Goal: Task Accomplishment & Management: Manage account settings

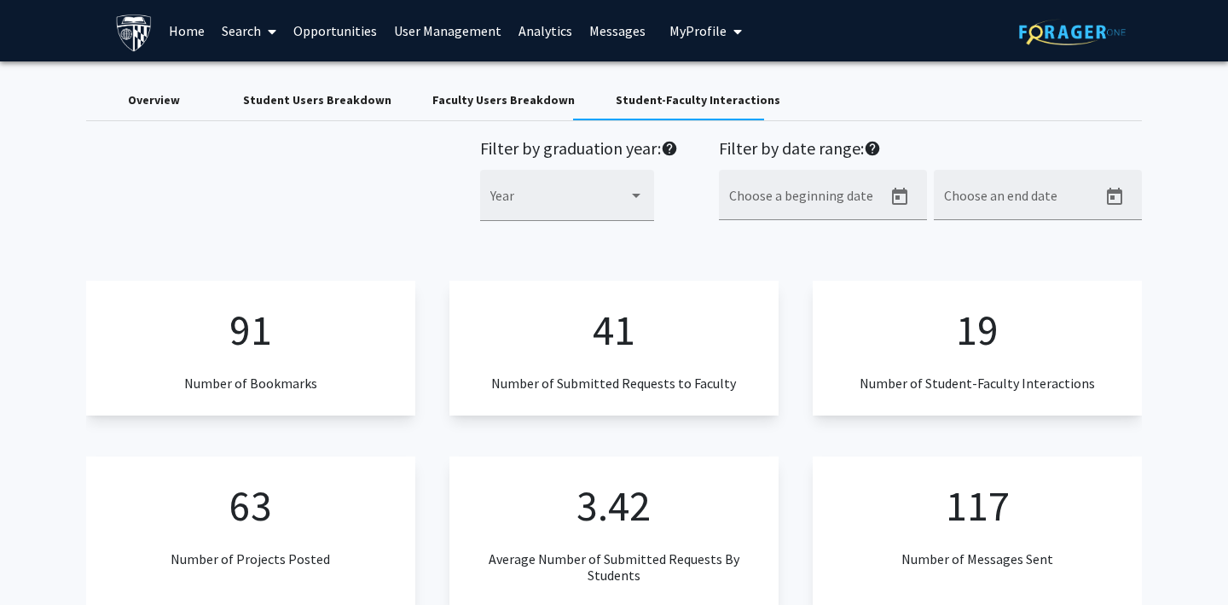
click at [233, 28] on link "Search" at bounding box center [249, 31] width 72 height 60
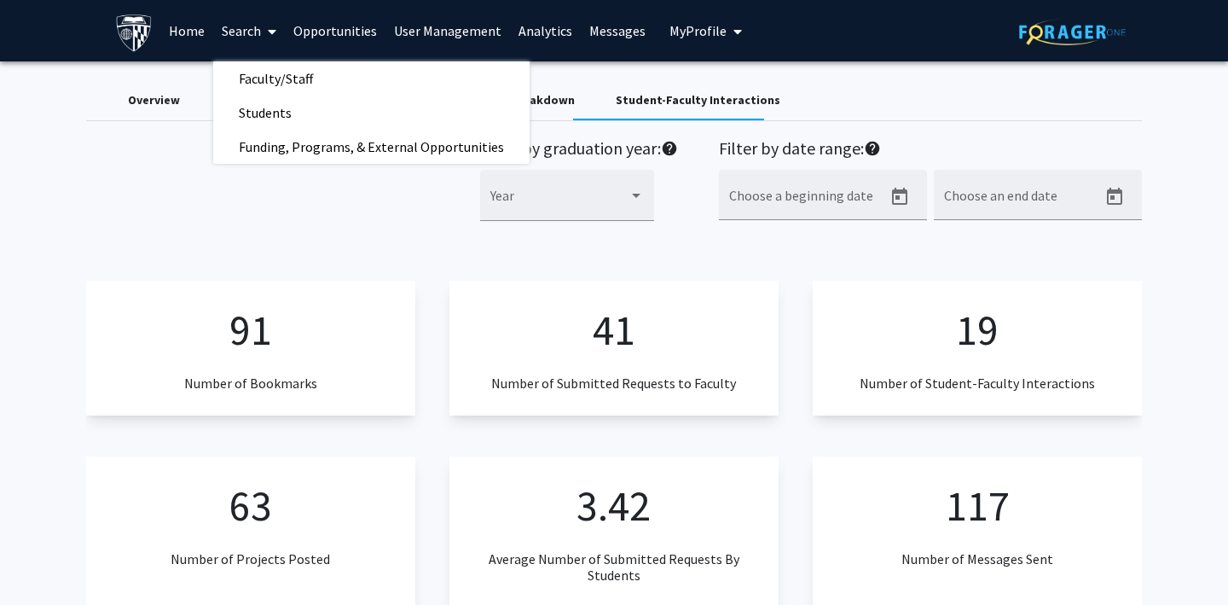
click at [172, 31] on link "Home" at bounding box center [186, 31] width 53 height 60
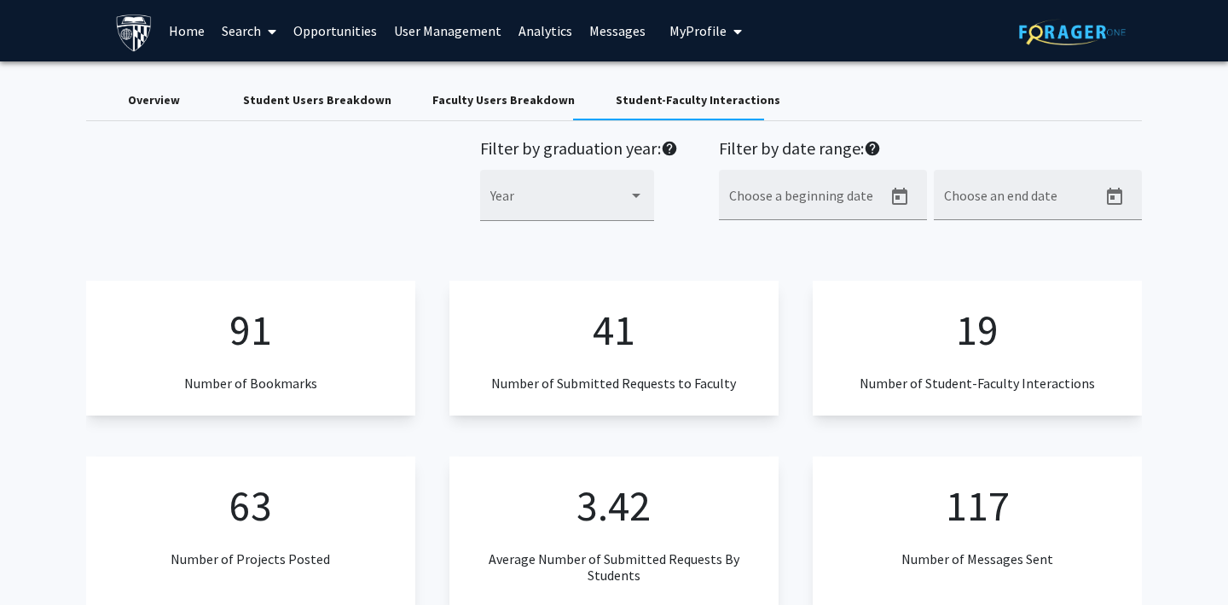
click at [322, 40] on link "Opportunities" at bounding box center [335, 31] width 101 height 60
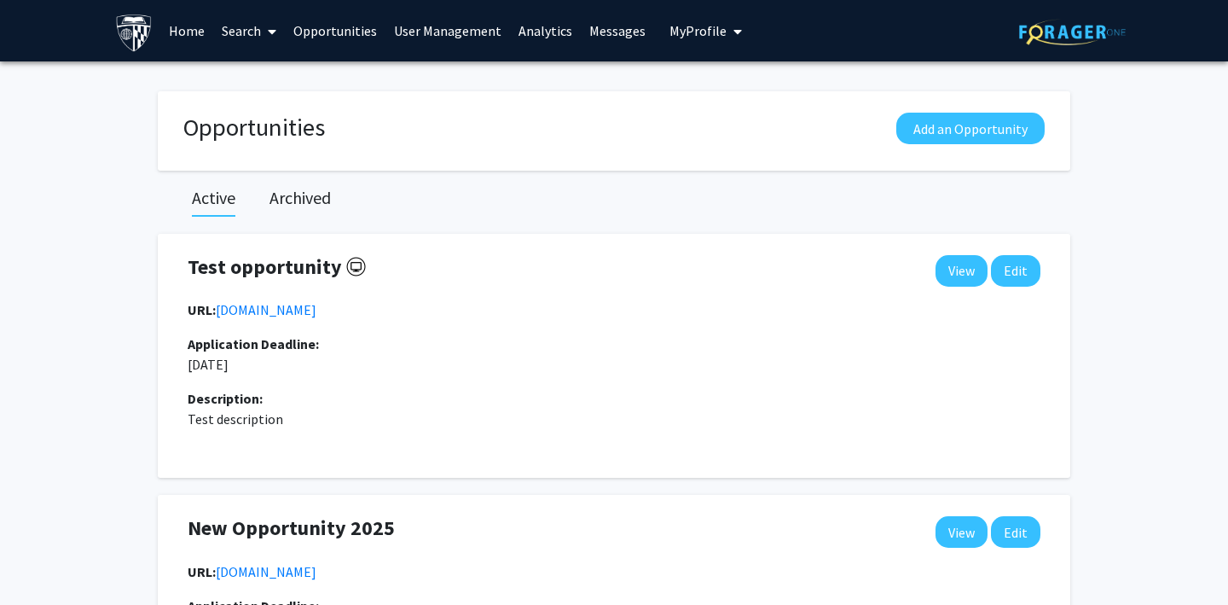
click at [680, 38] on span "My Profile" at bounding box center [698, 30] width 57 height 17
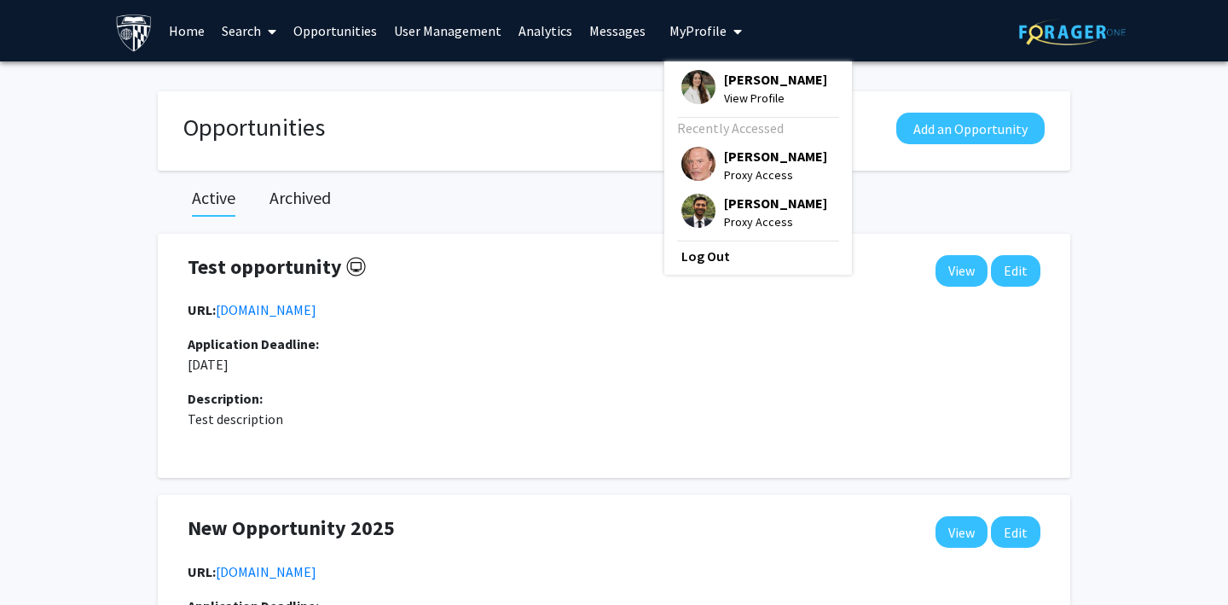
click at [683, 212] on img at bounding box center [699, 211] width 34 height 34
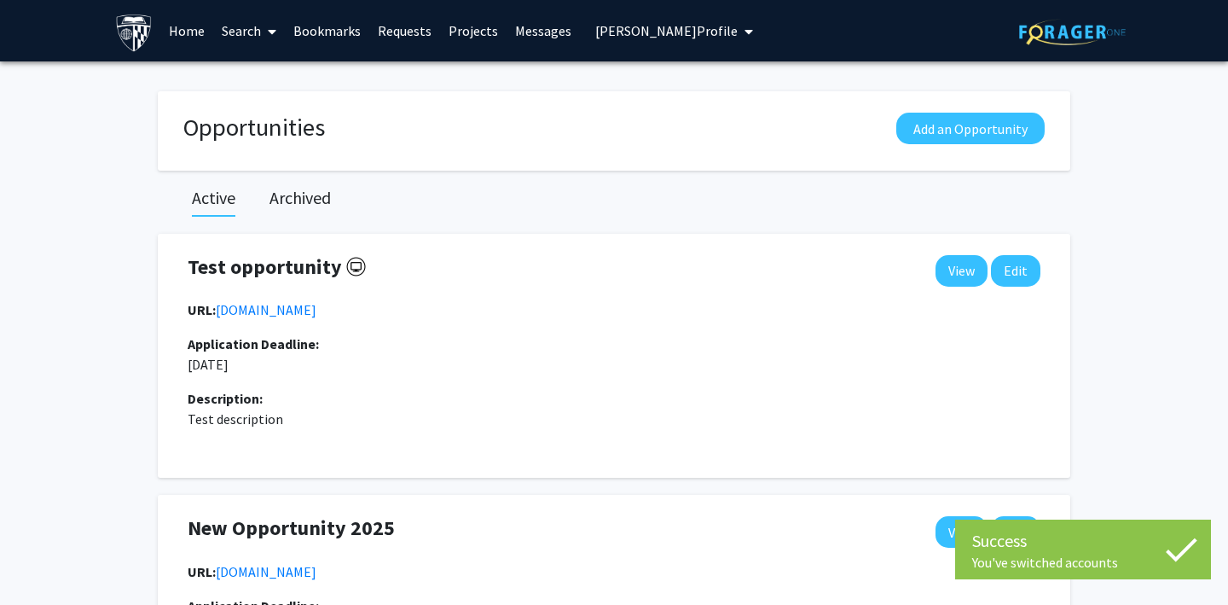
click at [450, 26] on link "Projects" at bounding box center [473, 31] width 67 height 60
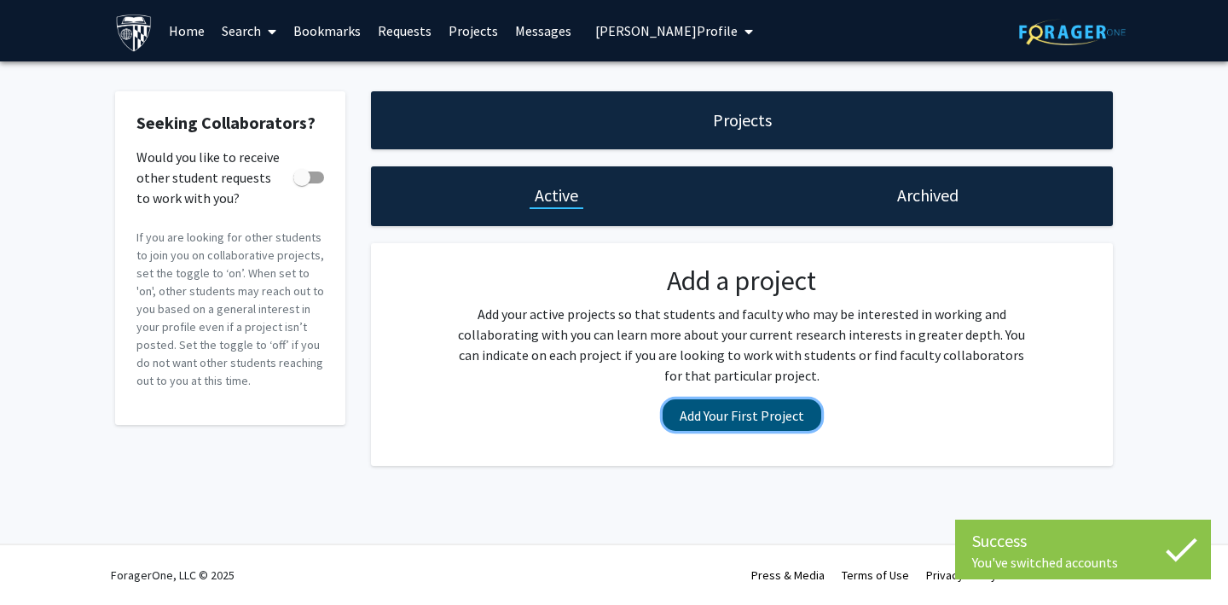
click at [704, 413] on button "Add Your First Project" at bounding box center [742, 415] width 159 height 32
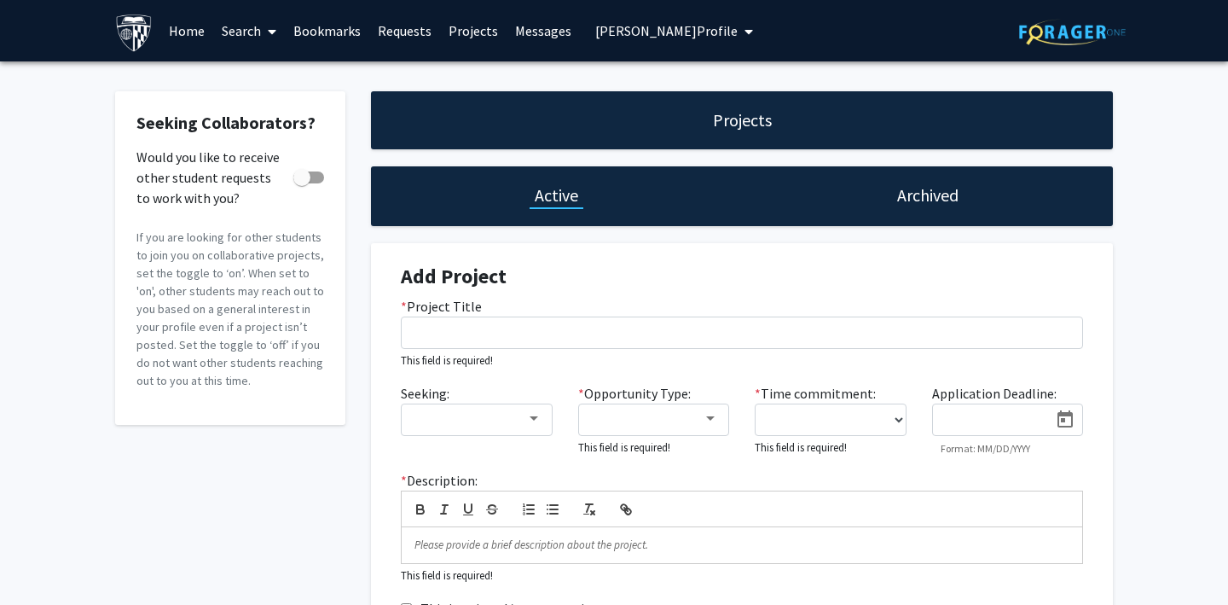
click at [310, 30] on link "Bookmarks" at bounding box center [327, 31] width 84 height 60
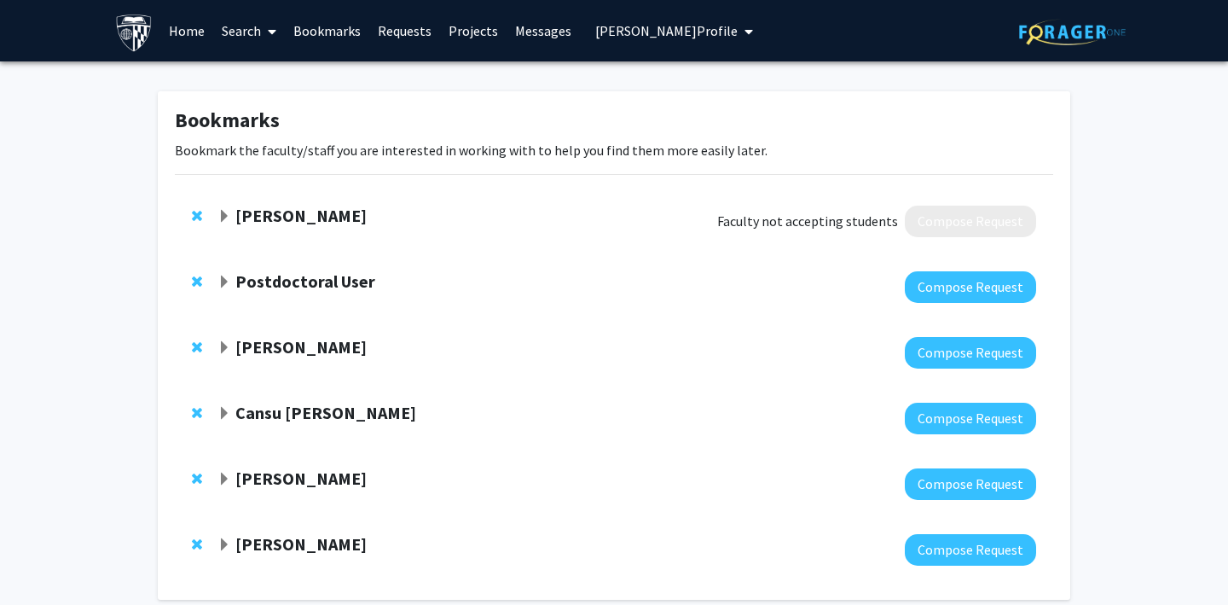
click at [225, 30] on link "Search" at bounding box center [249, 31] width 72 height 60
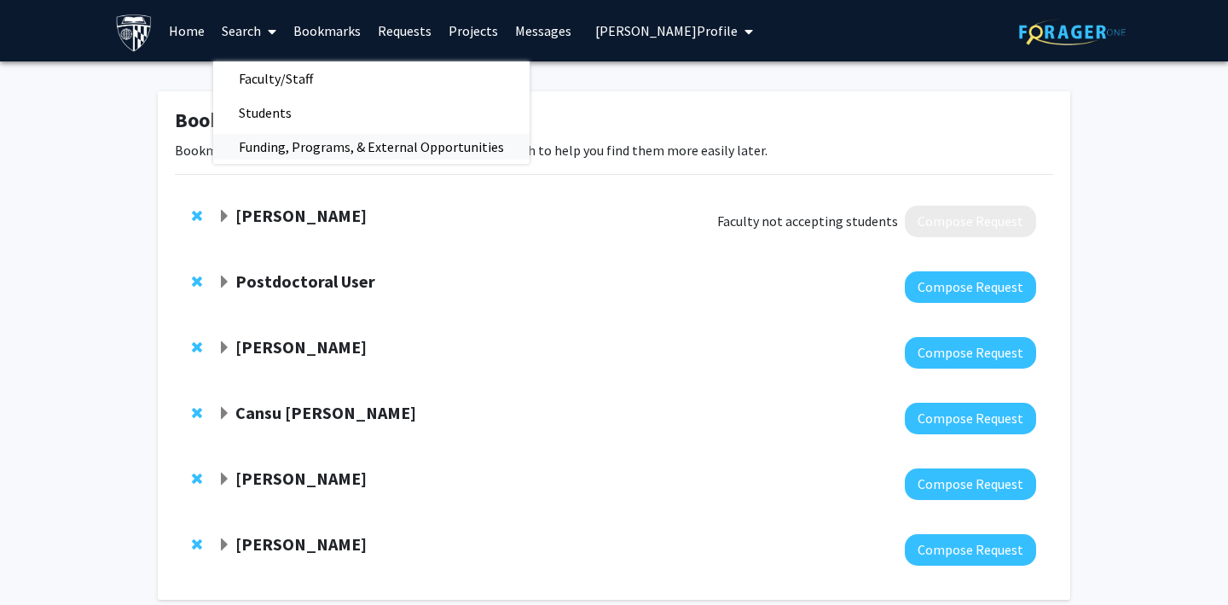
click at [252, 143] on span "Funding, Programs, & External Opportunities" at bounding box center [371, 147] width 316 height 34
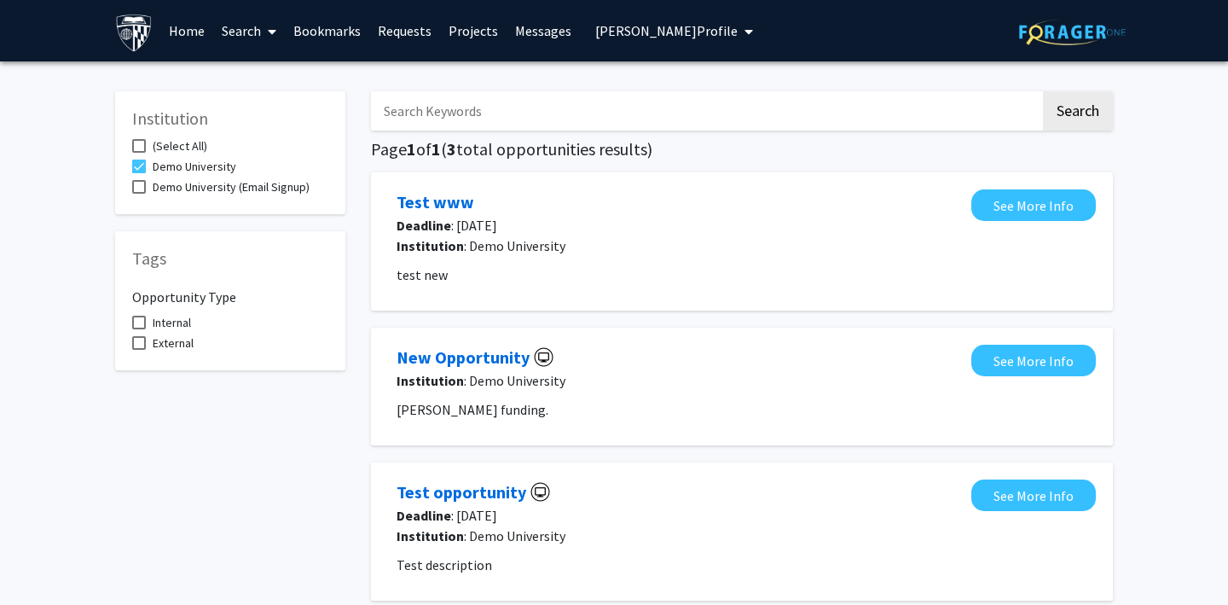
click at [247, 31] on link "Search" at bounding box center [249, 31] width 72 height 60
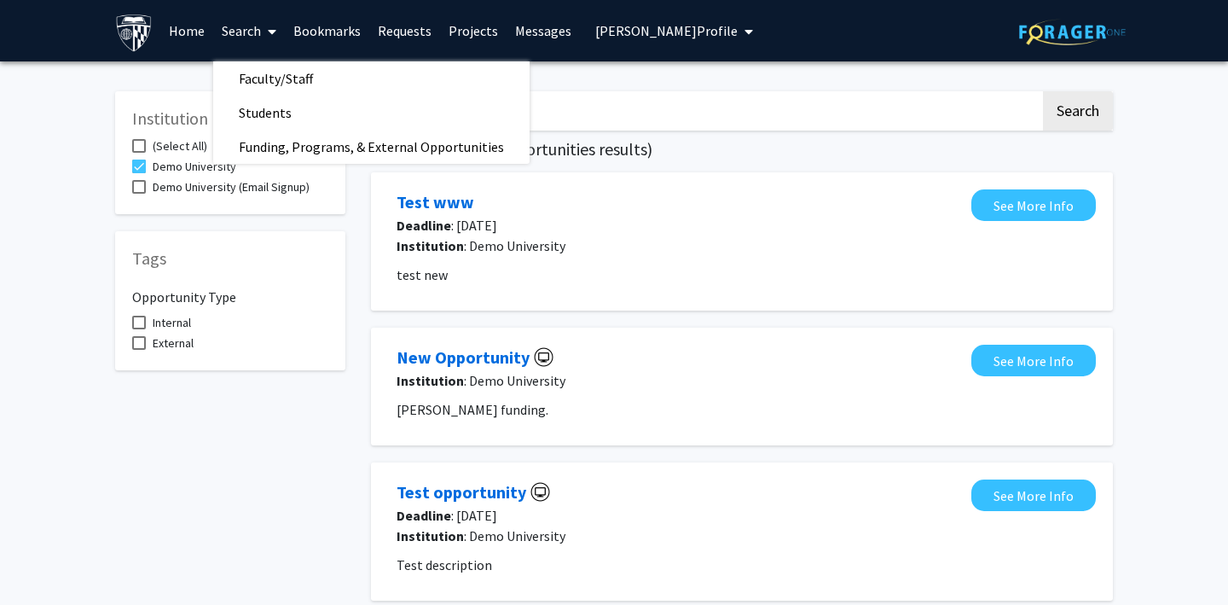
click at [187, 32] on link "Home" at bounding box center [186, 31] width 53 height 60
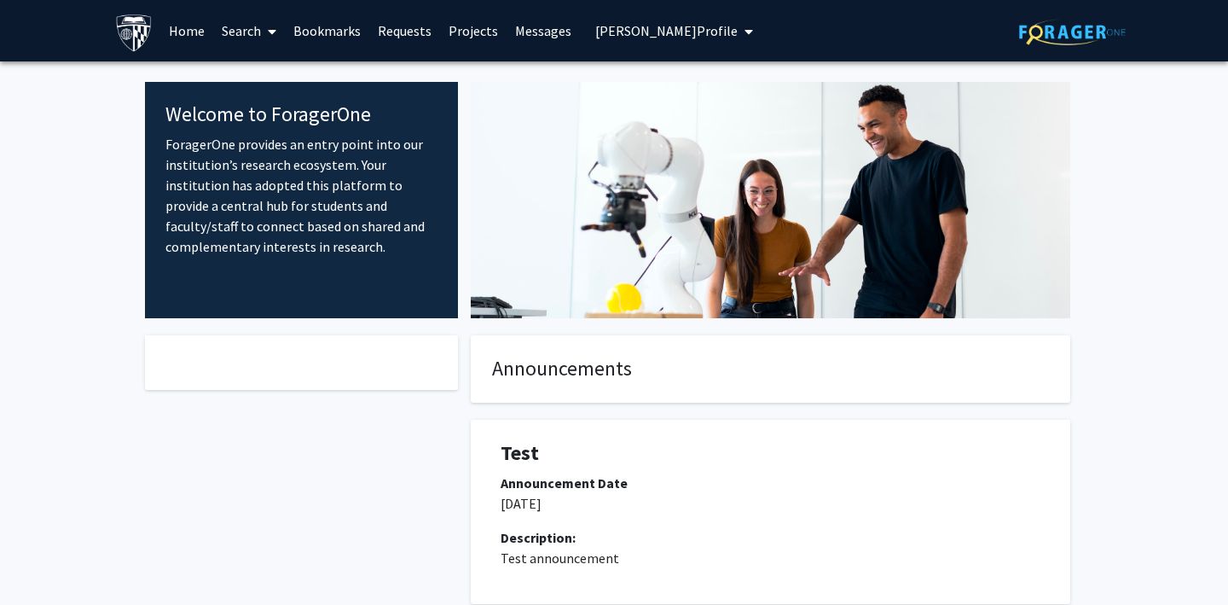
click at [631, 38] on span "[PERSON_NAME] Profile" at bounding box center [666, 30] width 142 height 17
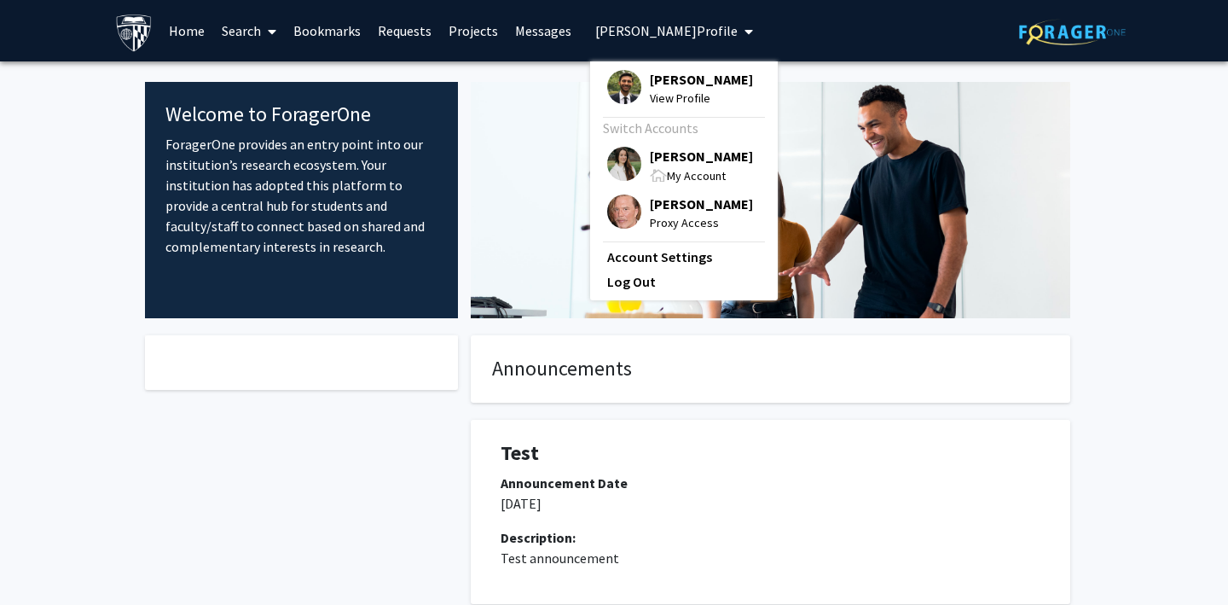
click at [617, 203] on img at bounding box center [624, 211] width 34 height 34
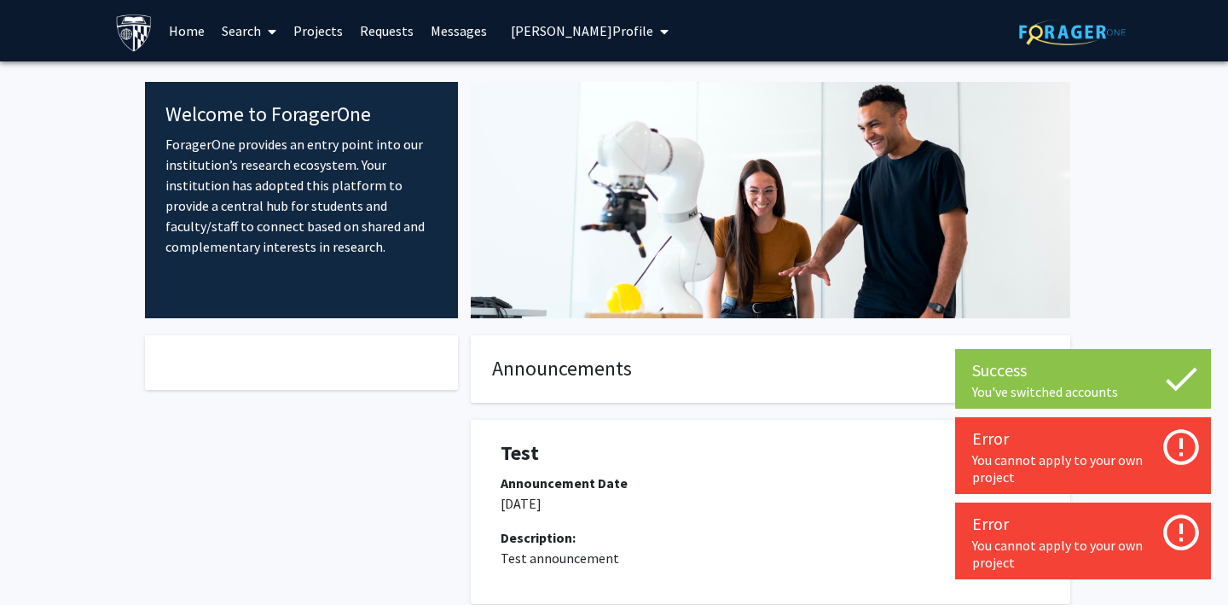
click at [246, 28] on link "Search" at bounding box center [249, 31] width 72 height 60
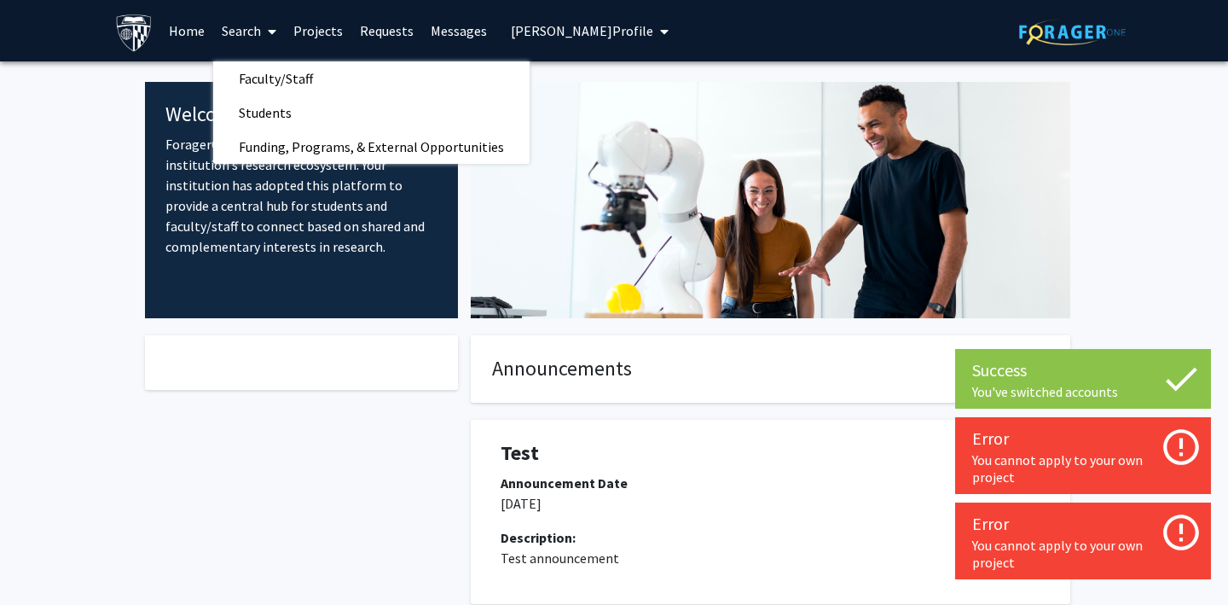
click at [246, 28] on link "Search" at bounding box center [249, 31] width 72 height 60
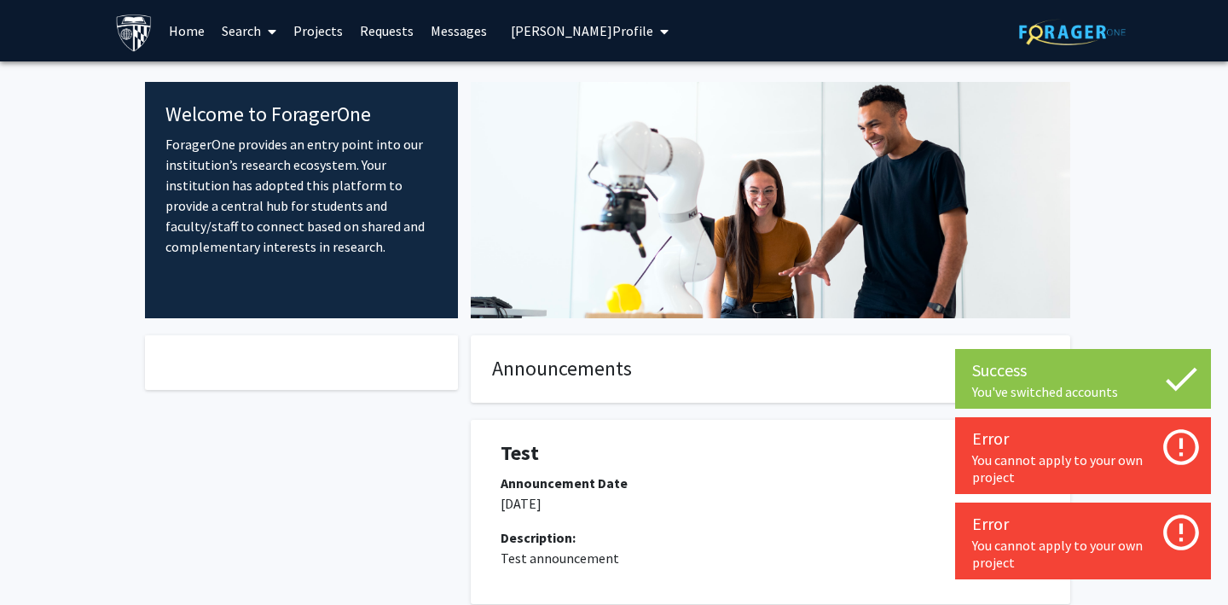
click at [588, 31] on span "[PERSON_NAME] Profile" at bounding box center [582, 30] width 142 height 17
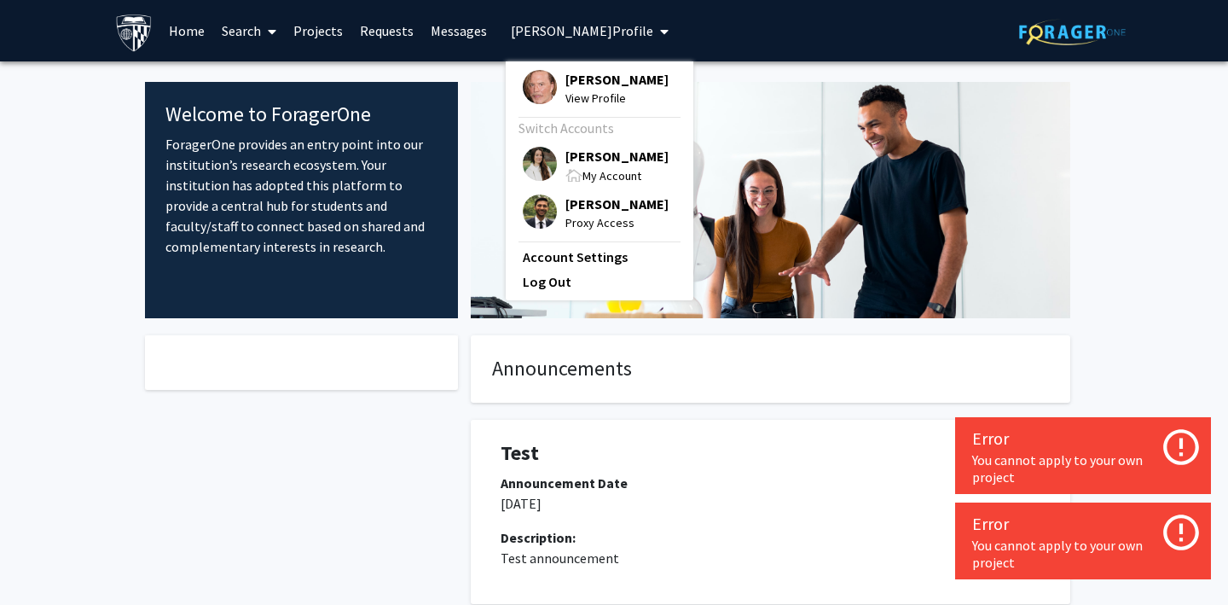
click at [541, 162] on img at bounding box center [540, 164] width 34 height 34
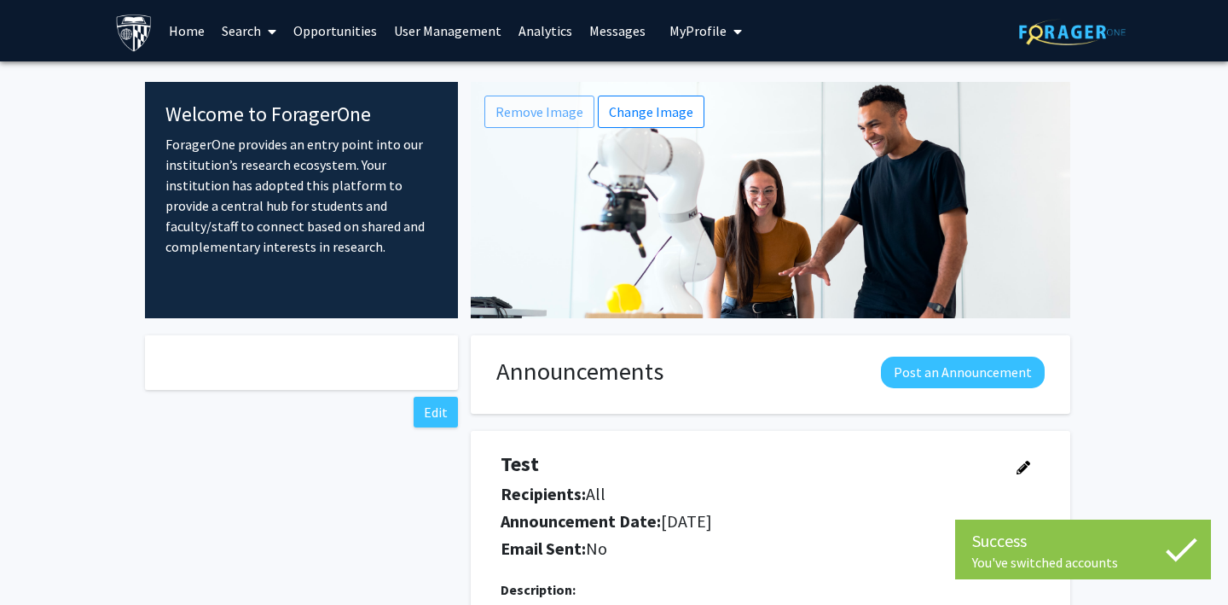
click at [325, 30] on link "Opportunities" at bounding box center [335, 31] width 101 height 60
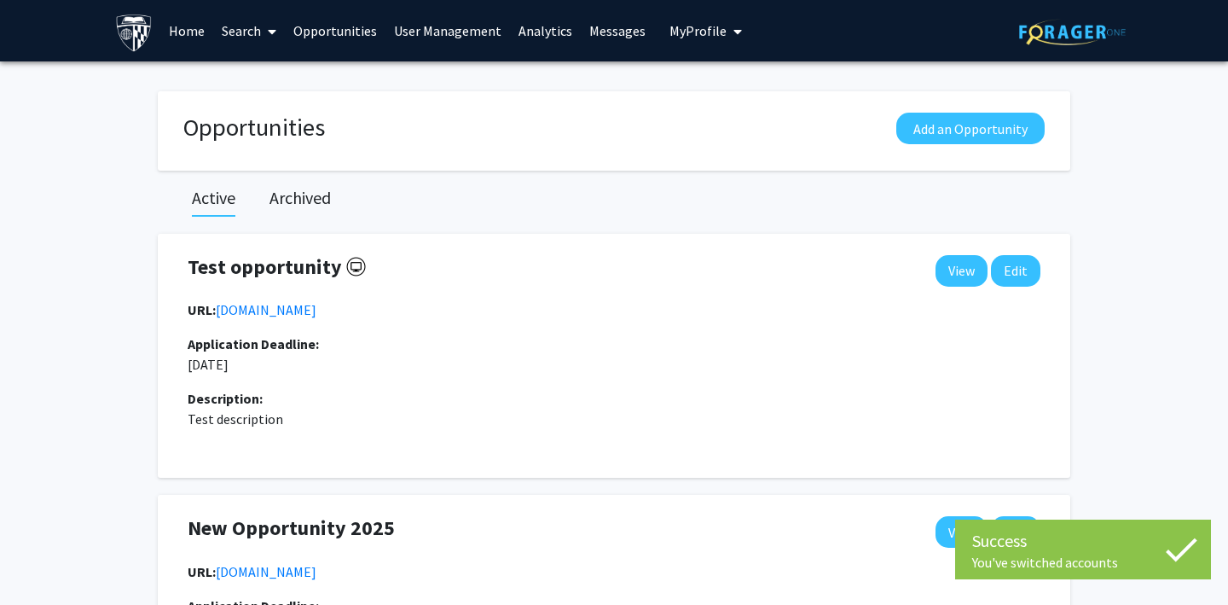
click at [233, 25] on link "Search" at bounding box center [249, 31] width 72 height 60
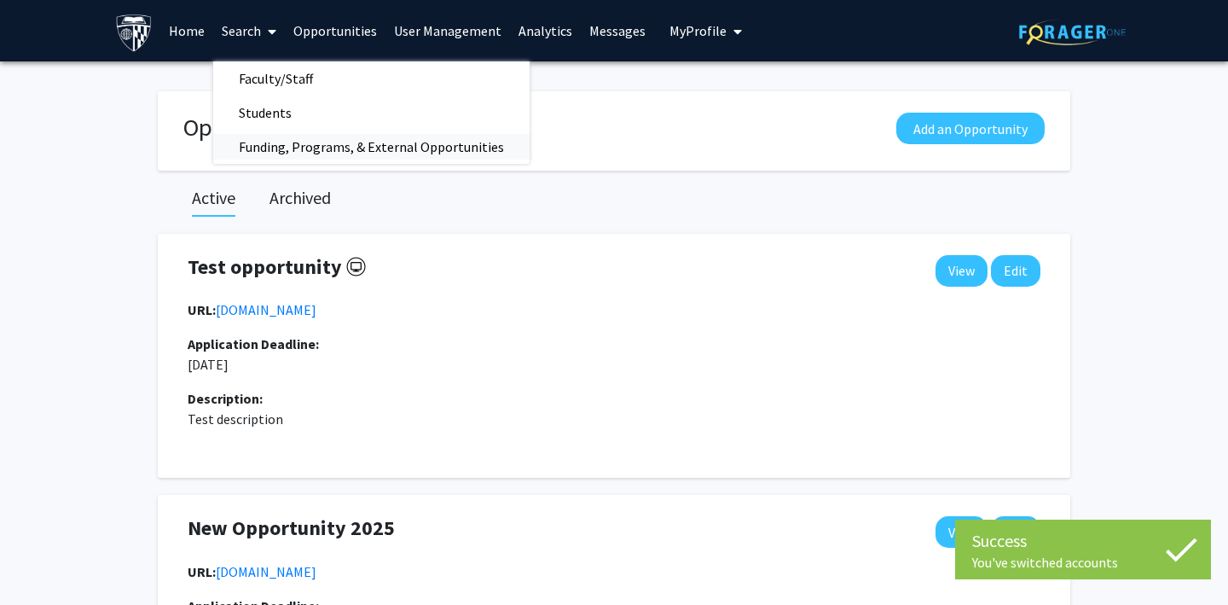
click at [252, 143] on span "Funding, Programs, & External Opportunities" at bounding box center [371, 147] width 316 height 34
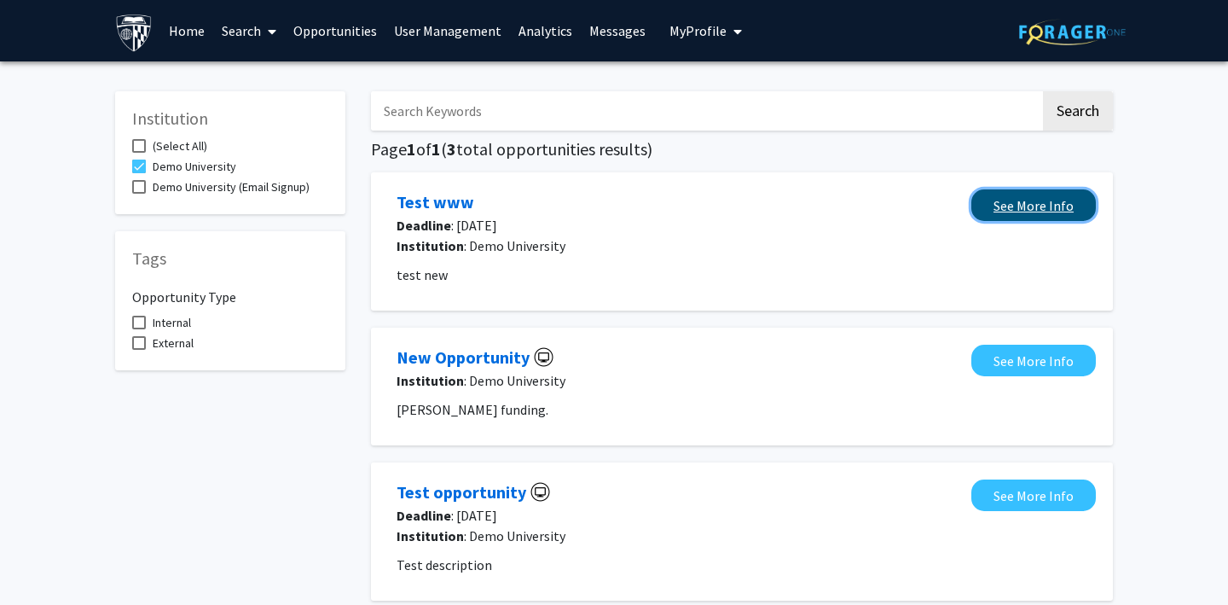
click at [1003, 200] on link "See More Info" at bounding box center [1034, 205] width 125 height 32
click at [1015, 204] on link "See More Info" at bounding box center [1034, 205] width 125 height 32
click at [232, 38] on link "Search" at bounding box center [249, 31] width 72 height 60
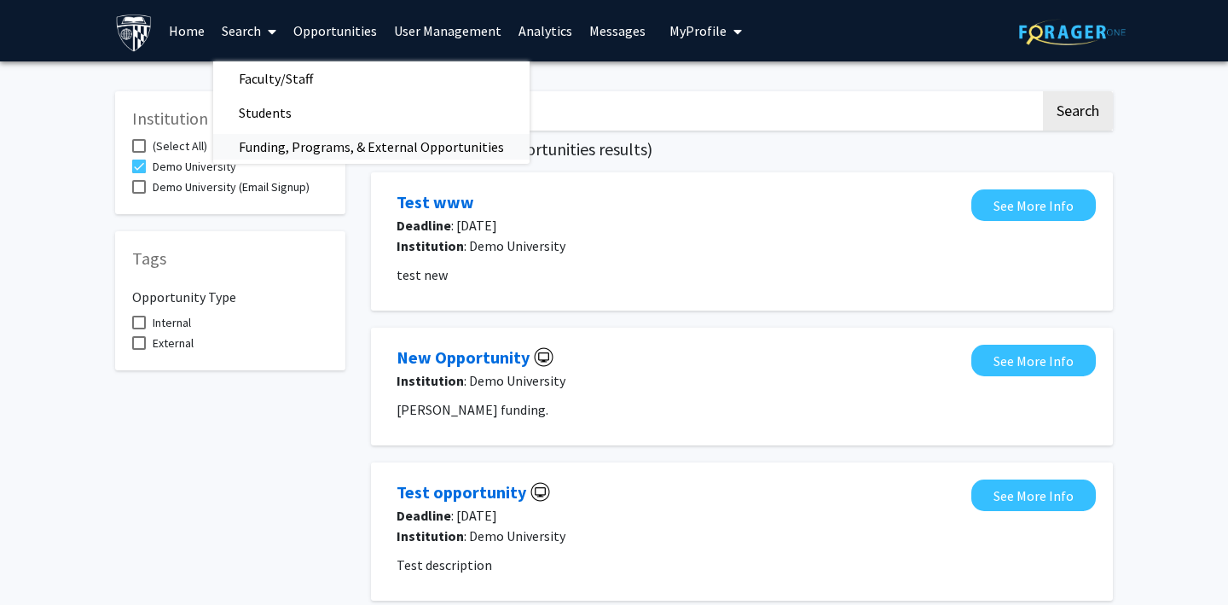
click at [266, 152] on span "Funding, Programs, & External Opportunities" at bounding box center [371, 147] width 316 height 34
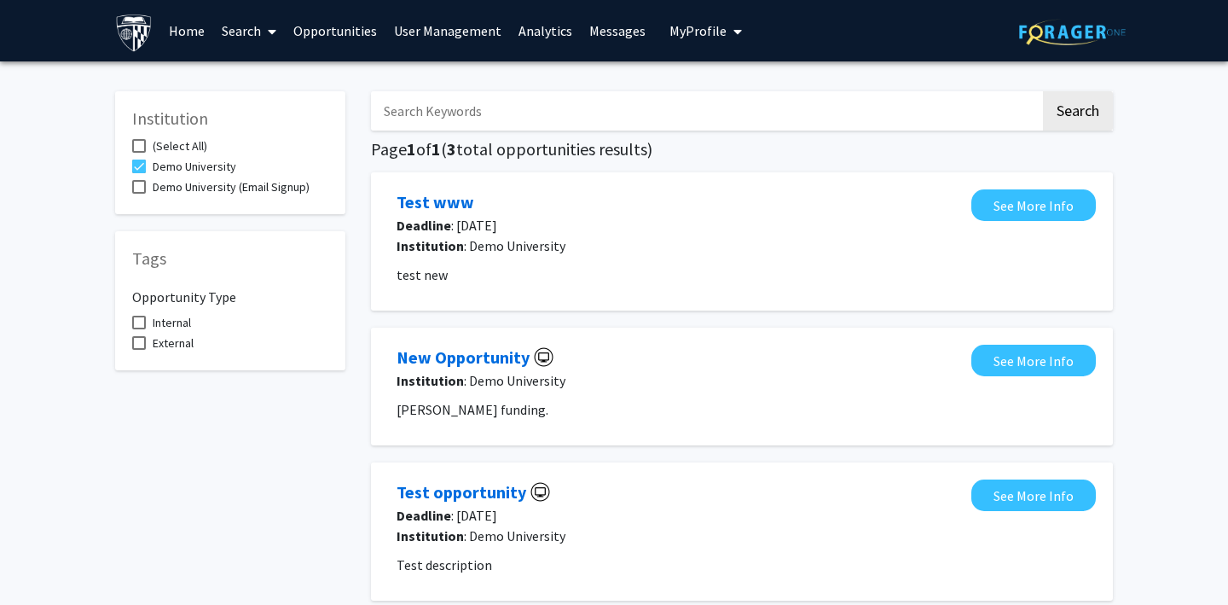
click at [341, 27] on link "Opportunities" at bounding box center [335, 31] width 101 height 60
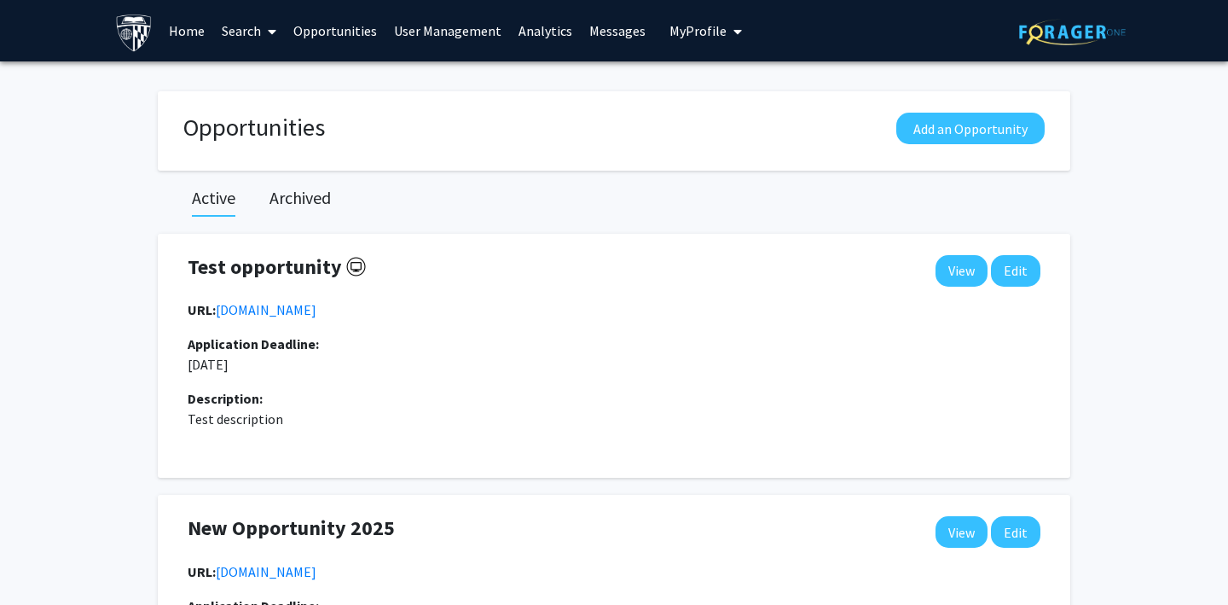
click at [244, 27] on link "Search" at bounding box center [249, 31] width 72 height 60
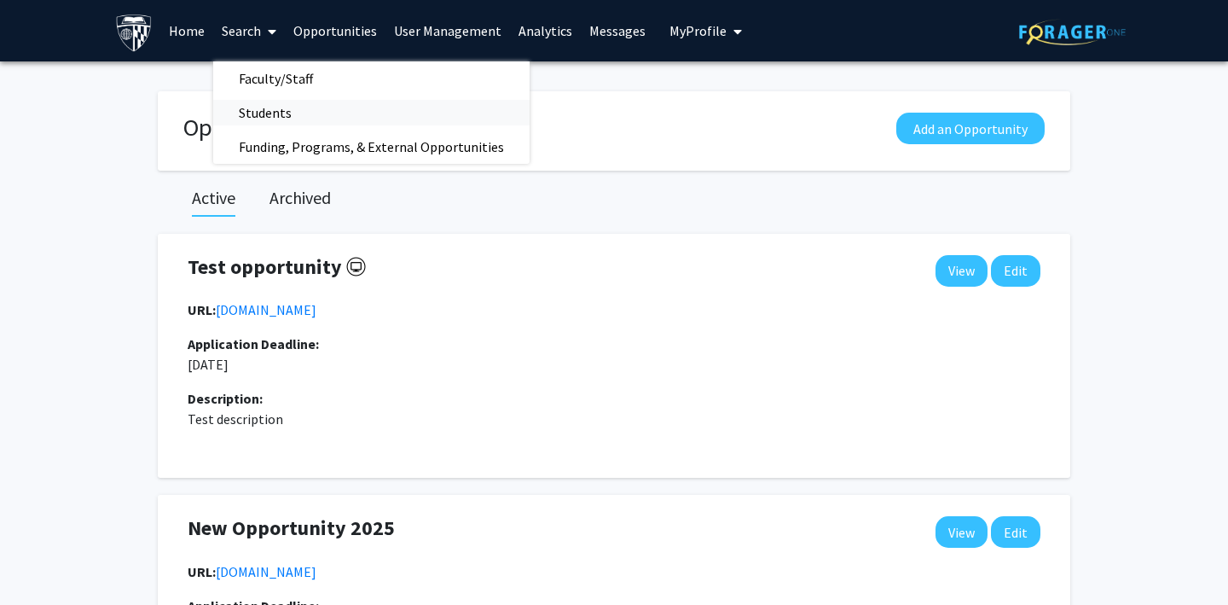
click at [270, 105] on span "Students" at bounding box center [265, 113] width 104 height 34
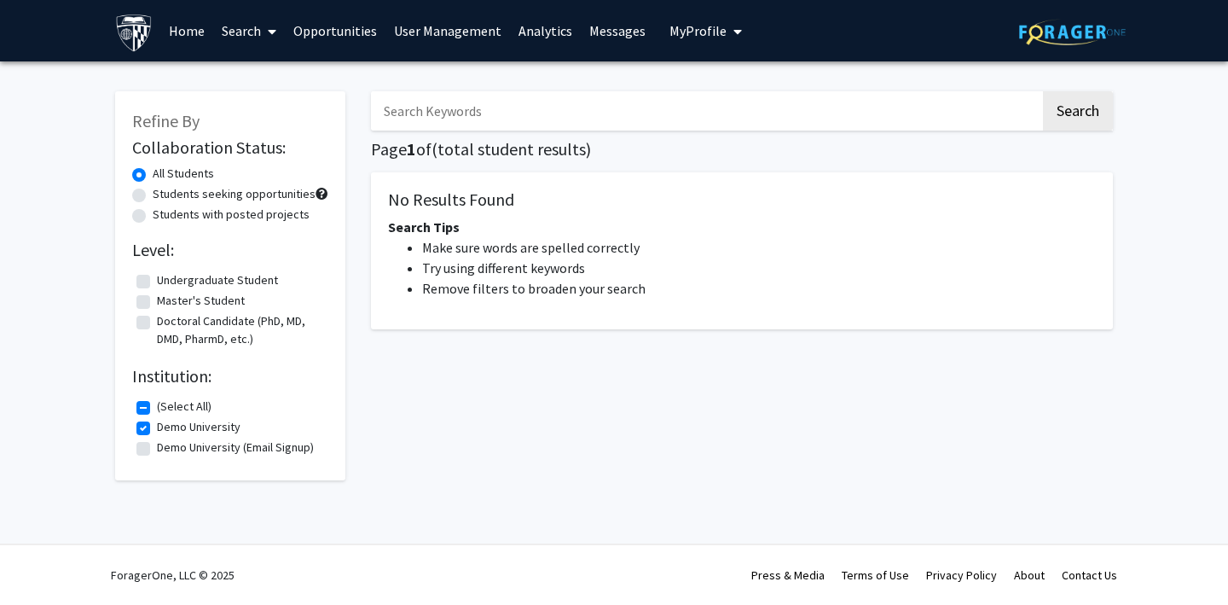
click at [310, 26] on link "Opportunities" at bounding box center [335, 31] width 101 height 60
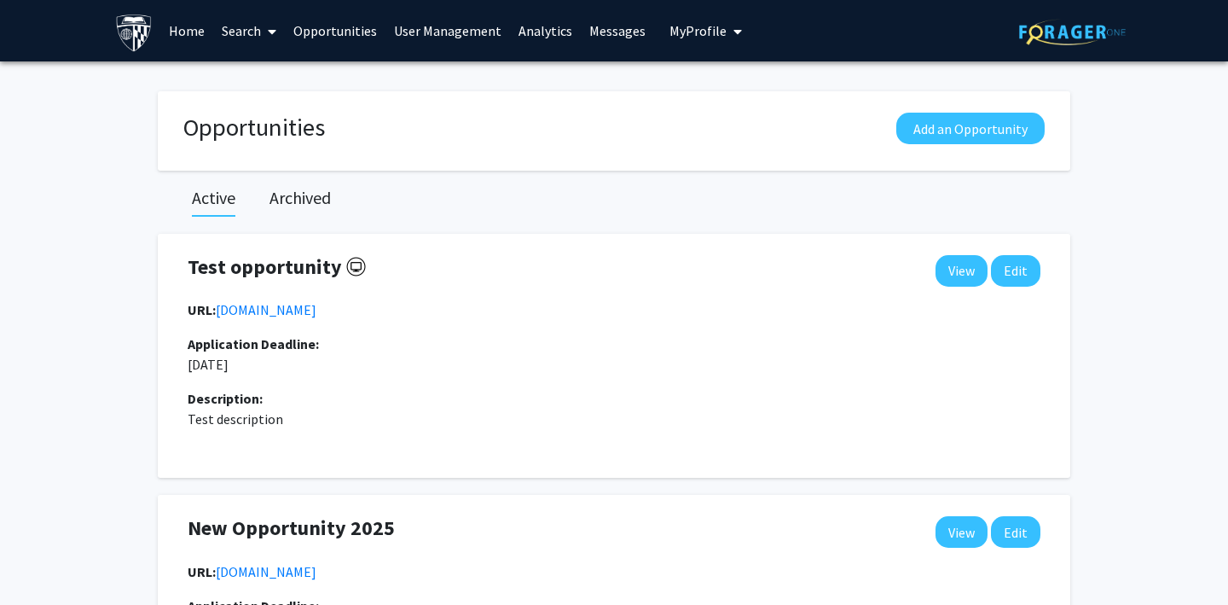
click at [162, 28] on link "Home" at bounding box center [186, 31] width 53 height 60
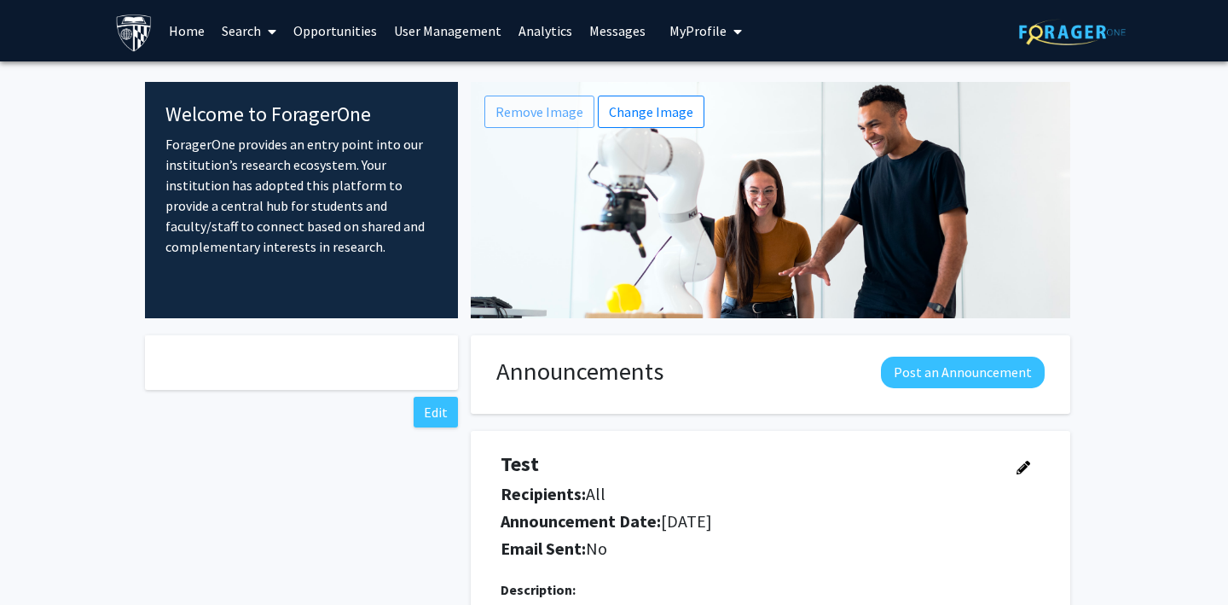
click at [701, 36] on span "My Profile" at bounding box center [698, 30] width 57 height 17
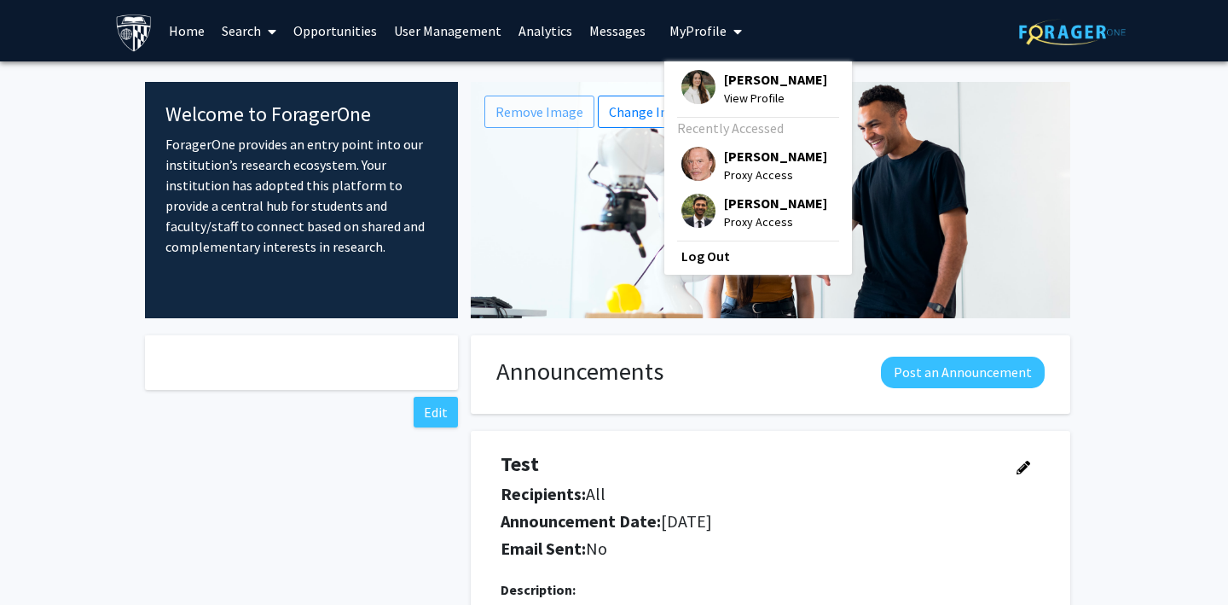
click at [691, 203] on img at bounding box center [699, 211] width 34 height 34
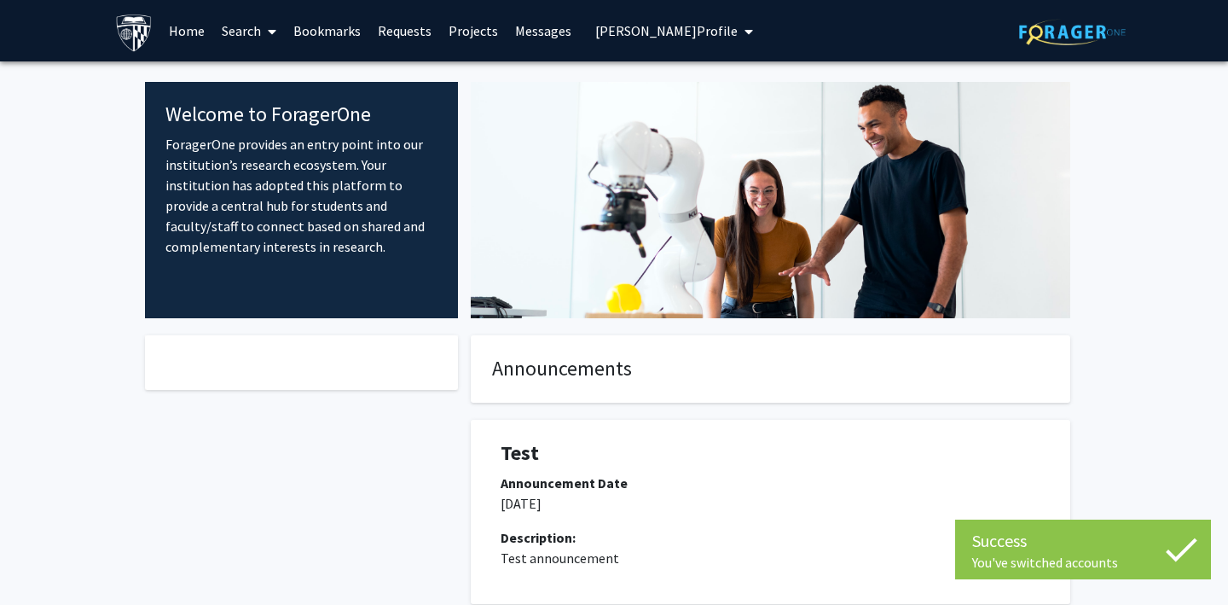
click at [395, 35] on link "Requests" at bounding box center [404, 31] width 71 height 60
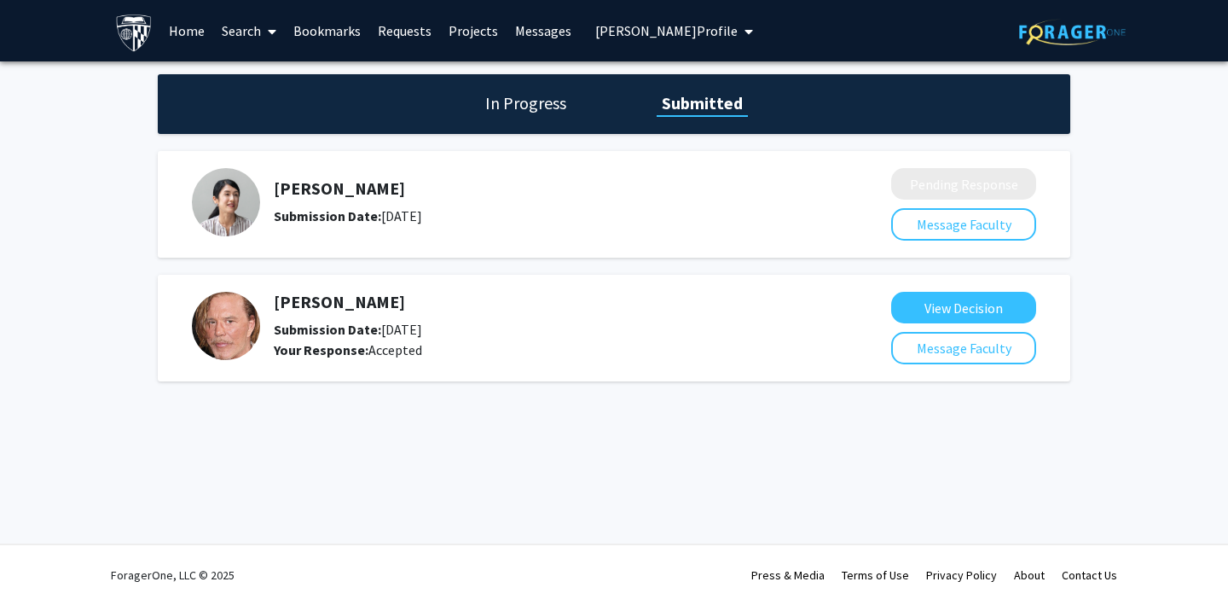
click at [469, 31] on link "Projects" at bounding box center [473, 31] width 67 height 60
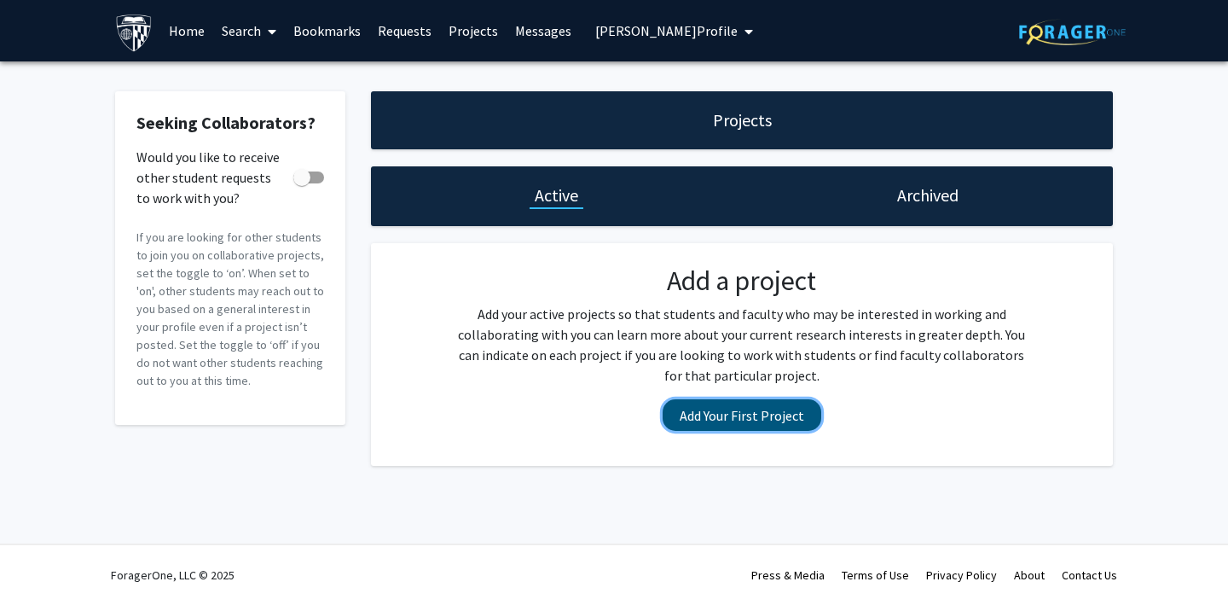
click at [716, 413] on button "Add Your First Project" at bounding box center [742, 415] width 159 height 32
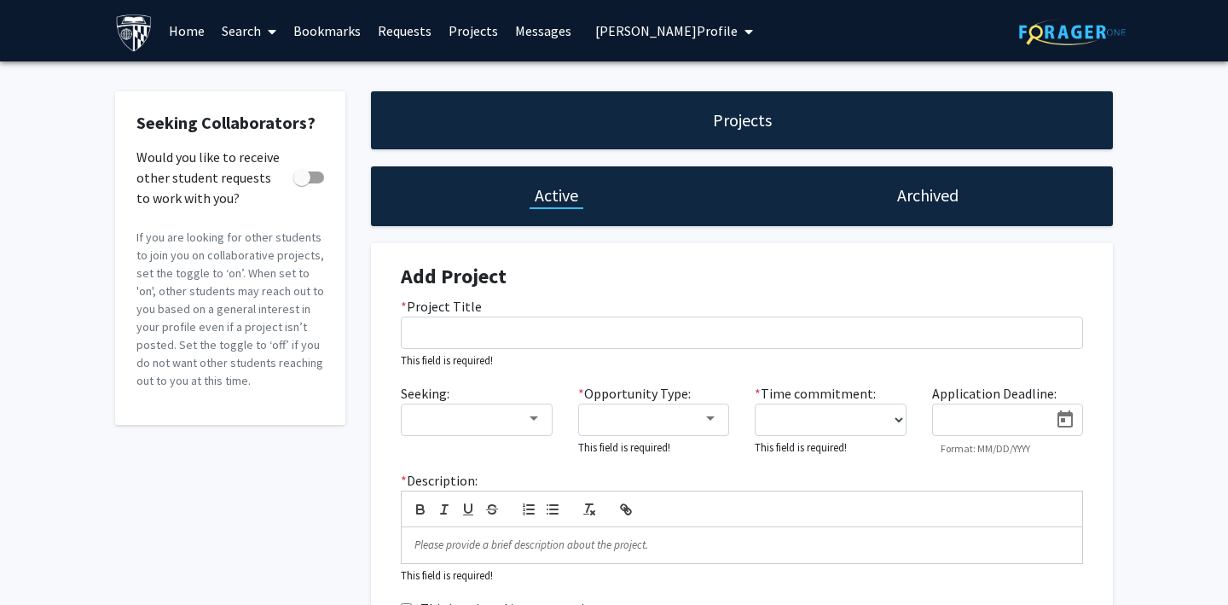
click at [645, 32] on span "[PERSON_NAME] Profile" at bounding box center [666, 30] width 142 height 17
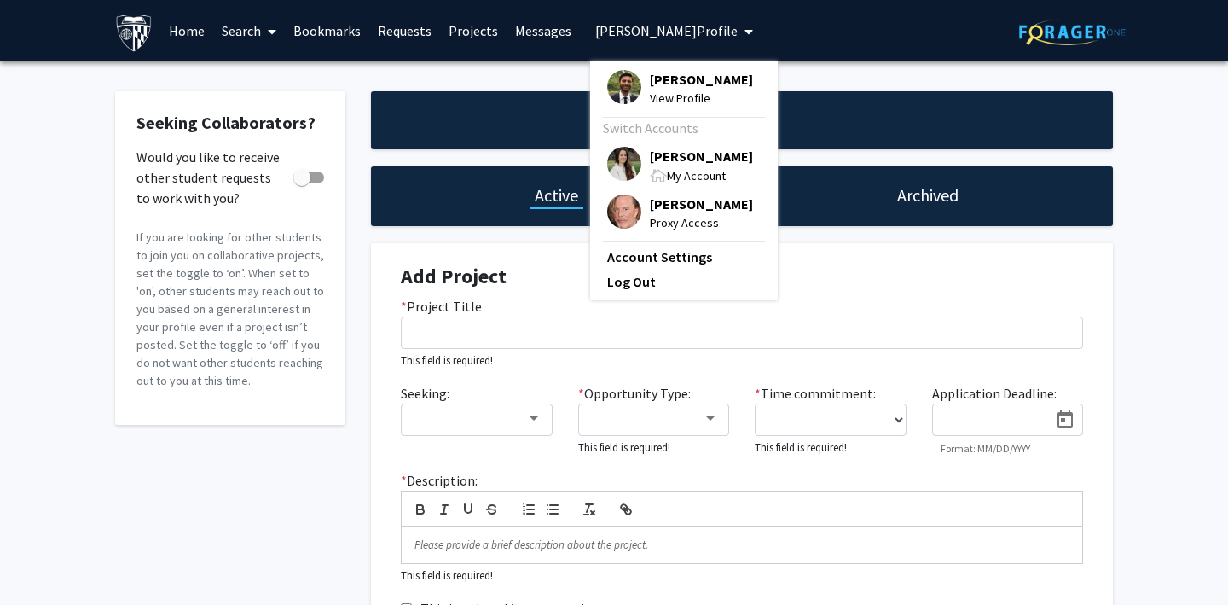
click at [1006, 274] on h4 "Add Project" at bounding box center [742, 276] width 682 height 25
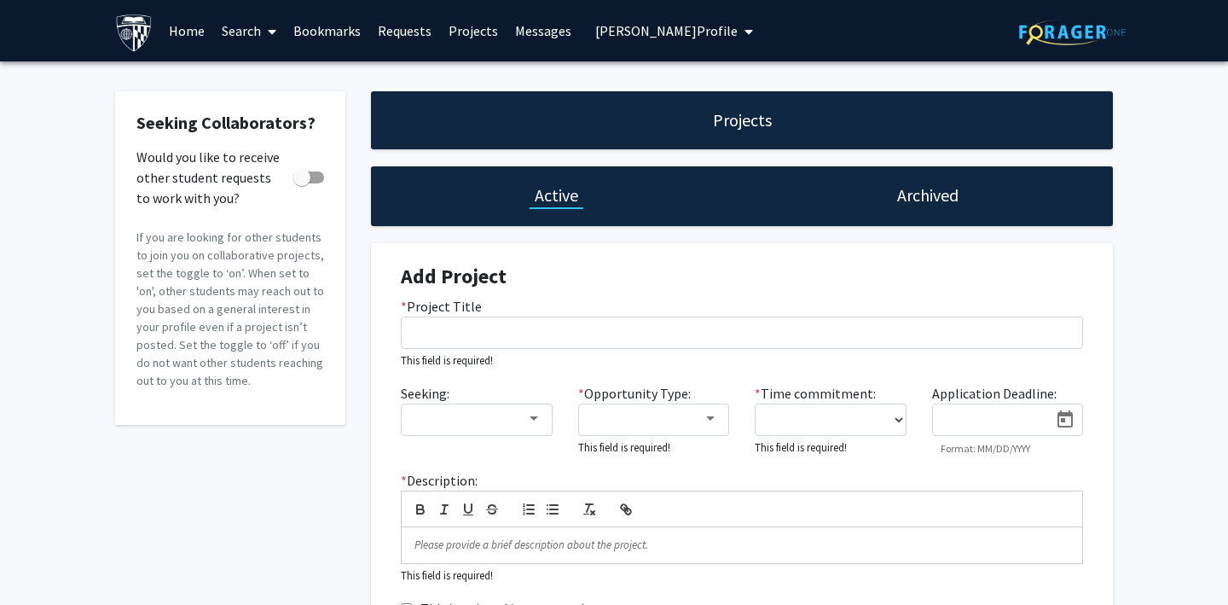
click at [607, 22] on span "[PERSON_NAME] Profile" at bounding box center [666, 30] width 142 height 17
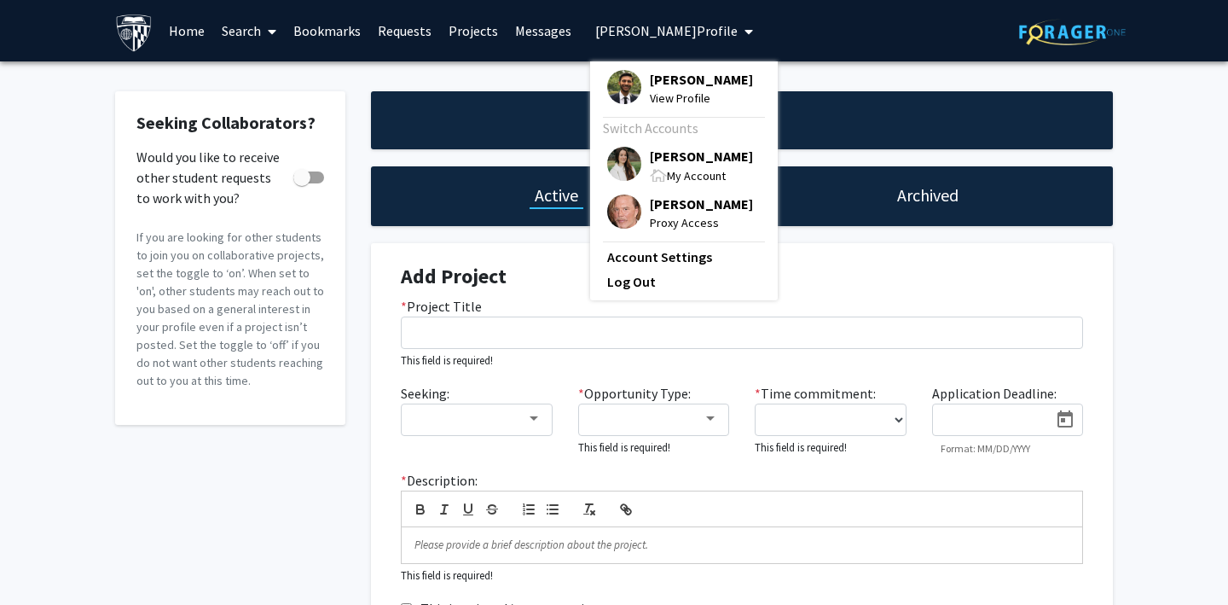
click at [607, 22] on span "[PERSON_NAME] Profile" at bounding box center [666, 30] width 142 height 17
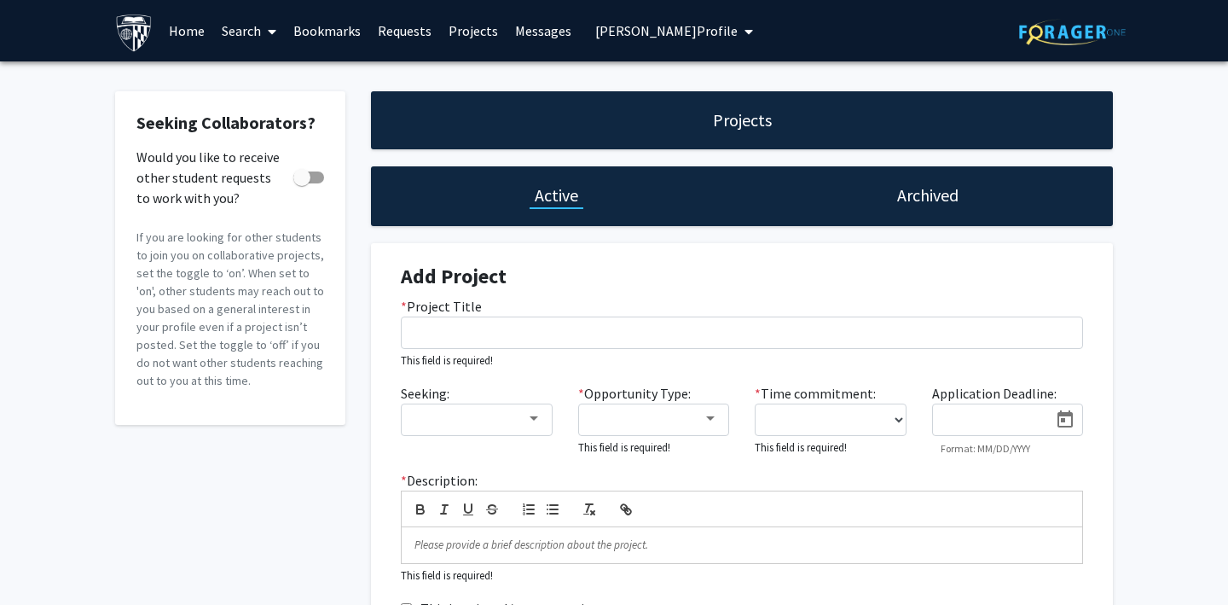
click at [602, 33] on span "[PERSON_NAME] Profile" at bounding box center [666, 30] width 142 height 17
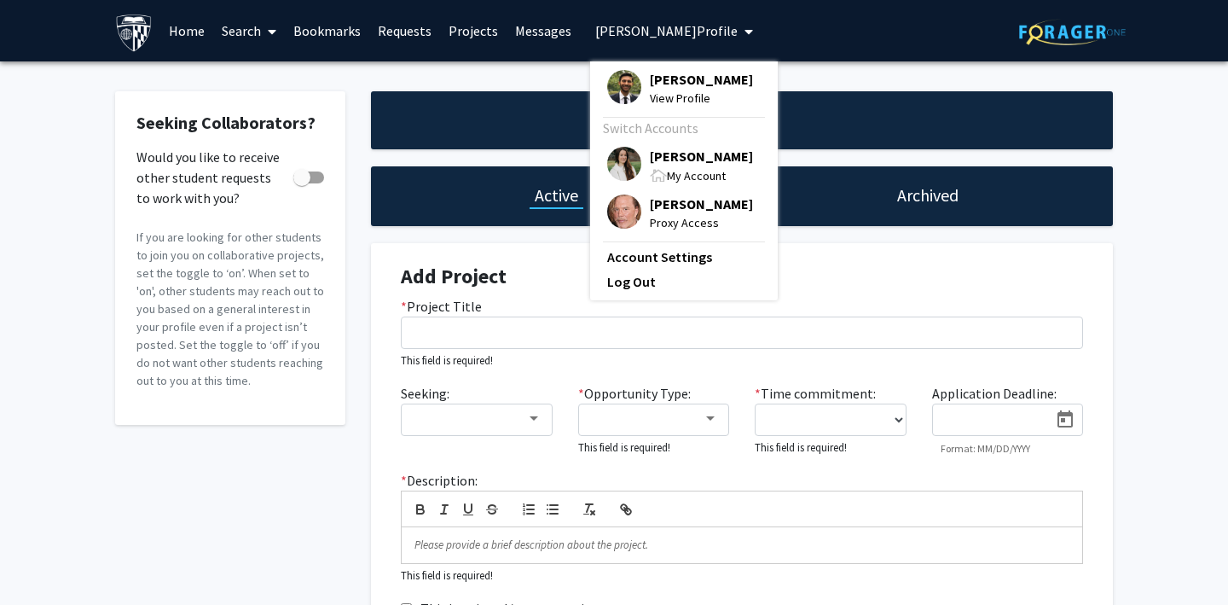
click at [613, 165] on img at bounding box center [624, 164] width 34 height 34
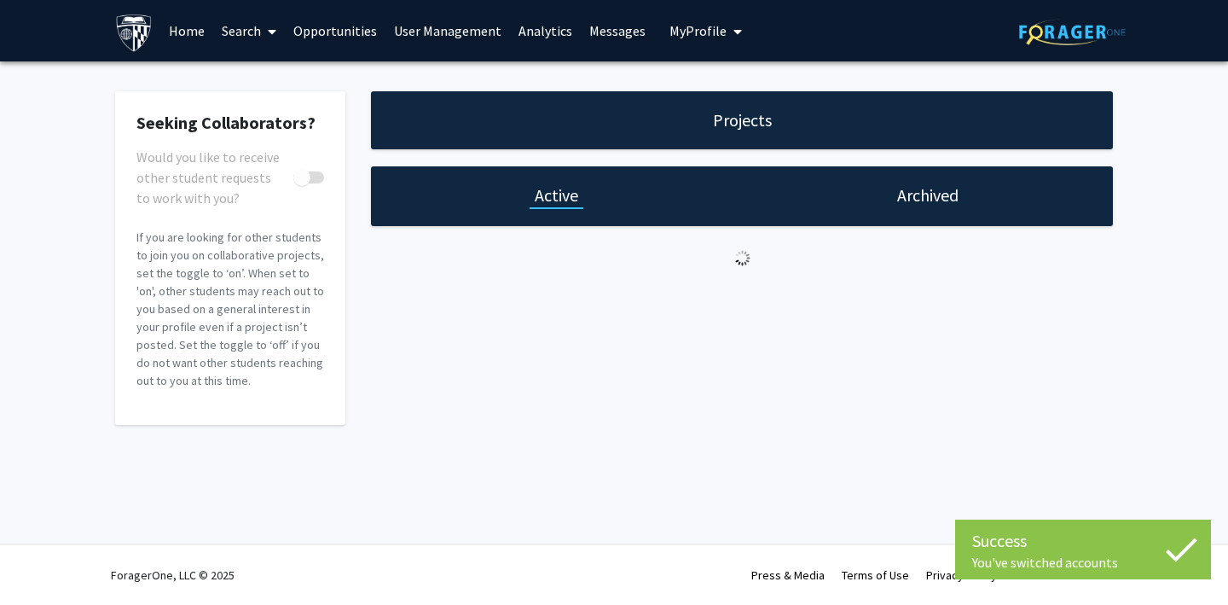
click at [670, 29] on span "My Profile" at bounding box center [698, 30] width 57 height 17
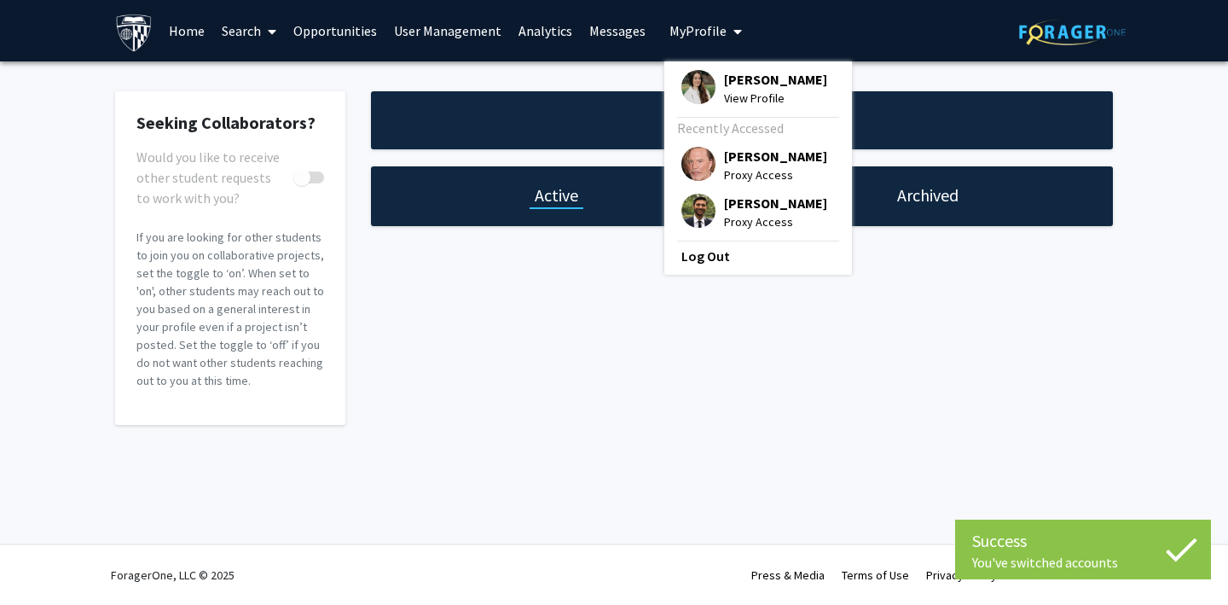
click at [682, 159] on img at bounding box center [699, 164] width 34 height 34
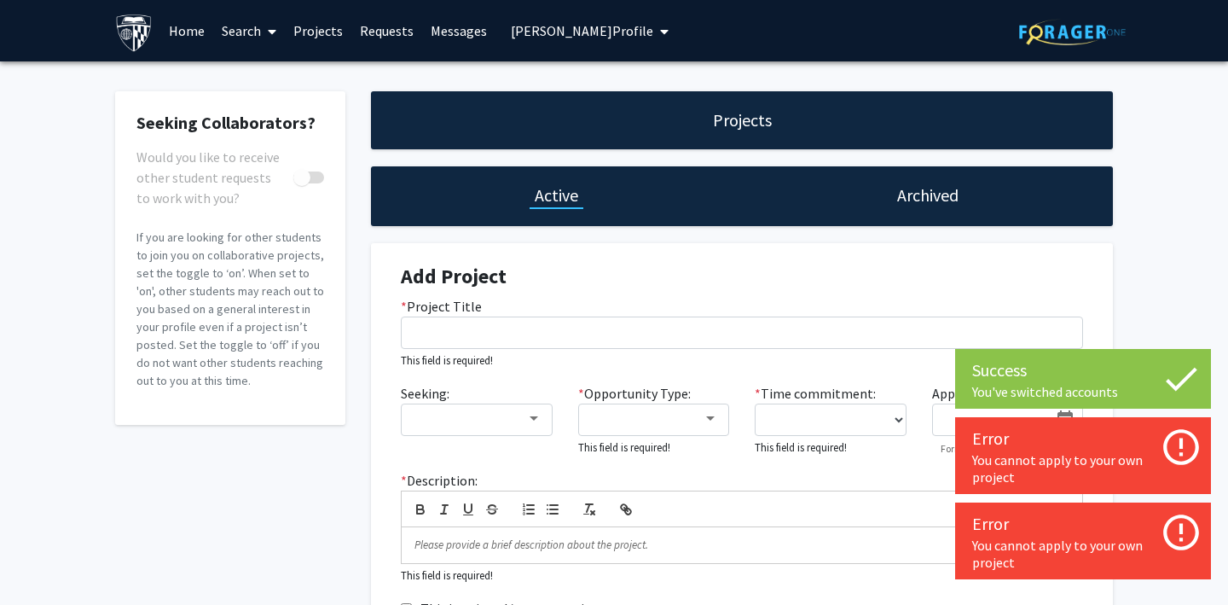
click at [559, 32] on span "[PERSON_NAME] Profile" at bounding box center [582, 30] width 142 height 17
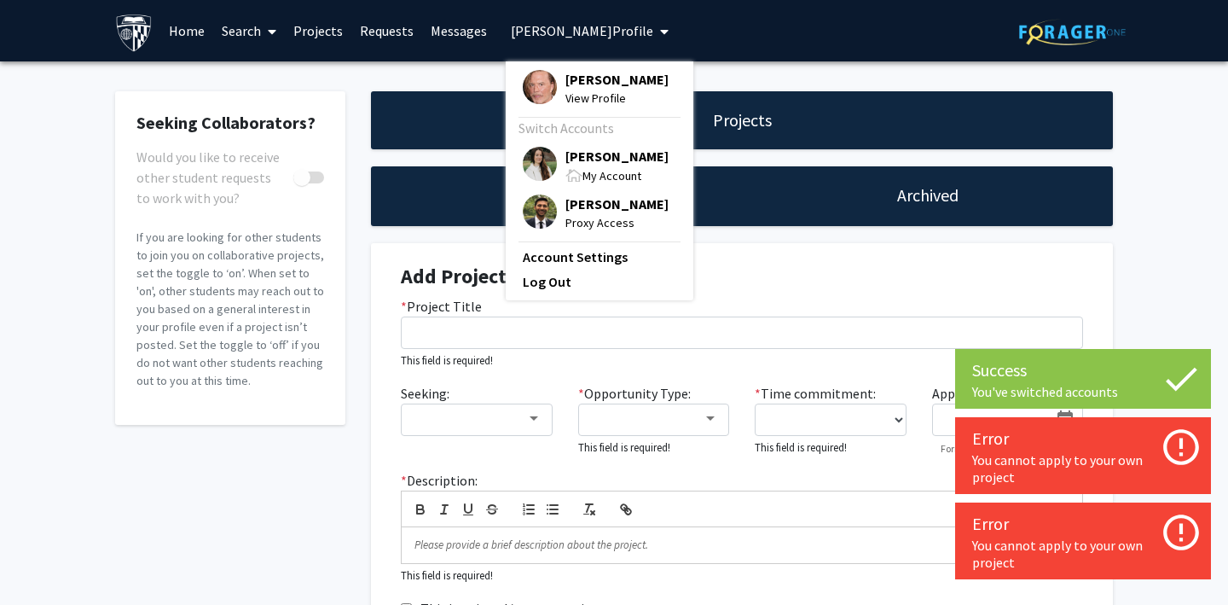
click at [527, 87] on img at bounding box center [540, 87] width 34 height 34
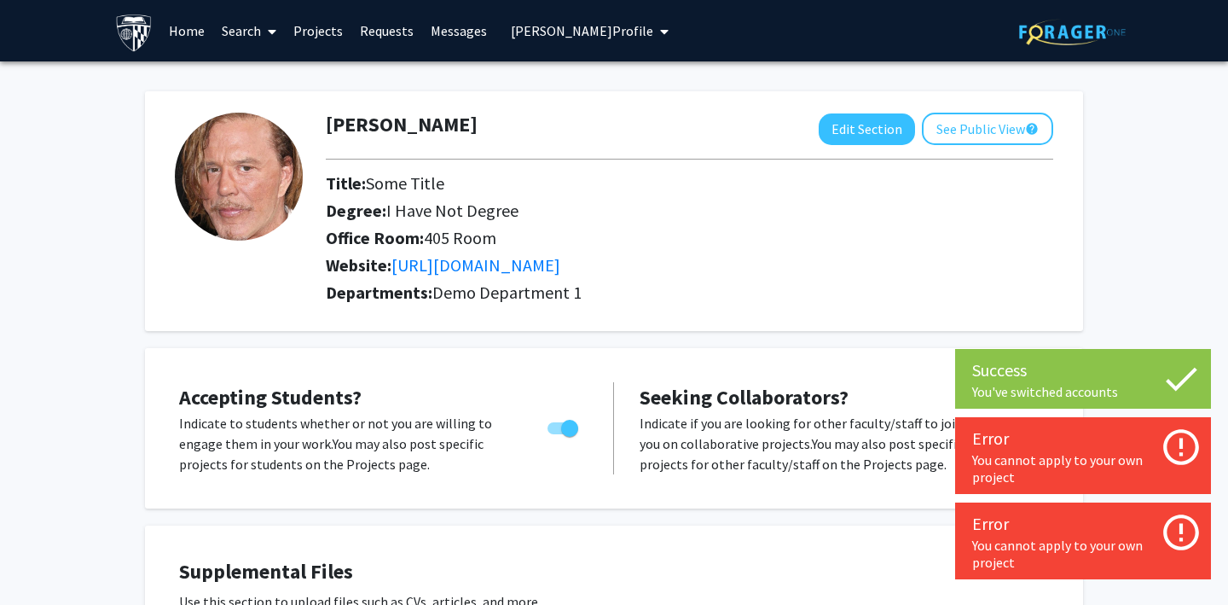
click at [300, 18] on link "Projects" at bounding box center [318, 31] width 67 height 60
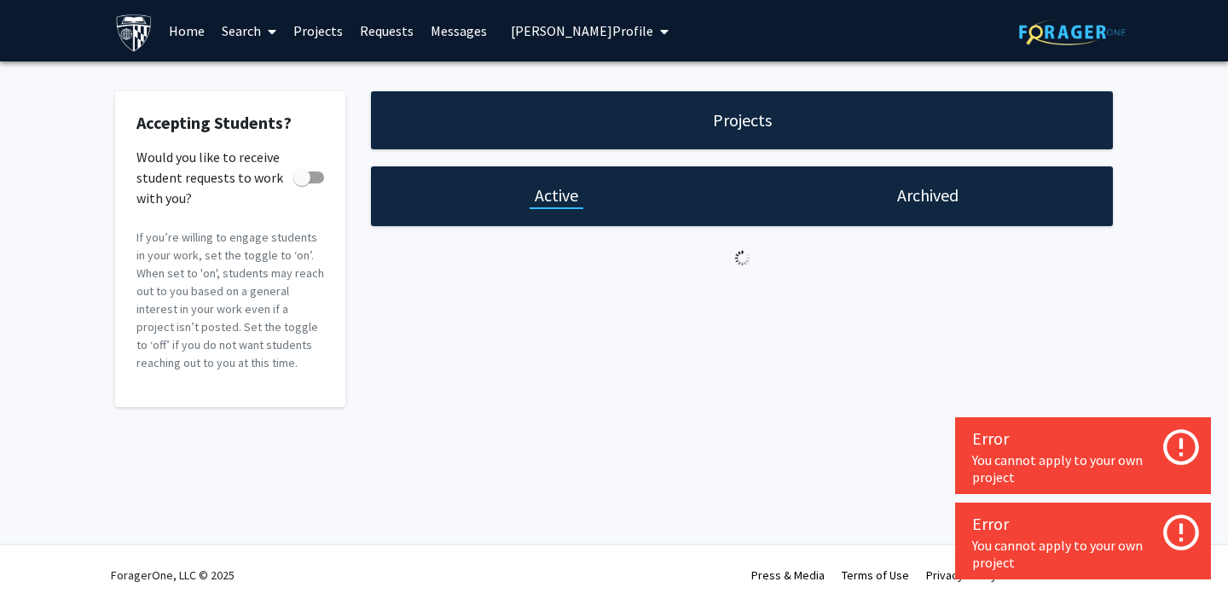
checkbox input "true"
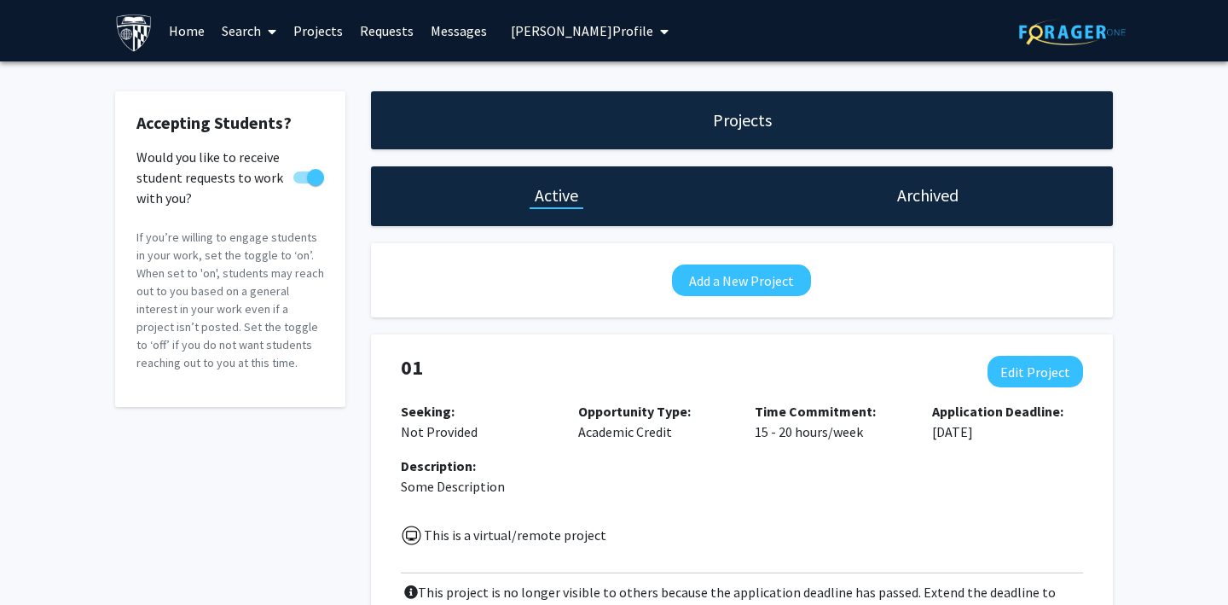
click at [386, 30] on link "Requests" at bounding box center [386, 31] width 71 height 60
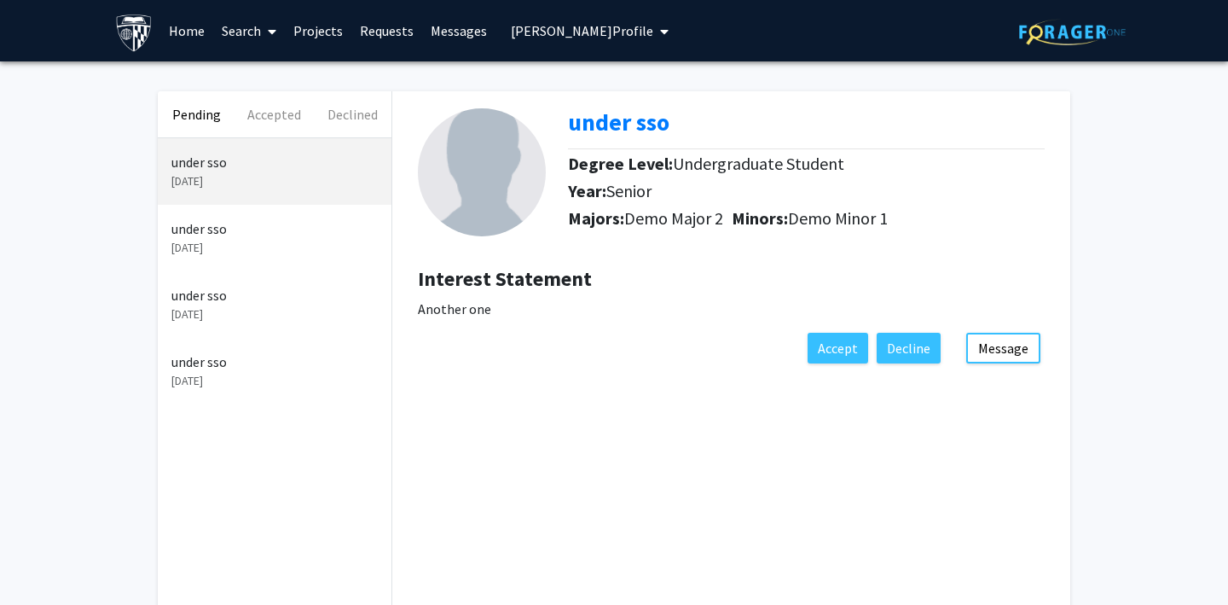
click at [252, 38] on link "Search" at bounding box center [249, 31] width 72 height 60
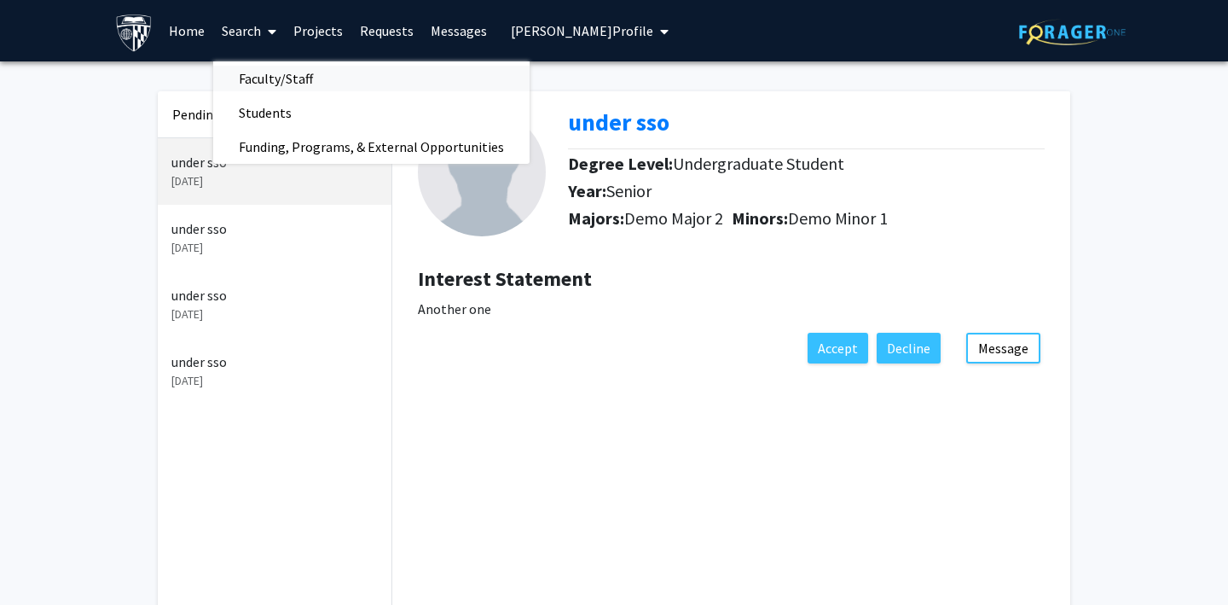
click at [261, 76] on span "Faculty/Staff" at bounding box center [275, 78] width 125 height 34
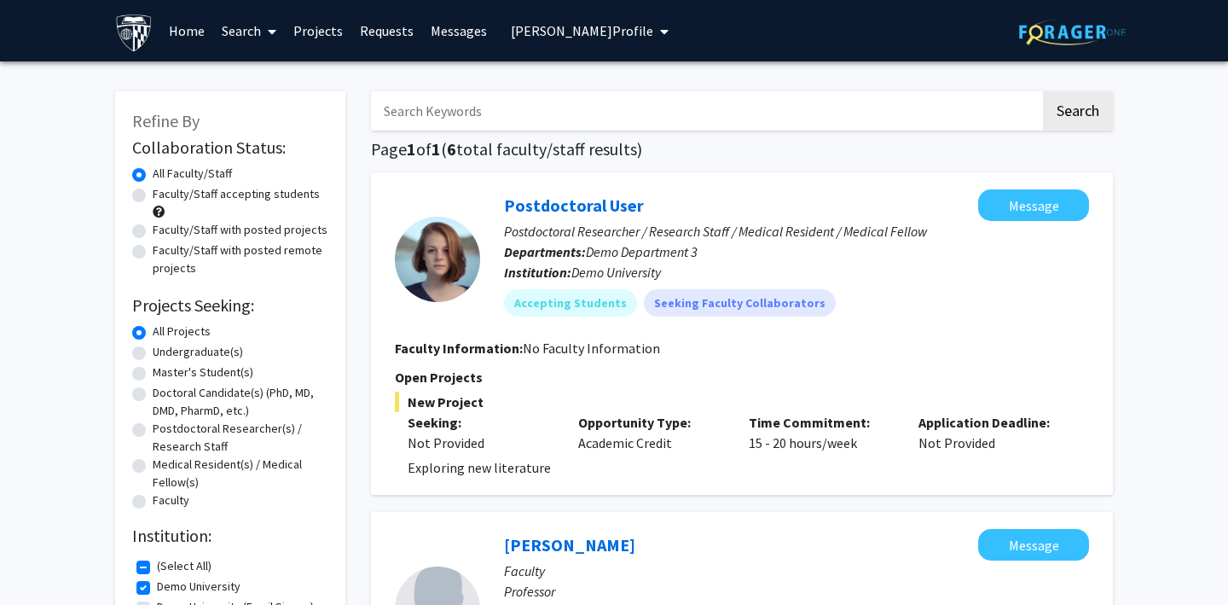
click at [545, 27] on span "[PERSON_NAME] Profile" at bounding box center [582, 30] width 142 height 17
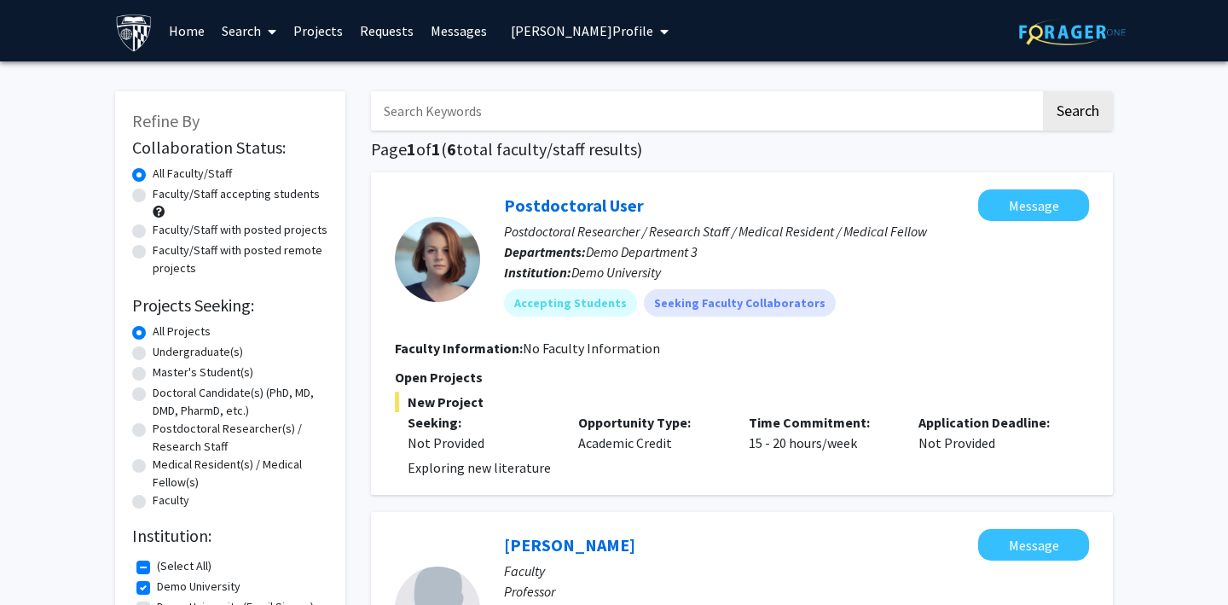
click at [547, 25] on span "[PERSON_NAME] Profile" at bounding box center [582, 30] width 142 height 17
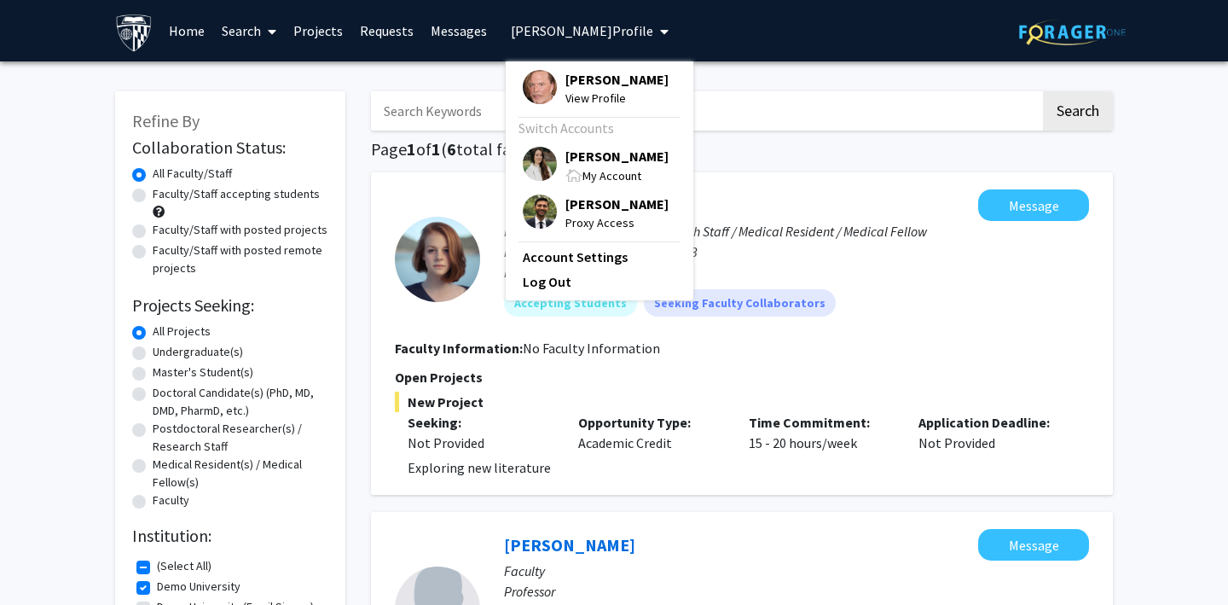
click at [530, 207] on img at bounding box center [540, 211] width 34 height 34
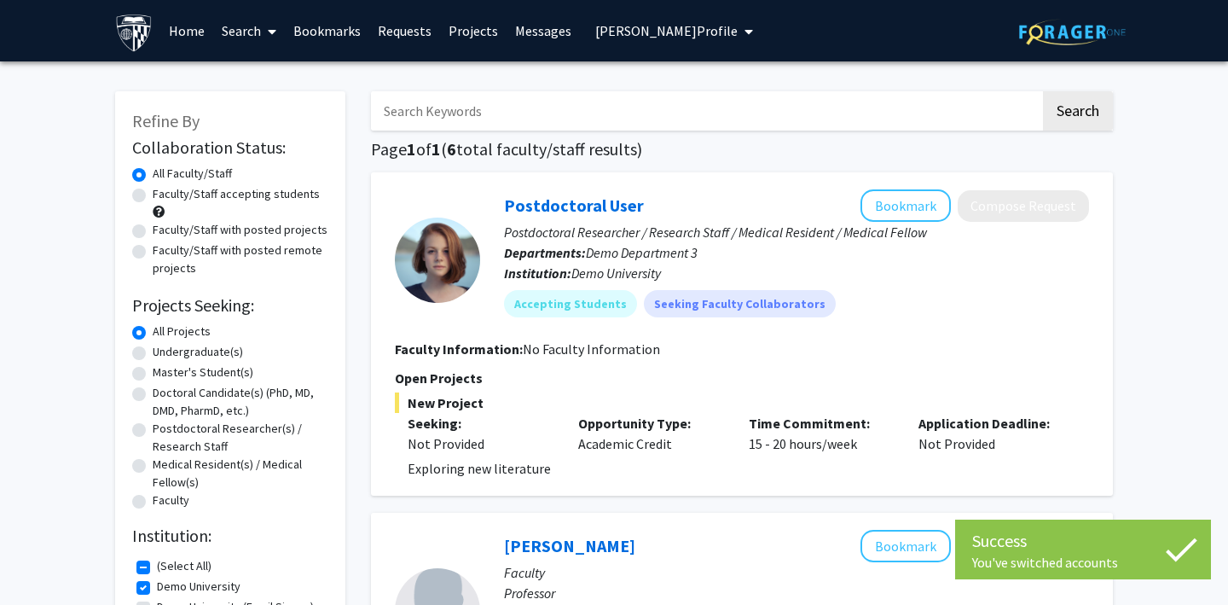
click at [609, 22] on span "[PERSON_NAME] Profile" at bounding box center [666, 30] width 142 height 17
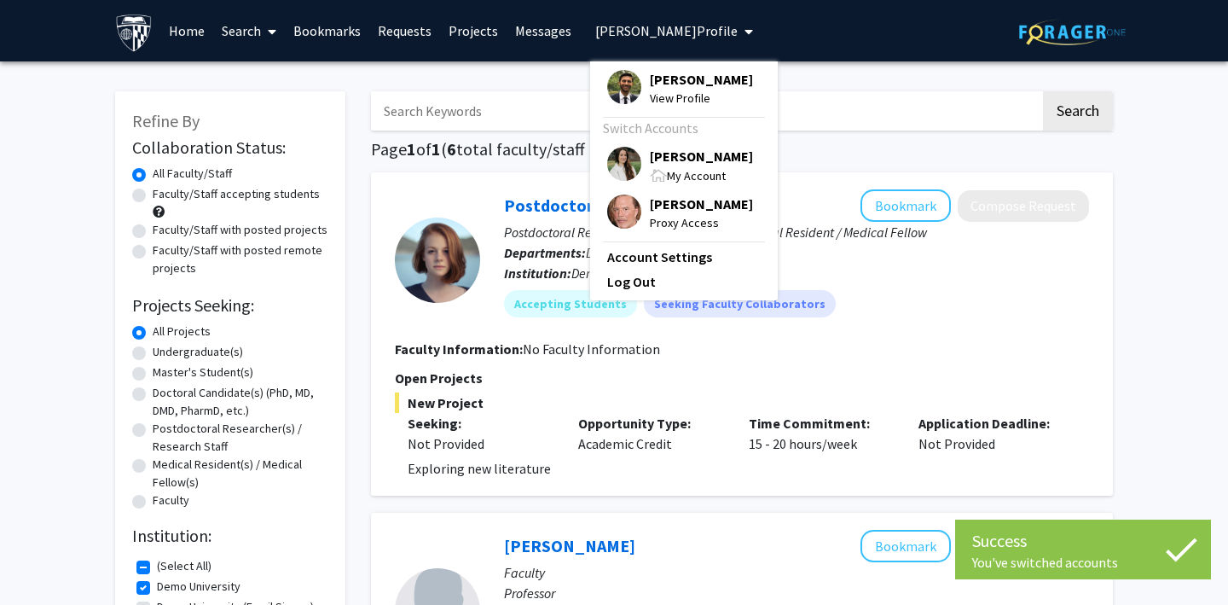
click at [624, 87] on img at bounding box center [624, 87] width 34 height 34
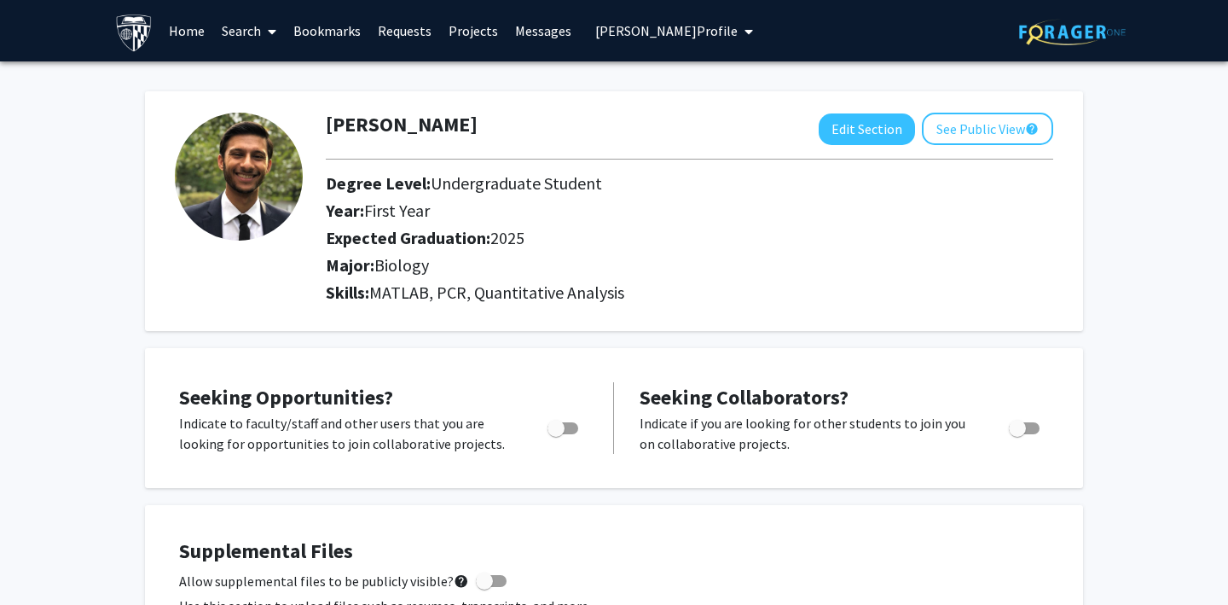
click at [235, 28] on link "Search" at bounding box center [249, 31] width 72 height 60
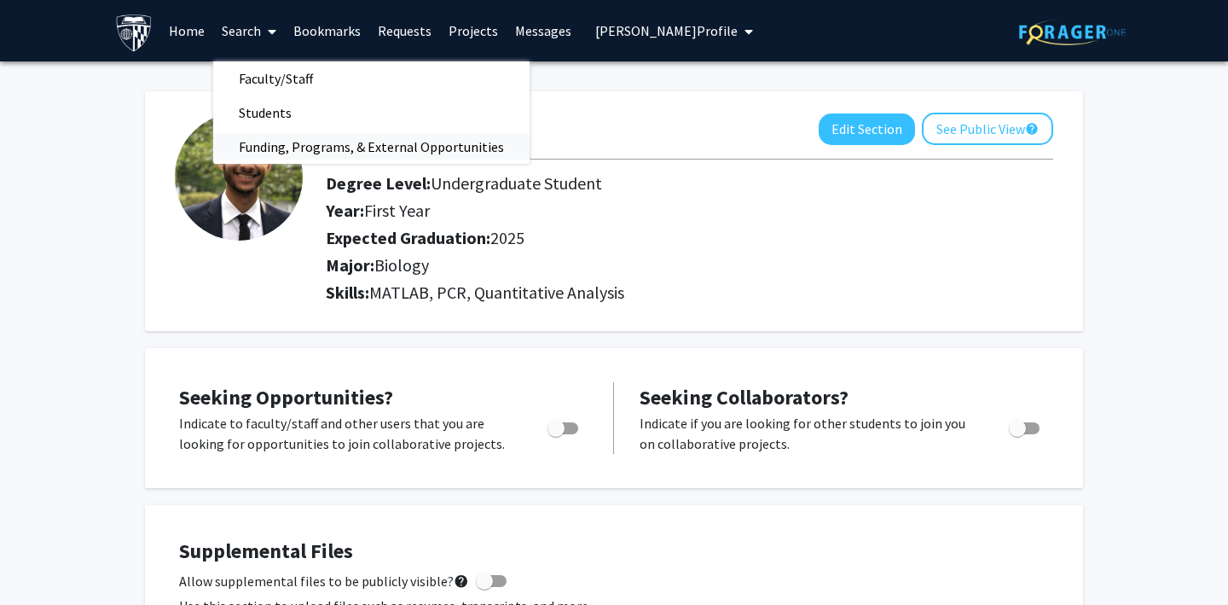
click at [298, 153] on span "Funding, Programs, & External Opportunities" at bounding box center [371, 147] width 316 height 34
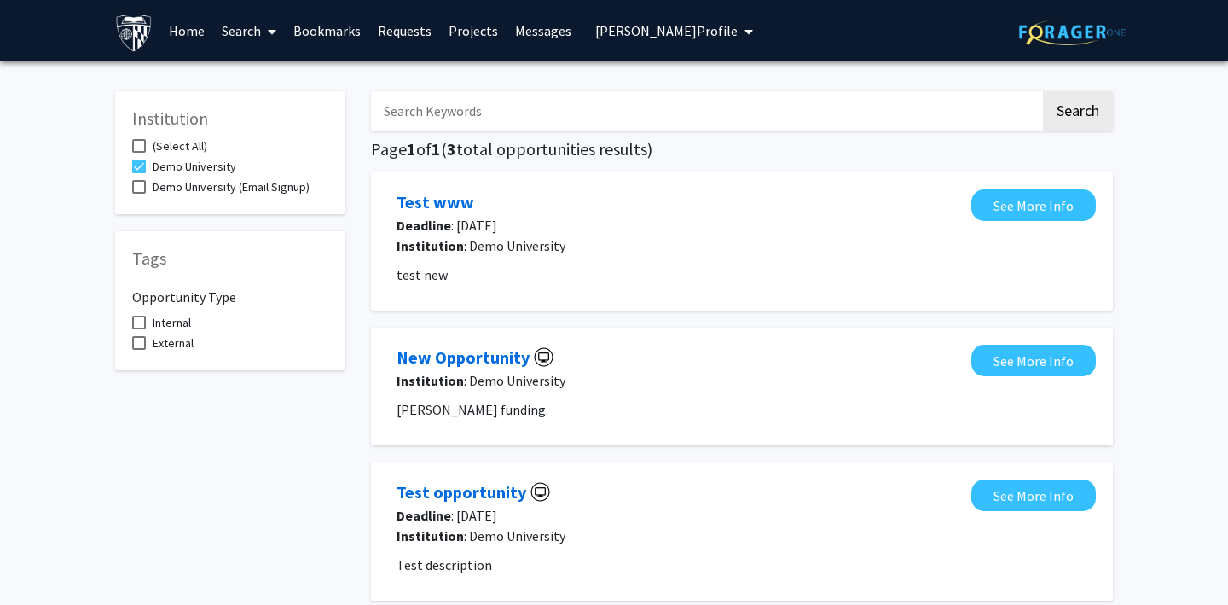
scroll to position [41, 0]
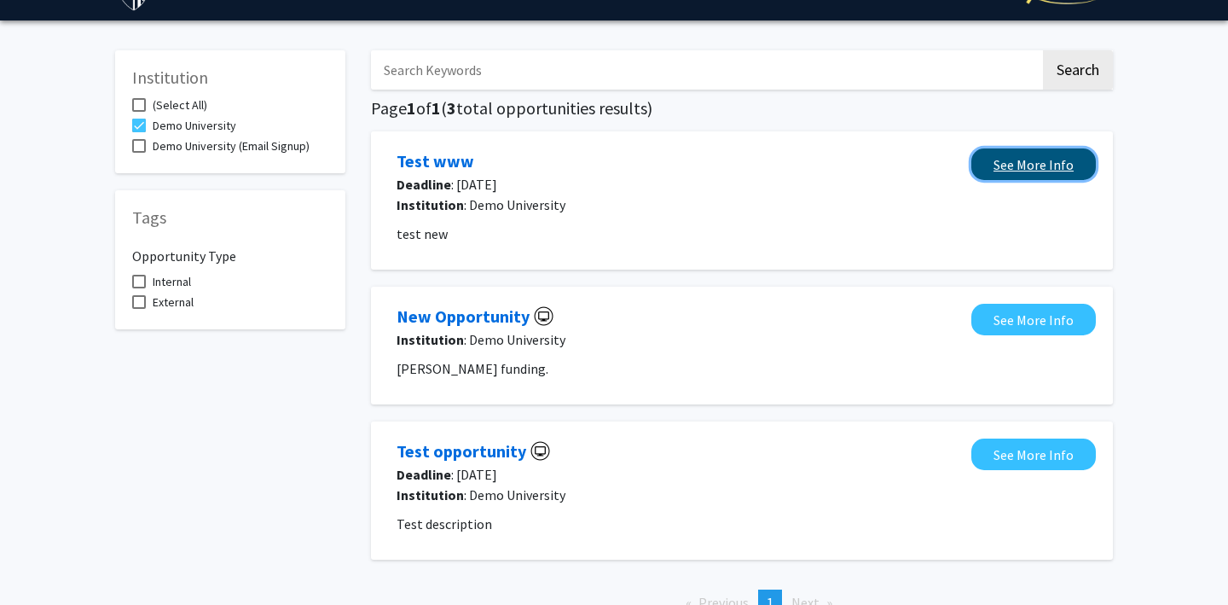
click at [991, 178] on link "See More Info" at bounding box center [1034, 164] width 125 height 32
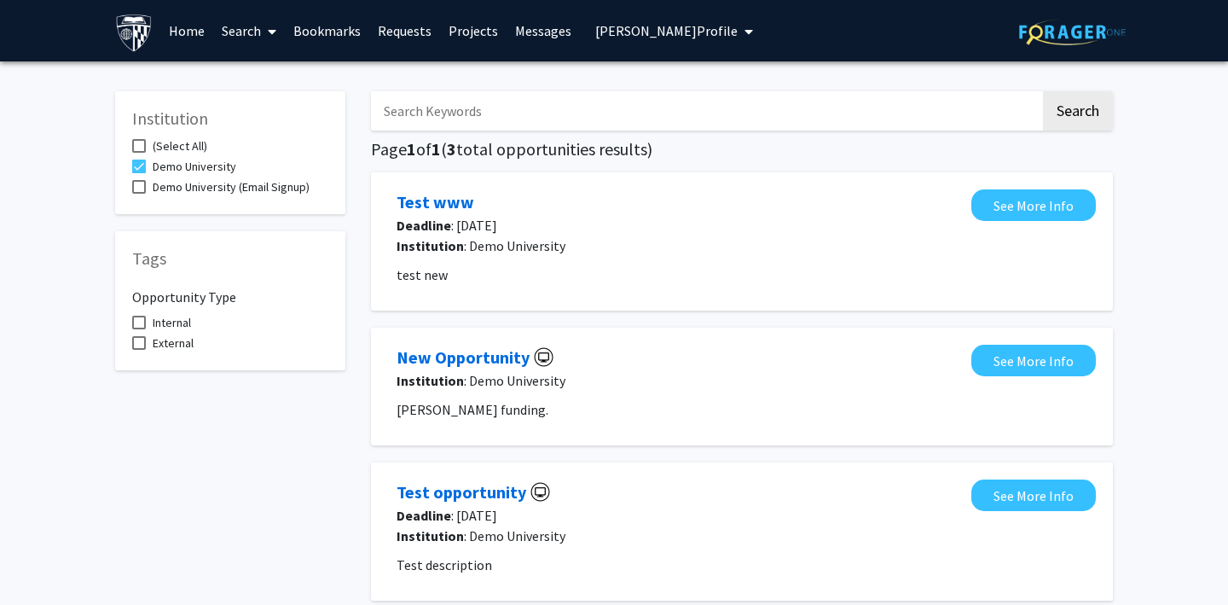
click at [627, 268] on p "test new" at bounding box center [742, 274] width 691 height 20
click at [616, 34] on span "[PERSON_NAME] Profile" at bounding box center [666, 30] width 142 height 17
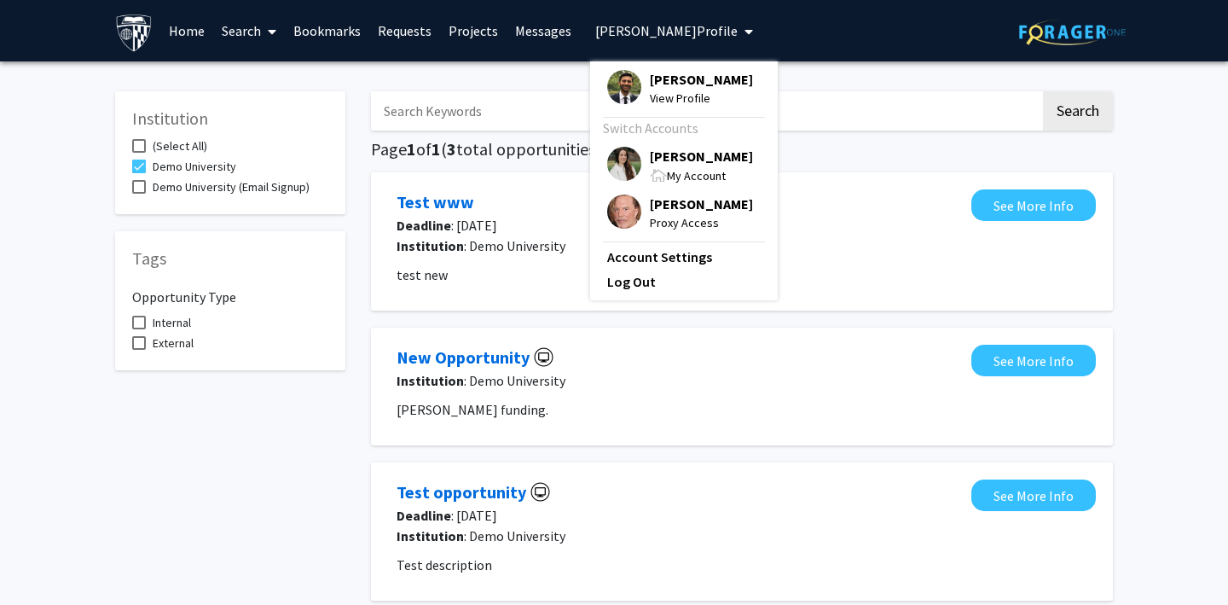
click at [479, 85] on div "Search Page 1 of 1 ( 3 total opportunities results) Test www Deadline : [DATE] …" at bounding box center [742, 371] width 768 height 595
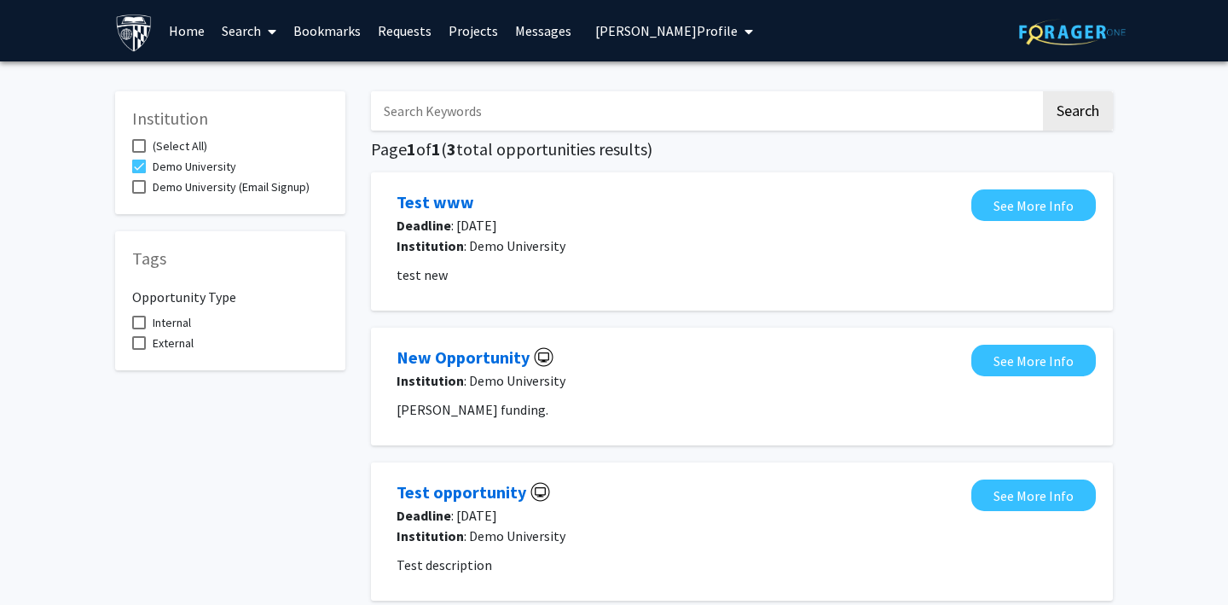
click at [333, 26] on link "Bookmarks" at bounding box center [327, 31] width 84 height 60
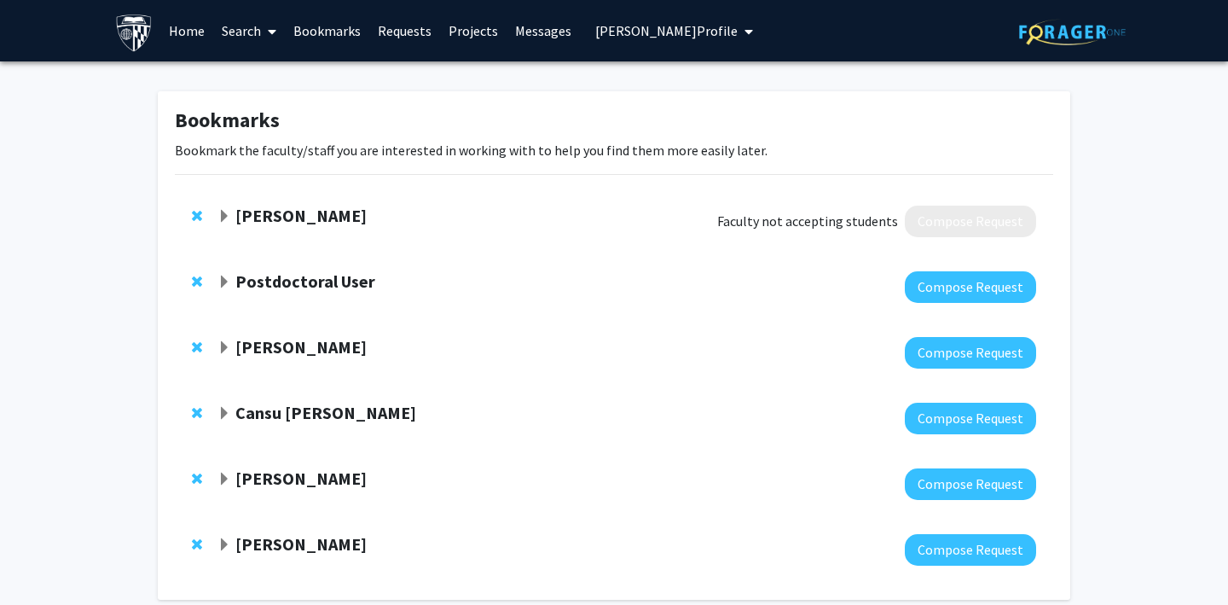
scroll to position [84, 0]
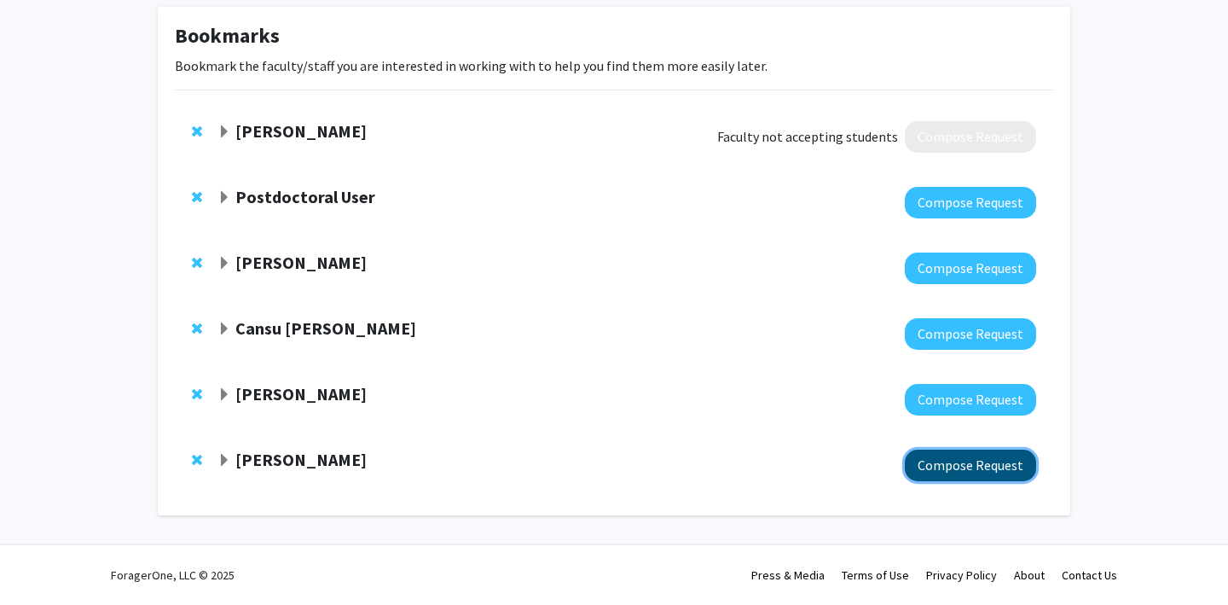
click at [929, 472] on button "Compose Request" at bounding box center [970, 466] width 131 height 32
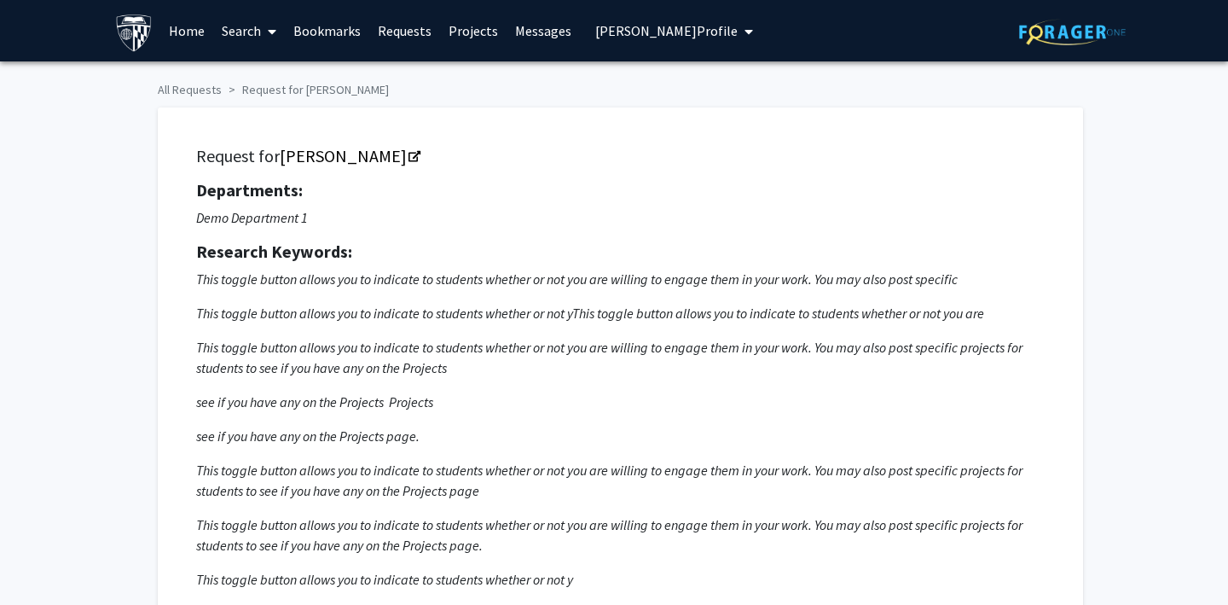
click at [607, 38] on span "[PERSON_NAME] Profile" at bounding box center [666, 30] width 142 height 17
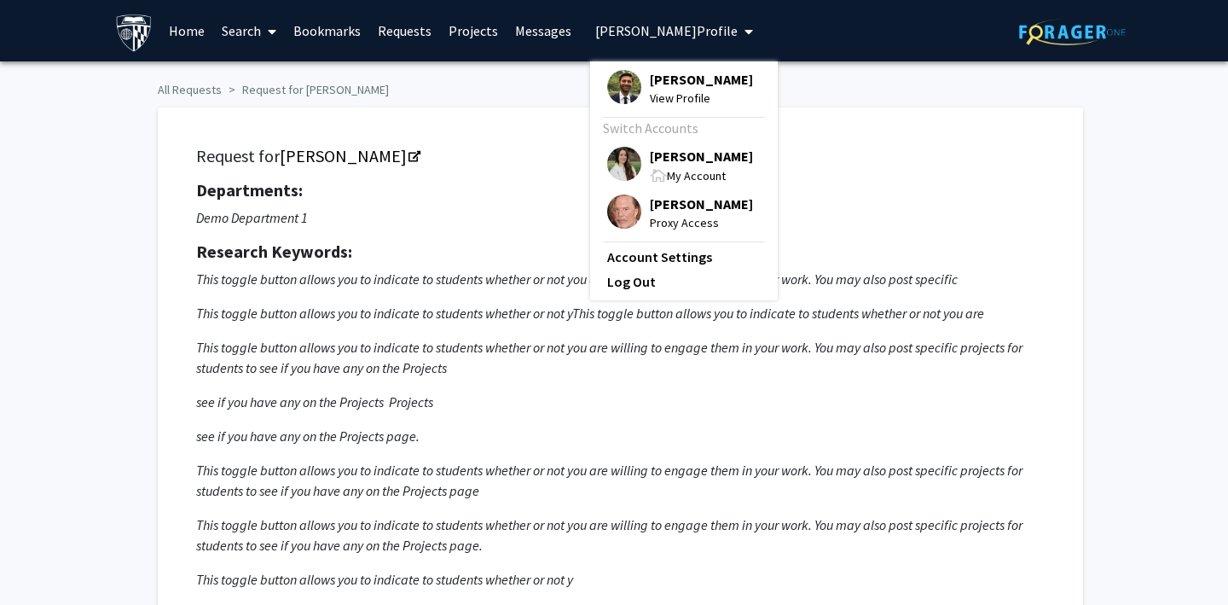
click at [609, 203] on img at bounding box center [624, 211] width 34 height 34
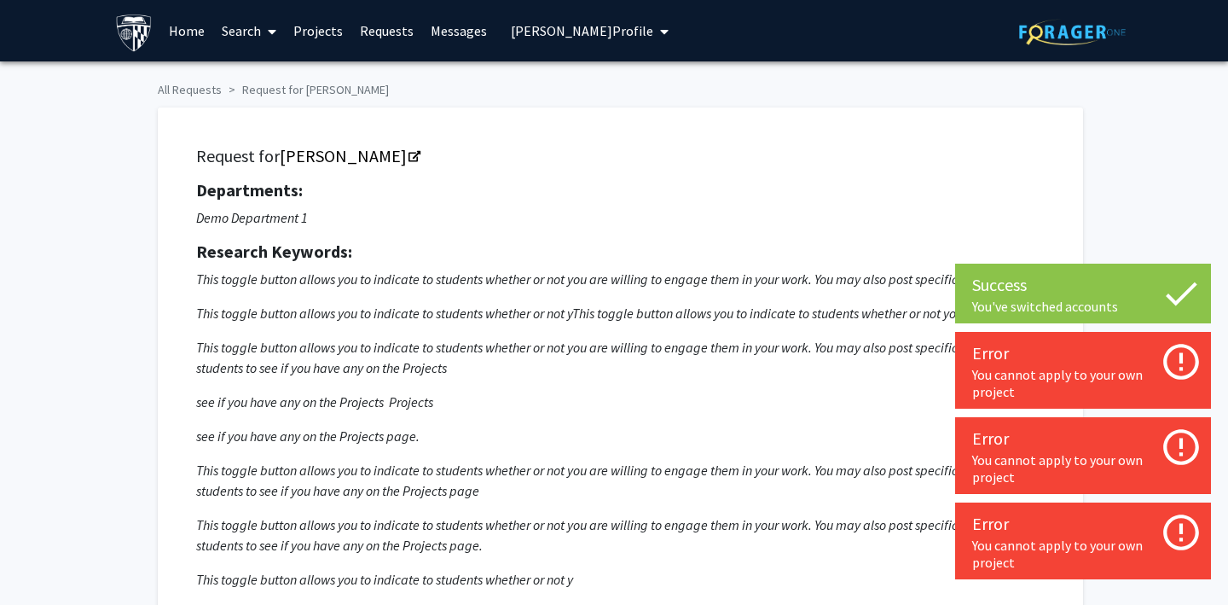
click at [229, 20] on link "Search" at bounding box center [249, 31] width 72 height 60
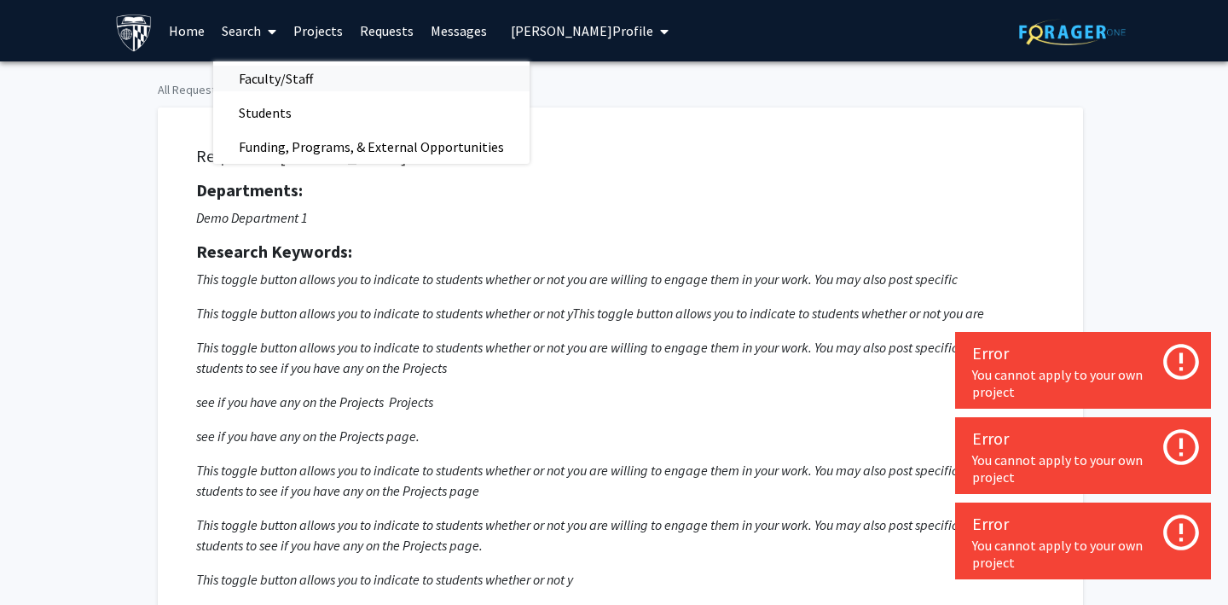
click at [248, 84] on span "Faculty/Staff" at bounding box center [275, 78] width 125 height 34
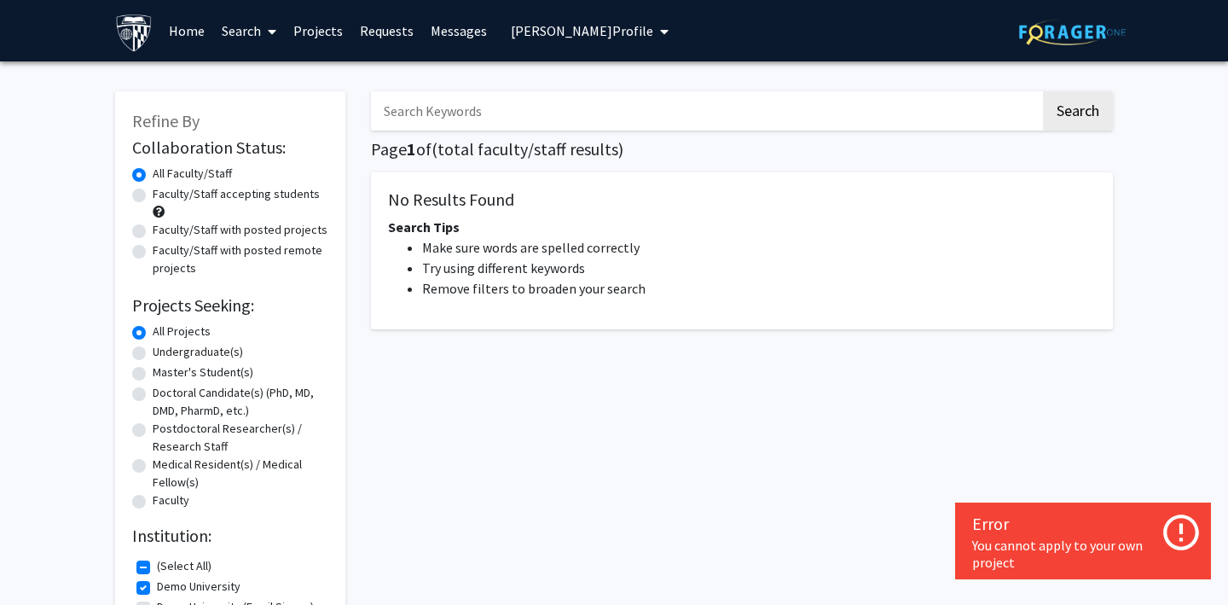
click at [227, 23] on link "Search" at bounding box center [249, 31] width 72 height 60
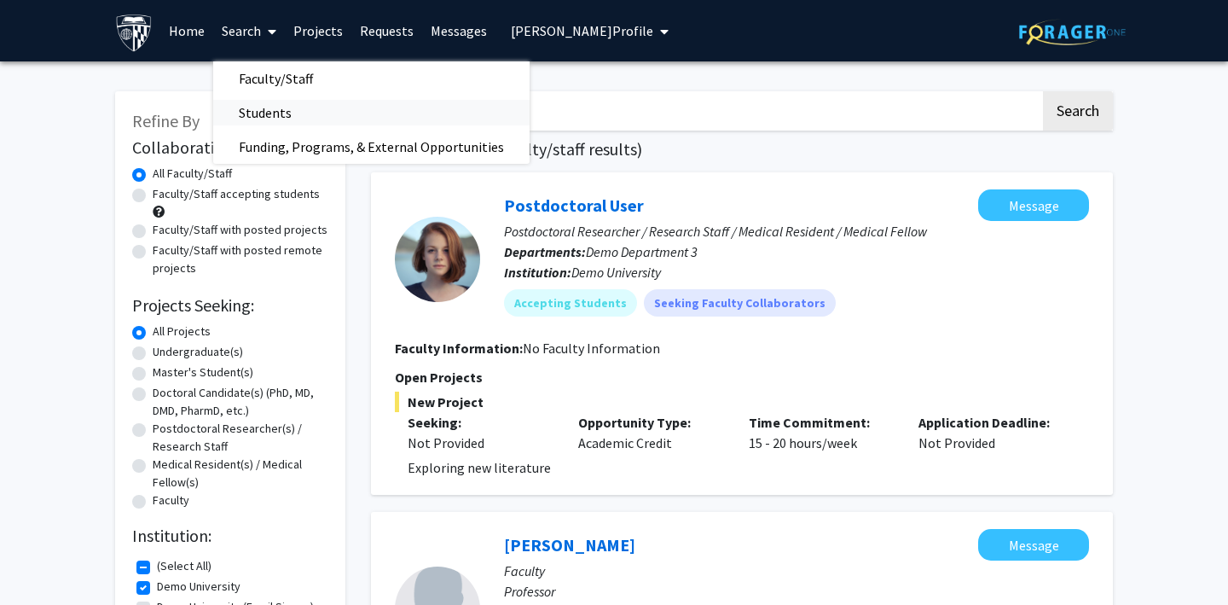
click at [270, 119] on span "Students" at bounding box center [265, 113] width 104 height 34
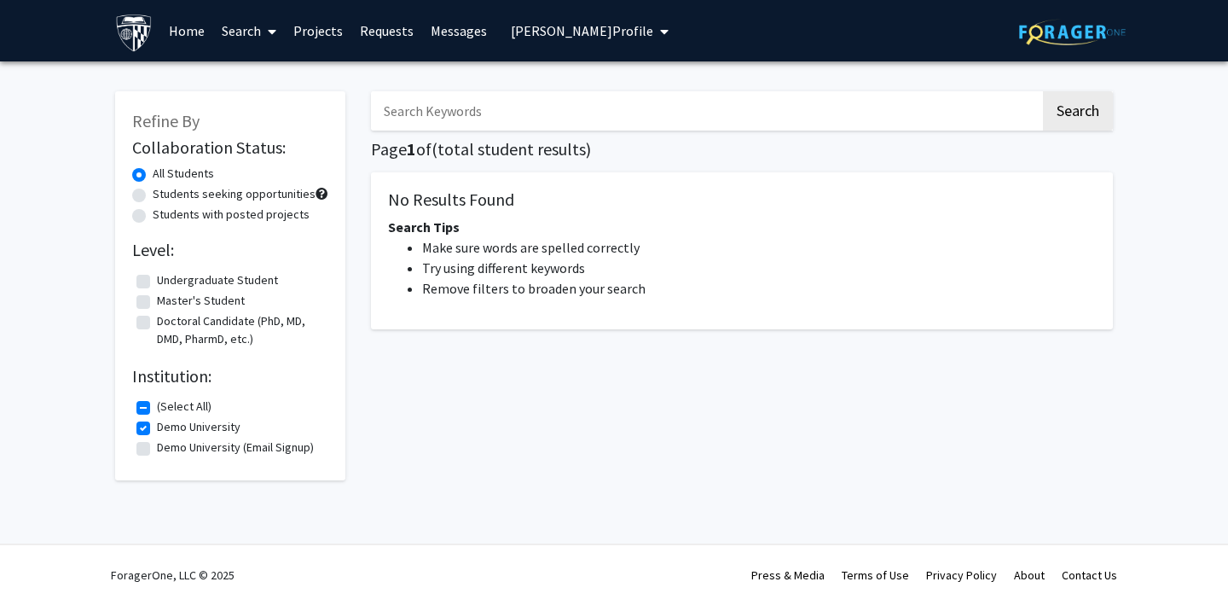
click at [238, 27] on link "Search" at bounding box center [249, 31] width 72 height 60
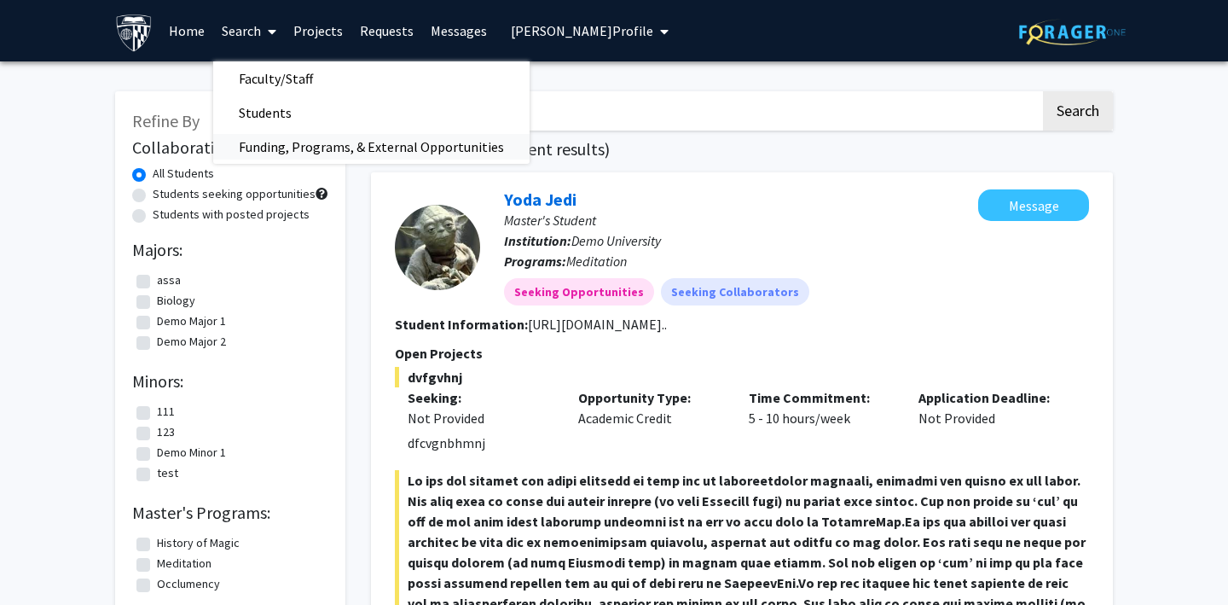
click at [251, 152] on span "Funding, Programs, & External Opportunities" at bounding box center [371, 147] width 316 height 34
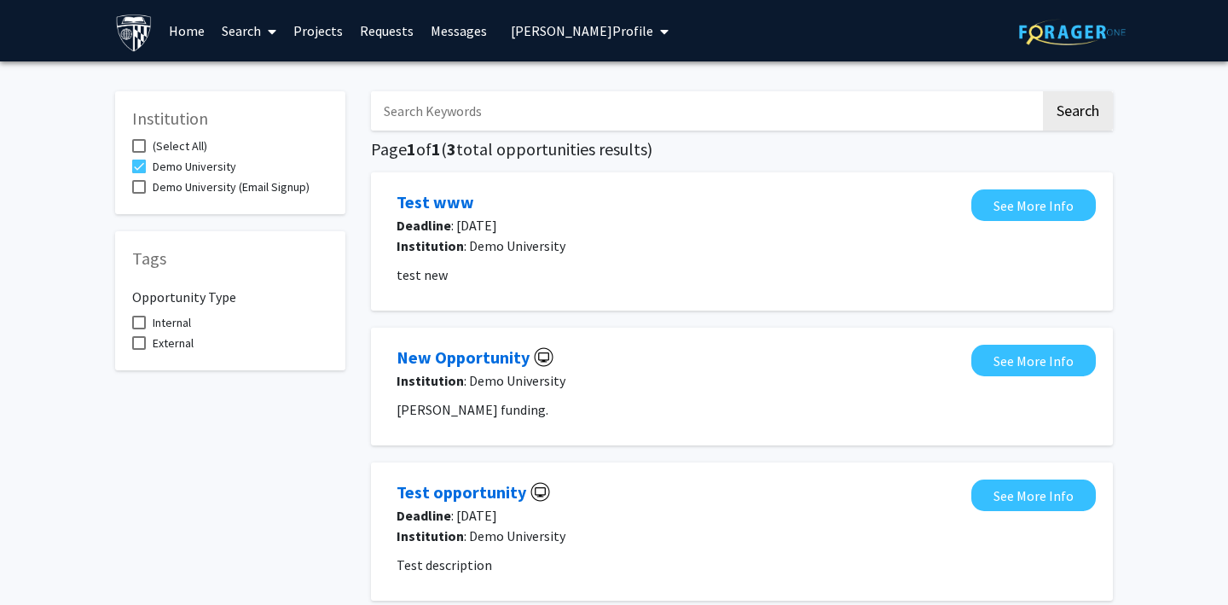
click at [316, 38] on link "Projects" at bounding box center [318, 31] width 67 height 60
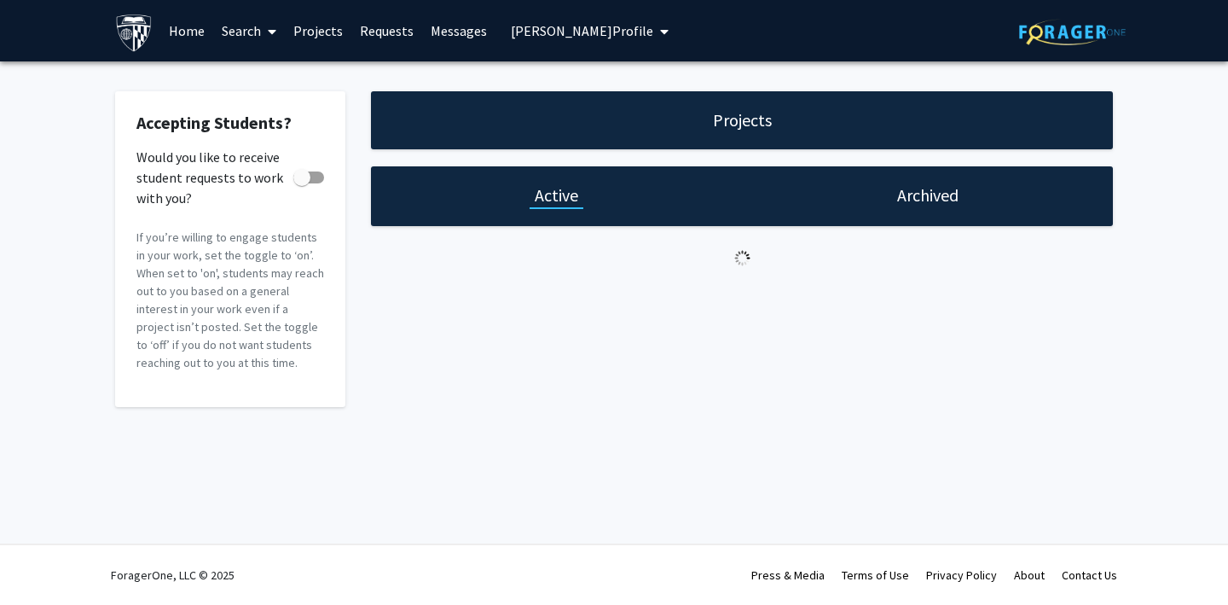
checkbox input "true"
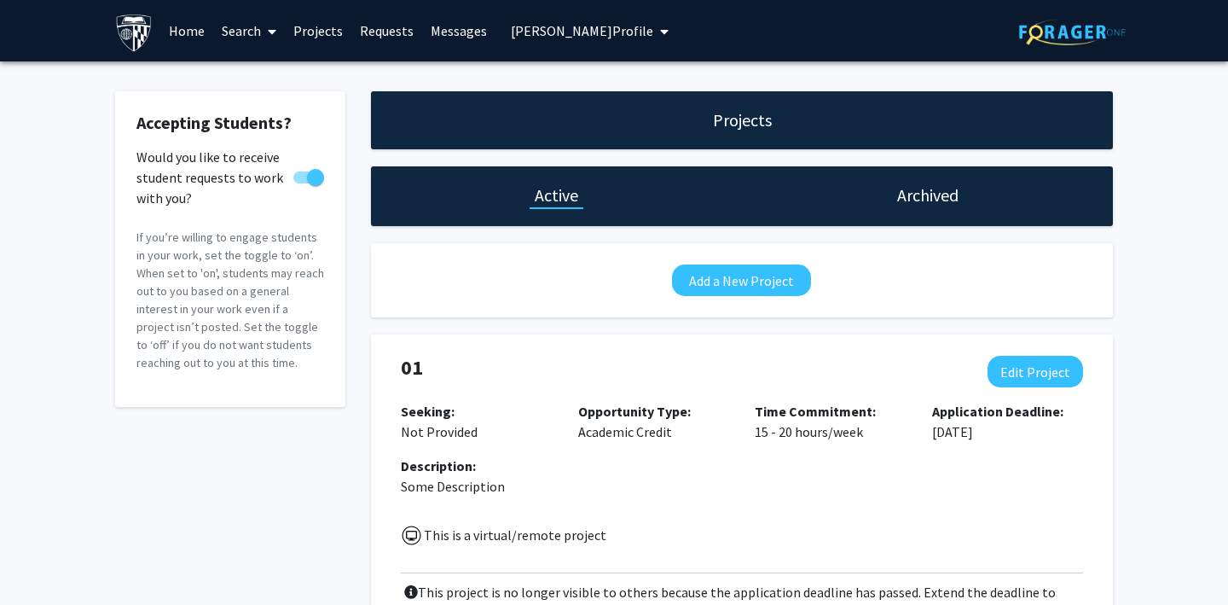
scroll to position [15, 0]
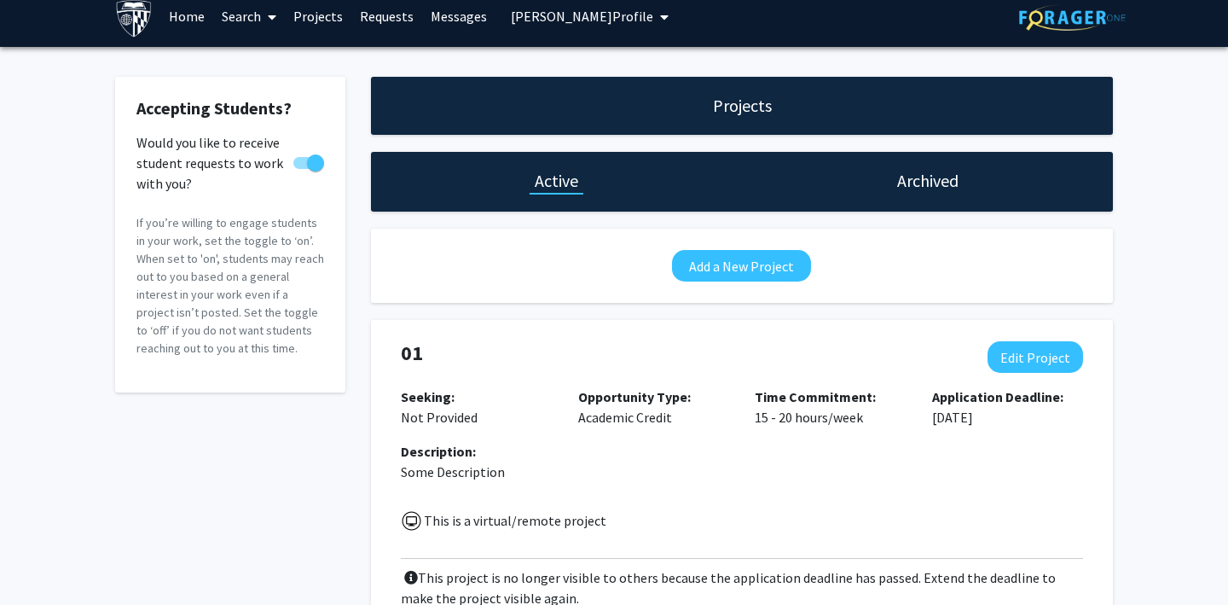
click at [380, 26] on link "Requests" at bounding box center [386, 16] width 71 height 60
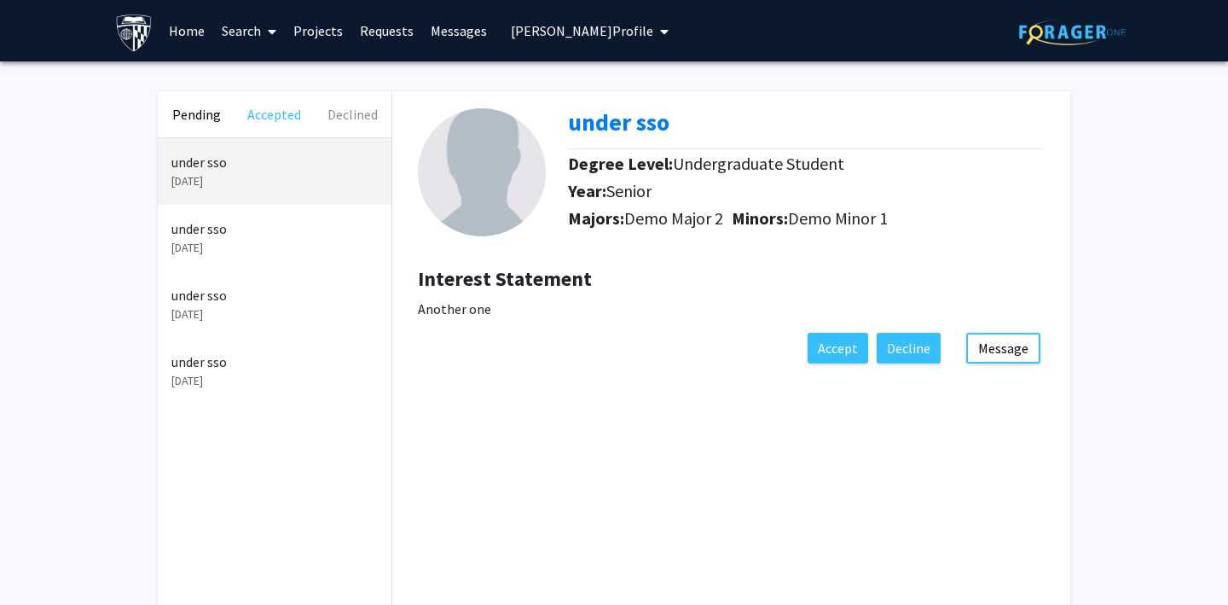
click at [257, 122] on button "Accepted" at bounding box center [274, 114] width 78 height 46
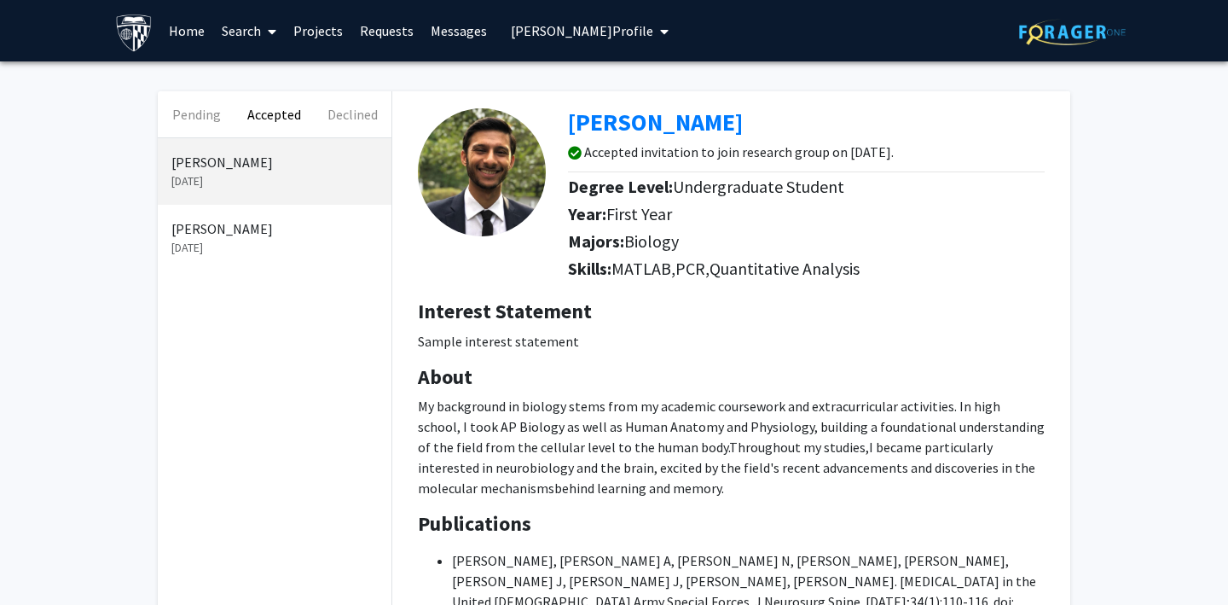
click at [432, 33] on link "Messages" at bounding box center [458, 31] width 73 height 60
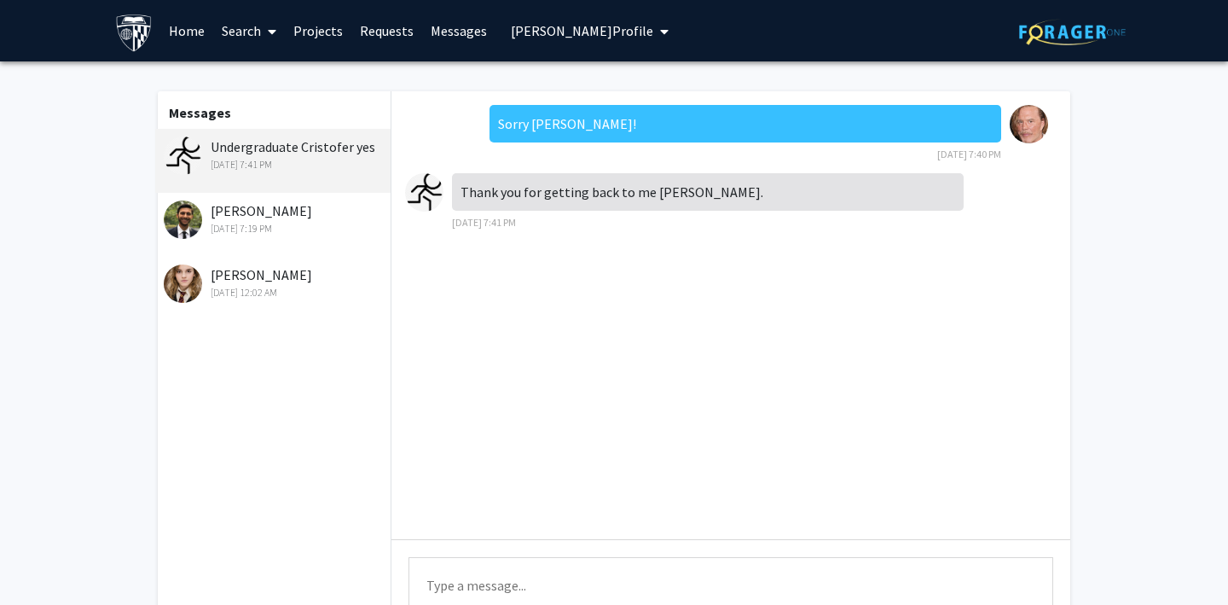
click at [564, 26] on span "[PERSON_NAME] Profile" at bounding box center [582, 30] width 142 height 17
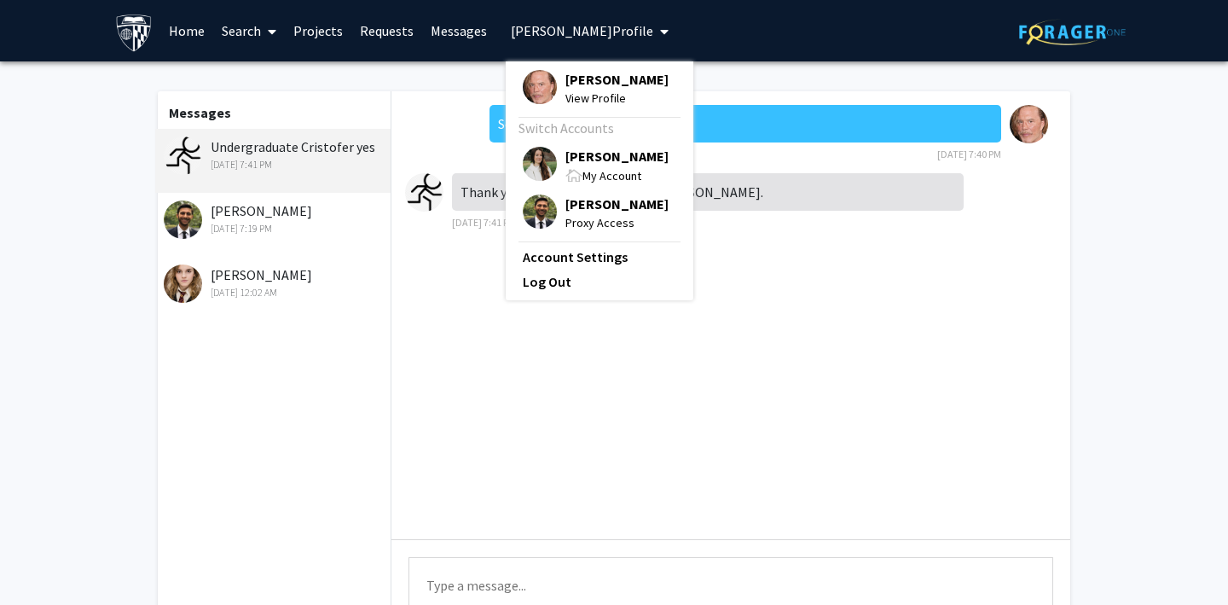
click at [536, 207] on img at bounding box center [540, 211] width 34 height 34
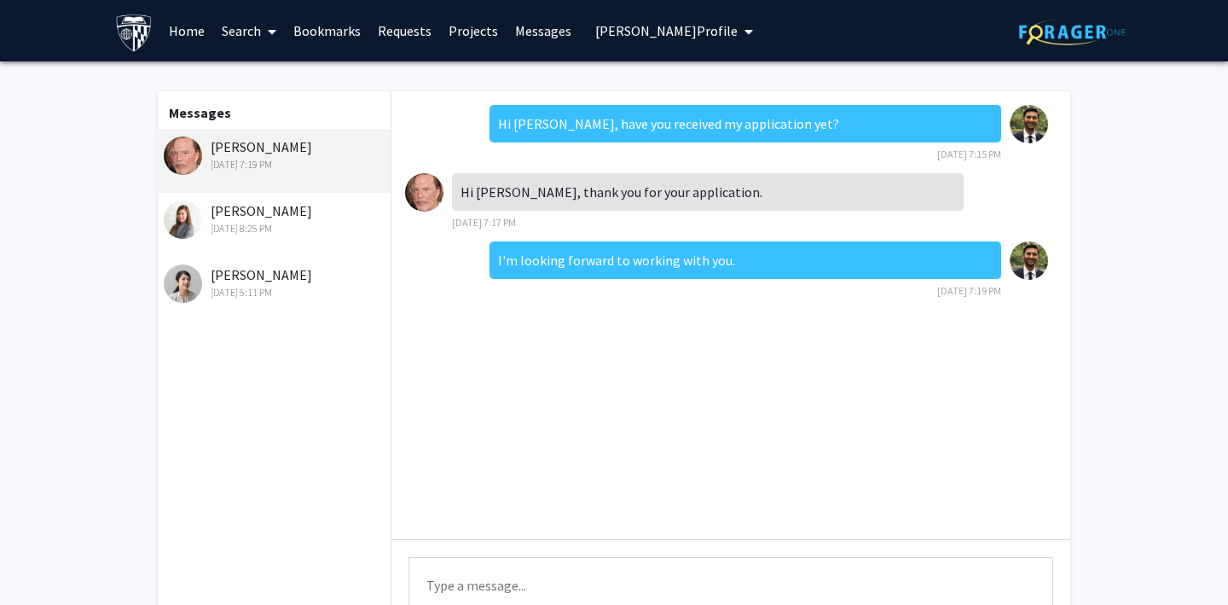
click at [596, 37] on span "[PERSON_NAME] Profile" at bounding box center [666, 30] width 142 height 17
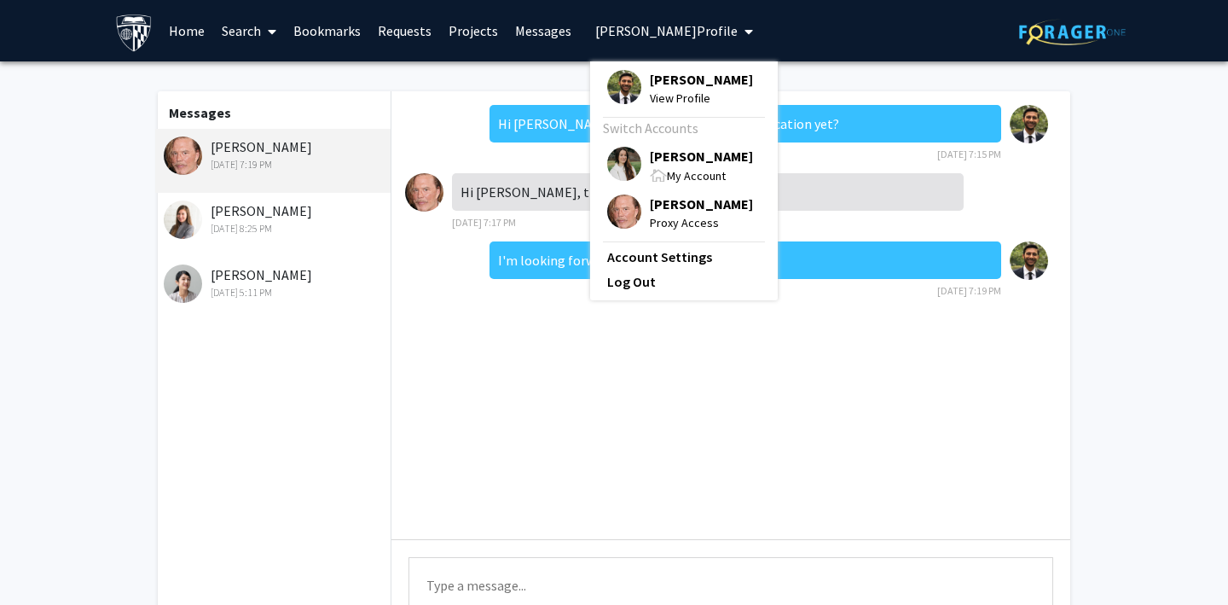
click at [620, 80] on img at bounding box center [624, 87] width 34 height 34
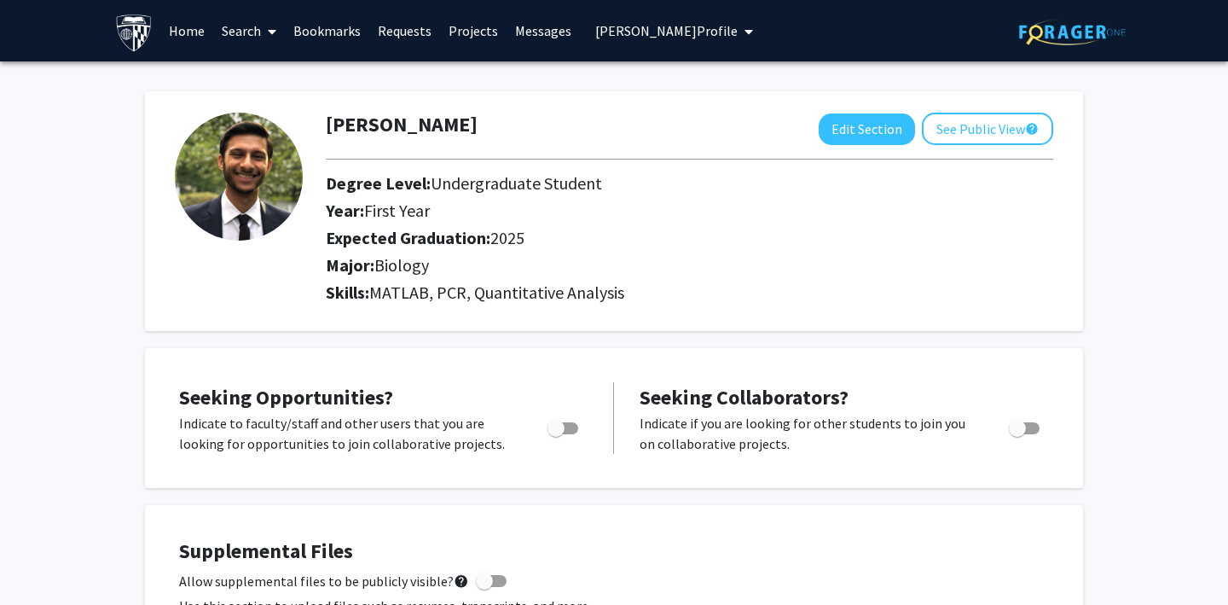
click at [239, 29] on link "Search" at bounding box center [249, 31] width 72 height 60
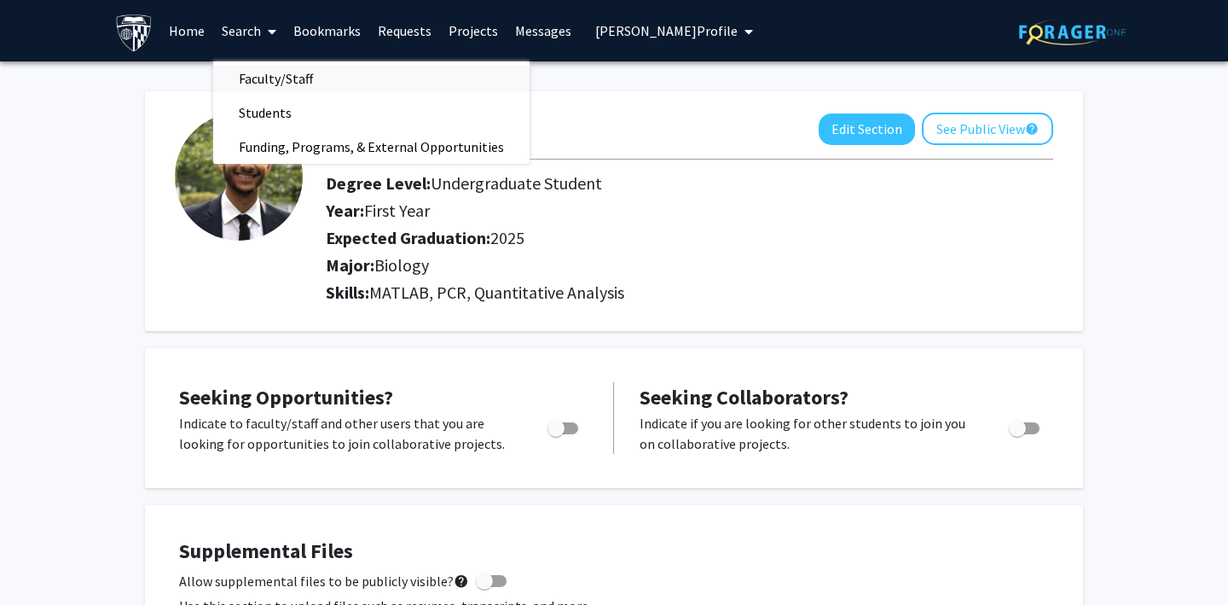
click at [268, 77] on span "Faculty/Staff" at bounding box center [275, 78] width 125 height 34
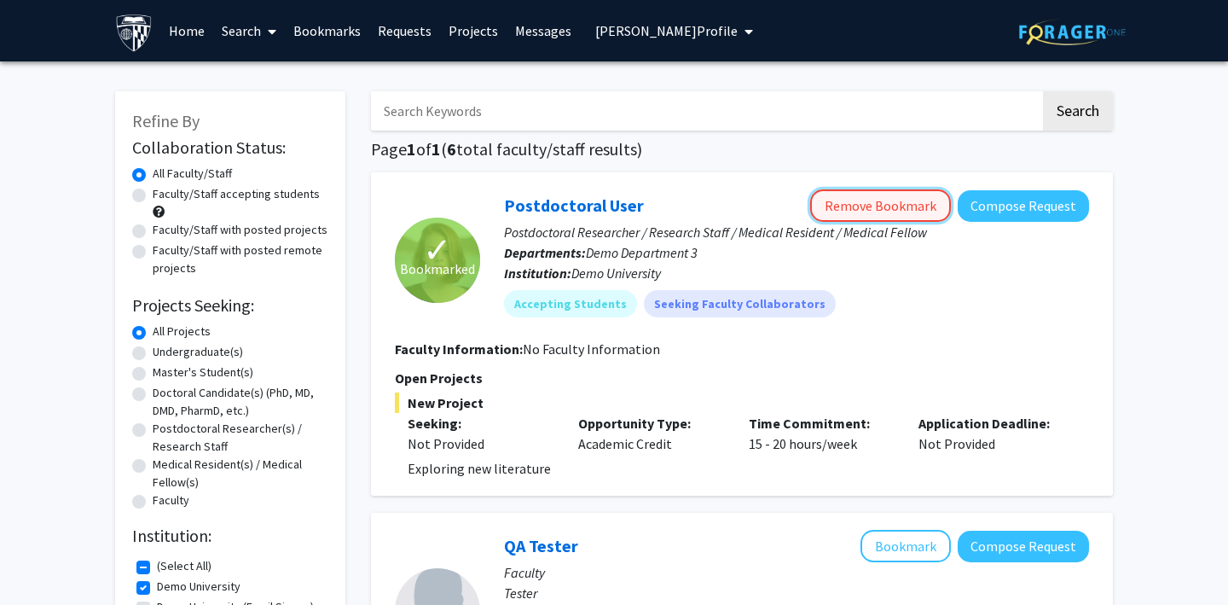
click at [868, 207] on button "Remove Bookmark" at bounding box center [880, 205] width 141 height 32
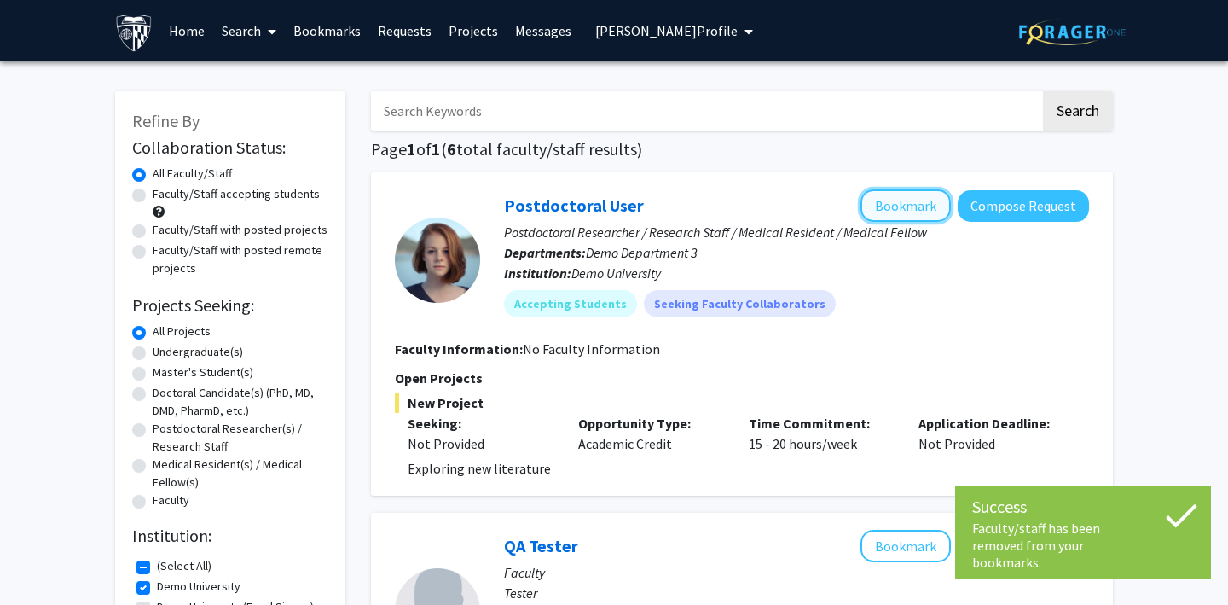
click at [903, 205] on button "Bookmark" at bounding box center [906, 205] width 90 height 32
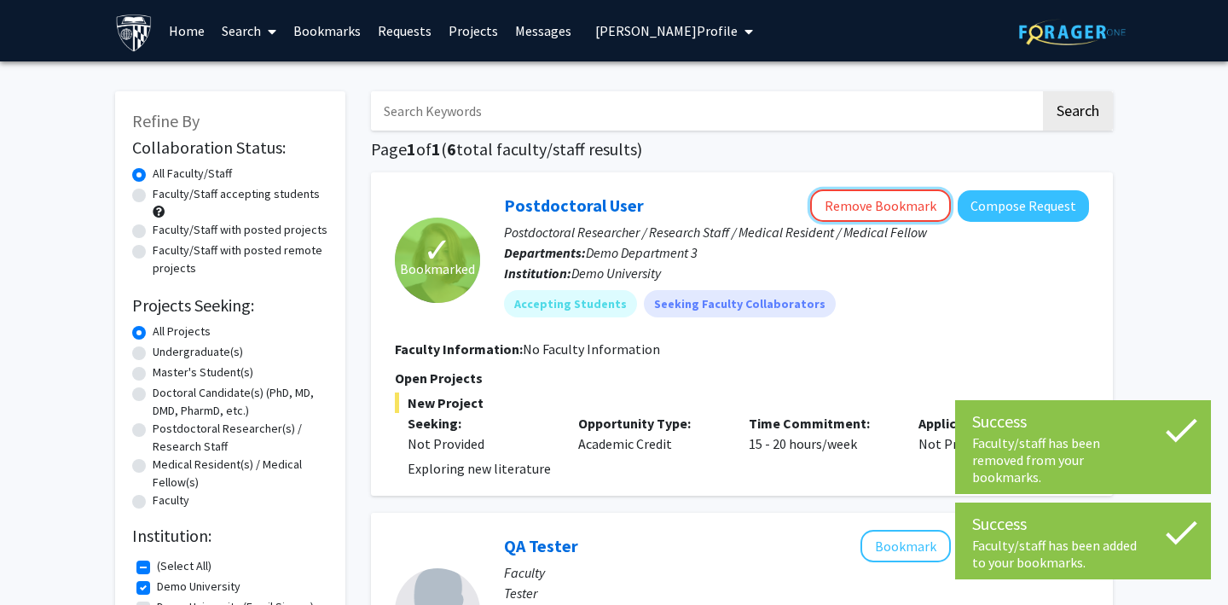
click at [903, 205] on button "Remove Bookmark" at bounding box center [880, 205] width 141 height 32
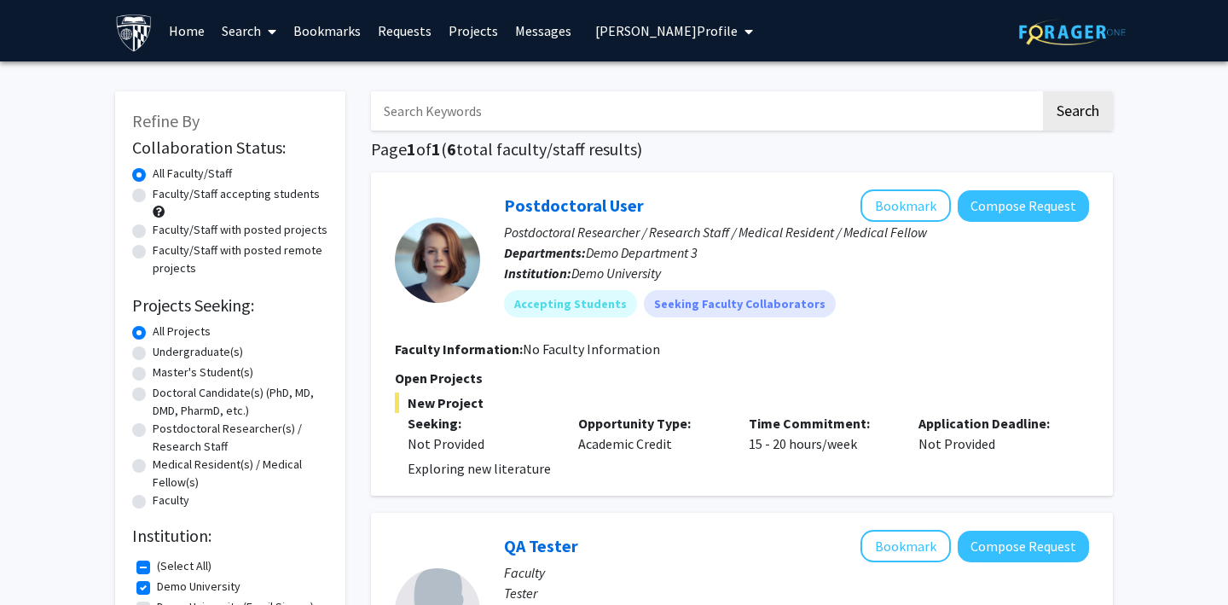
click at [328, 29] on link "Bookmarks" at bounding box center [327, 31] width 84 height 60
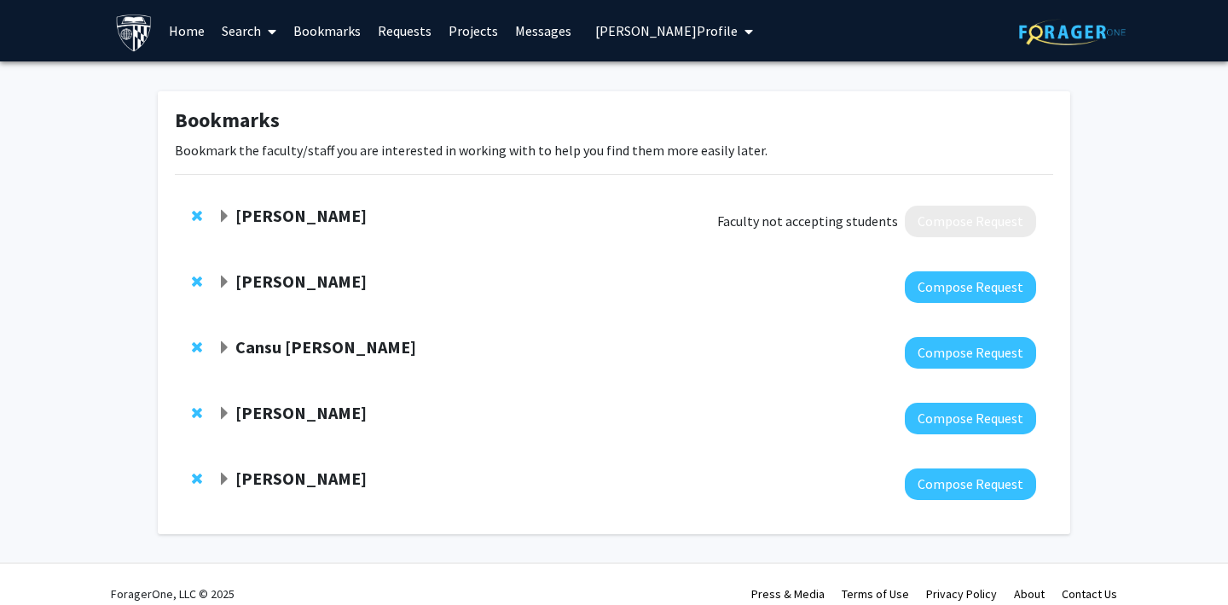
click at [227, 480] on span "Expand Mickey Rourke Bookmark" at bounding box center [225, 480] width 14 height 14
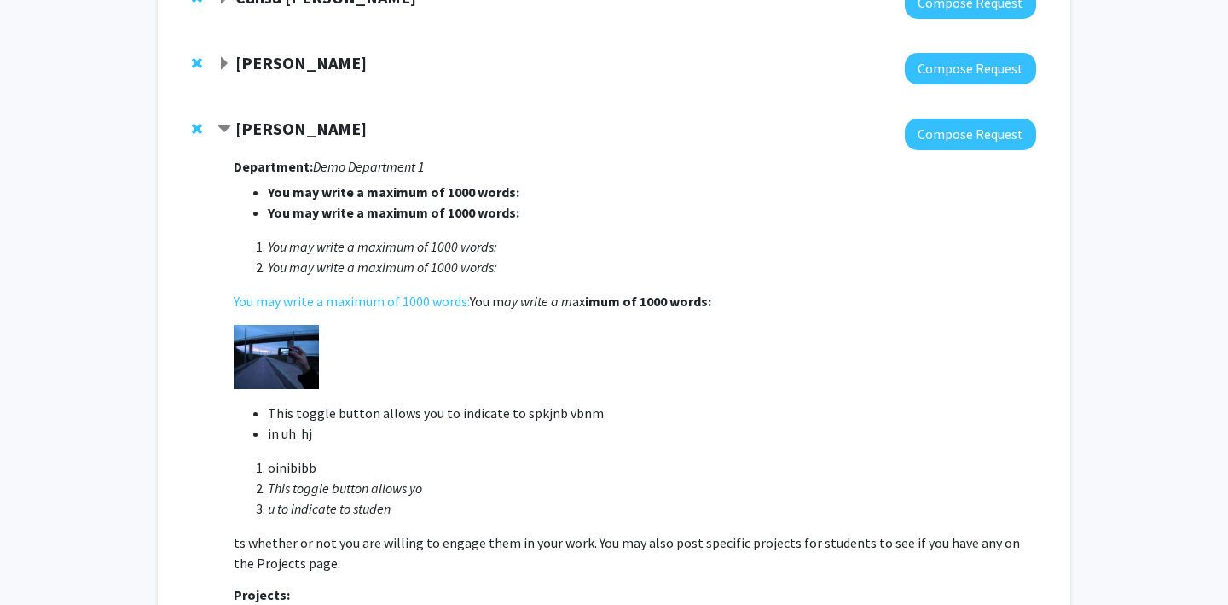
scroll to position [349, 0]
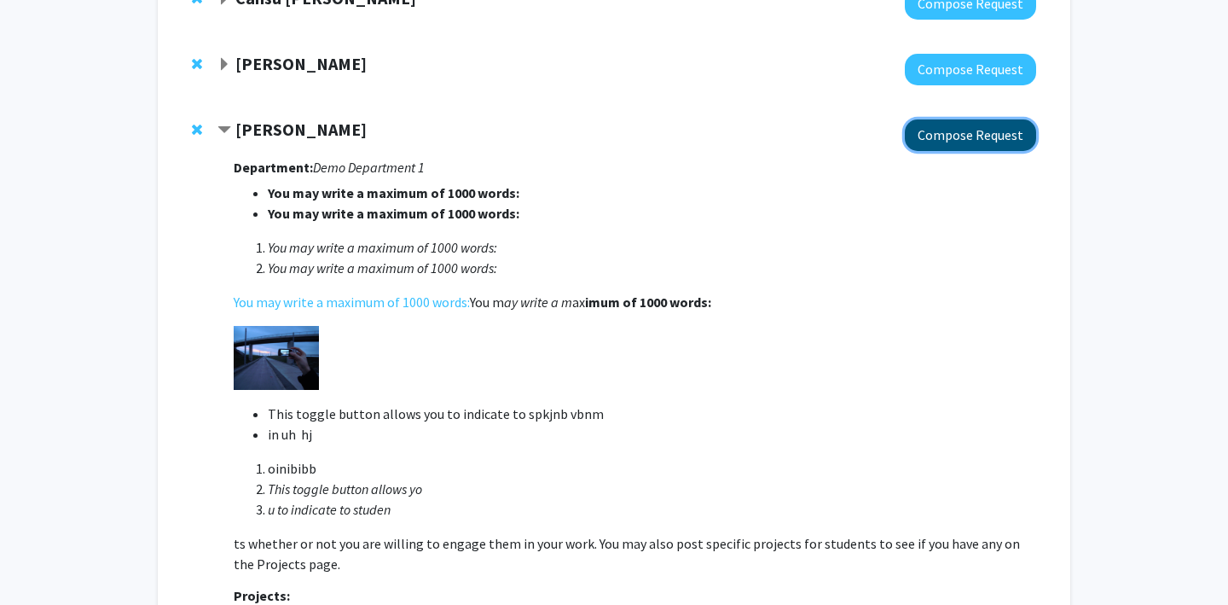
click at [942, 130] on button "Compose Request" at bounding box center [970, 135] width 131 height 32
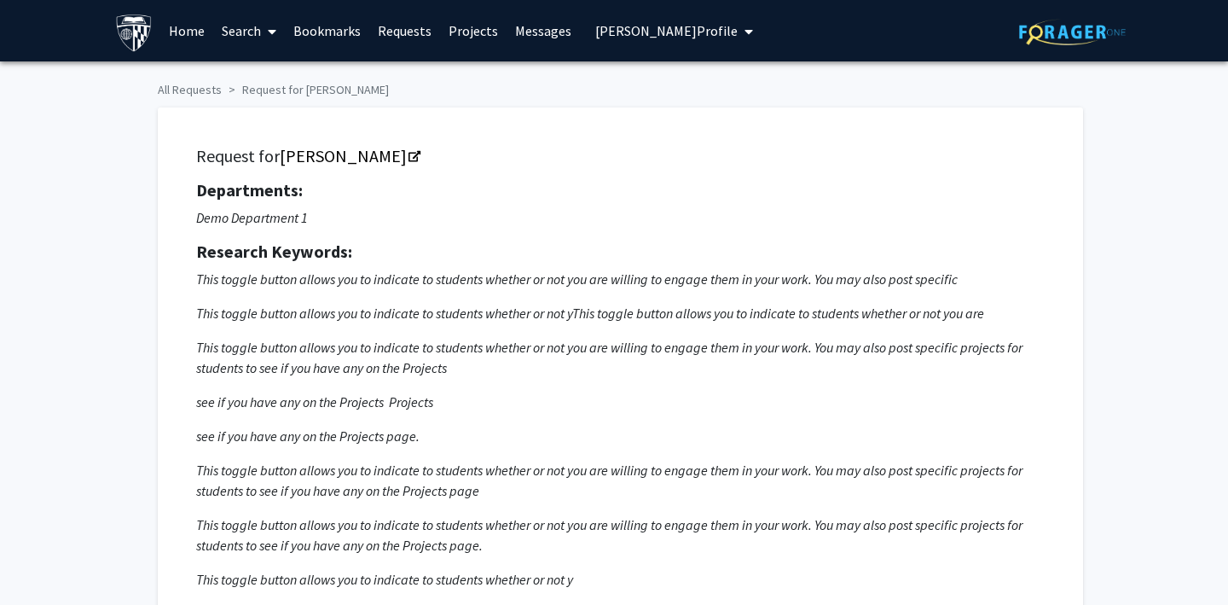
click at [329, 26] on link "Bookmarks" at bounding box center [327, 31] width 84 height 60
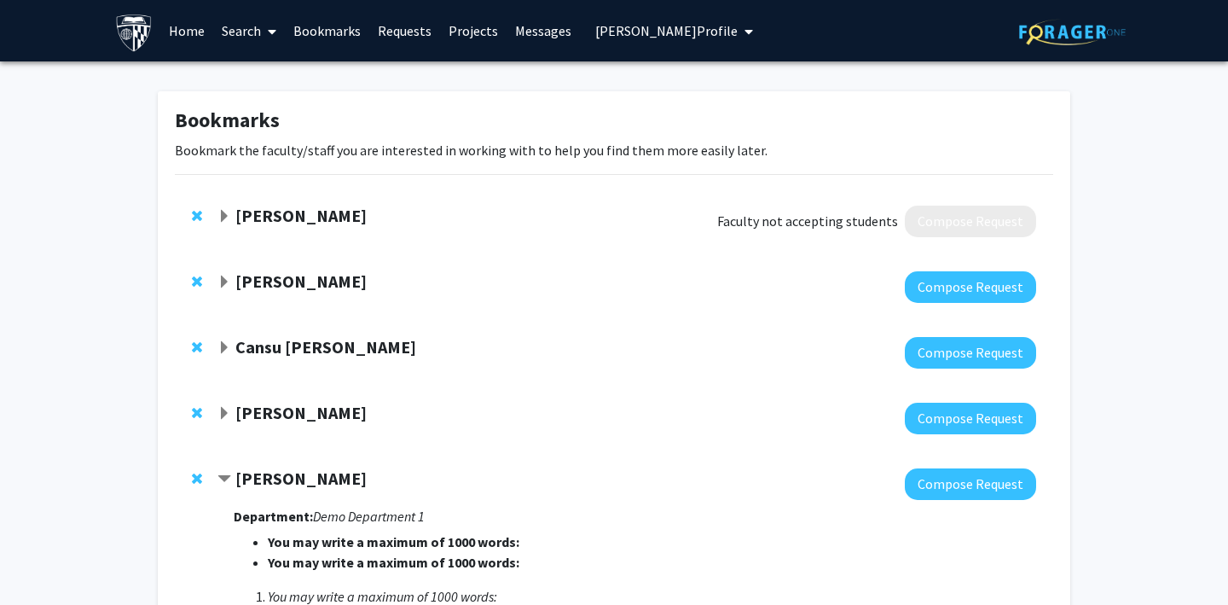
click at [394, 39] on link "Requests" at bounding box center [404, 31] width 71 height 60
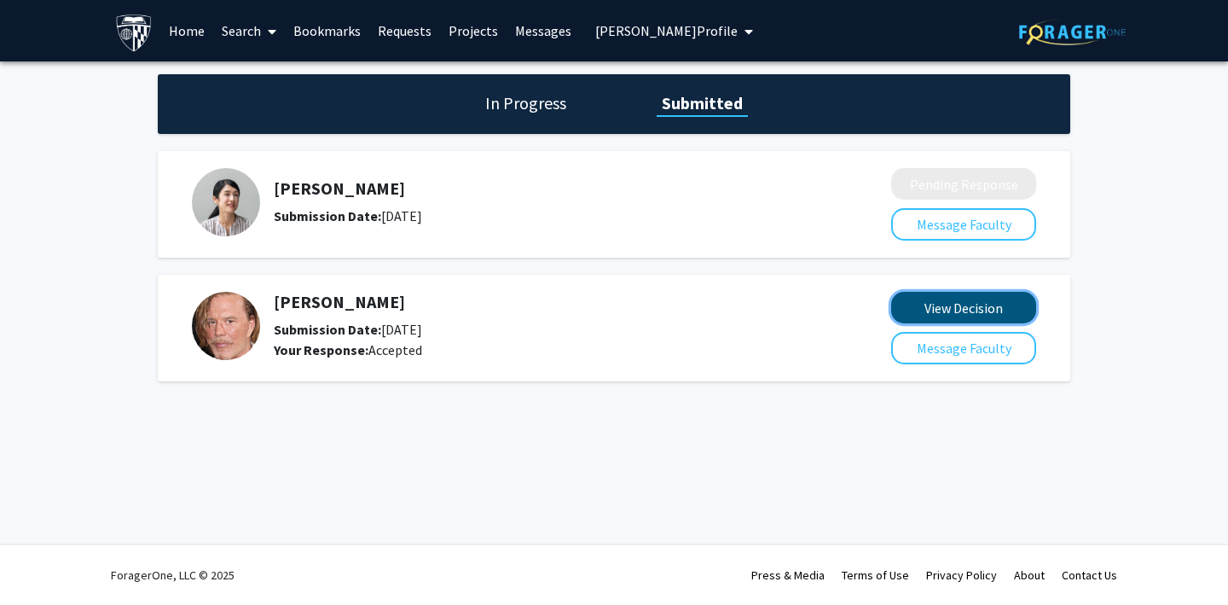
click at [922, 312] on button "View Decision" at bounding box center [963, 308] width 145 height 32
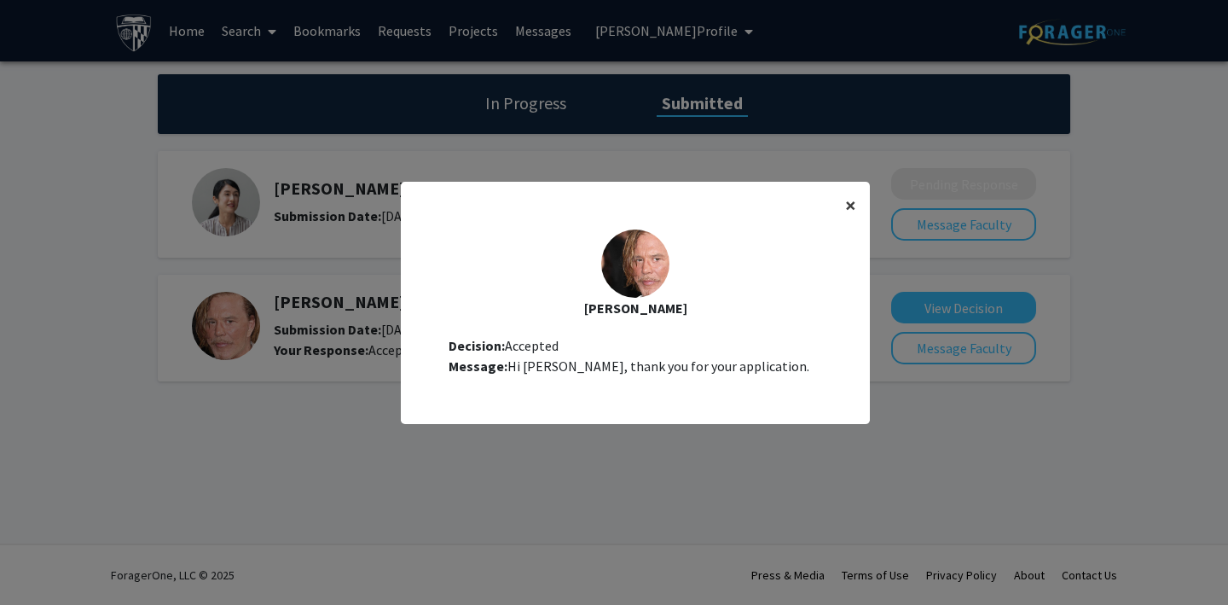
click at [852, 200] on span "×" at bounding box center [850, 205] width 11 height 26
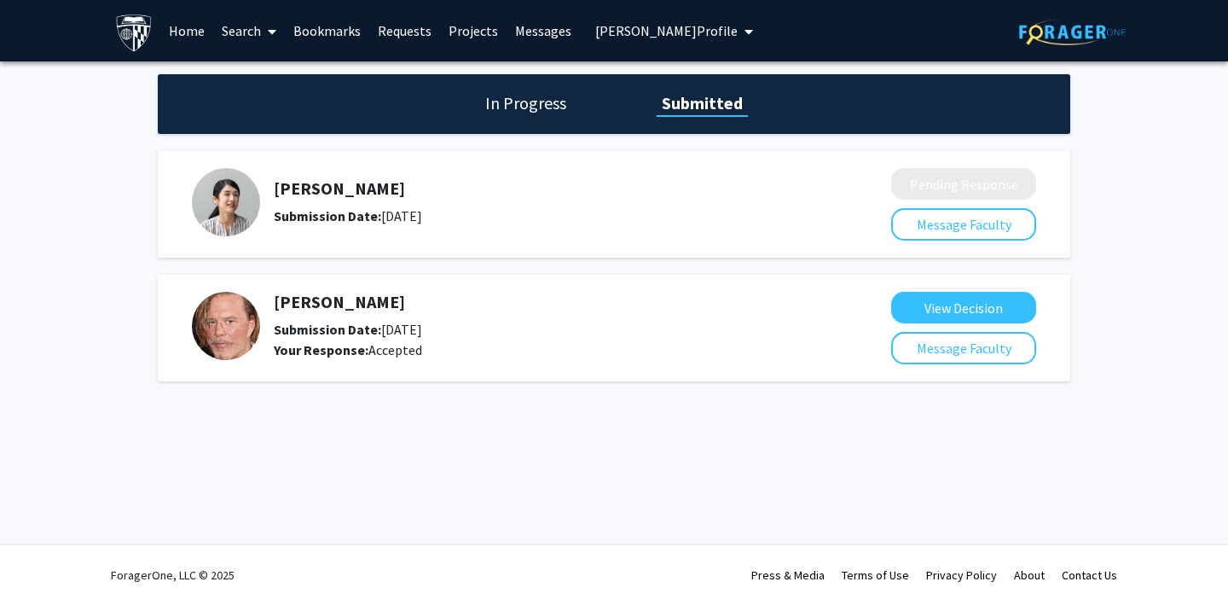
click at [540, 113] on h1 "In Progress" at bounding box center [525, 103] width 91 height 24
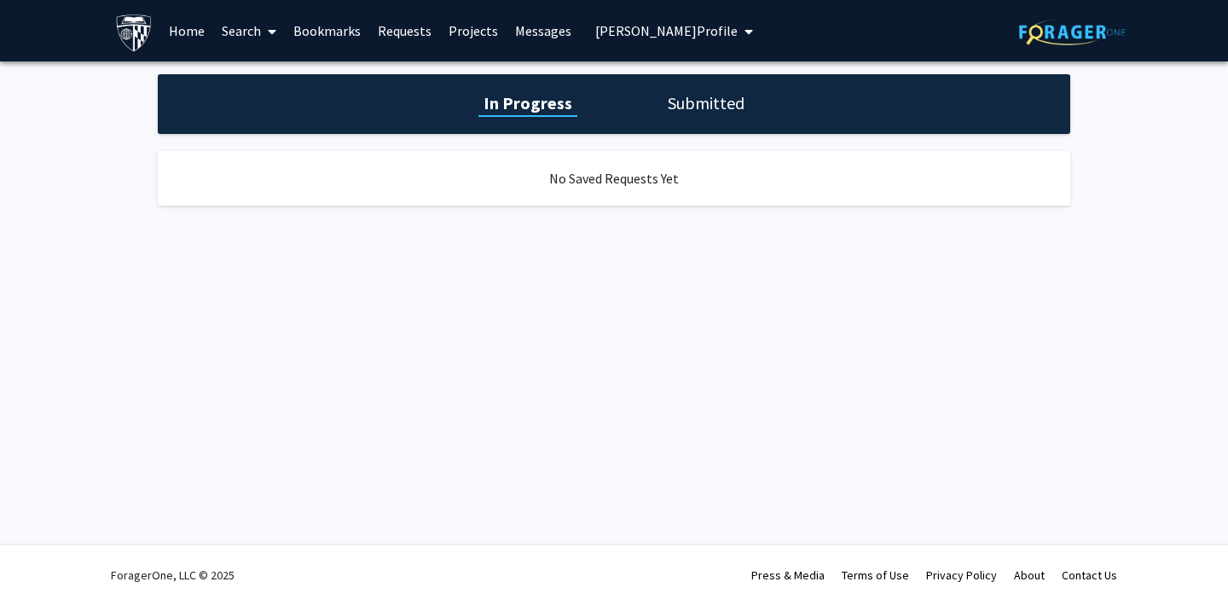
click at [402, 28] on link "Requests" at bounding box center [404, 31] width 71 height 60
click at [331, 22] on link "Bookmarks" at bounding box center [327, 31] width 84 height 60
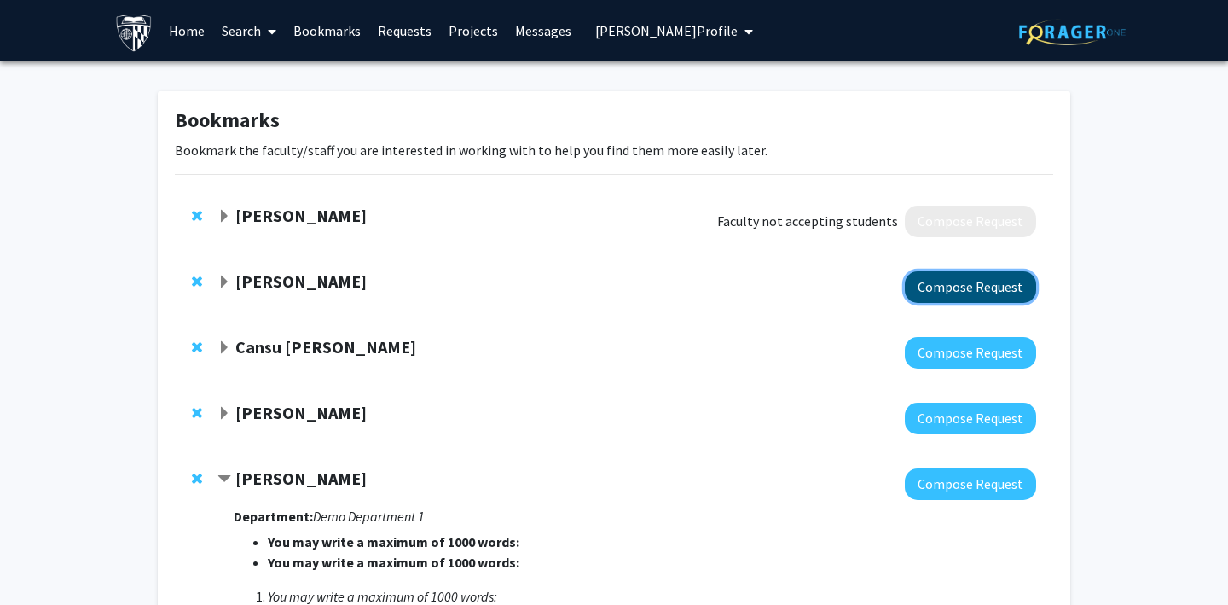
click at [959, 288] on button "Compose Request" at bounding box center [970, 287] width 131 height 32
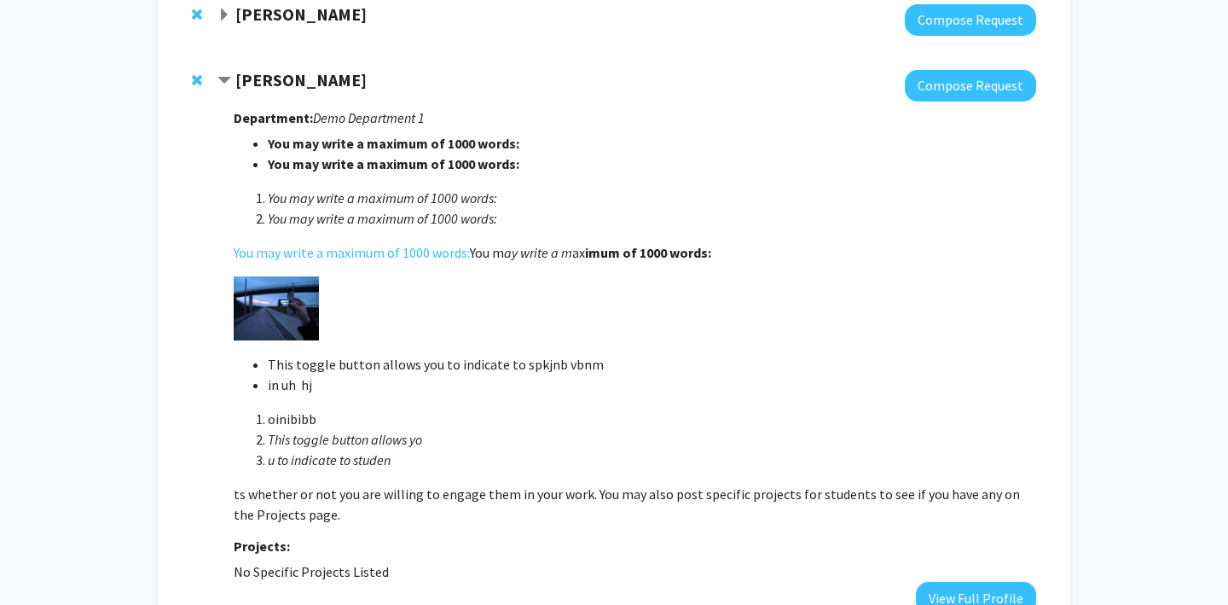
scroll to position [357, 0]
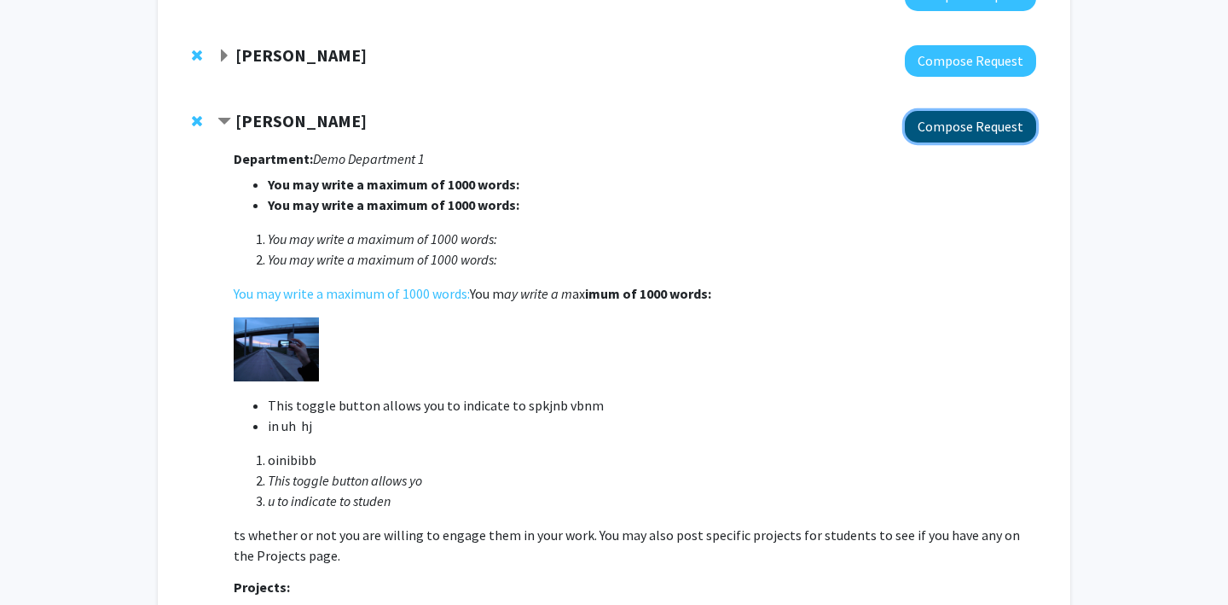
click at [973, 119] on button "Compose Request" at bounding box center [970, 127] width 131 height 32
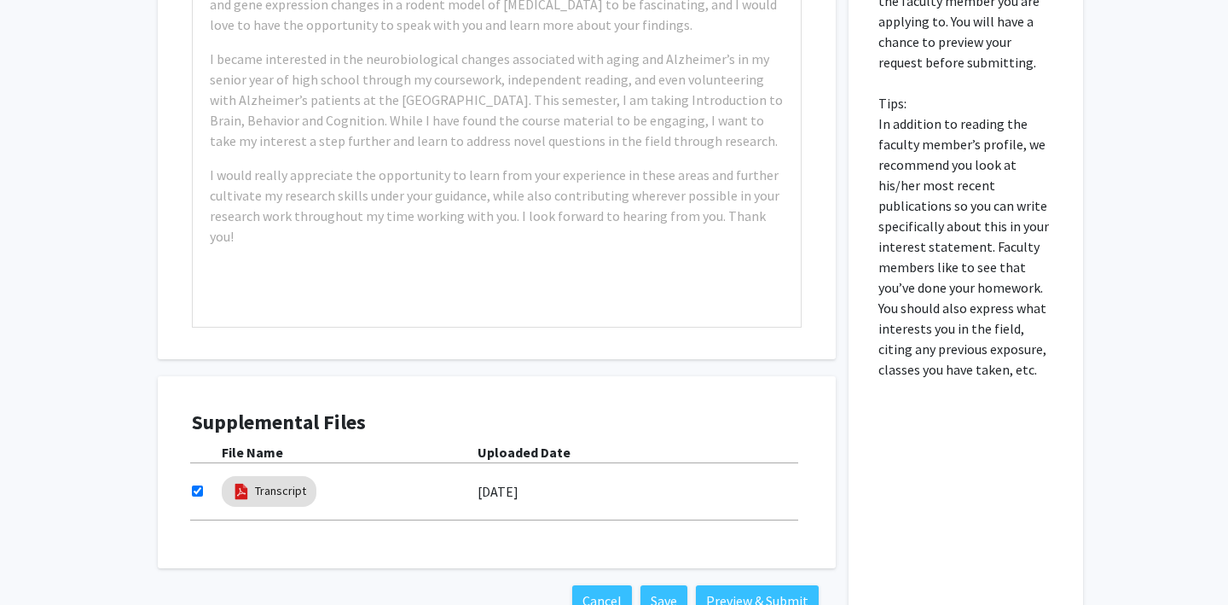
scroll to position [926, 0]
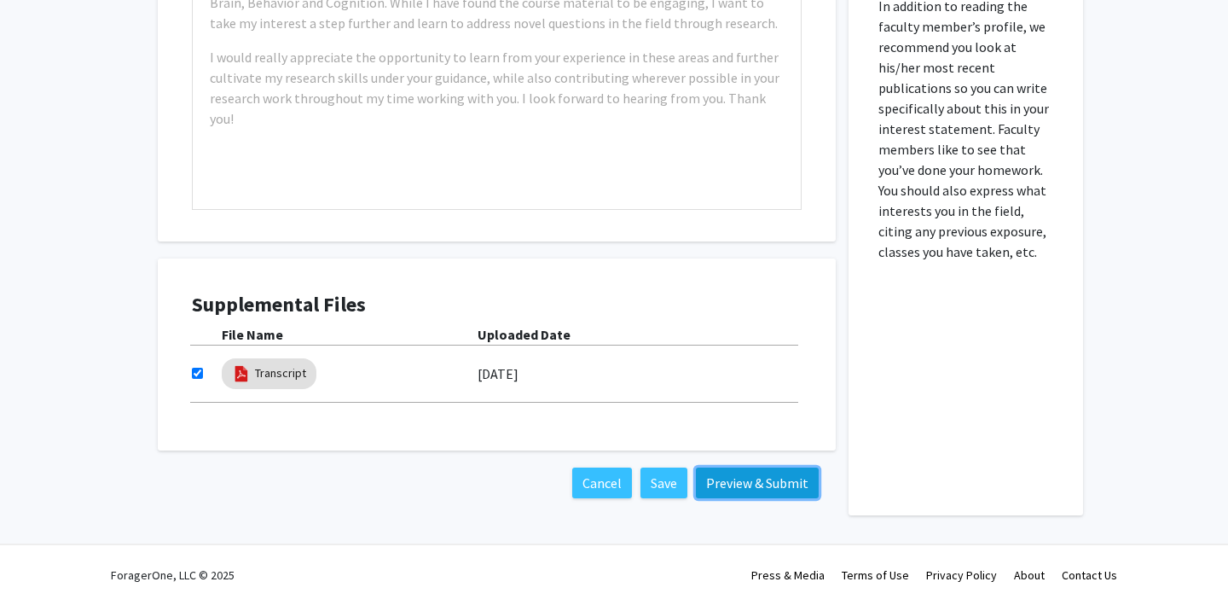
click at [740, 493] on button "Preview & Submit" at bounding box center [757, 482] width 123 height 31
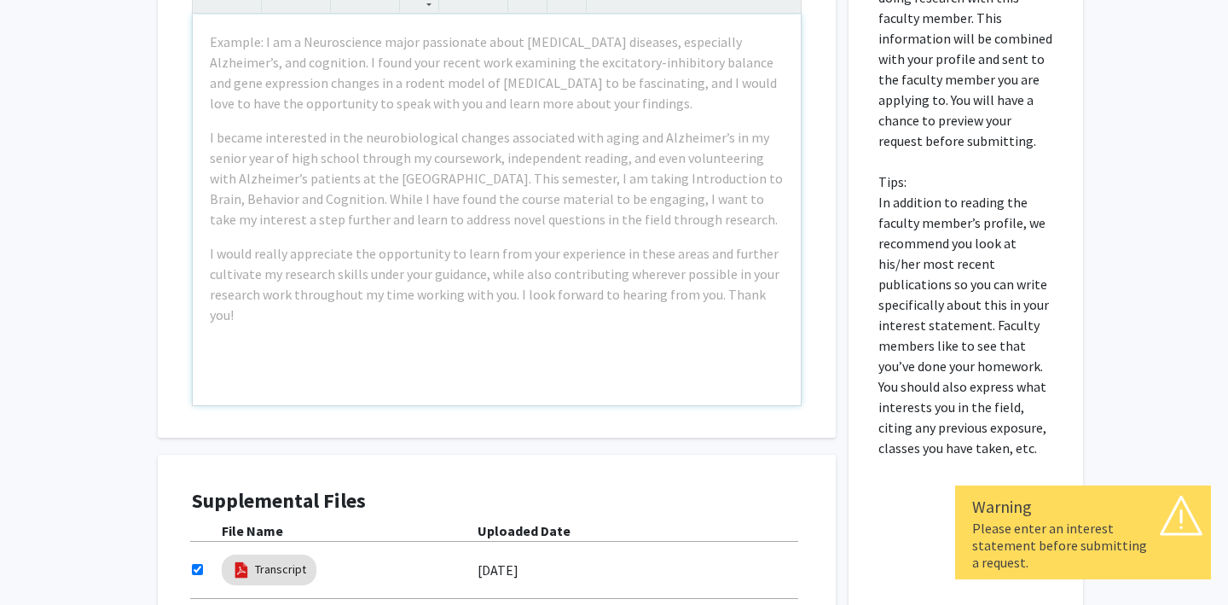
scroll to position [662, 0]
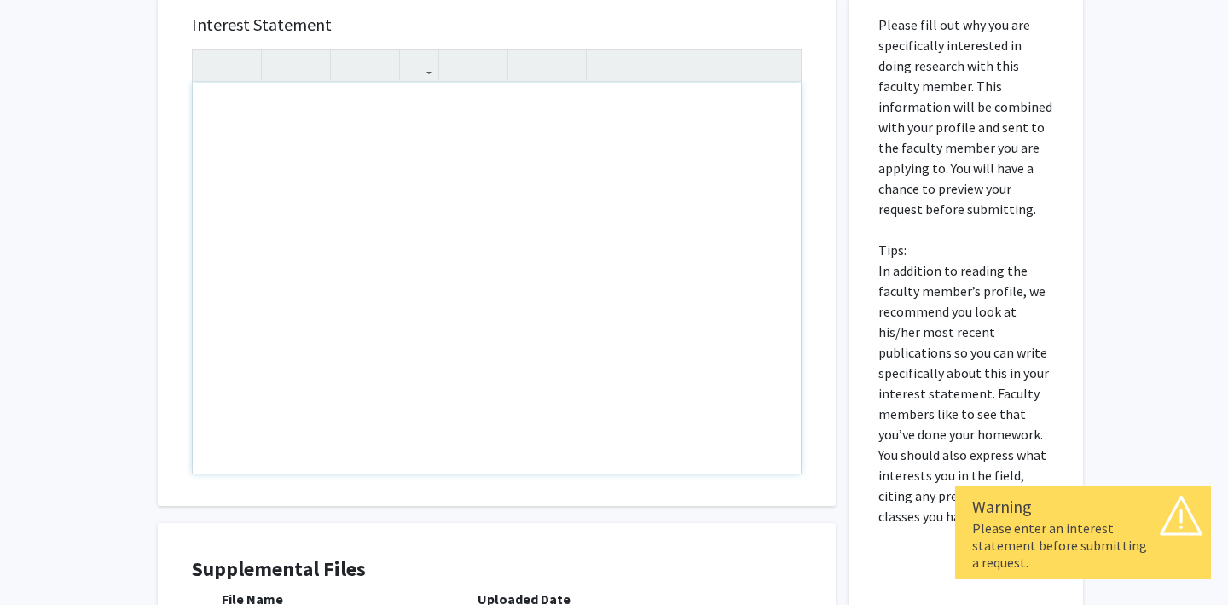
click at [335, 142] on div "Note to users with screen readers: Please press Alt+0 or Option+0 to deactivate…" at bounding box center [497, 278] width 608 height 391
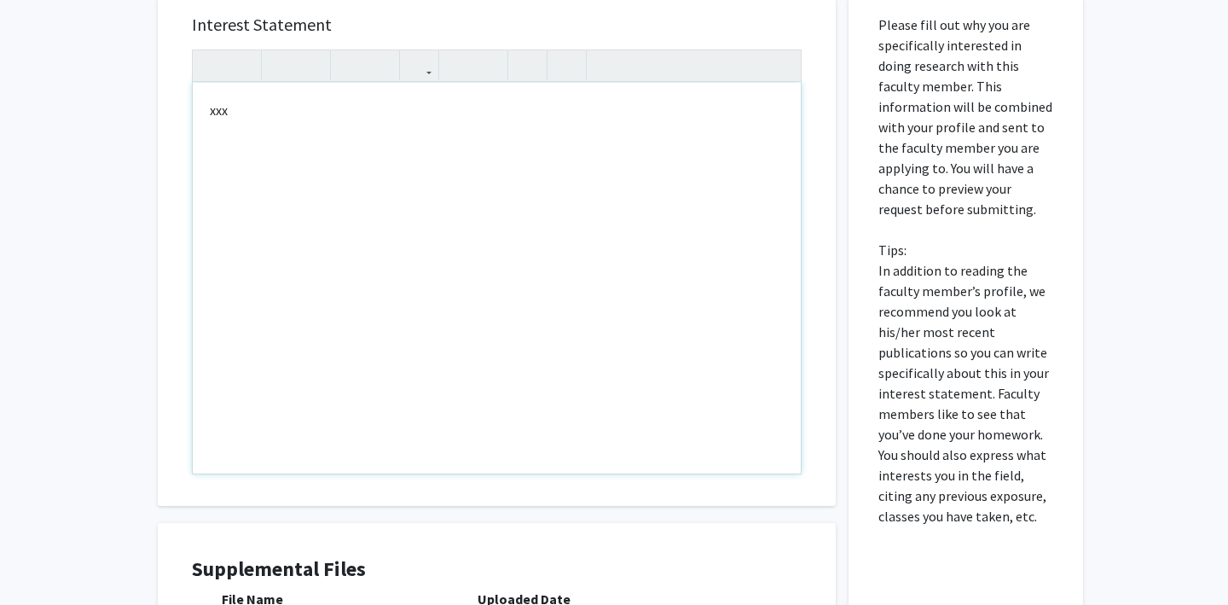
type textarea "xxx"
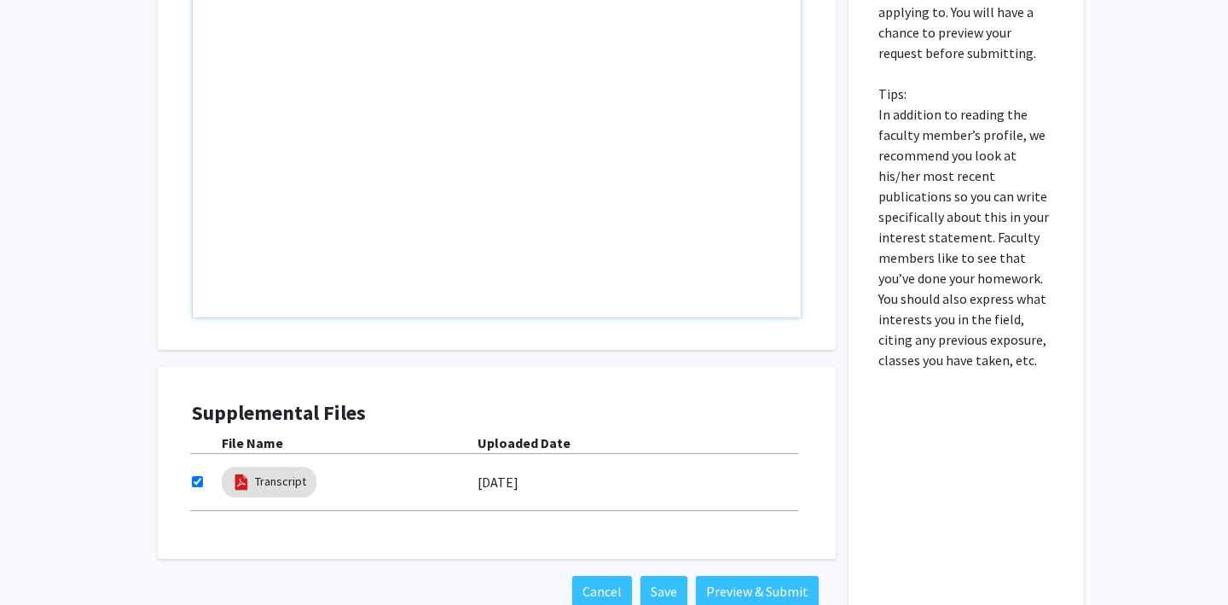
scroll to position [926, 0]
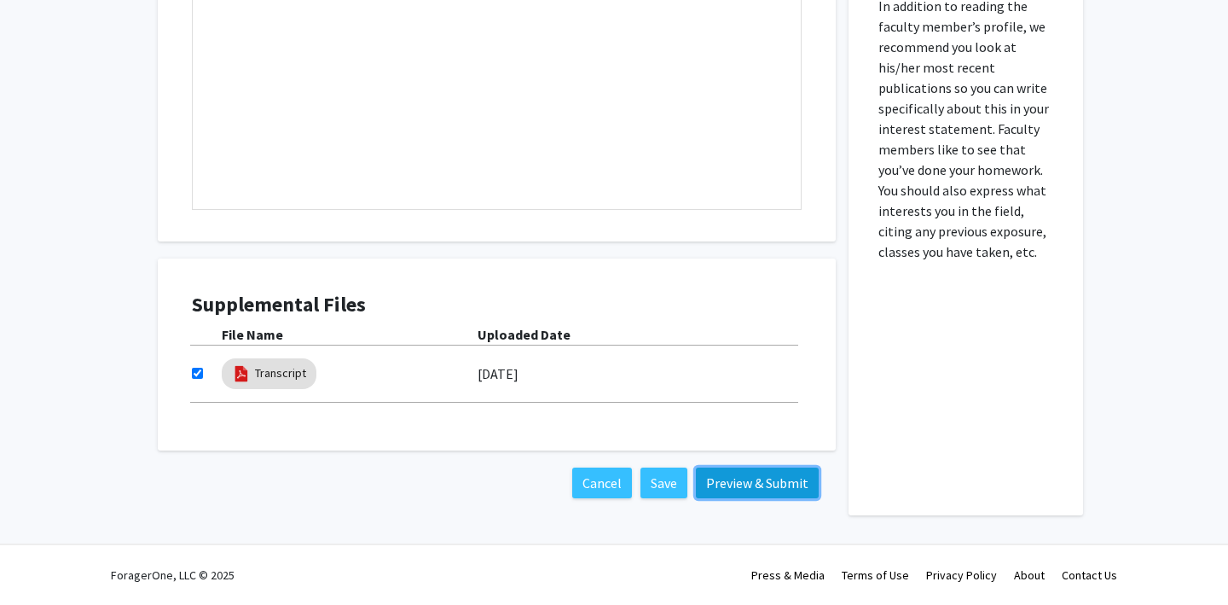
click at [712, 485] on button "Preview & Submit" at bounding box center [757, 482] width 123 height 31
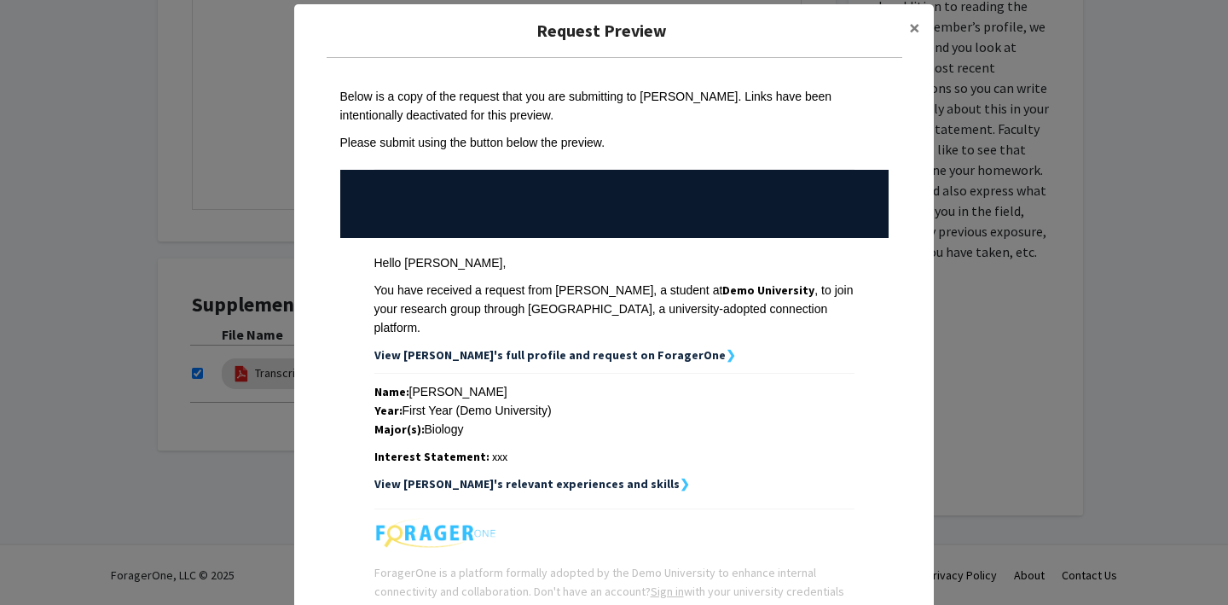
scroll to position [0, 0]
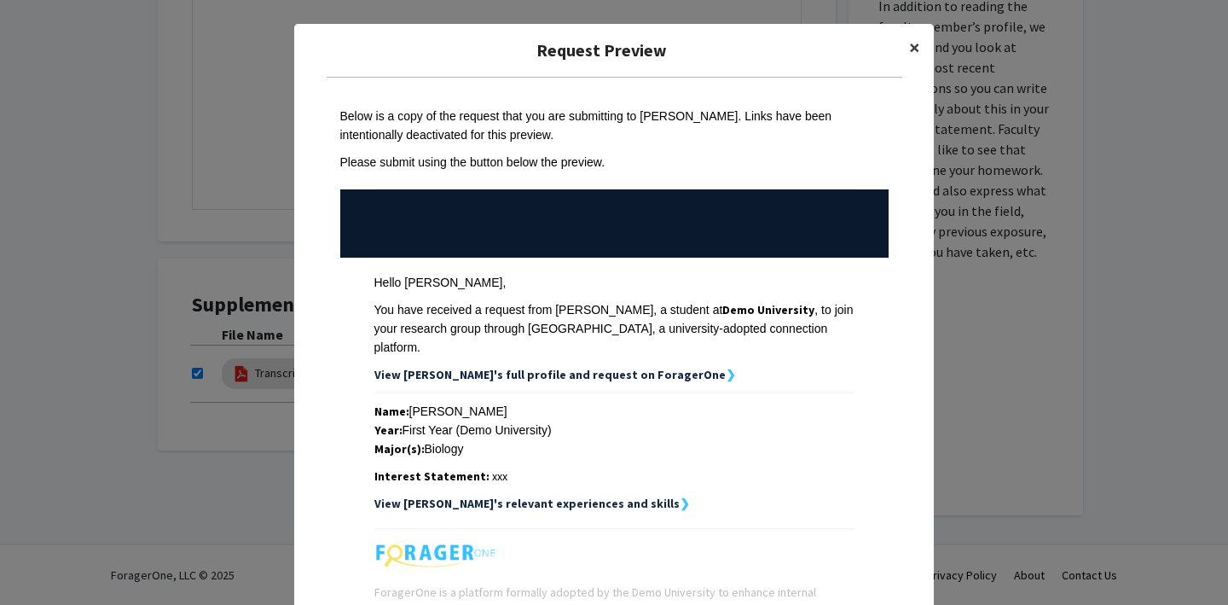
click at [920, 44] on span "×" at bounding box center [914, 47] width 11 height 26
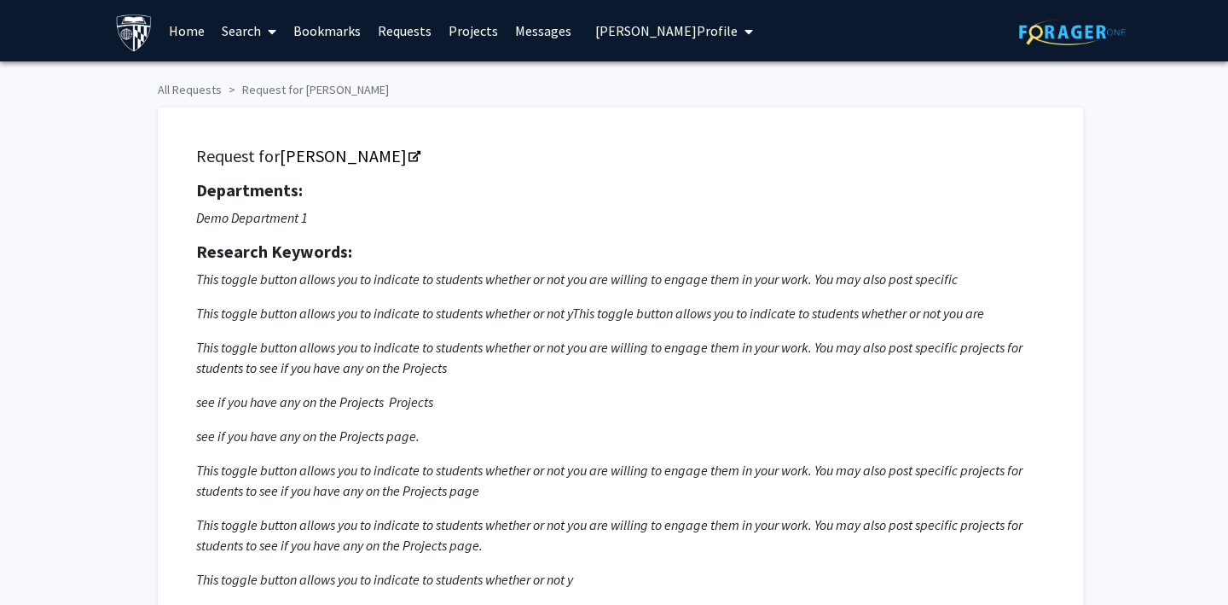
click at [469, 28] on link "Projects" at bounding box center [473, 31] width 67 height 60
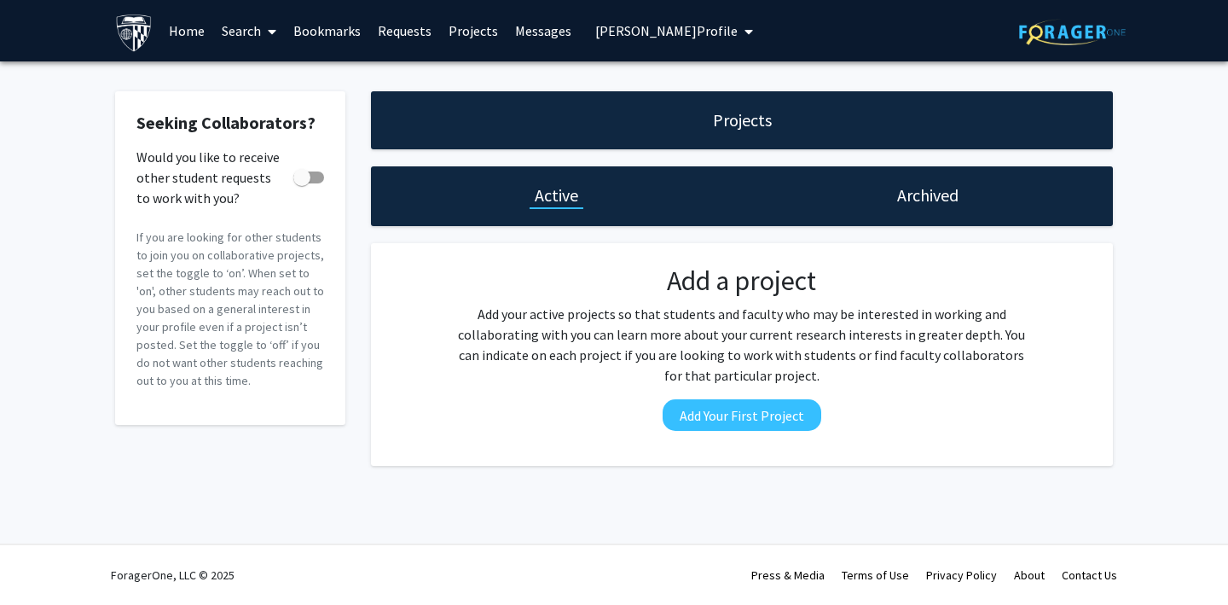
click at [641, 29] on span "[PERSON_NAME] Profile" at bounding box center [666, 30] width 142 height 17
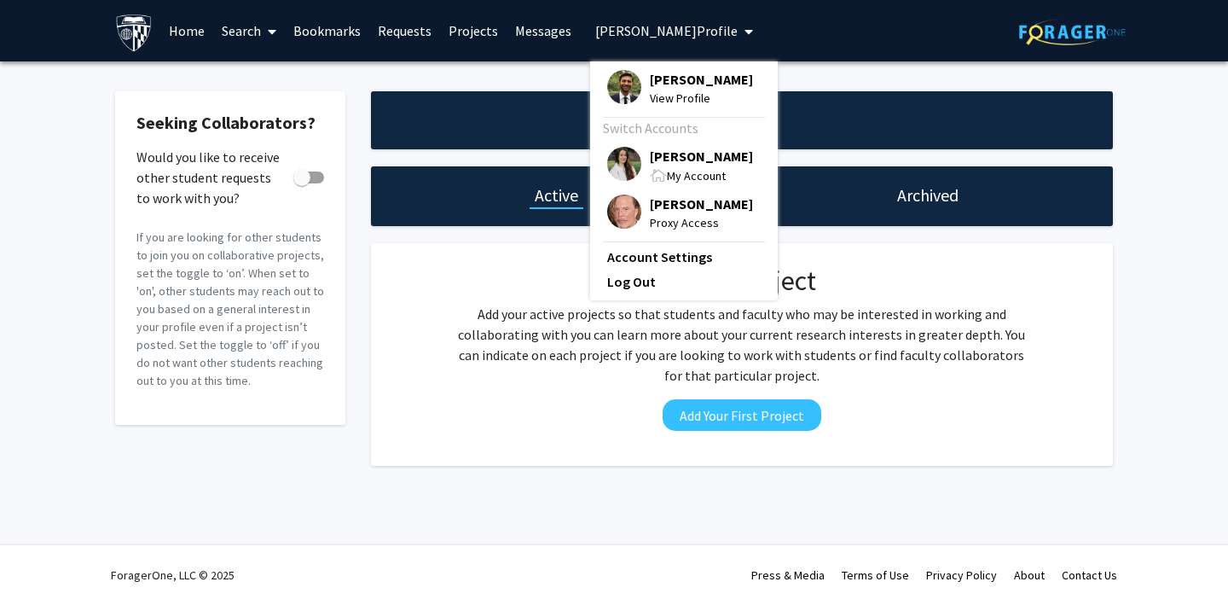
click at [643, 30] on span "[PERSON_NAME] Profile" at bounding box center [666, 30] width 142 height 17
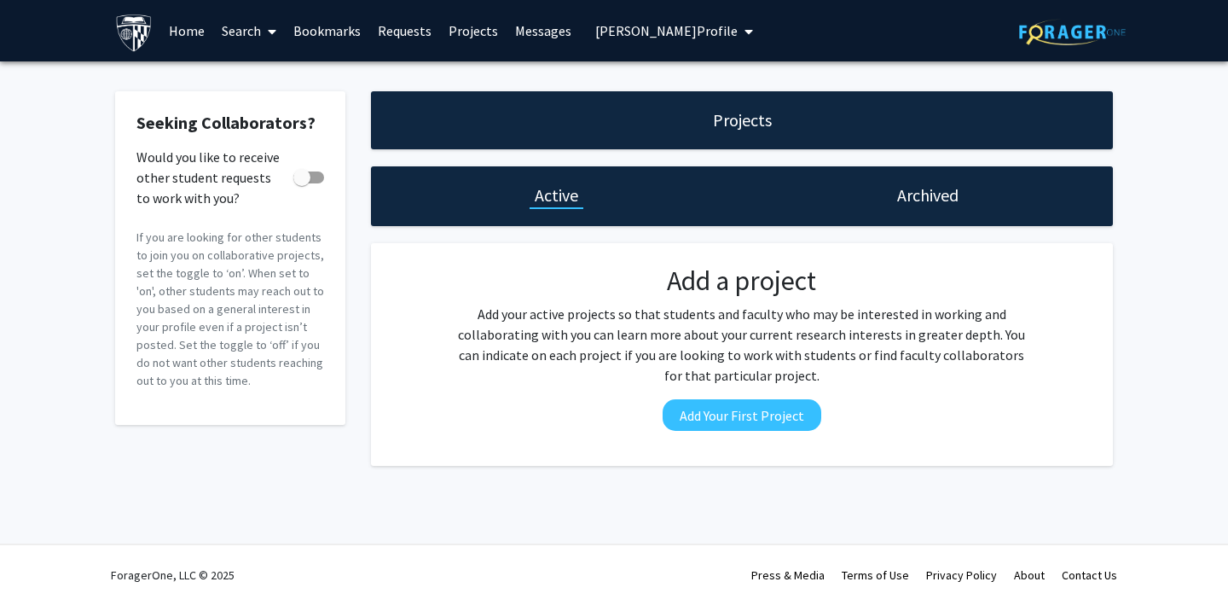
click at [191, 28] on link "Home" at bounding box center [186, 31] width 53 height 60
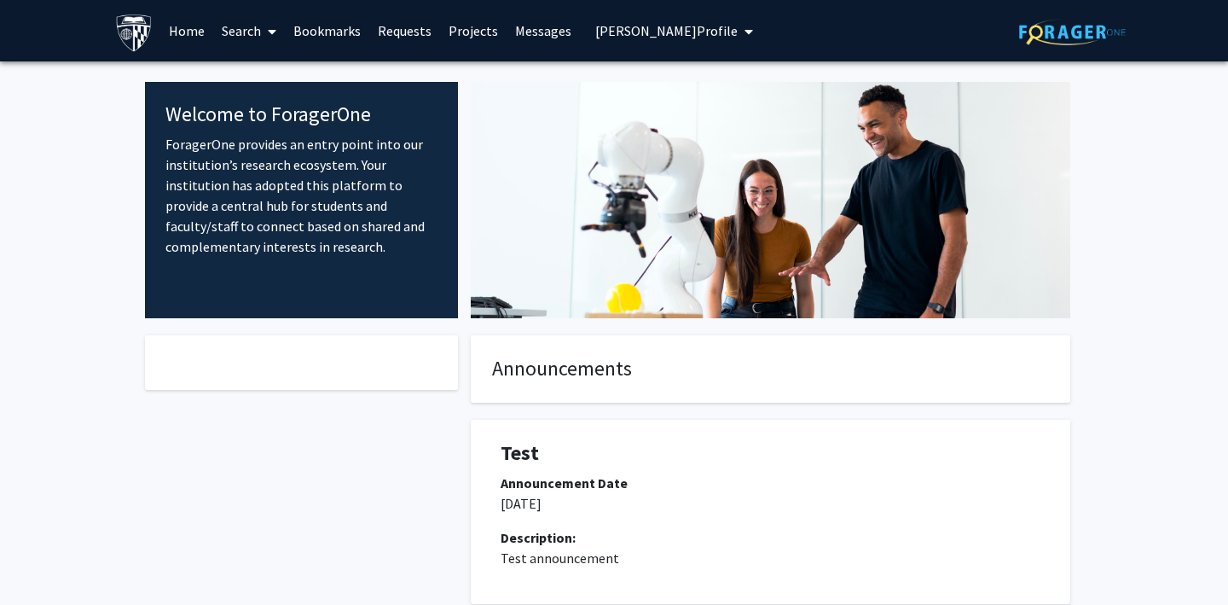
click at [639, 30] on span "[PERSON_NAME] Profile" at bounding box center [666, 30] width 142 height 17
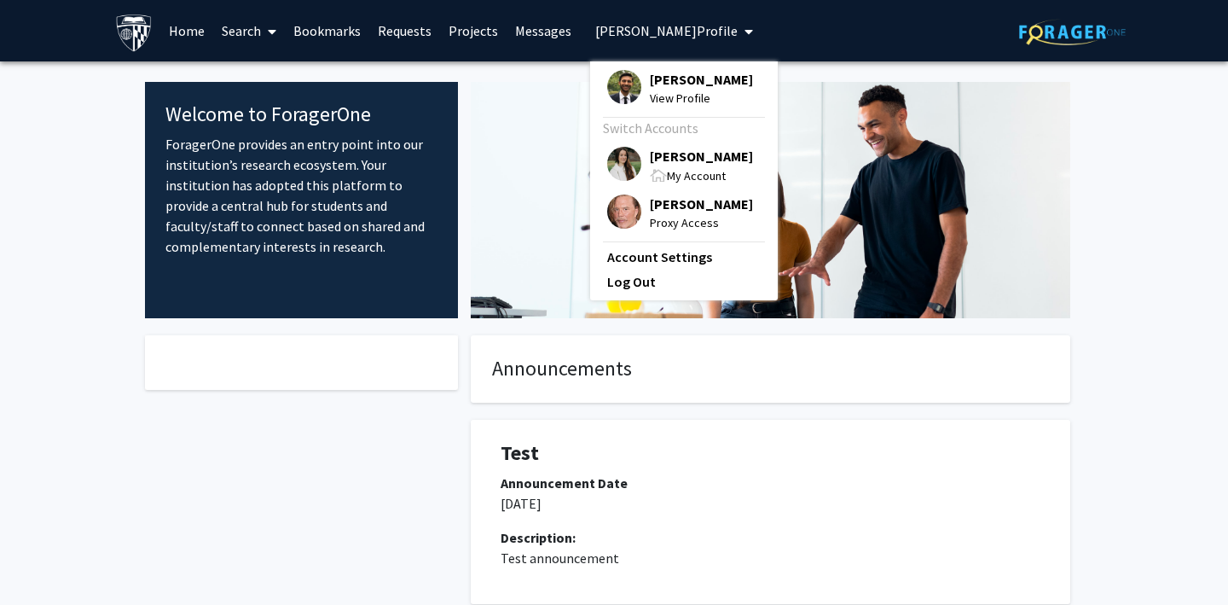
click at [618, 213] on img at bounding box center [624, 211] width 34 height 34
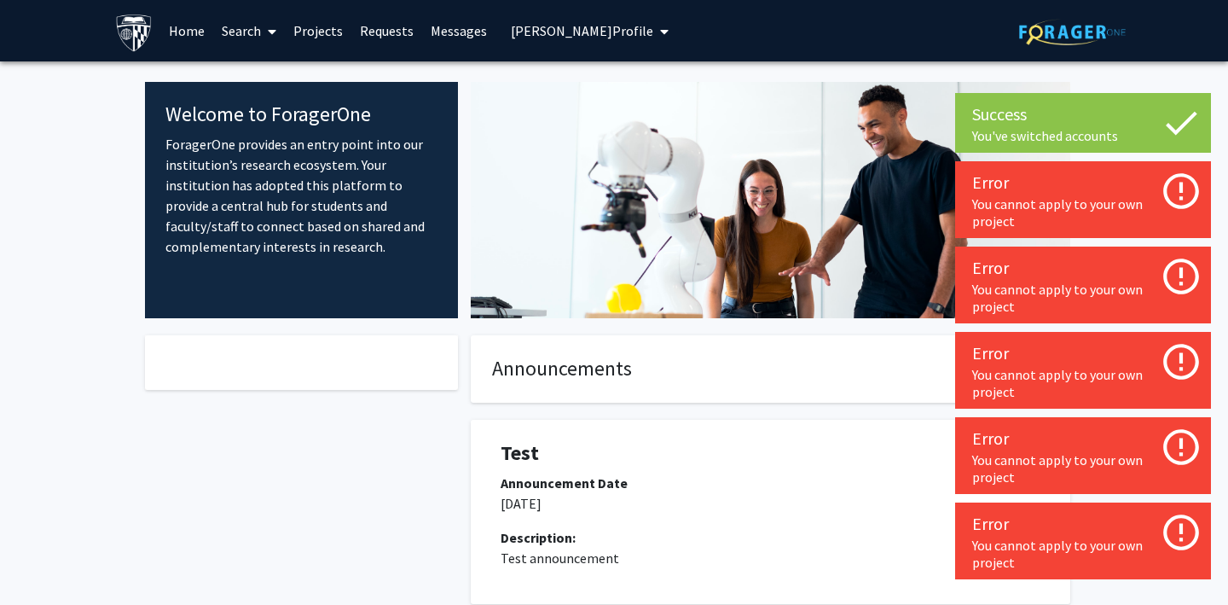
click at [91, 145] on fg-internal-home-page "Welcome to ForagerOne ForagerOne provides an entry point into our institution’s…" at bounding box center [614, 379] width 1228 height 636
click at [519, 24] on span "[PERSON_NAME] Profile" at bounding box center [582, 30] width 142 height 17
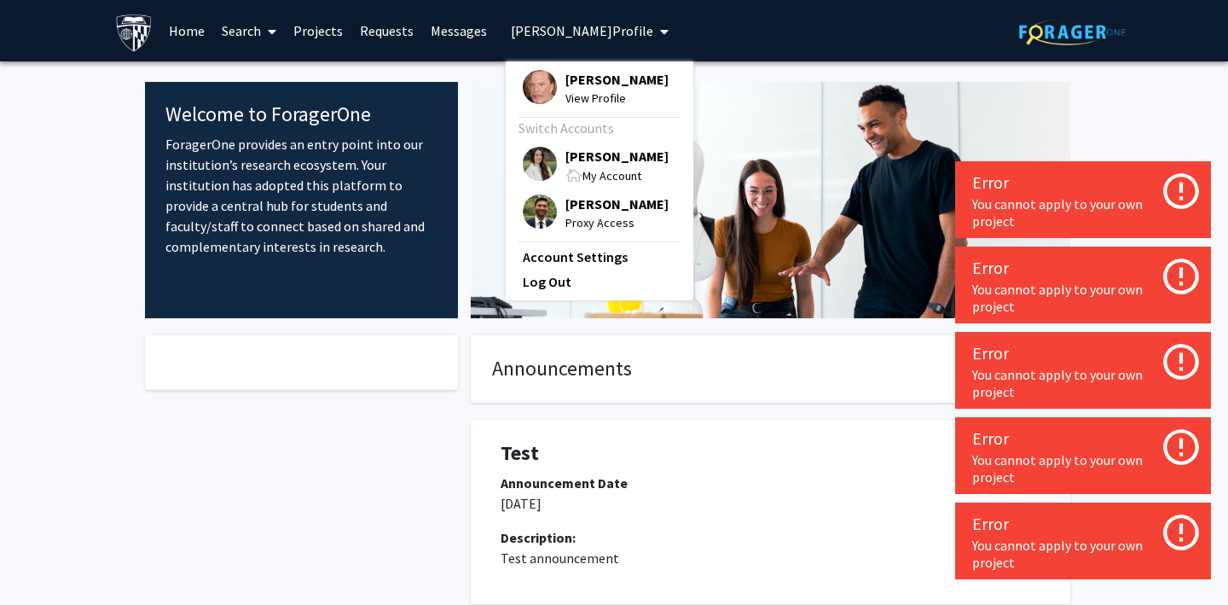
click at [530, 78] on img at bounding box center [540, 87] width 34 height 34
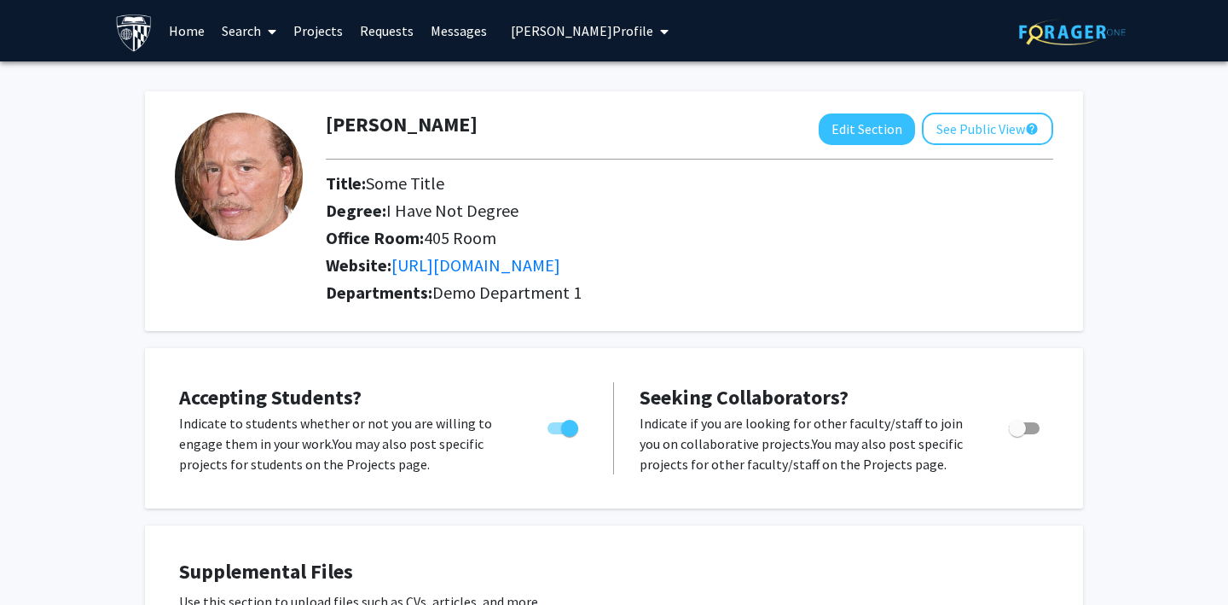
click at [581, 24] on span "[PERSON_NAME] Profile" at bounding box center [582, 30] width 142 height 17
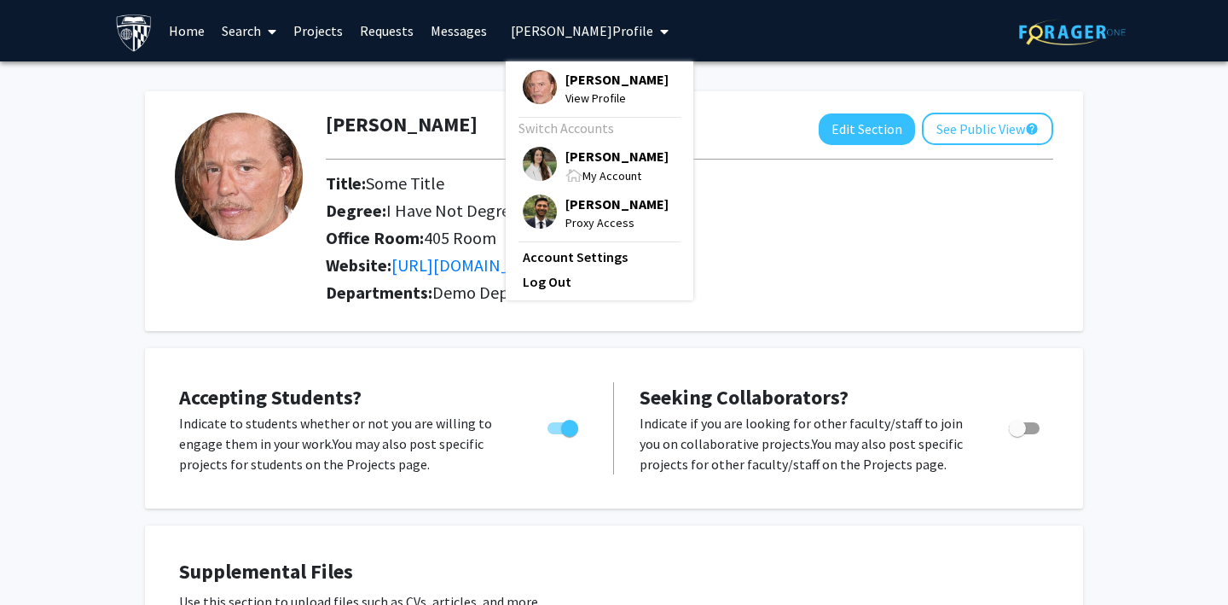
click at [533, 207] on img at bounding box center [540, 211] width 34 height 34
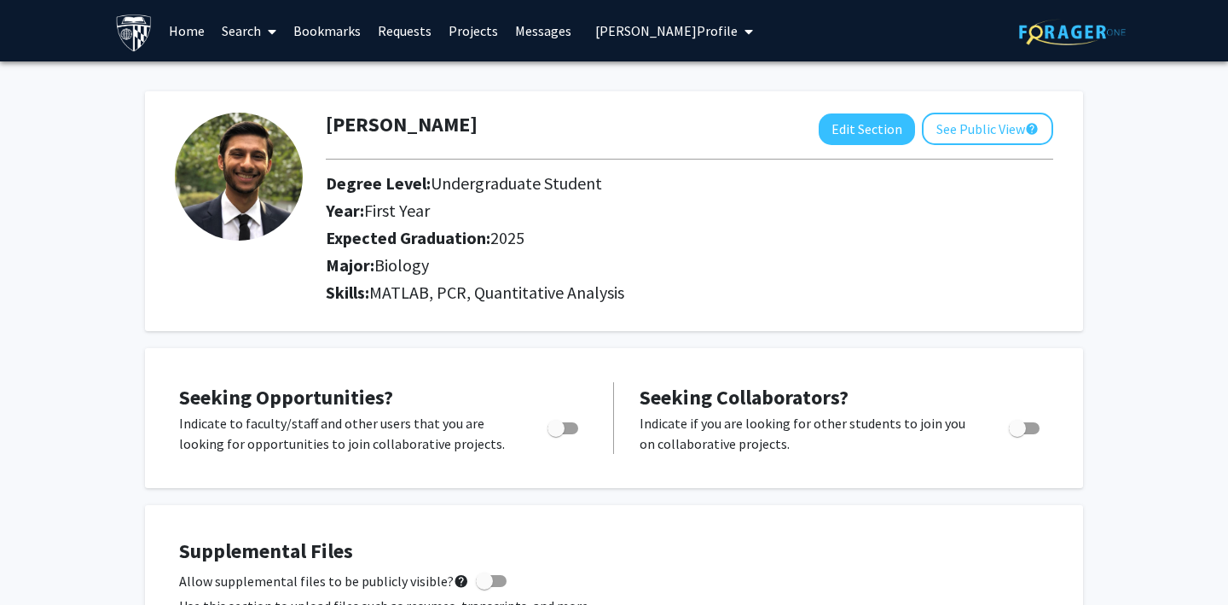
click at [254, 29] on link "Search" at bounding box center [249, 31] width 72 height 60
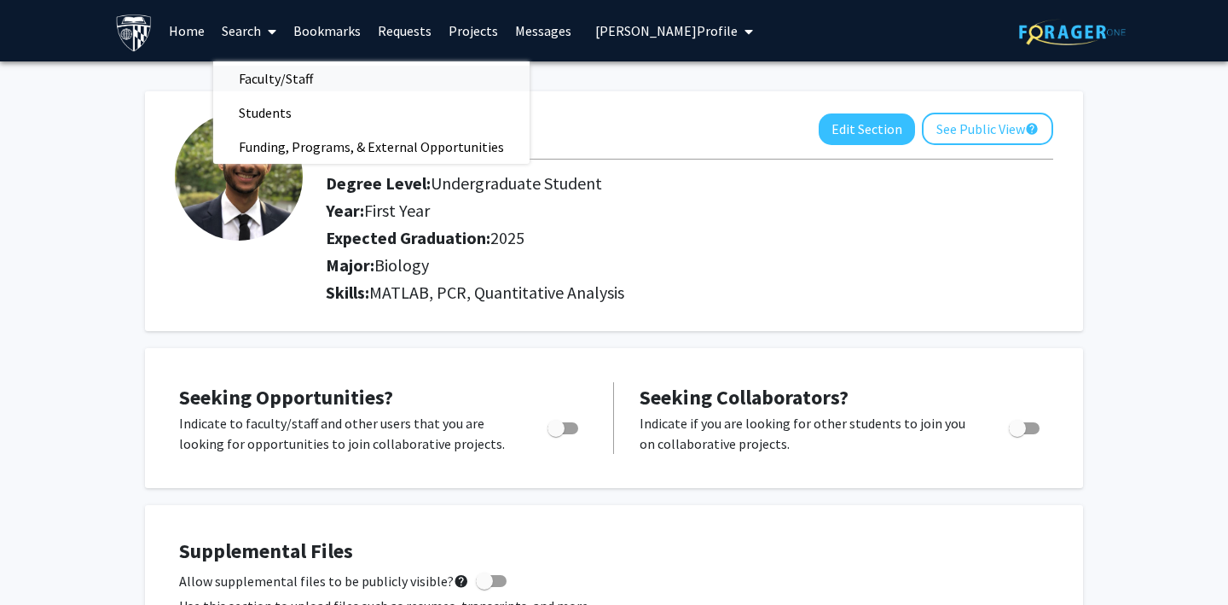
click at [266, 87] on span "Faculty/Staff" at bounding box center [275, 78] width 125 height 34
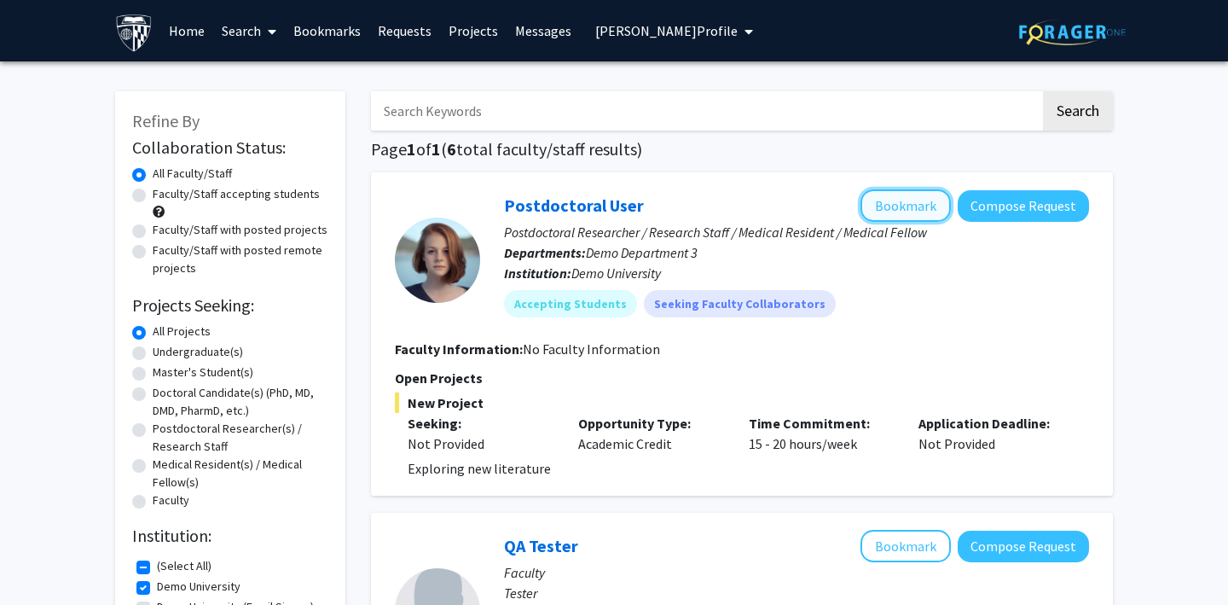
click at [914, 206] on button "Bookmark" at bounding box center [906, 205] width 90 height 32
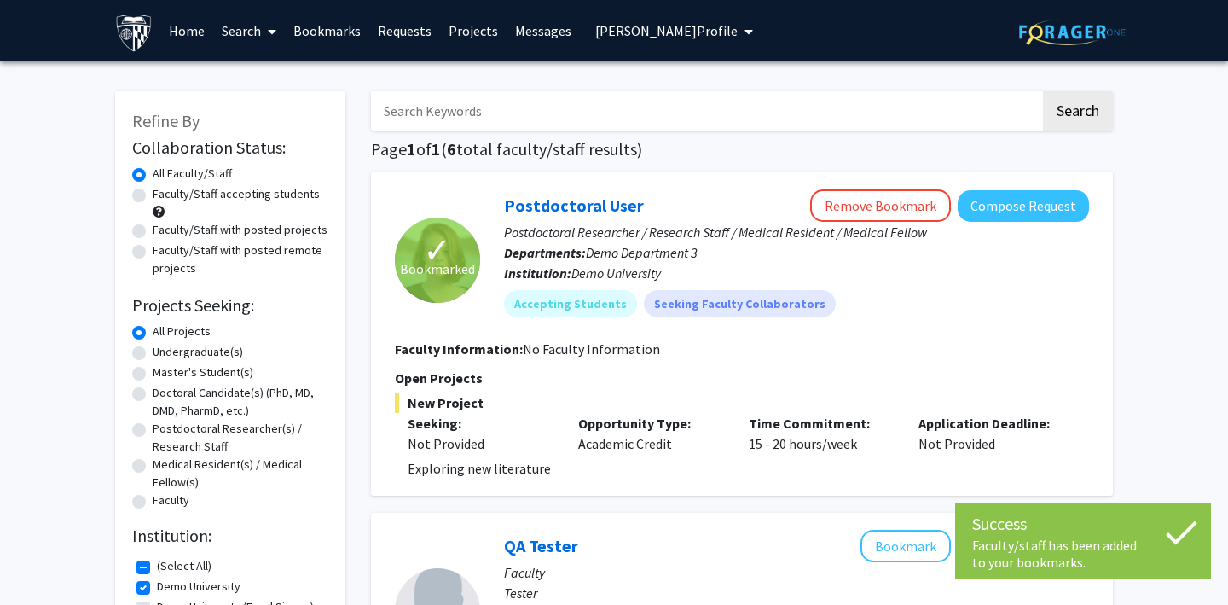
click at [317, 26] on link "Bookmarks" at bounding box center [327, 31] width 84 height 60
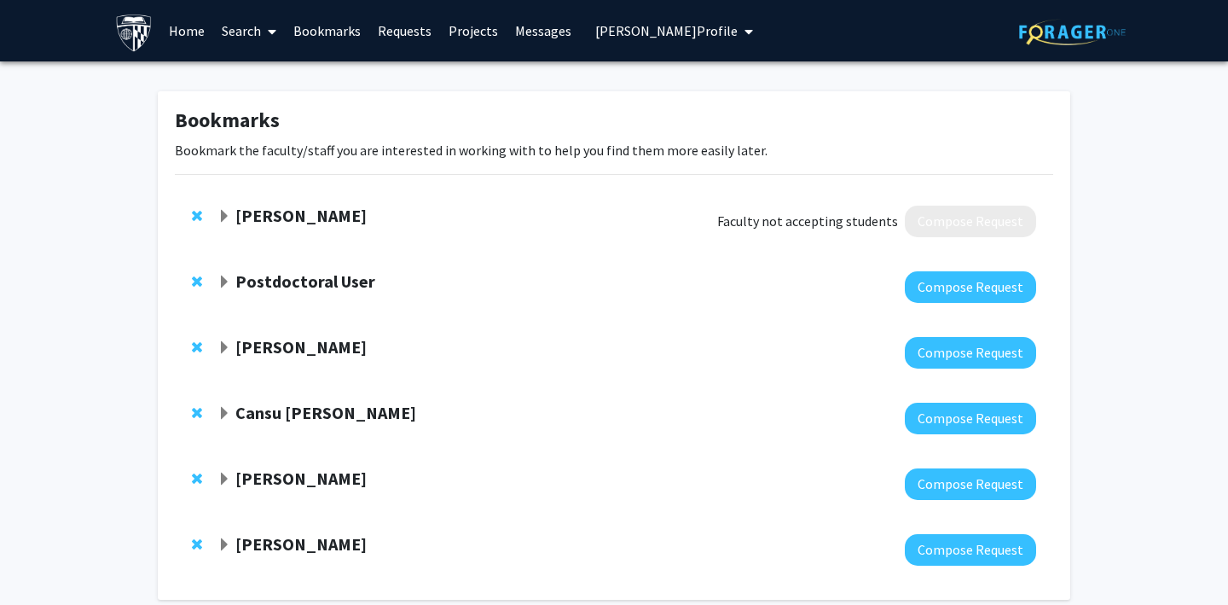
scroll to position [84, 0]
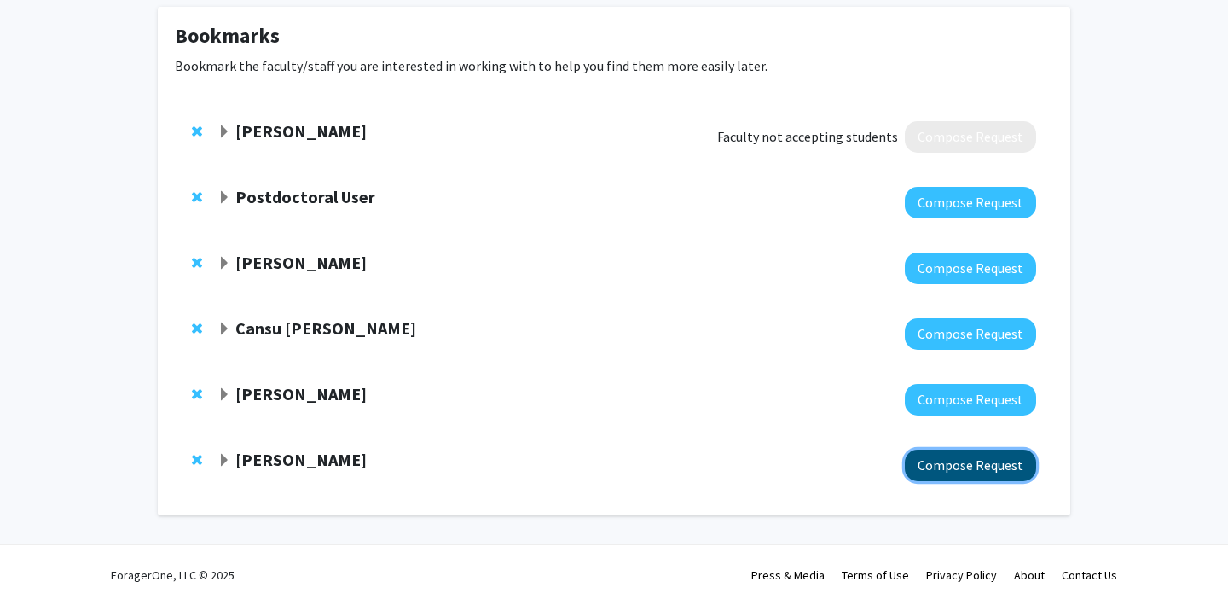
click at [972, 473] on button "Compose Request" at bounding box center [970, 466] width 131 height 32
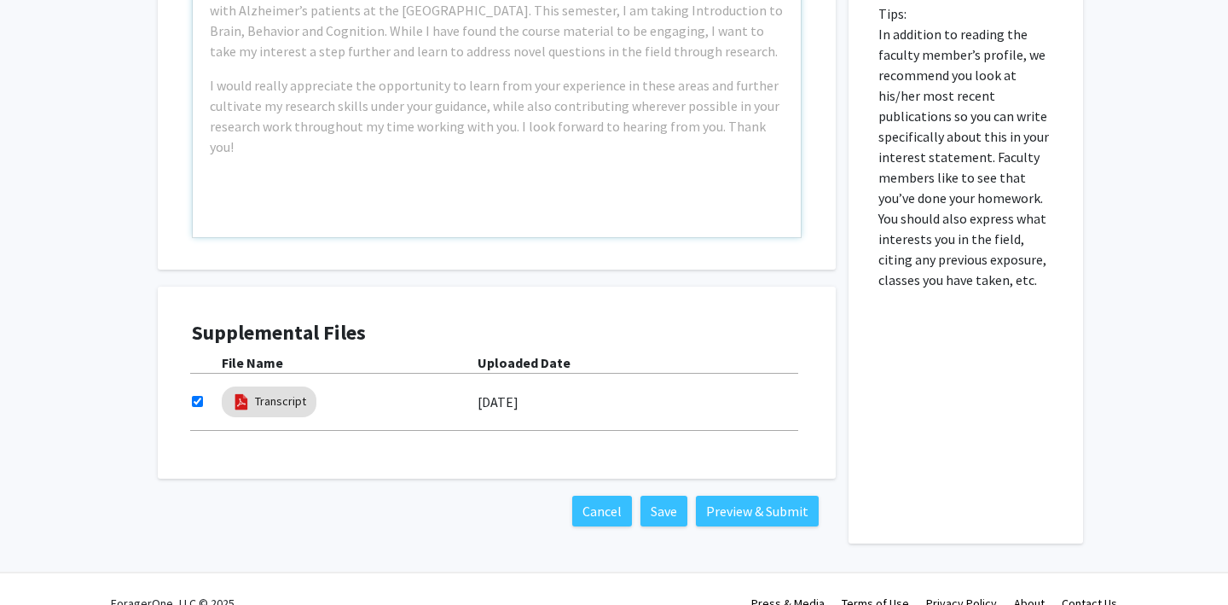
scroll to position [901, 0]
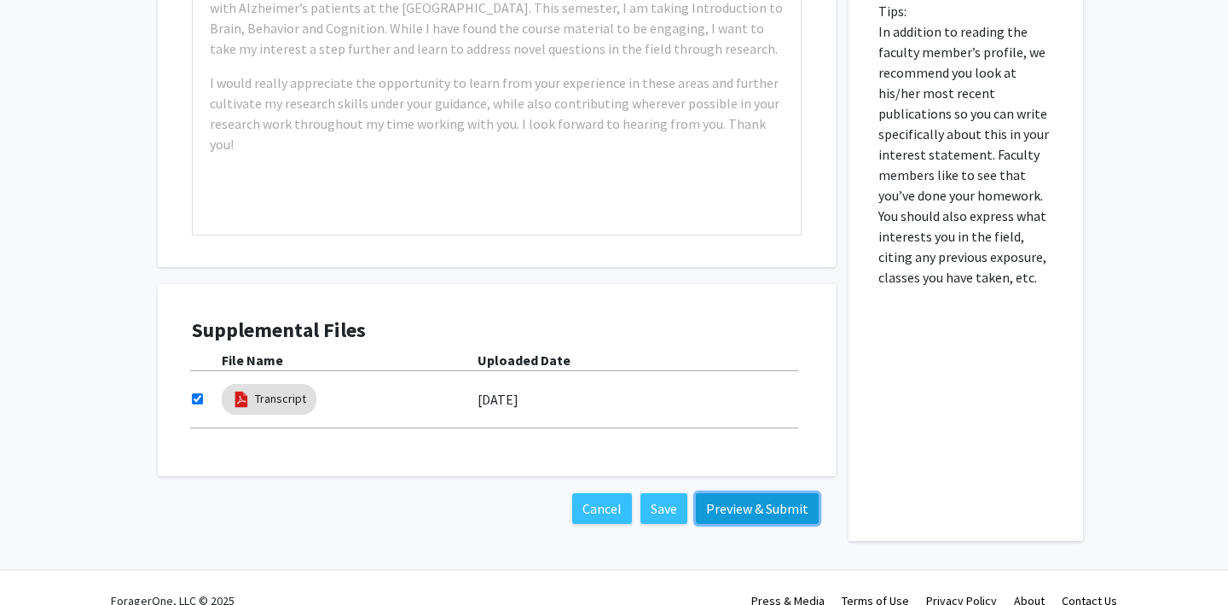
click at [755, 503] on button "Preview & Submit" at bounding box center [757, 508] width 123 height 31
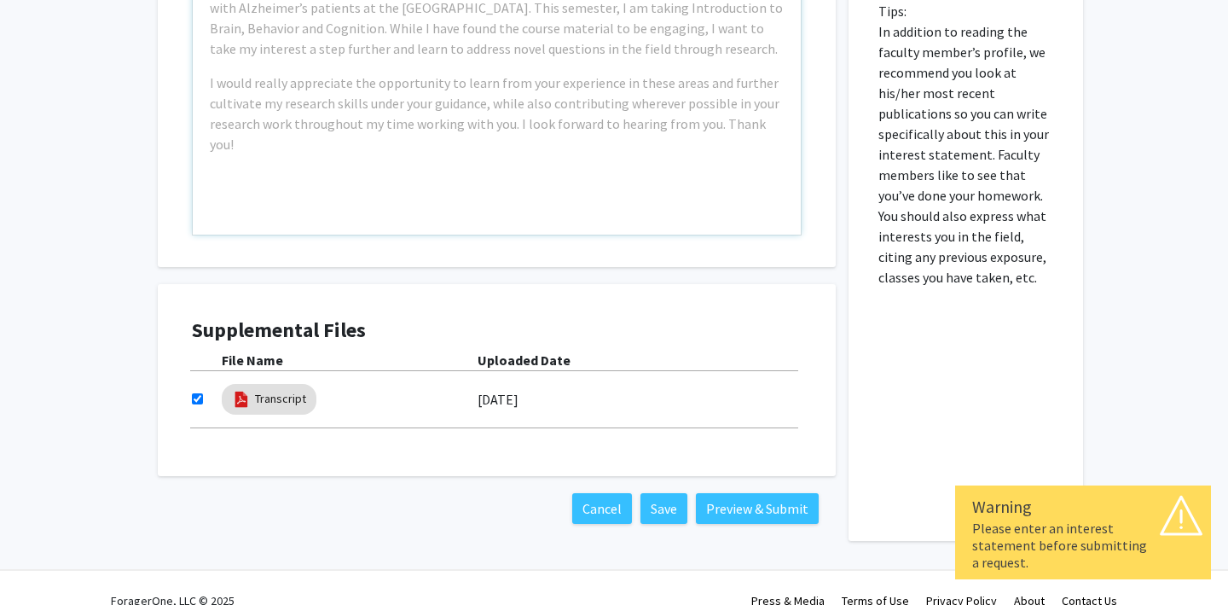
click at [585, 177] on div "Example: I am a Neuroscience major passionate about [MEDICAL_DATA] diseases, es…" at bounding box center [497, 39] width 608 height 391
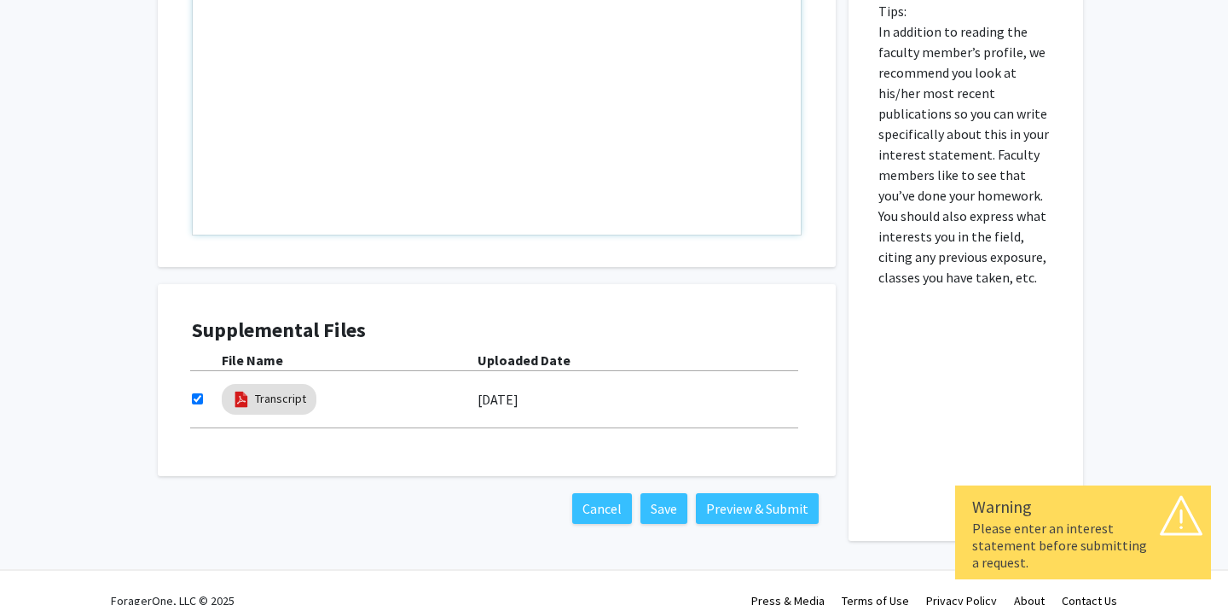
type textarea "g"
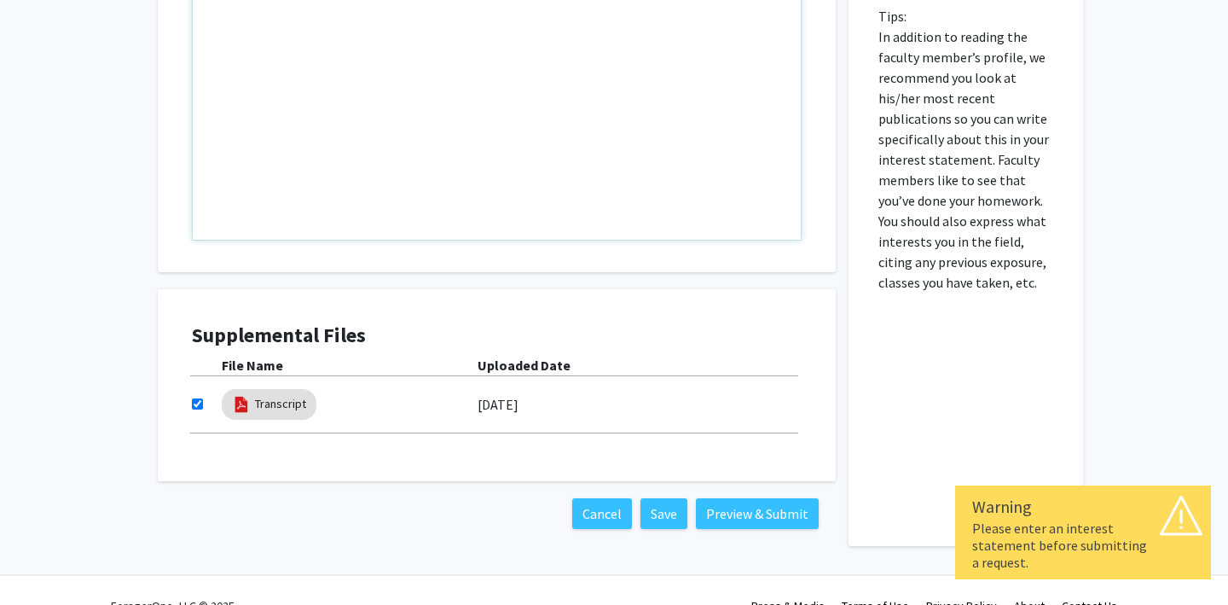
scroll to position [926, 0]
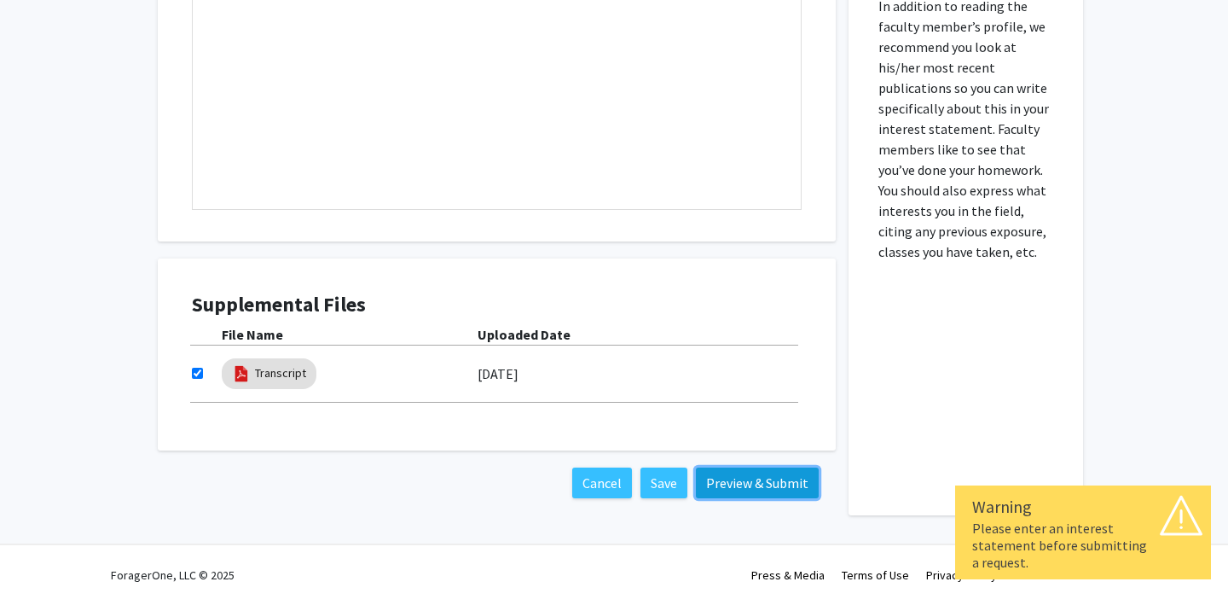
click at [734, 485] on button "Preview & Submit" at bounding box center [757, 482] width 123 height 31
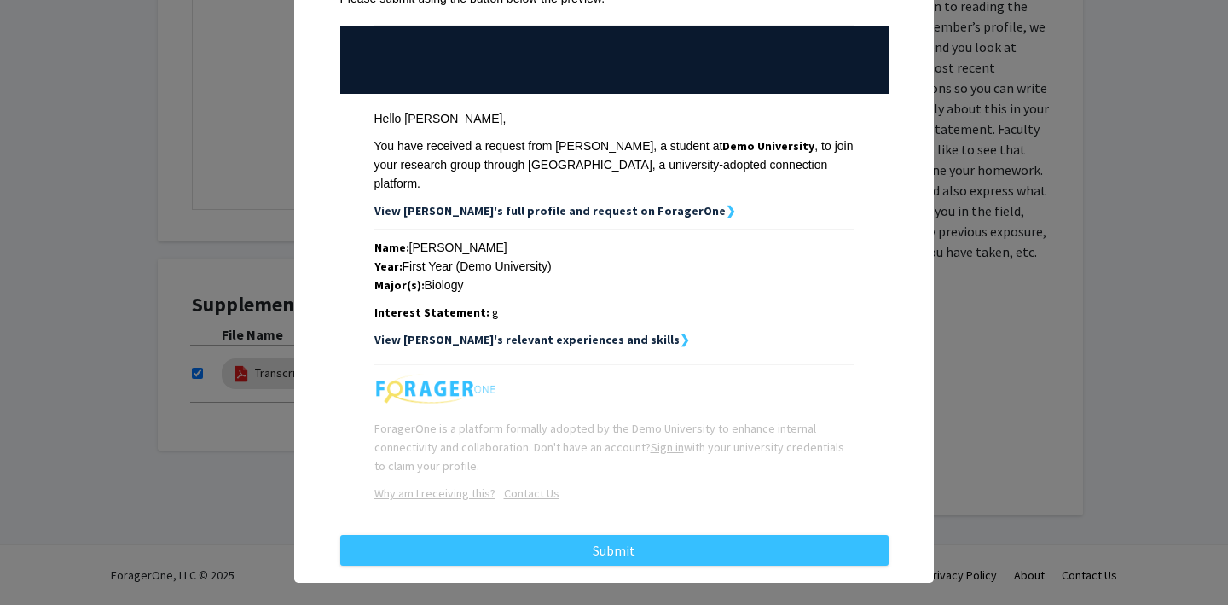
scroll to position [0, 0]
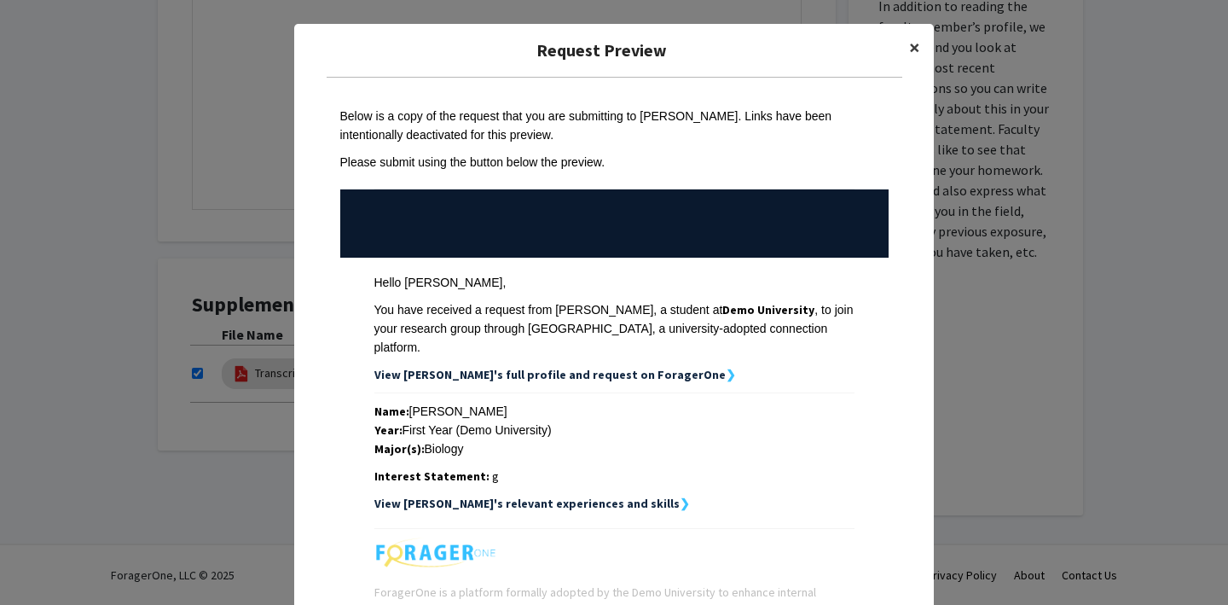
click at [918, 44] on span "×" at bounding box center [914, 47] width 11 height 26
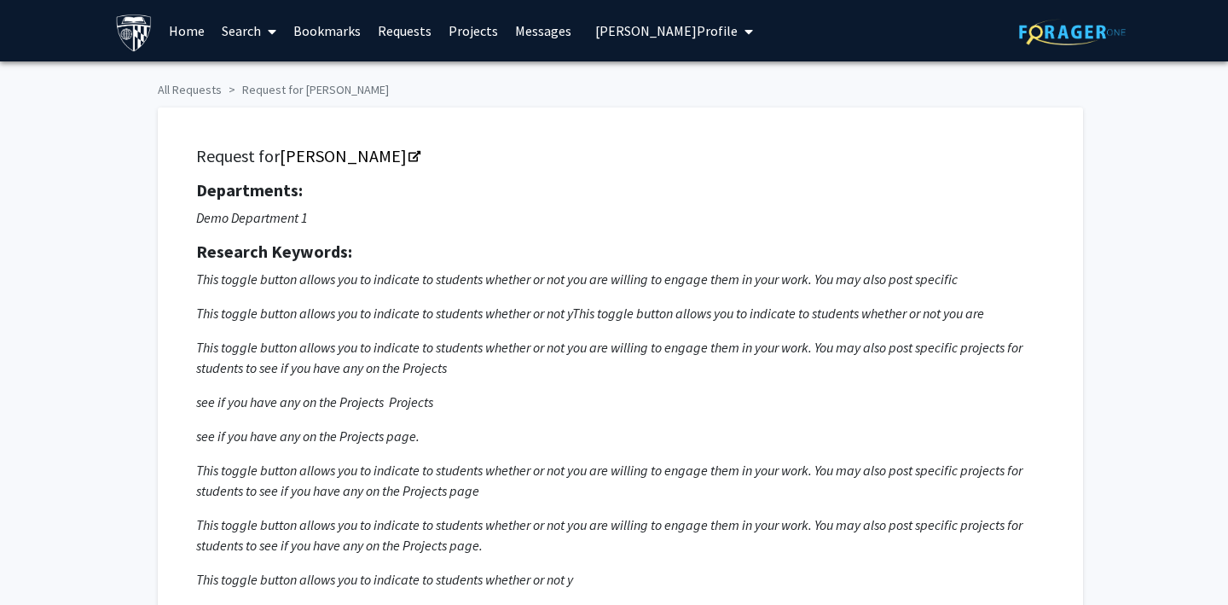
click at [395, 31] on link "Requests" at bounding box center [404, 31] width 71 height 60
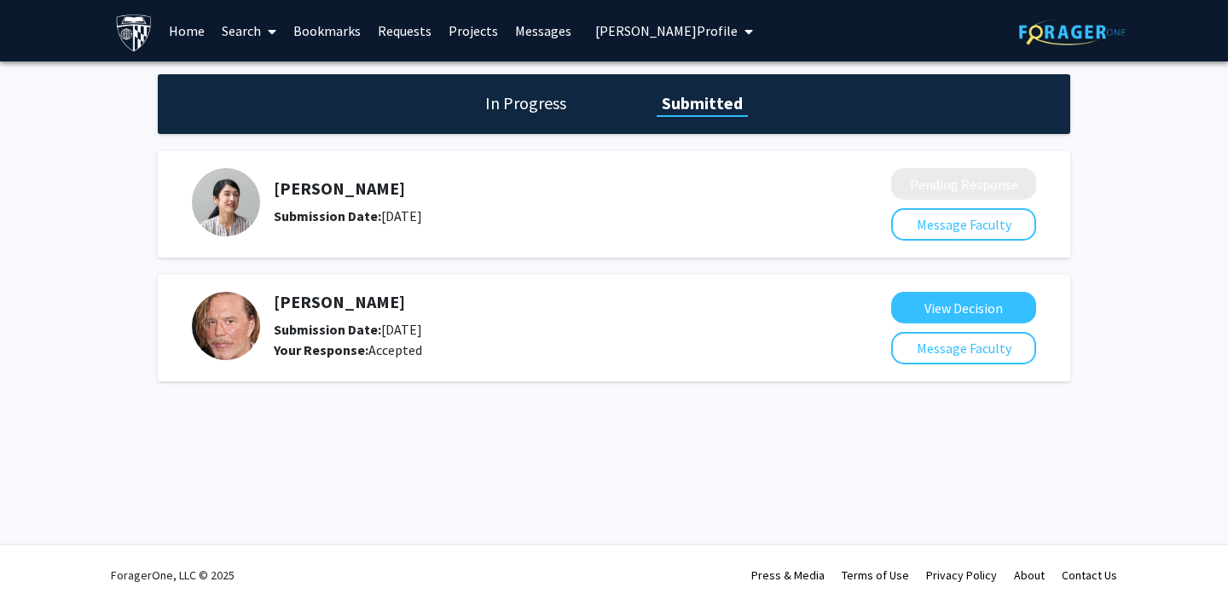
click at [532, 112] on h1 "In Progress" at bounding box center [525, 103] width 91 height 24
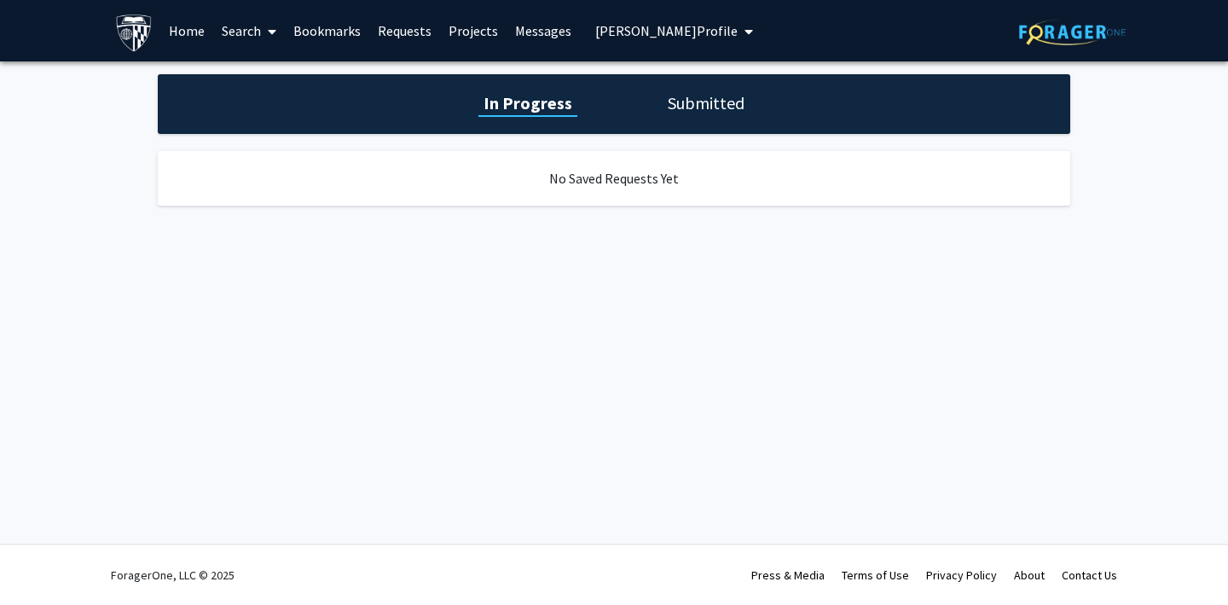
click at [469, 29] on link "Projects" at bounding box center [473, 31] width 67 height 60
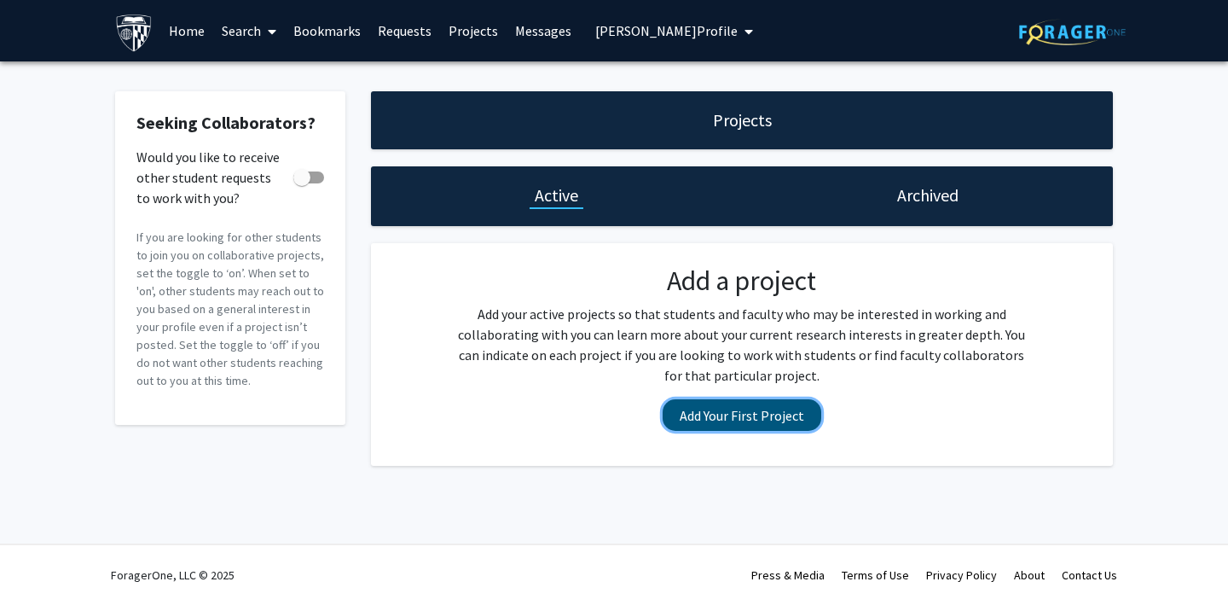
click at [759, 421] on button "Add Your First Project" at bounding box center [742, 415] width 159 height 32
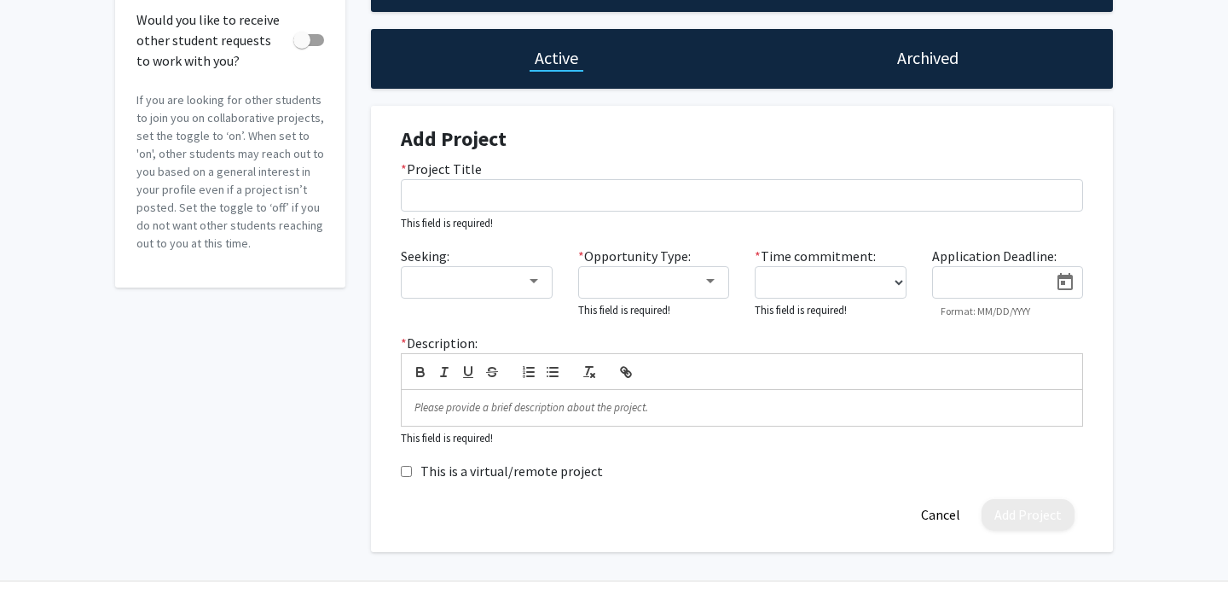
scroll to position [138, 0]
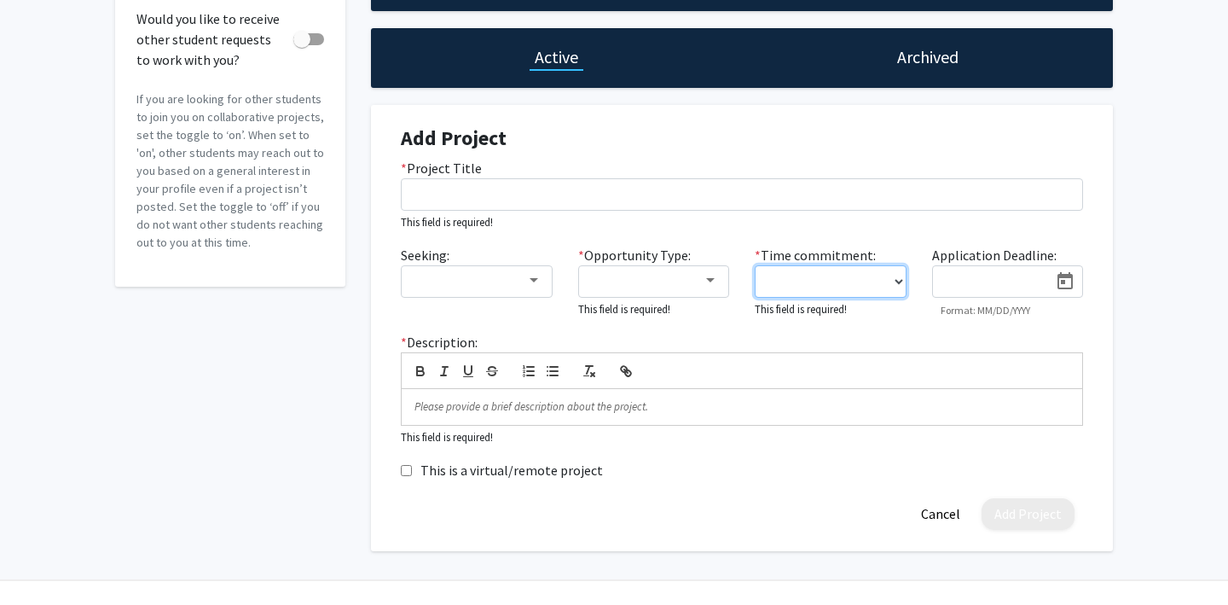
click at [814, 293] on select "0 - 5 hours/week 5 - 10 hours/week 10 - 15 hours/week 15 - 20 hours/week 20 - 3…" at bounding box center [831, 281] width 152 height 32
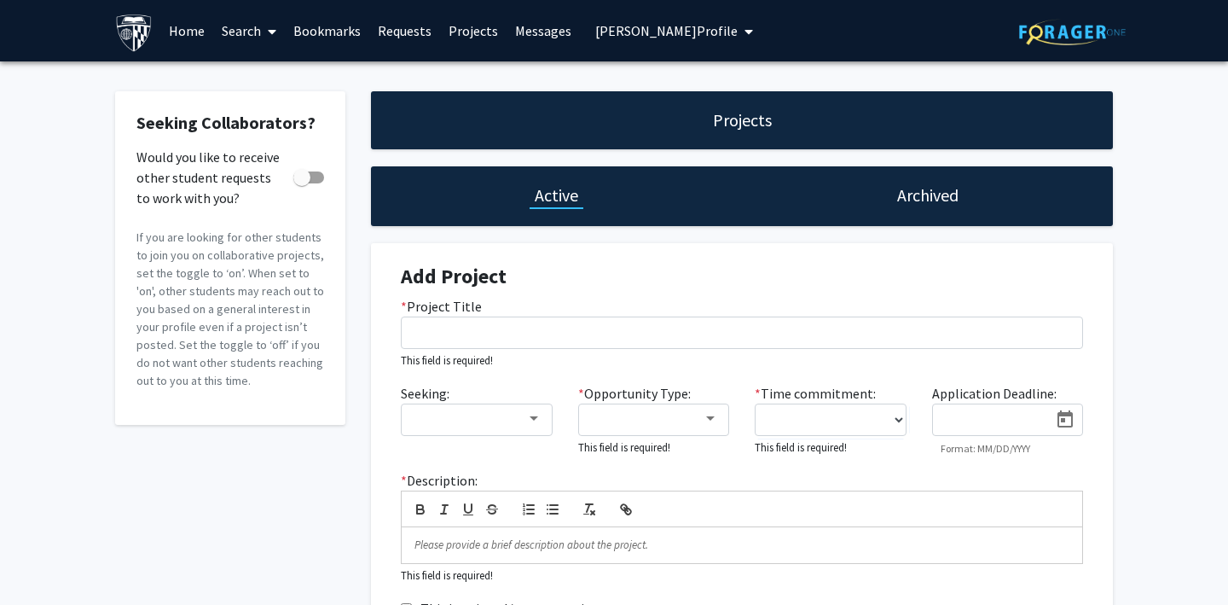
click at [183, 24] on link "Home" at bounding box center [186, 31] width 53 height 60
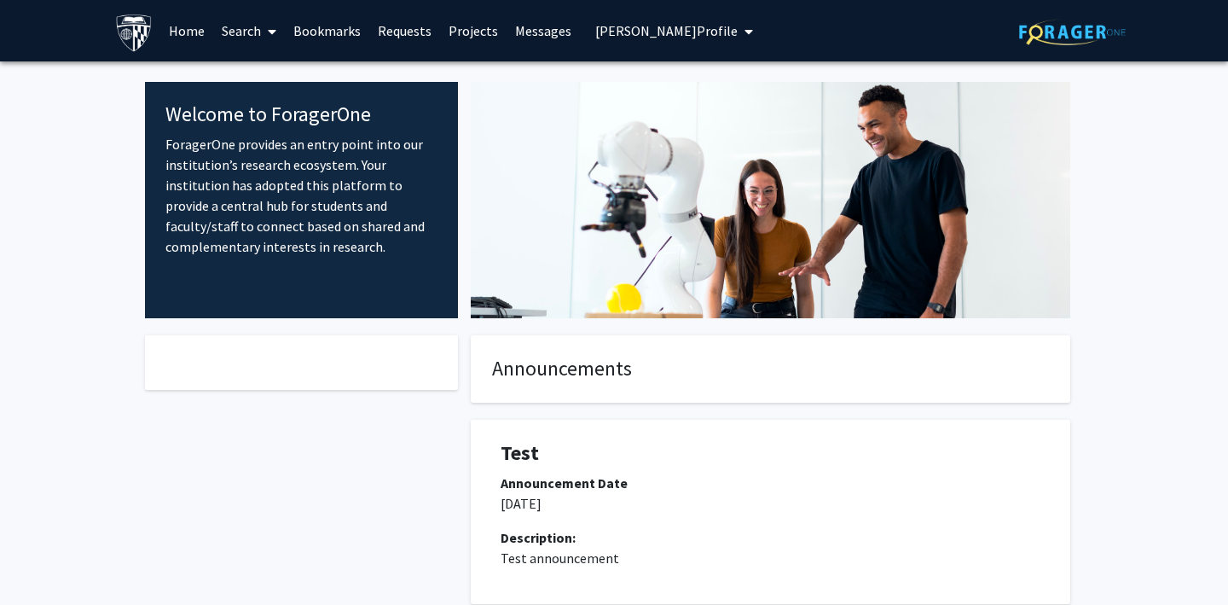
click at [626, 37] on span "[PERSON_NAME] Profile" at bounding box center [666, 30] width 142 height 17
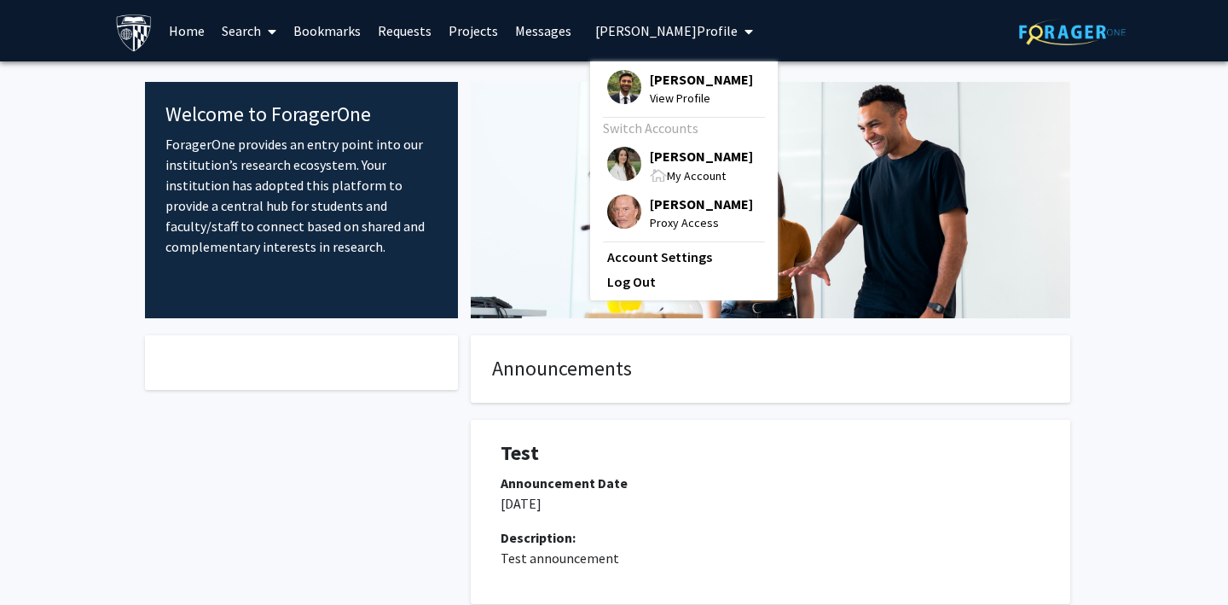
click at [615, 209] on img at bounding box center [624, 211] width 34 height 34
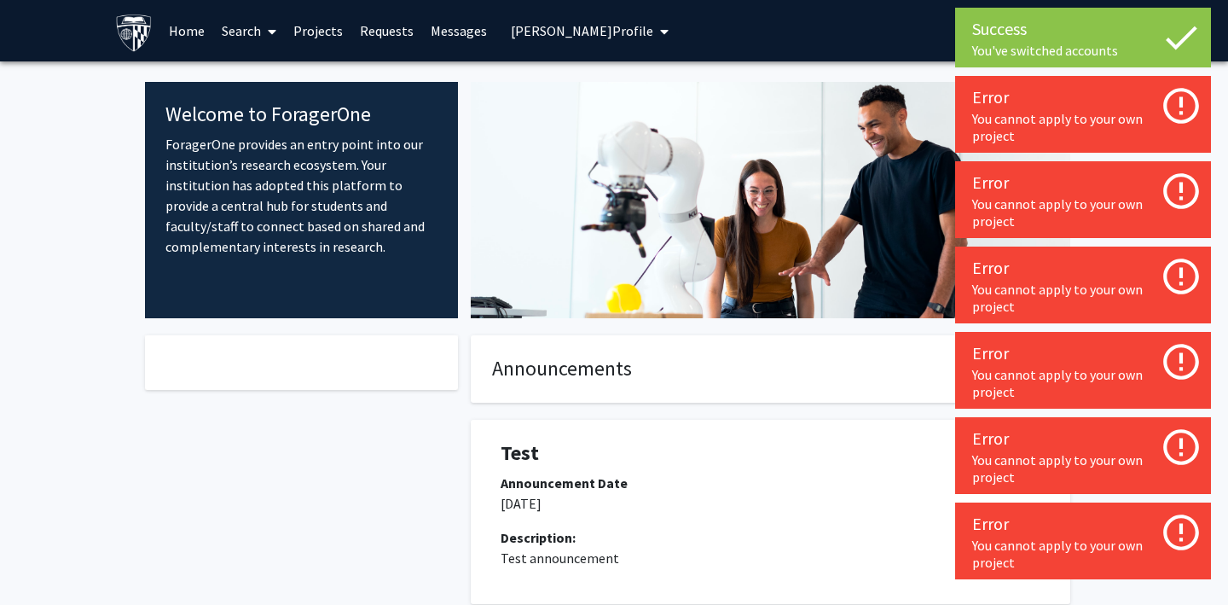
click at [520, 32] on span "[PERSON_NAME] Profile" at bounding box center [582, 30] width 142 height 17
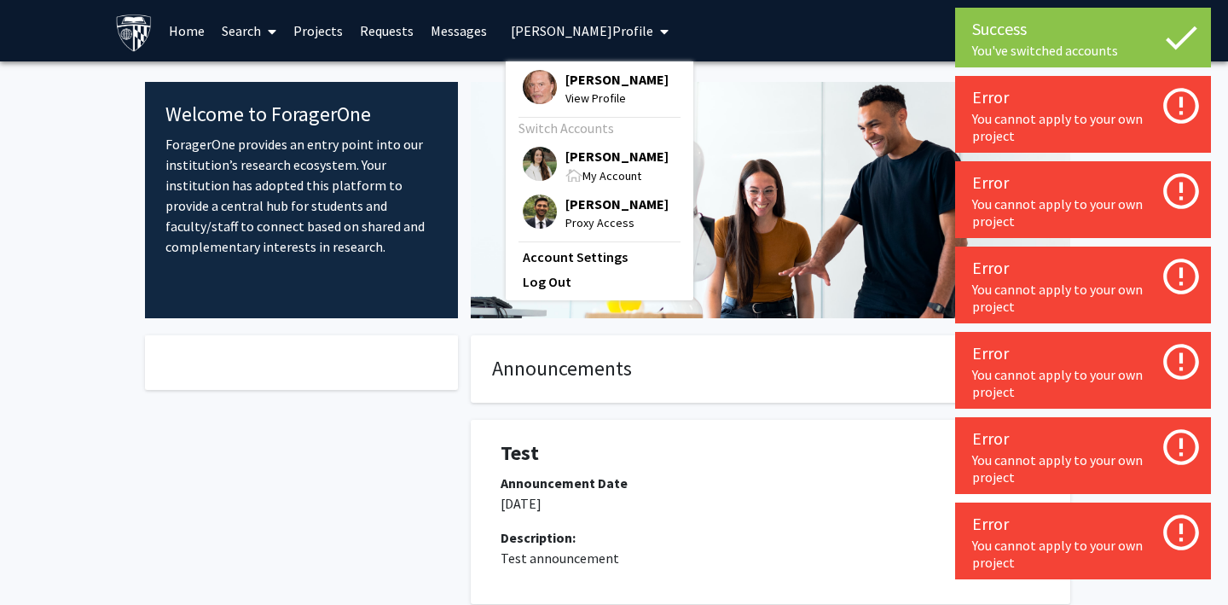
click at [523, 85] on img at bounding box center [540, 87] width 34 height 34
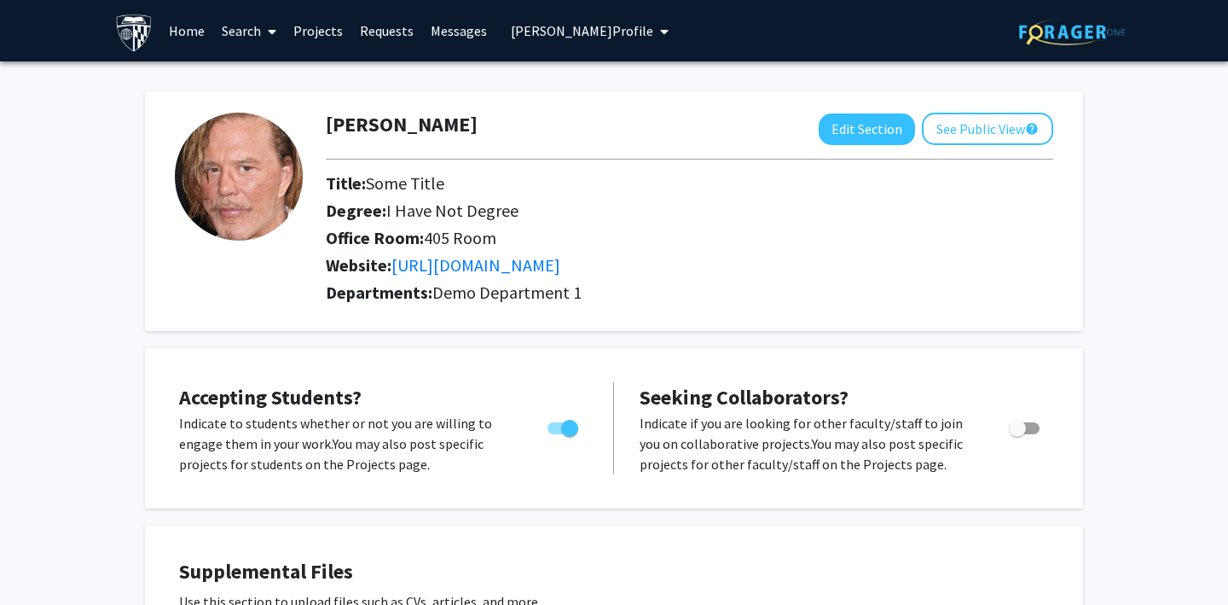
click at [241, 32] on link "Search" at bounding box center [249, 31] width 72 height 60
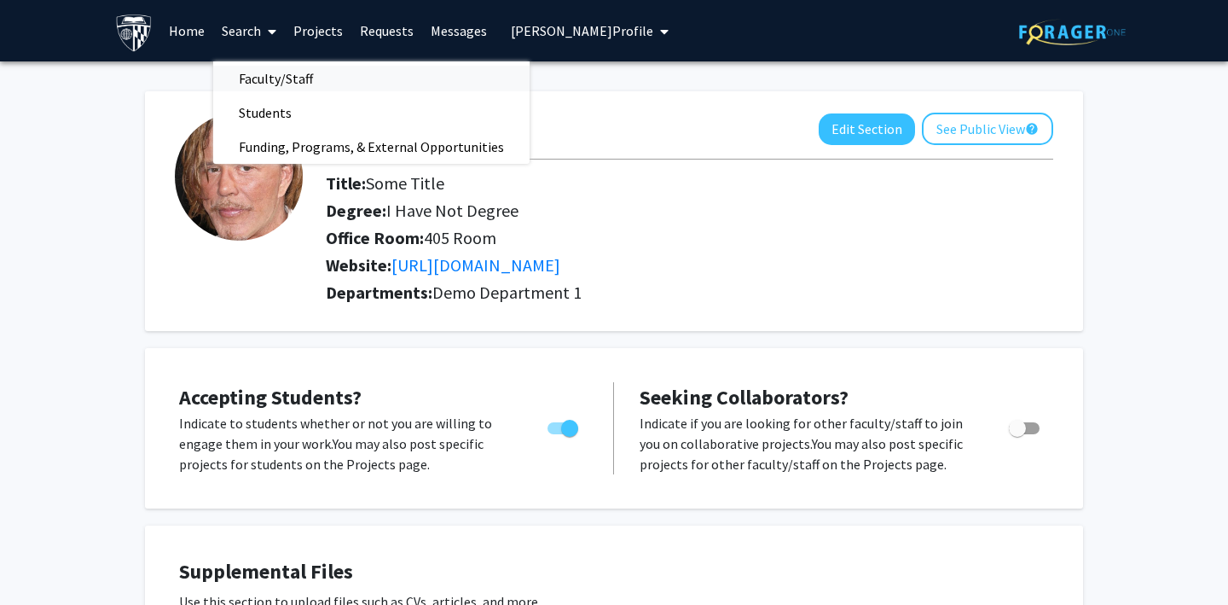
click at [272, 73] on span "Faculty/Staff" at bounding box center [275, 78] width 125 height 34
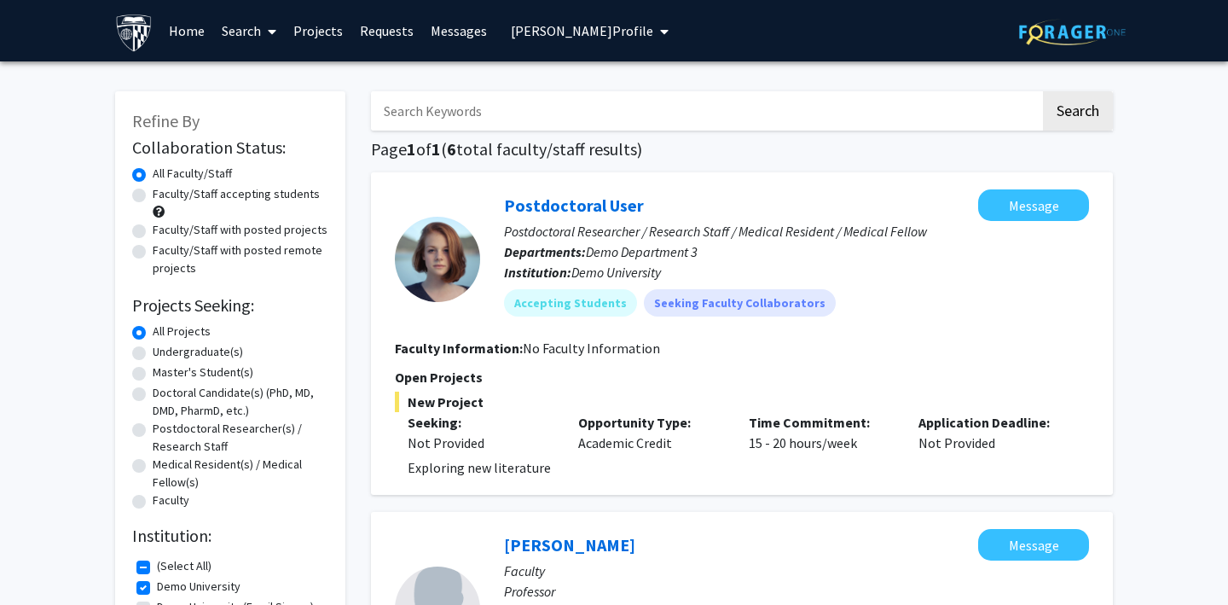
click at [234, 25] on link "Search" at bounding box center [249, 31] width 72 height 60
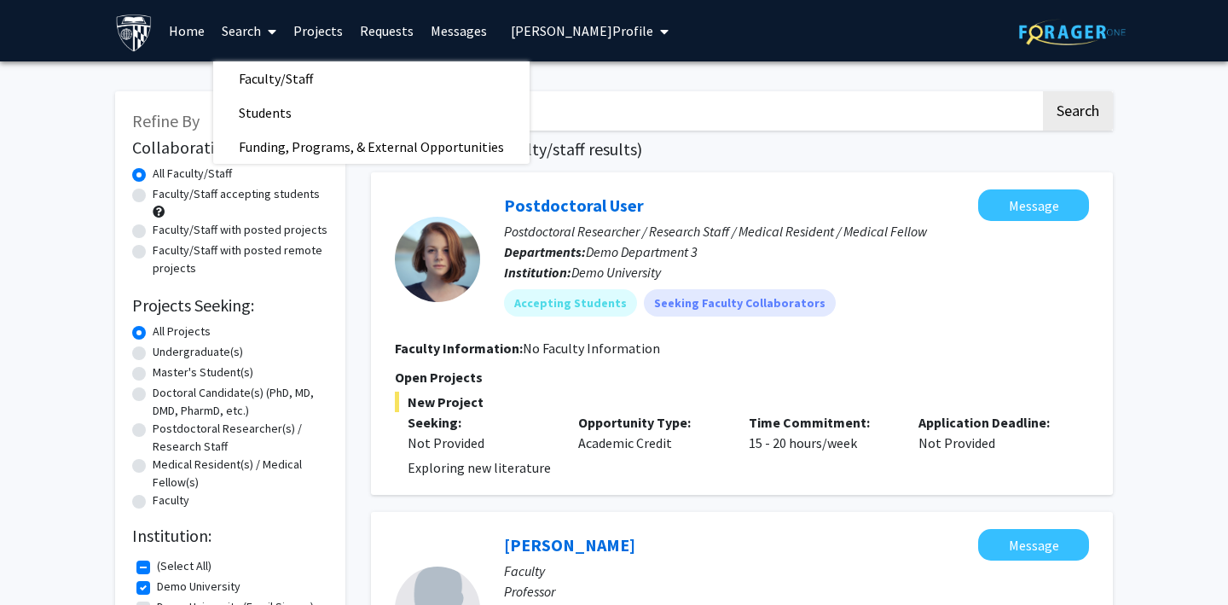
click at [322, 32] on link "Projects" at bounding box center [318, 31] width 67 height 60
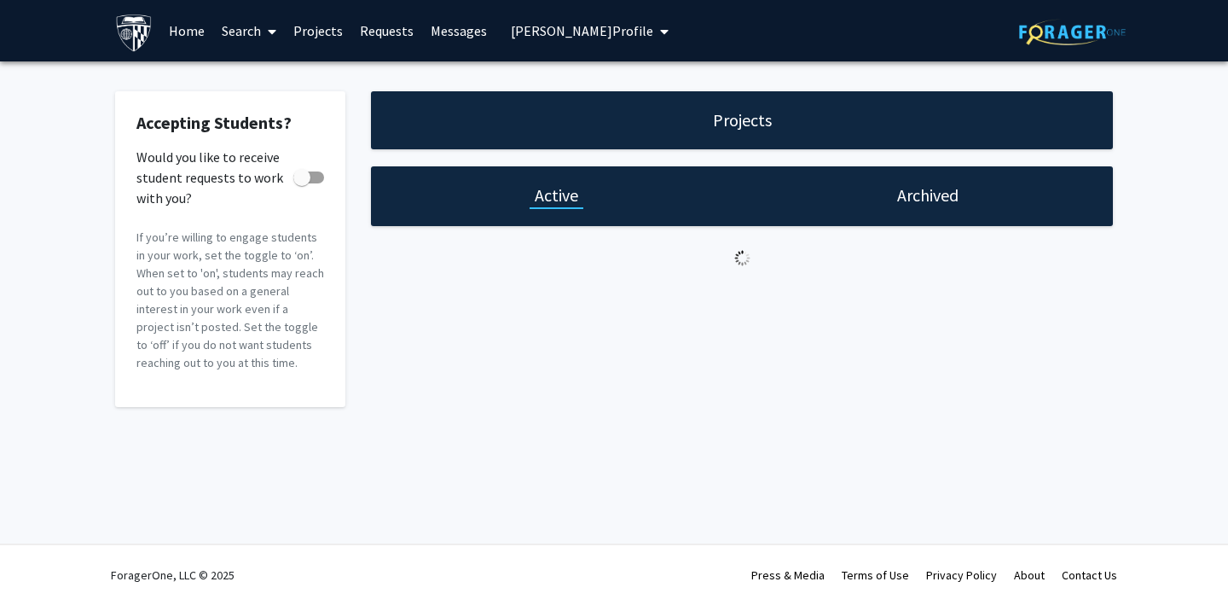
checkbox input "true"
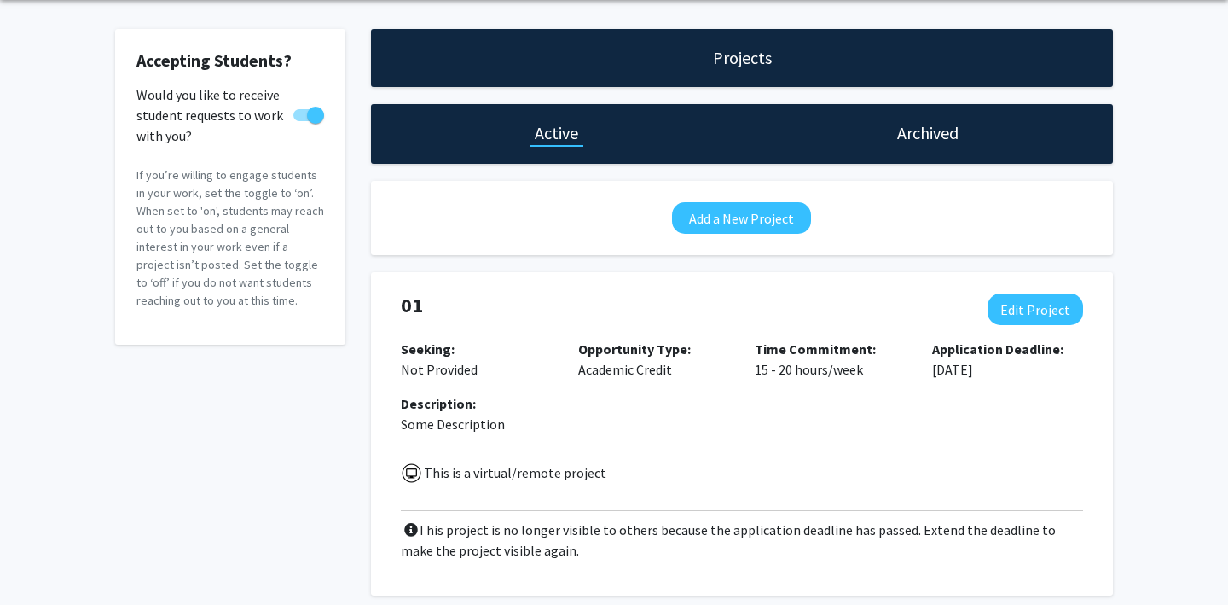
scroll to position [84, 0]
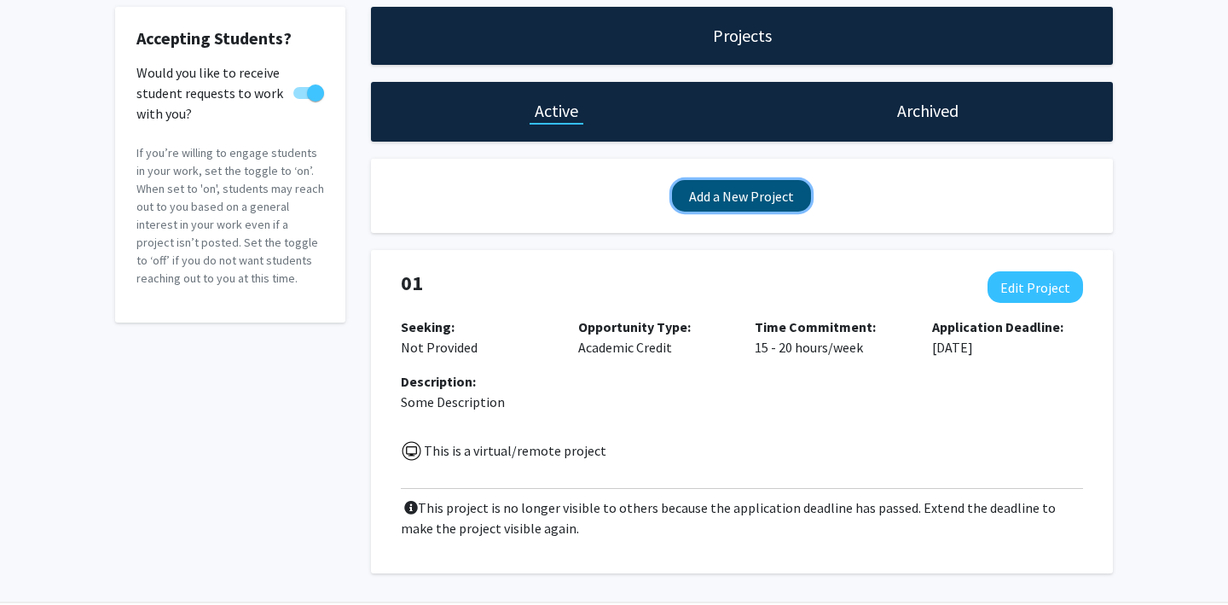
click at [721, 198] on button "Add a New Project" at bounding box center [741, 196] width 139 height 32
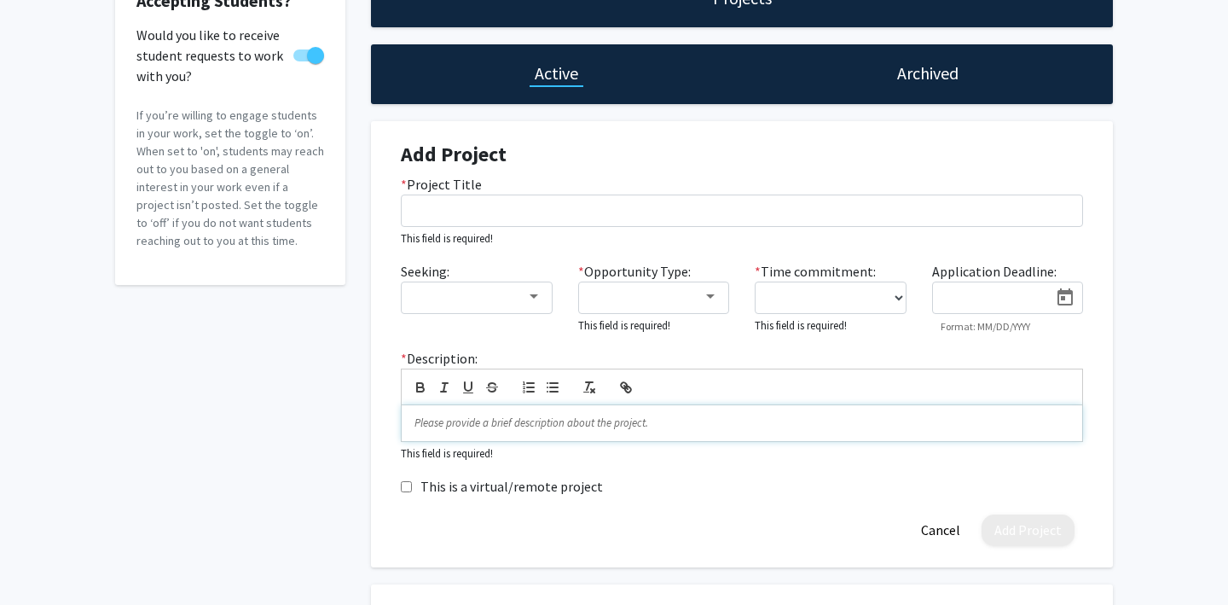
scroll to position [0, 0]
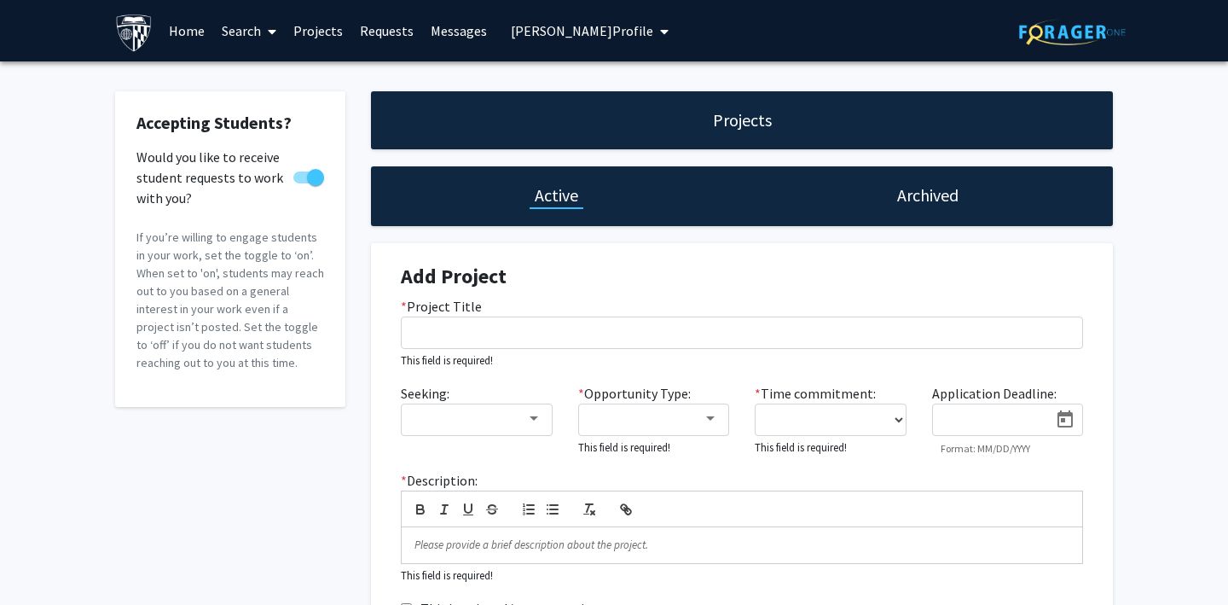
click at [455, 26] on link "Messages" at bounding box center [458, 31] width 73 height 60
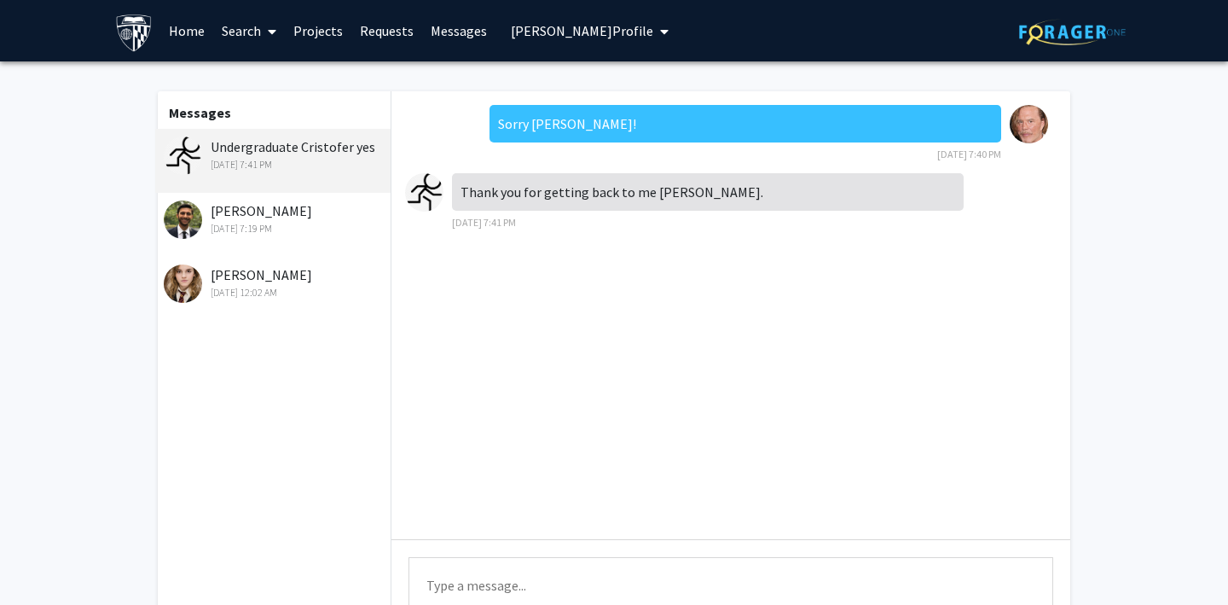
click at [540, 26] on span "[PERSON_NAME] Profile" at bounding box center [582, 30] width 142 height 17
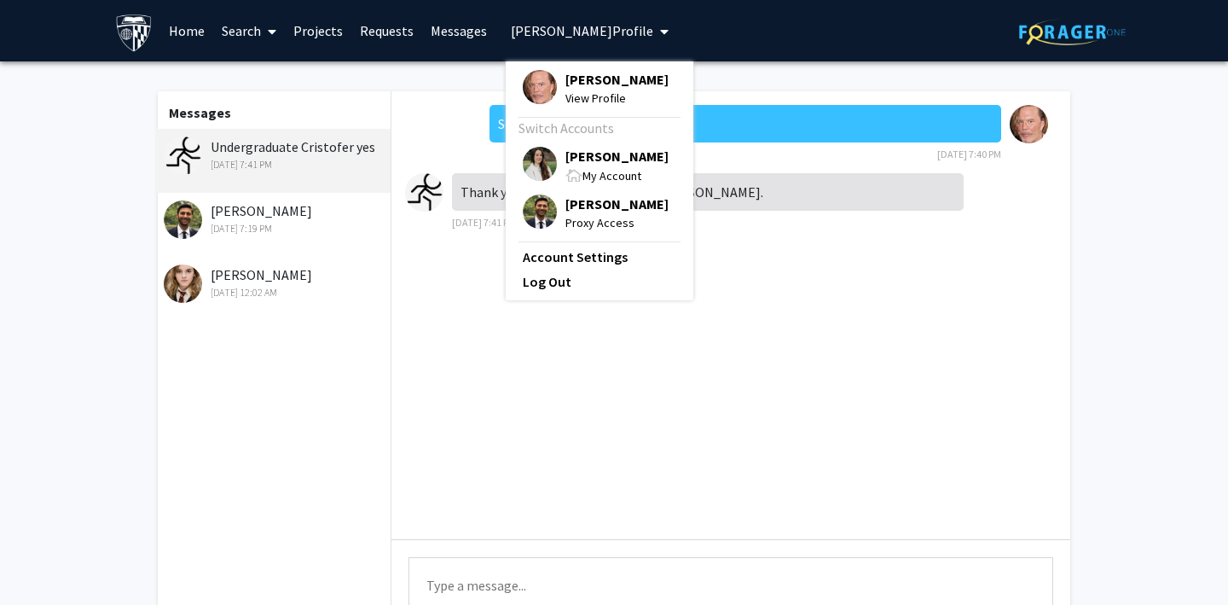
click at [531, 164] on img at bounding box center [540, 164] width 34 height 34
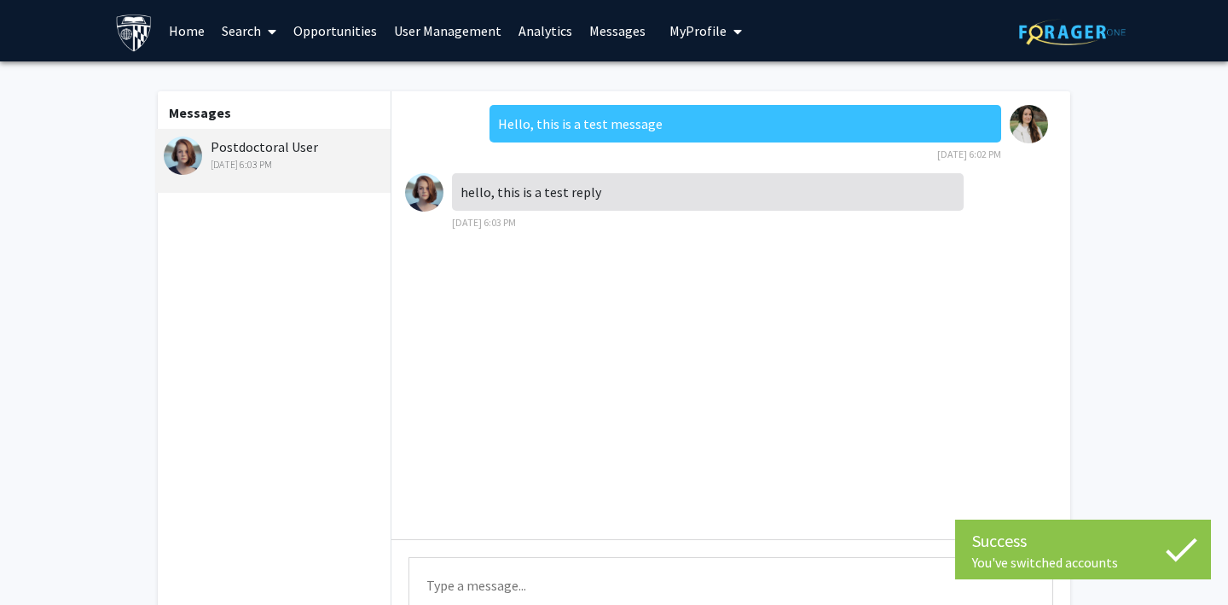
click at [250, 31] on link "Search" at bounding box center [249, 31] width 72 height 60
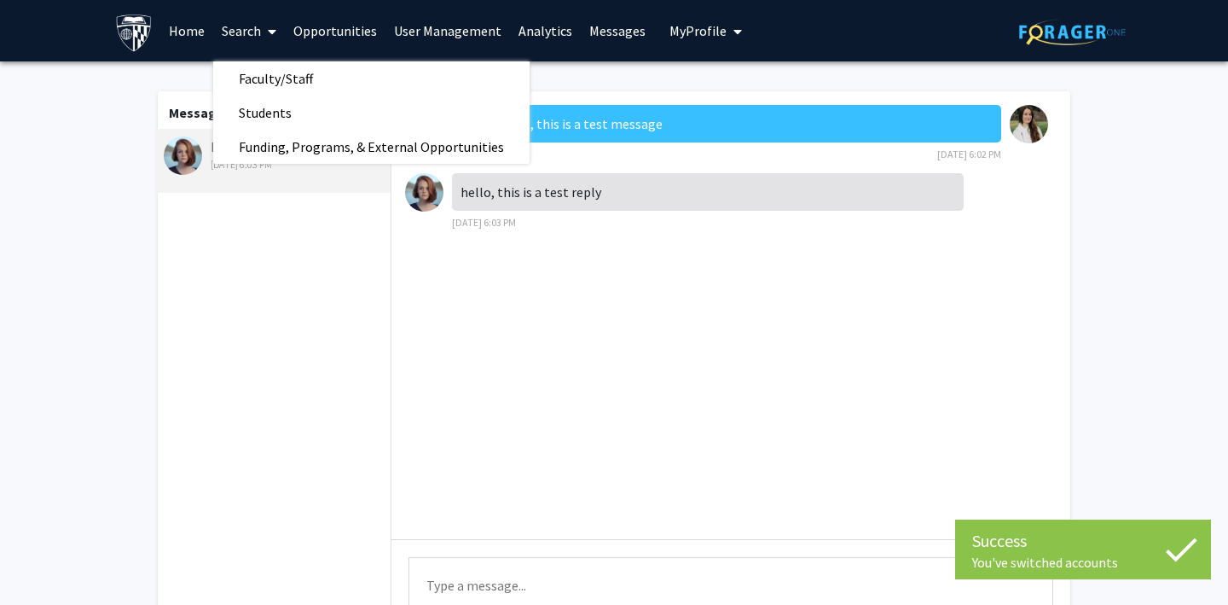
click at [321, 36] on link "Opportunities" at bounding box center [335, 31] width 101 height 60
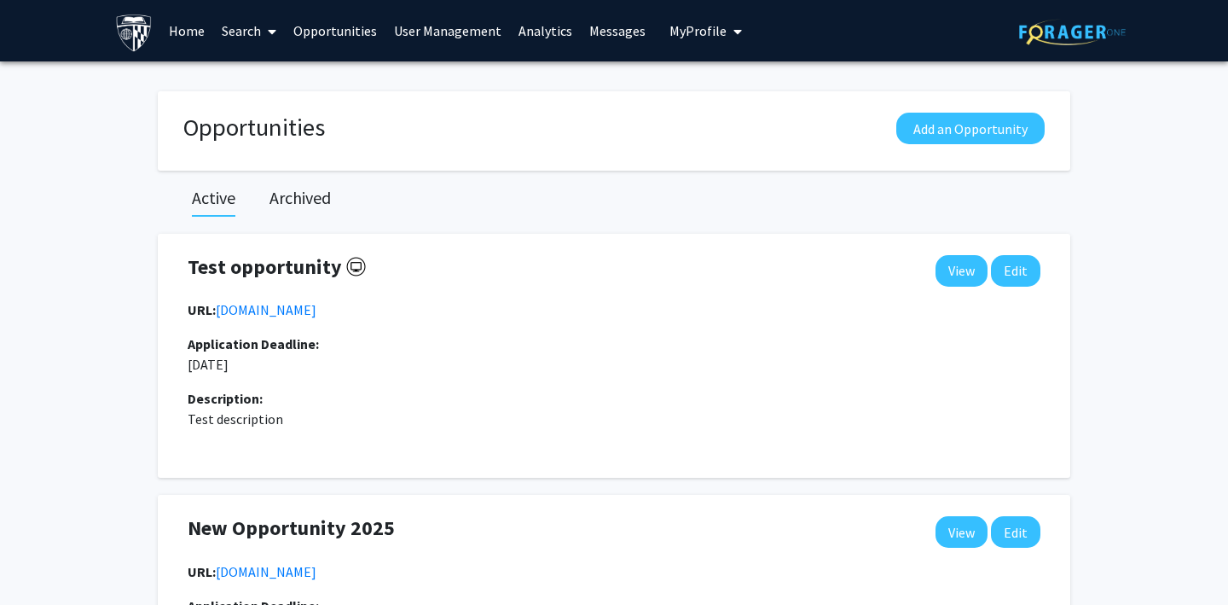
click at [245, 29] on link "Search" at bounding box center [249, 31] width 72 height 60
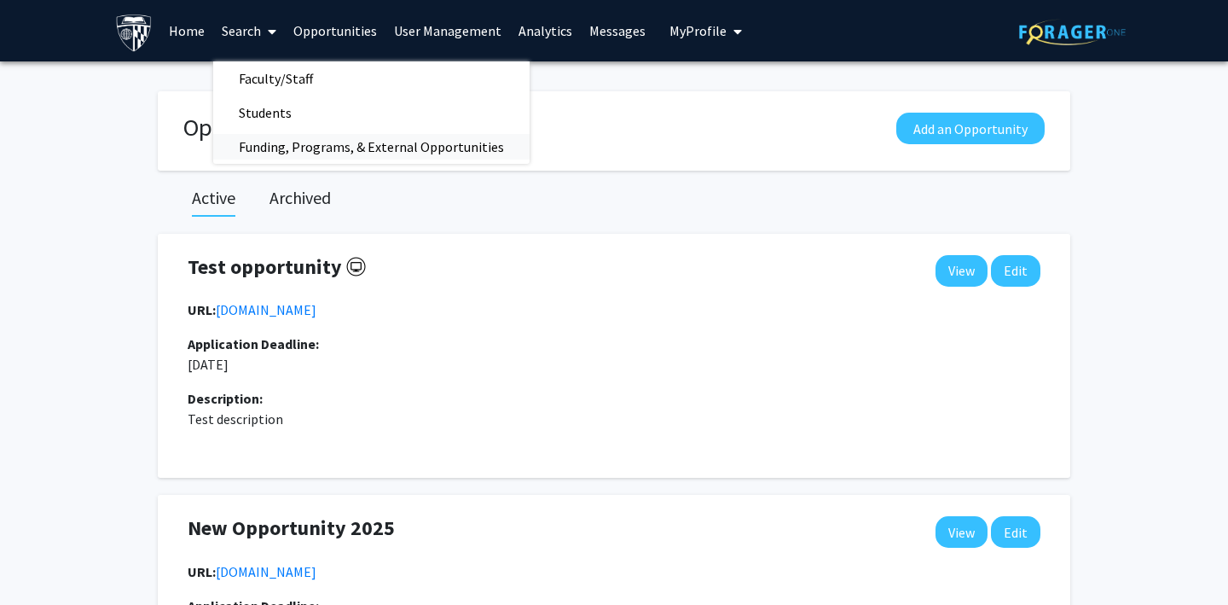
click at [259, 144] on span "Funding, Programs, & External Opportunities" at bounding box center [371, 147] width 316 height 34
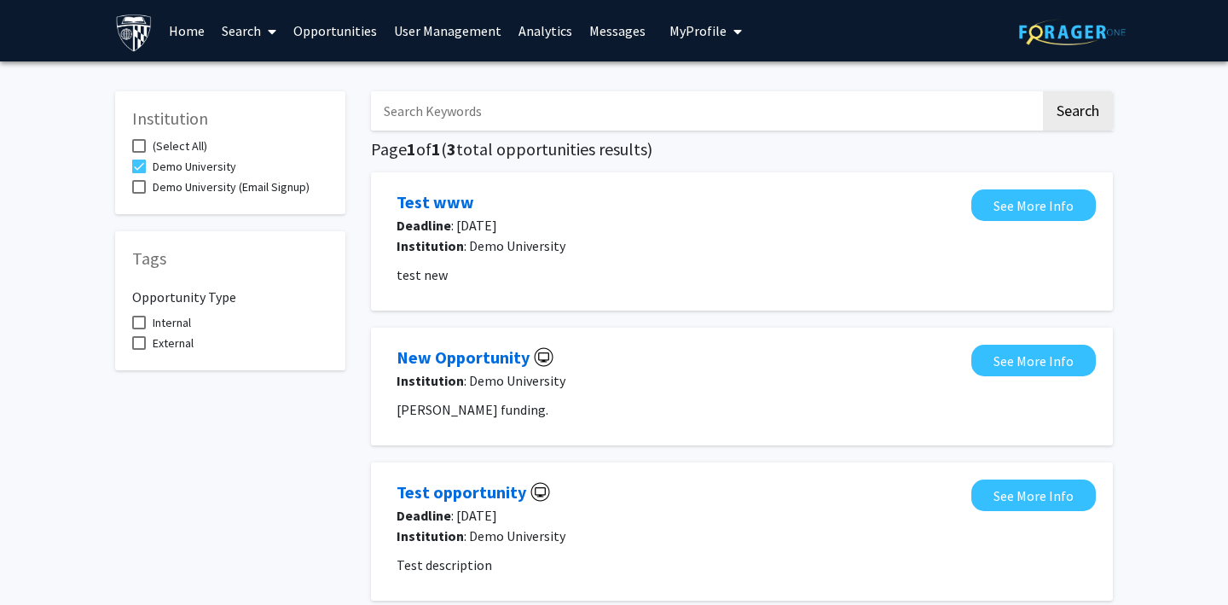
click at [239, 32] on link "Search" at bounding box center [249, 31] width 72 height 60
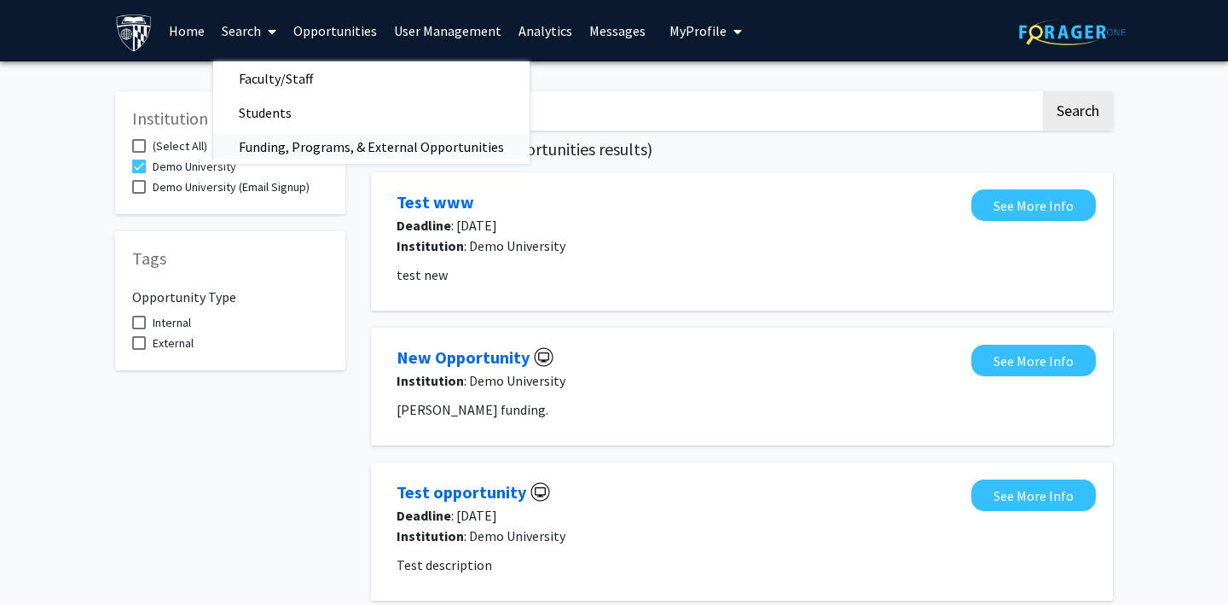
click at [259, 143] on span "Funding, Programs, & External Opportunities" at bounding box center [371, 147] width 316 height 34
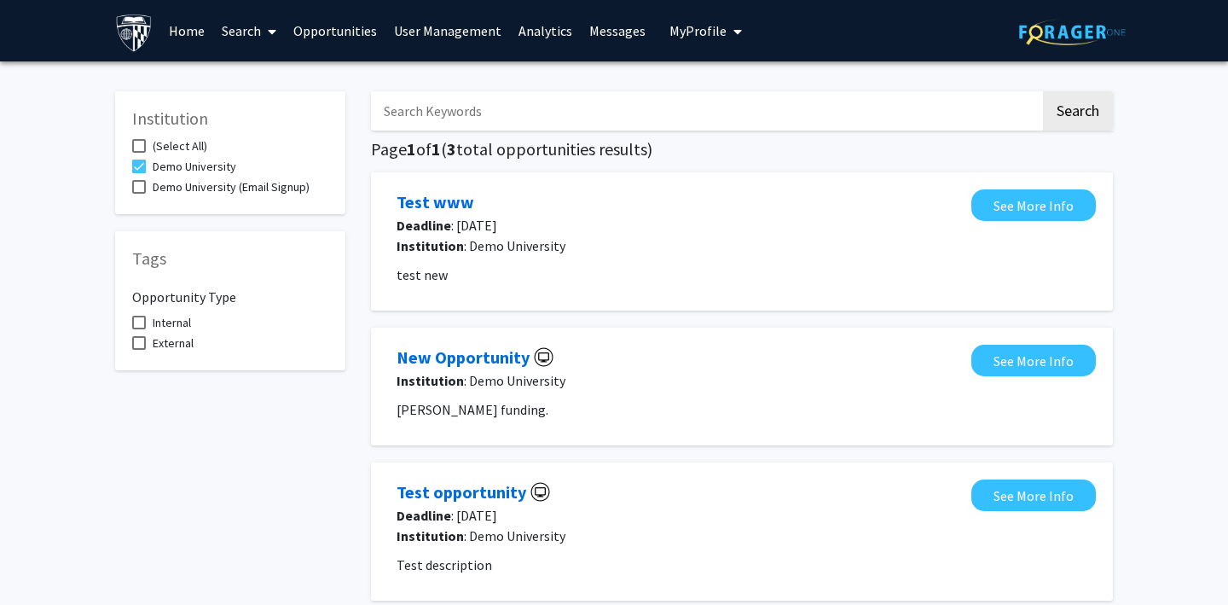
click at [174, 30] on link "Home" at bounding box center [186, 31] width 53 height 60
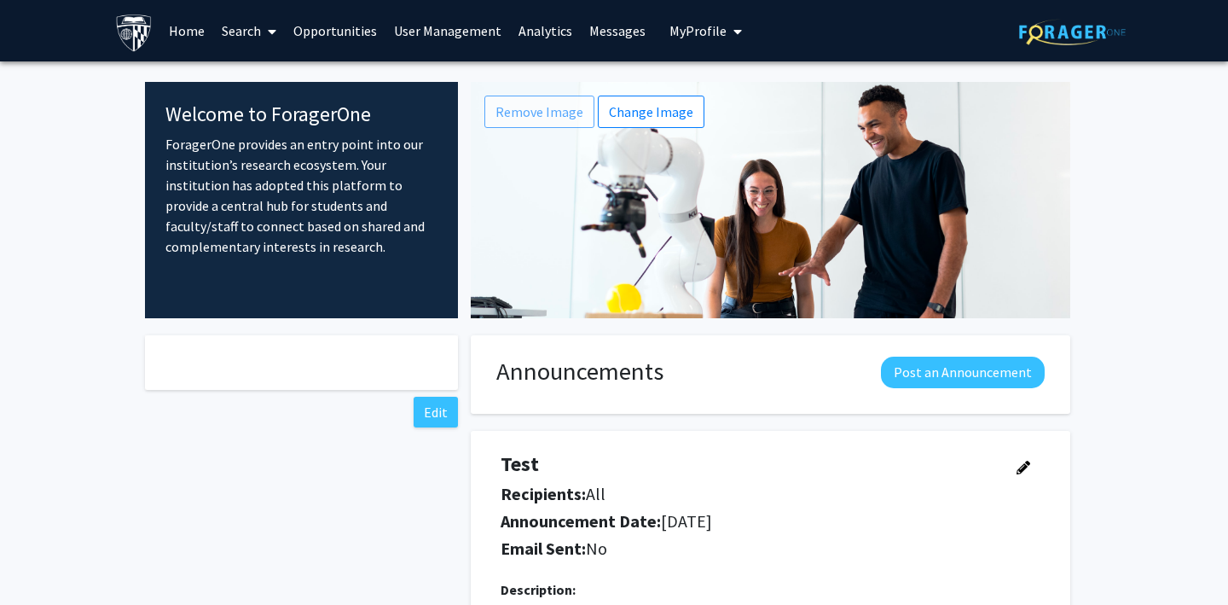
click at [247, 29] on link "Search" at bounding box center [249, 31] width 72 height 60
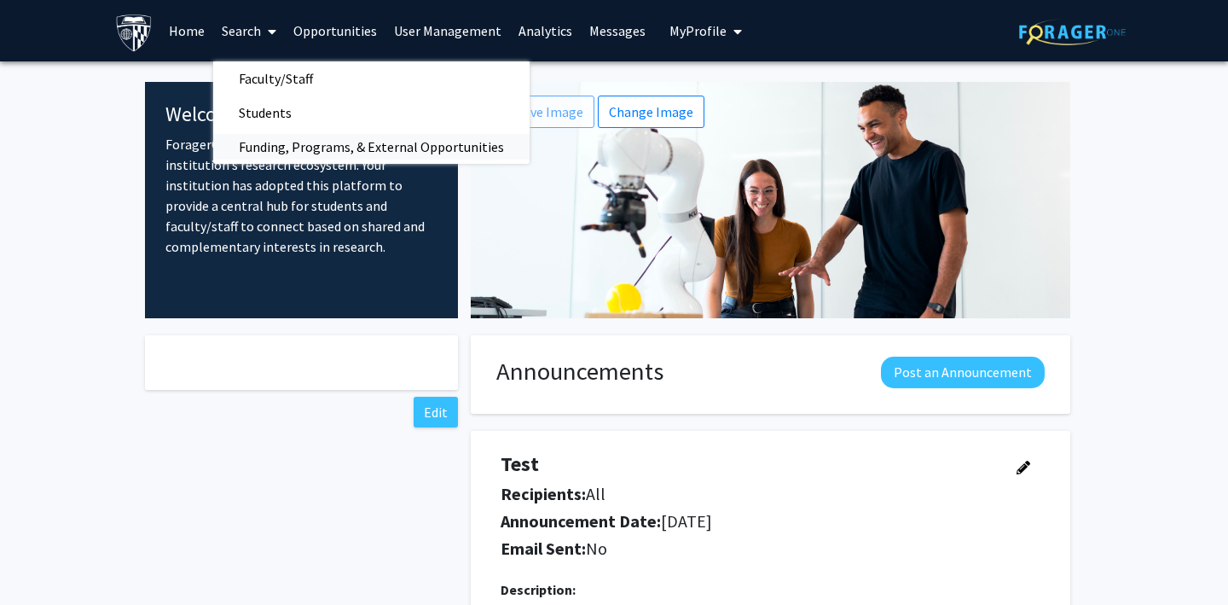
click at [283, 154] on span "Funding, Programs, & External Opportunities" at bounding box center [371, 147] width 316 height 34
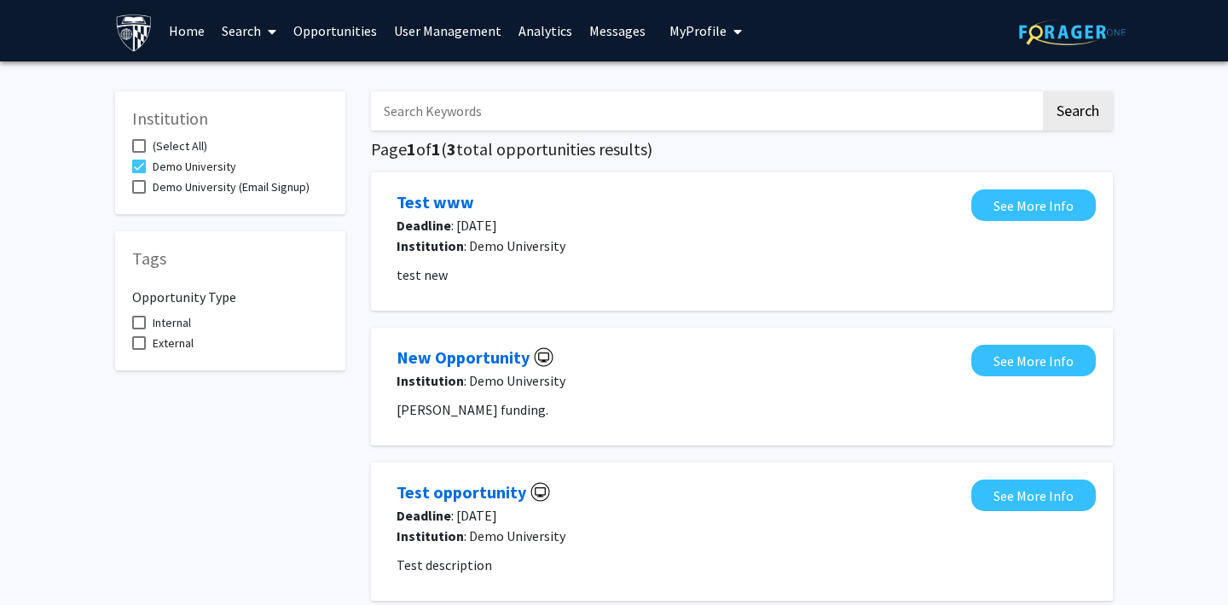
click at [670, 34] on span "My Profile" at bounding box center [698, 30] width 57 height 17
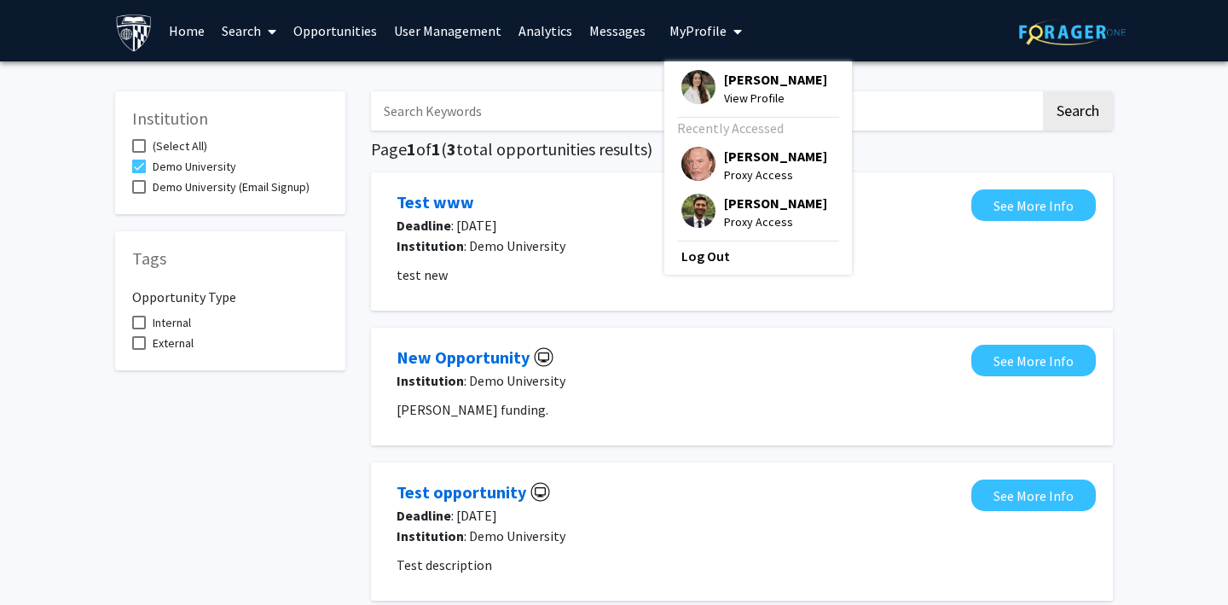
click at [688, 170] on img at bounding box center [699, 164] width 34 height 34
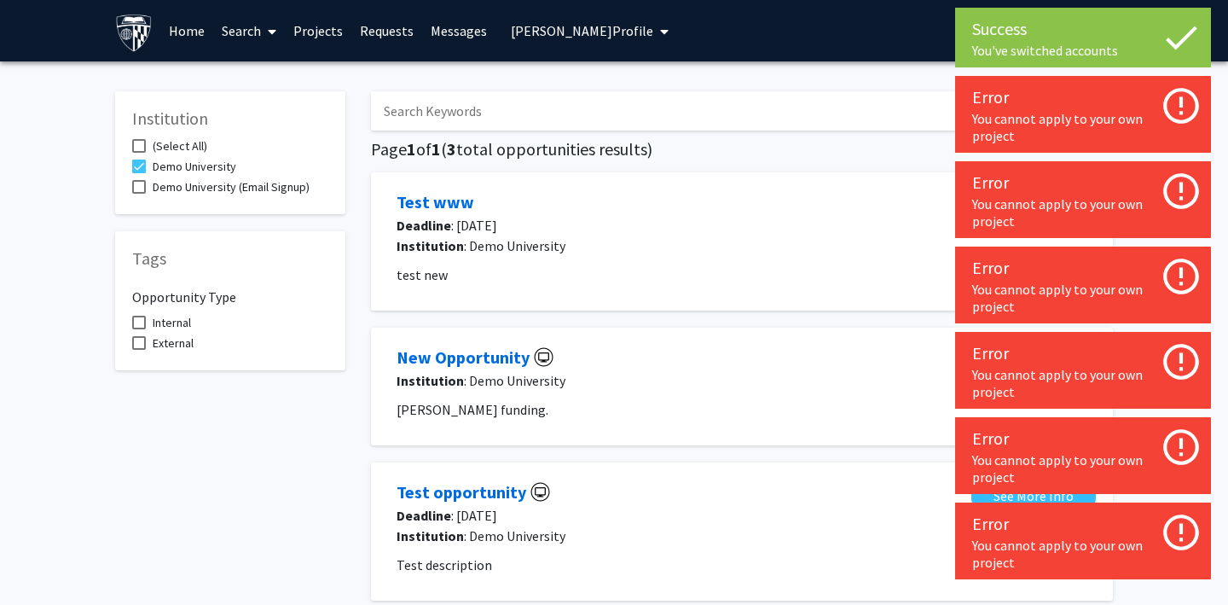
click at [184, 26] on link "Home" at bounding box center [186, 31] width 53 height 60
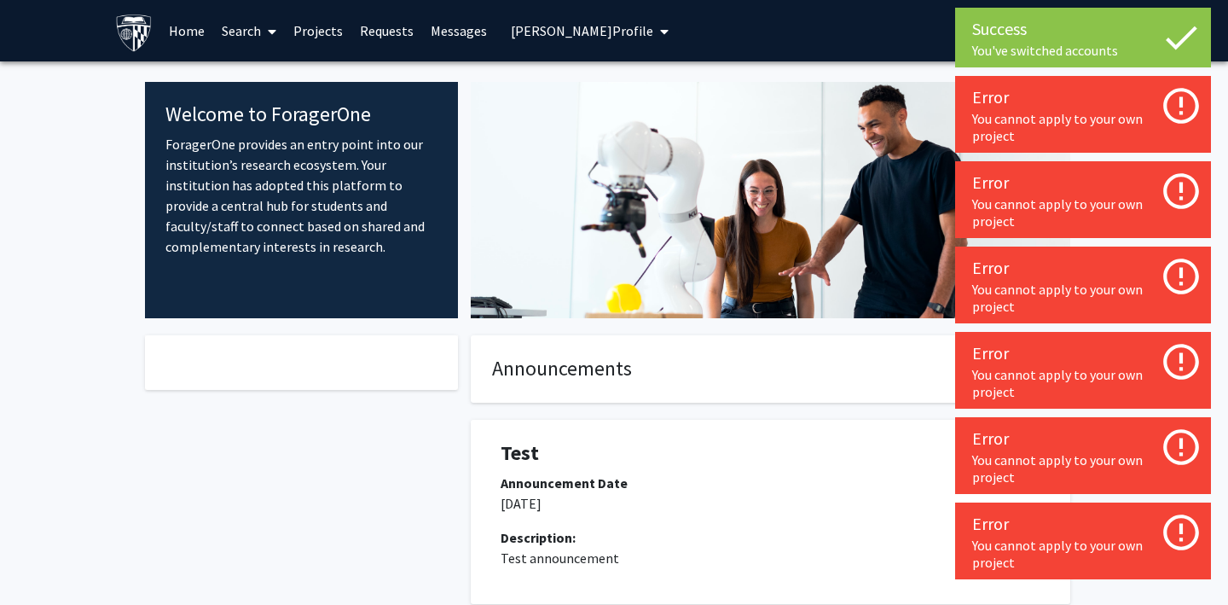
click at [235, 33] on link "Search" at bounding box center [249, 31] width 72 height 60
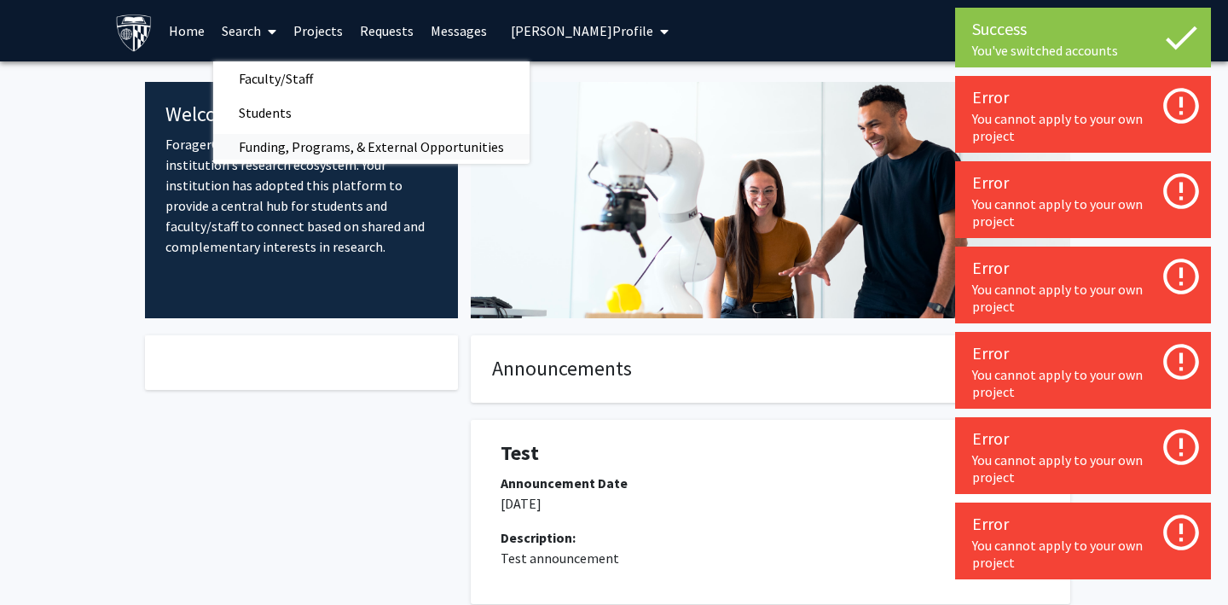
click at [258, 154] on span "Funding, Programs, & External Opportunities" at bounding box center [371, 147] width 316 height 34
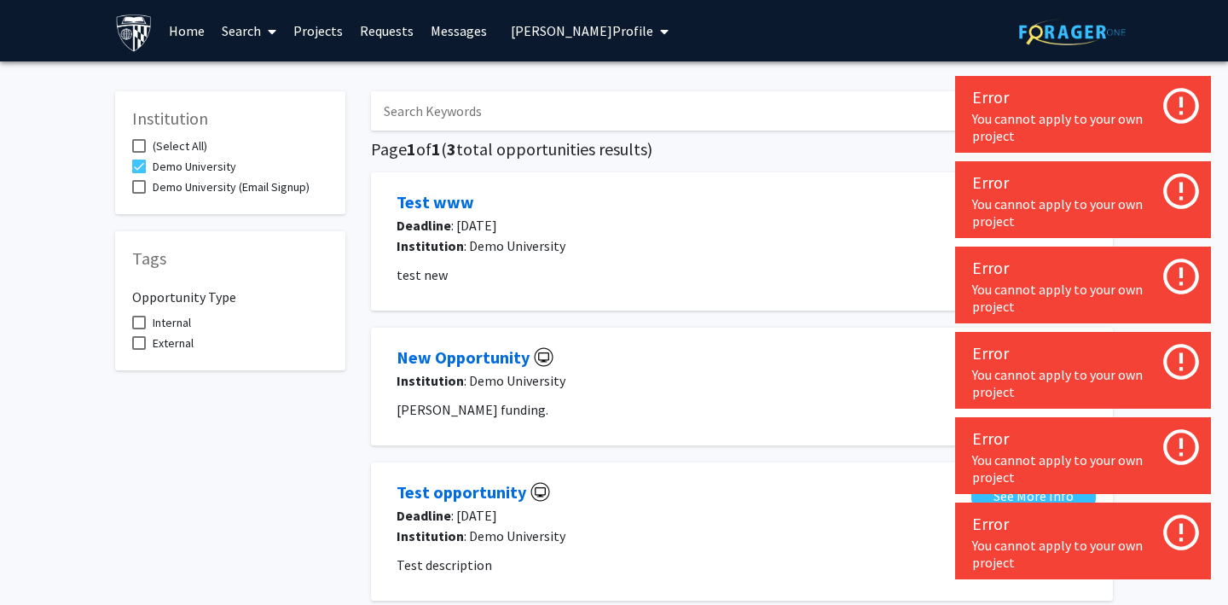
click at [586, 36] on span "[PERSON_NAME] Profile" at bounding box center [582, 30] width 142 height 17
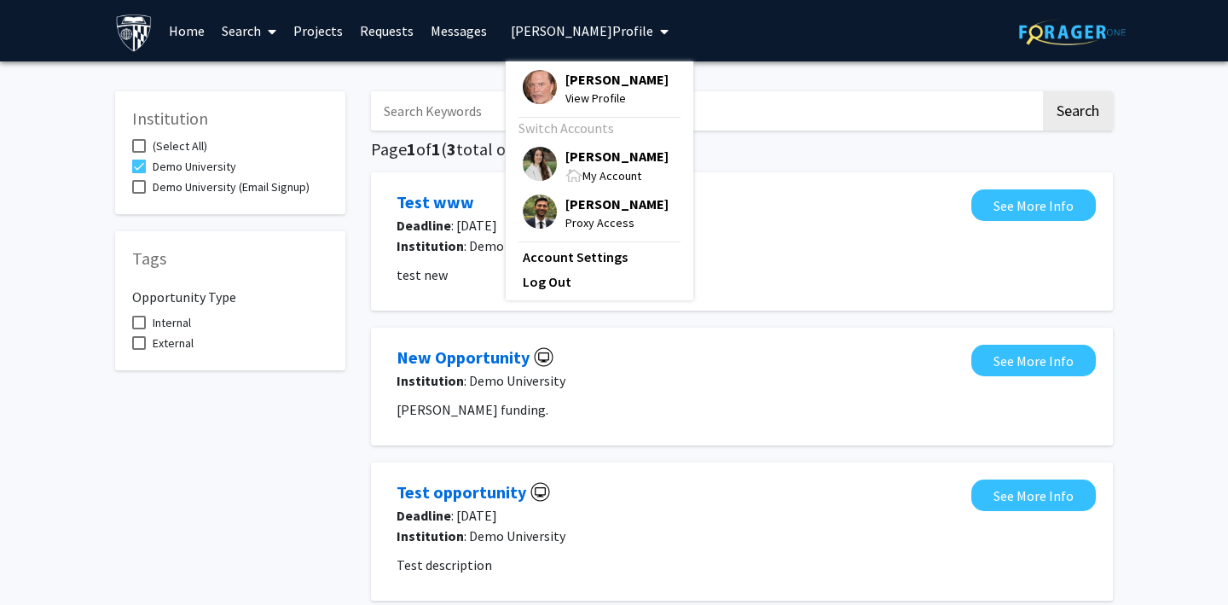
click at [535, 165] on img at bounding box center [540, 164] width 34 height 34
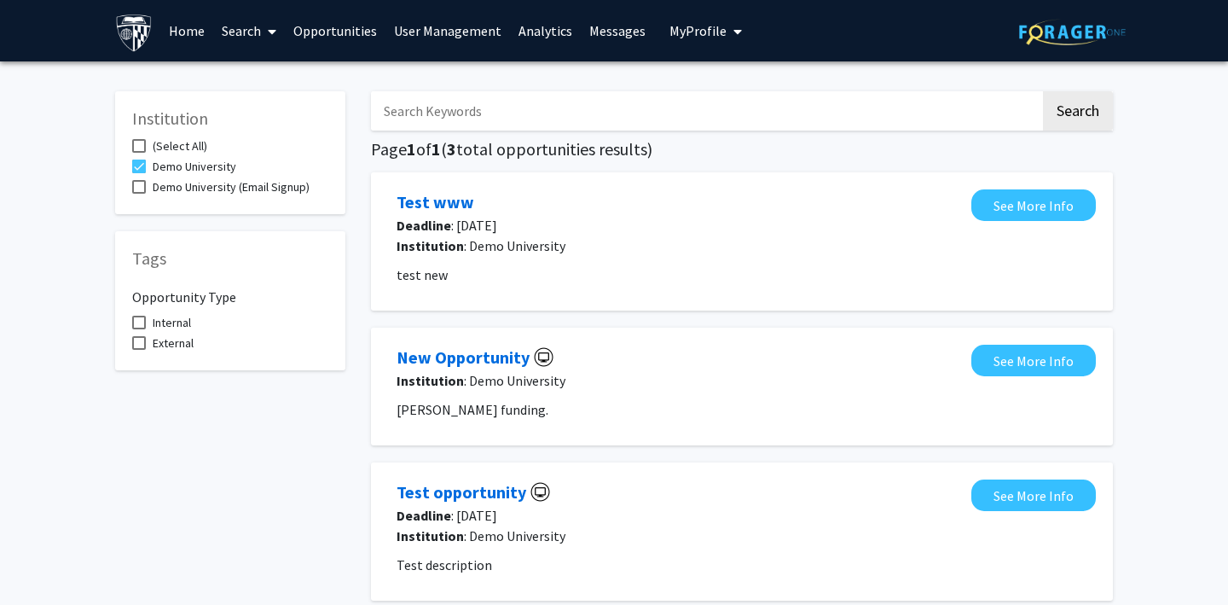
click at [235, 26] on link "Search" at bounding box center [249, 31] width 72 height 60
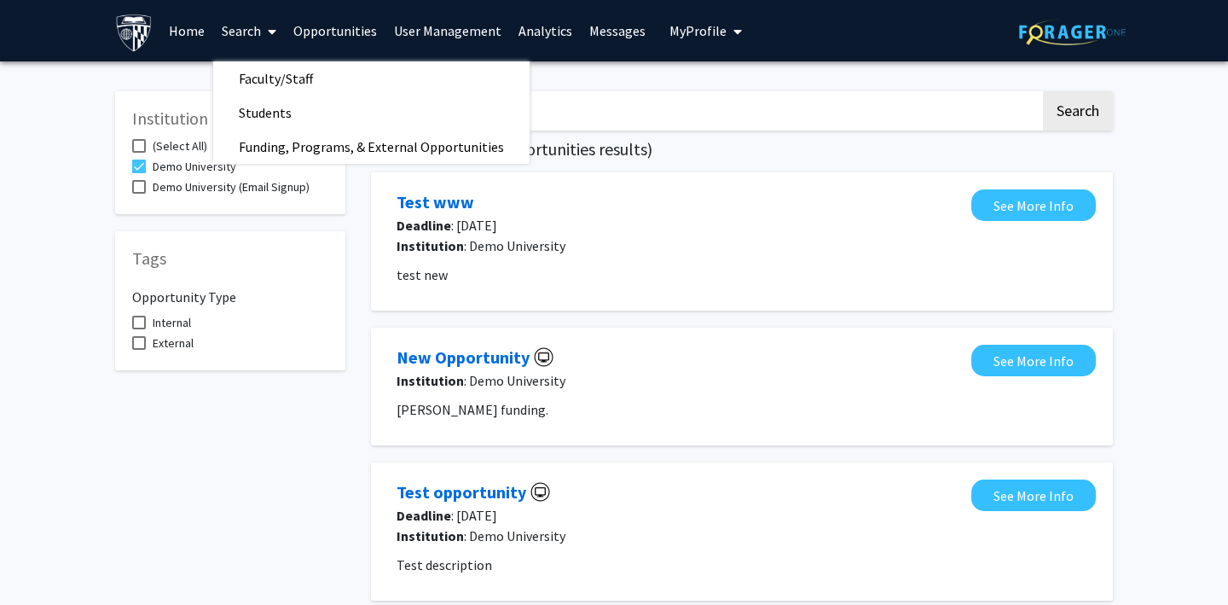
click at [184, 33] on link "Home" at bounding box center [186, 31] width 53 height 60
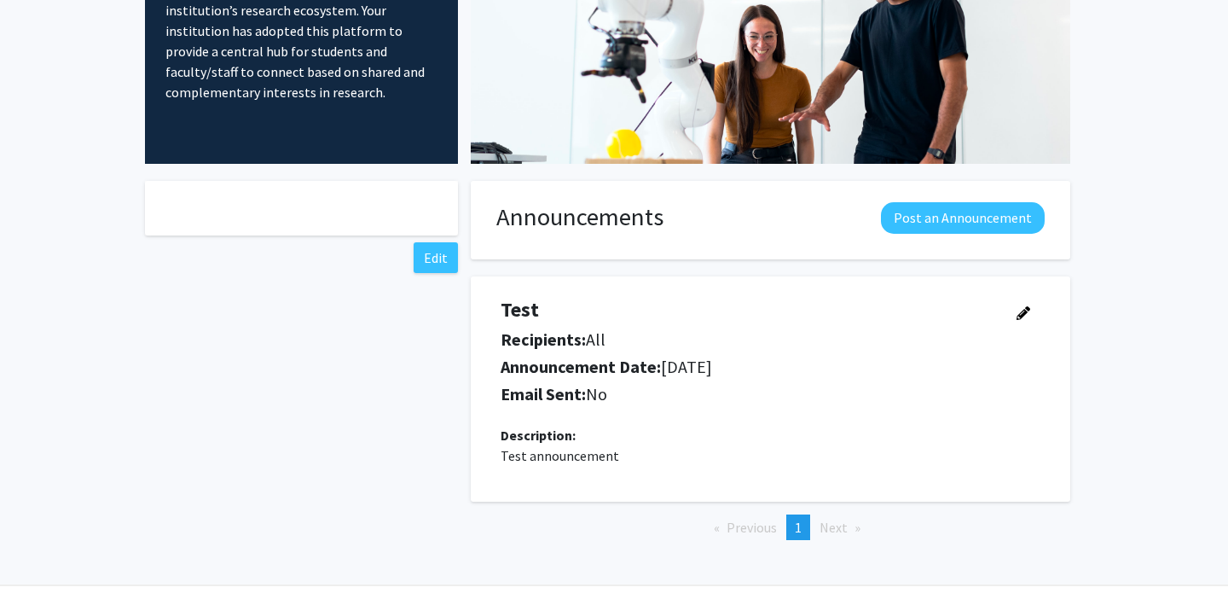
scroll to position [179, 0]
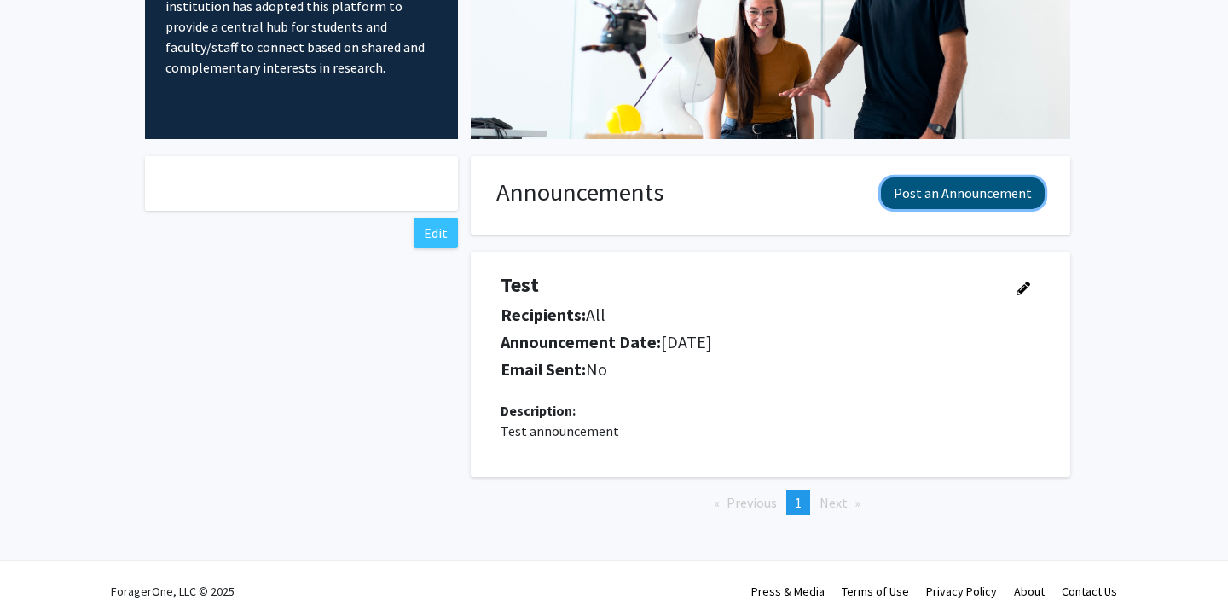
click at [949, 198] on button "Post an Announcement" at bounding box center [963, 193] width 164 height 32
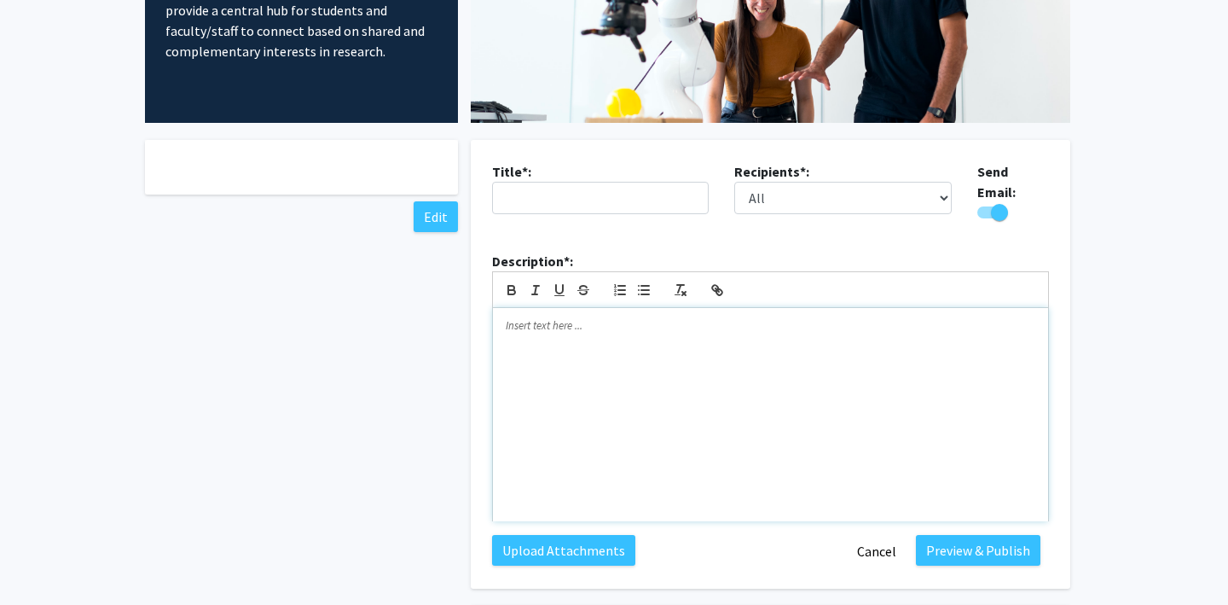
scroll to position [203, 0]
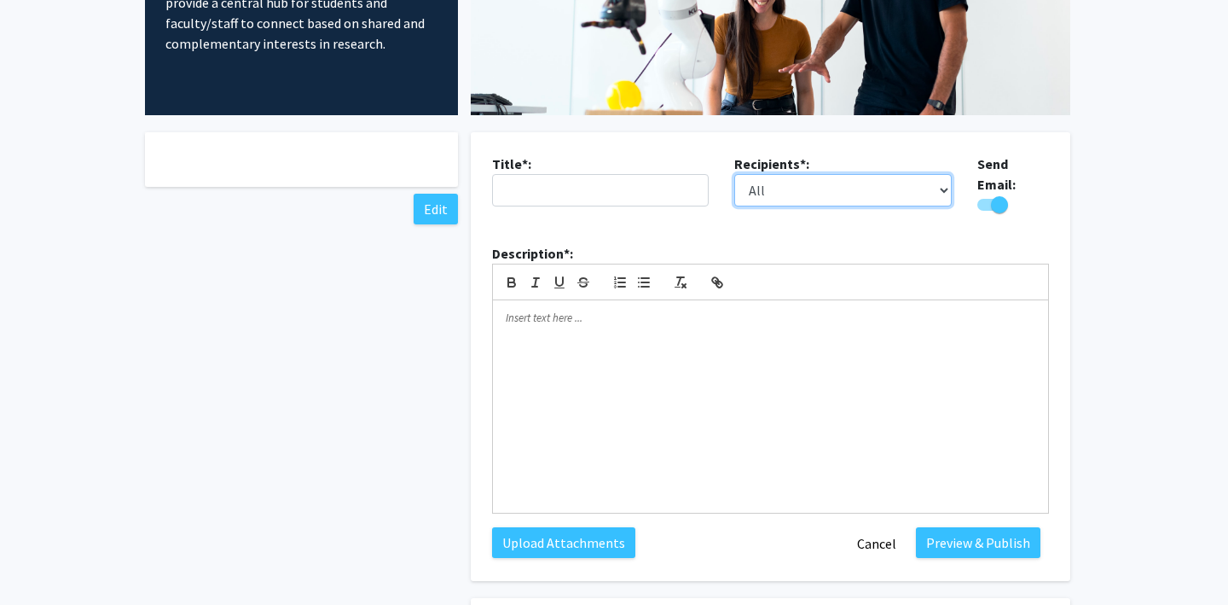
click at [781, 188] on select "All Faculty Students" at bounding box center [843, 190] width 218 height 32
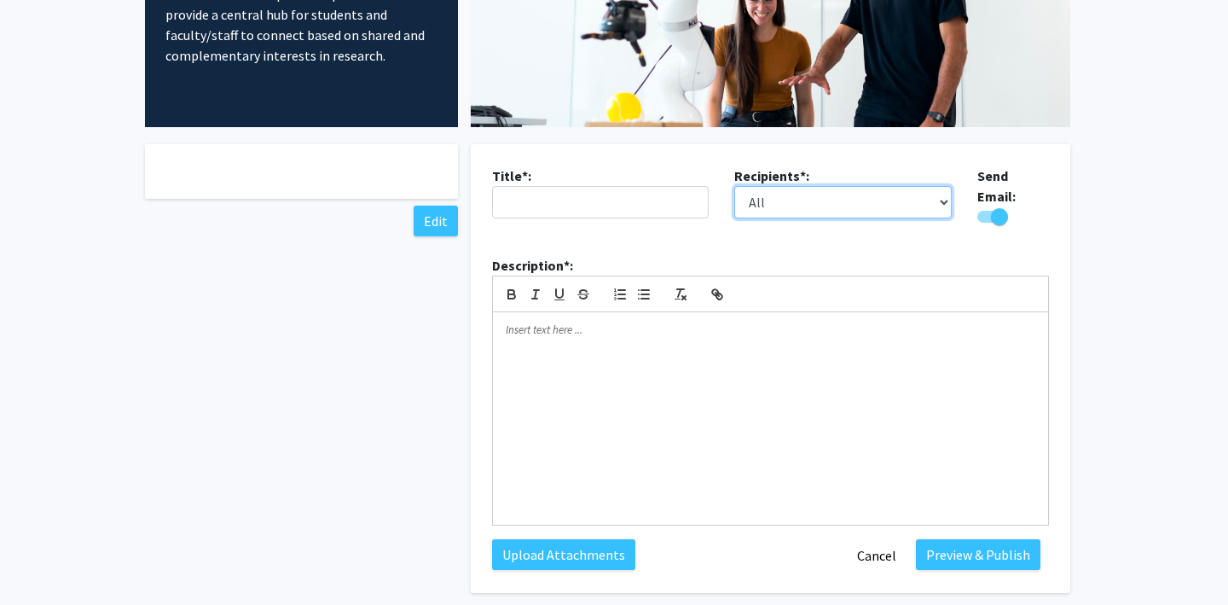
scroll to position [0, 0]
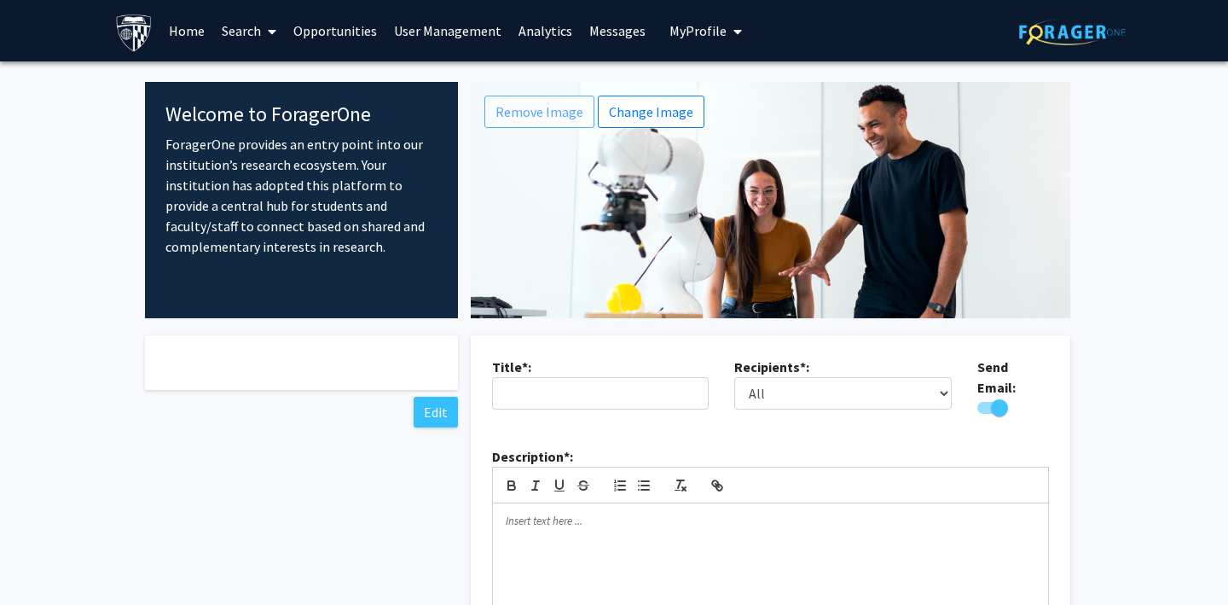
click at [238, 33] on link "Search" at bounding box center [249, 31] width 72 height 60
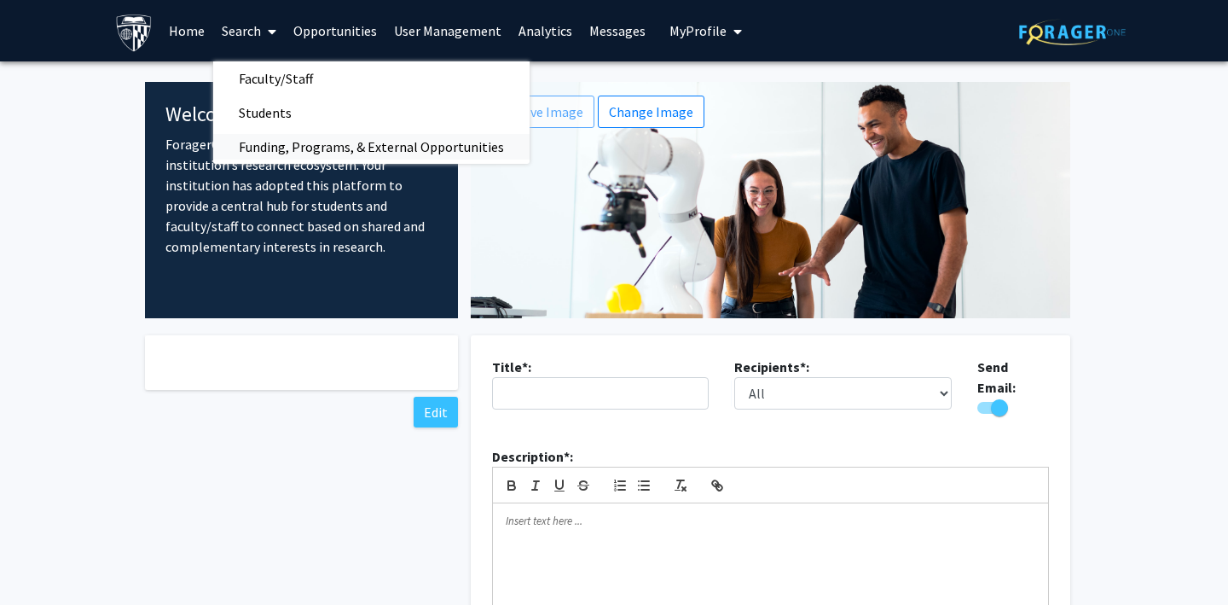
click at [271, 154] on span "Funding, Programs, & External Opportunities" at bounding box center [371, 147] width 316 height 34
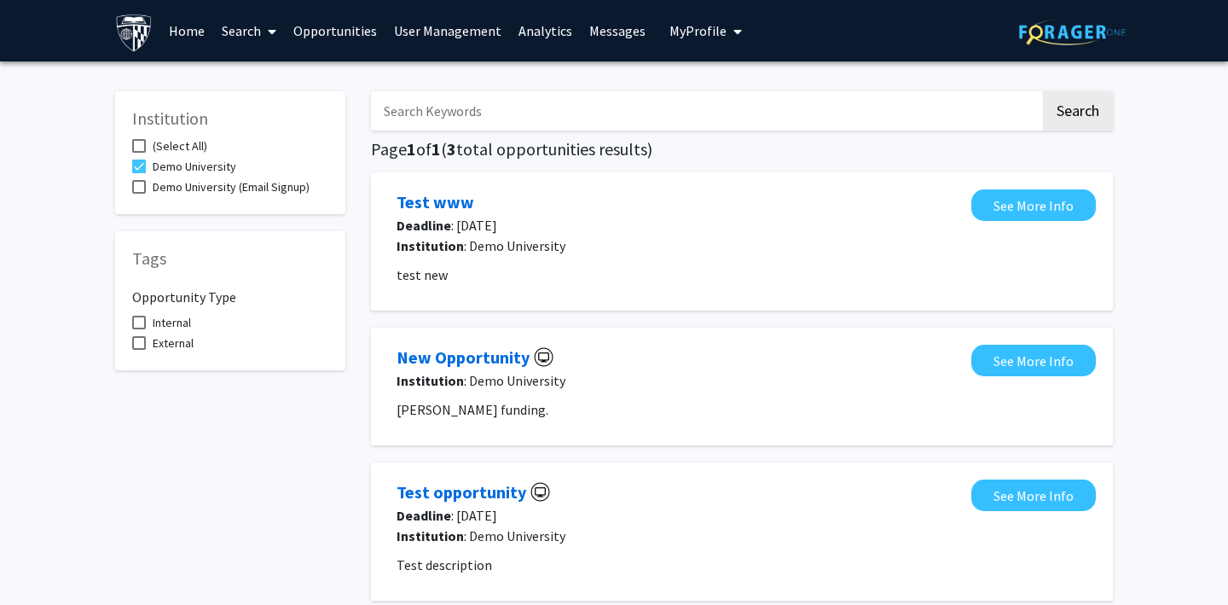
click at [326, 38] on link "Opportunities" at bounding box center [335, 31] width 101 height 60
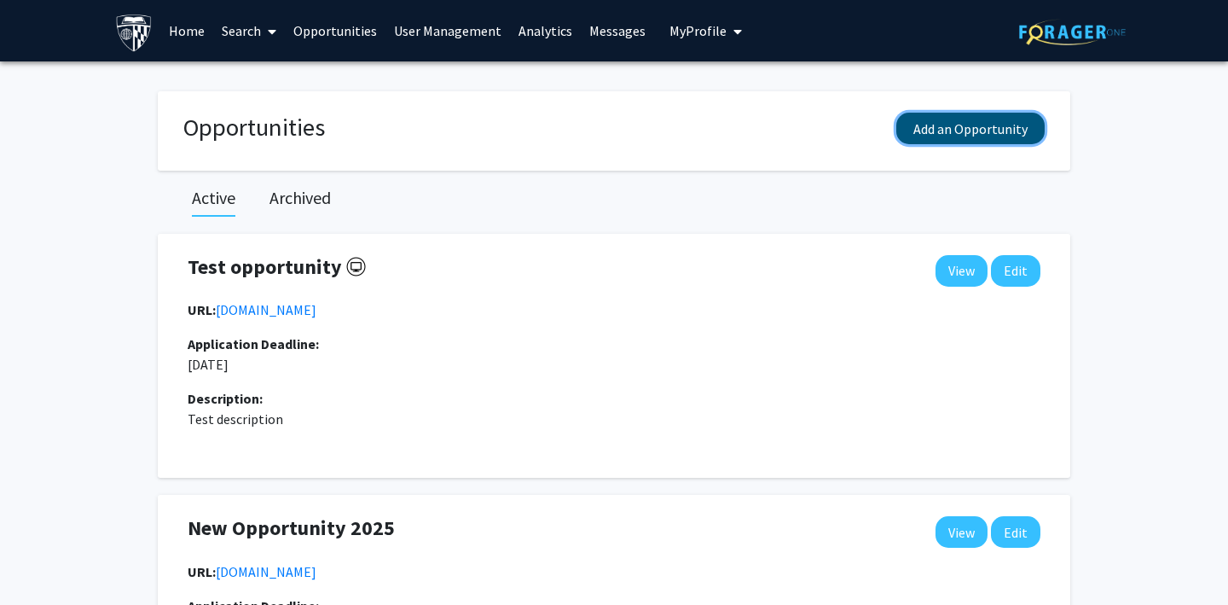
click at [947, 131] on button "Add an Opportunity" at bounding box center [971, 129] width 148 height 32
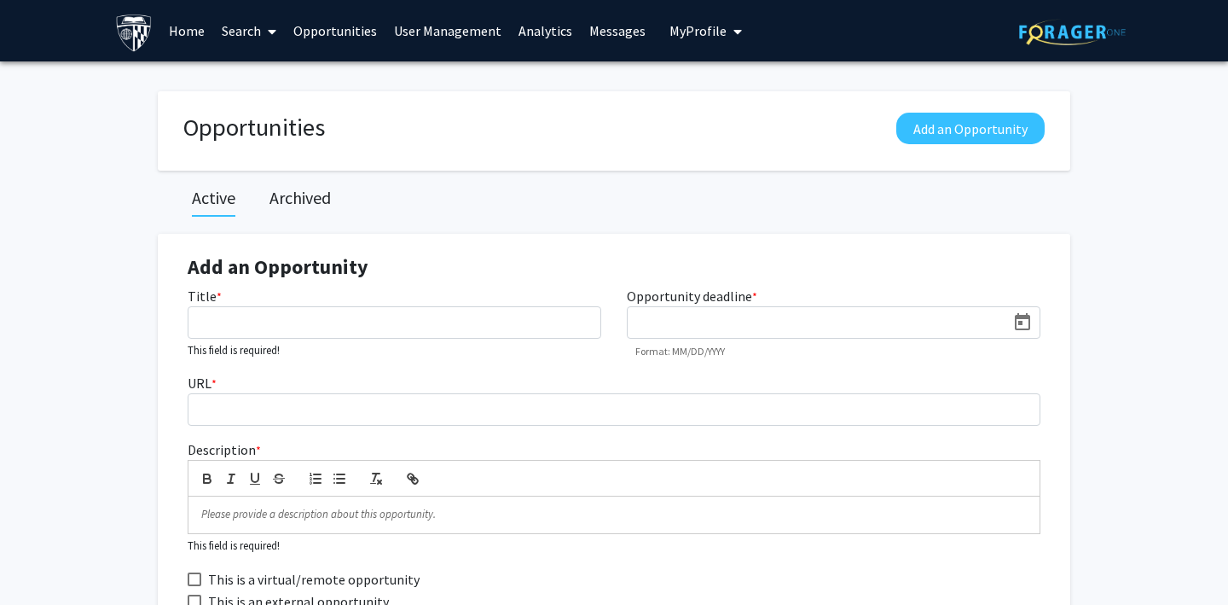
click at [458, 24] on link "User Management" at bounding box center [448, 31] width 125 height 60
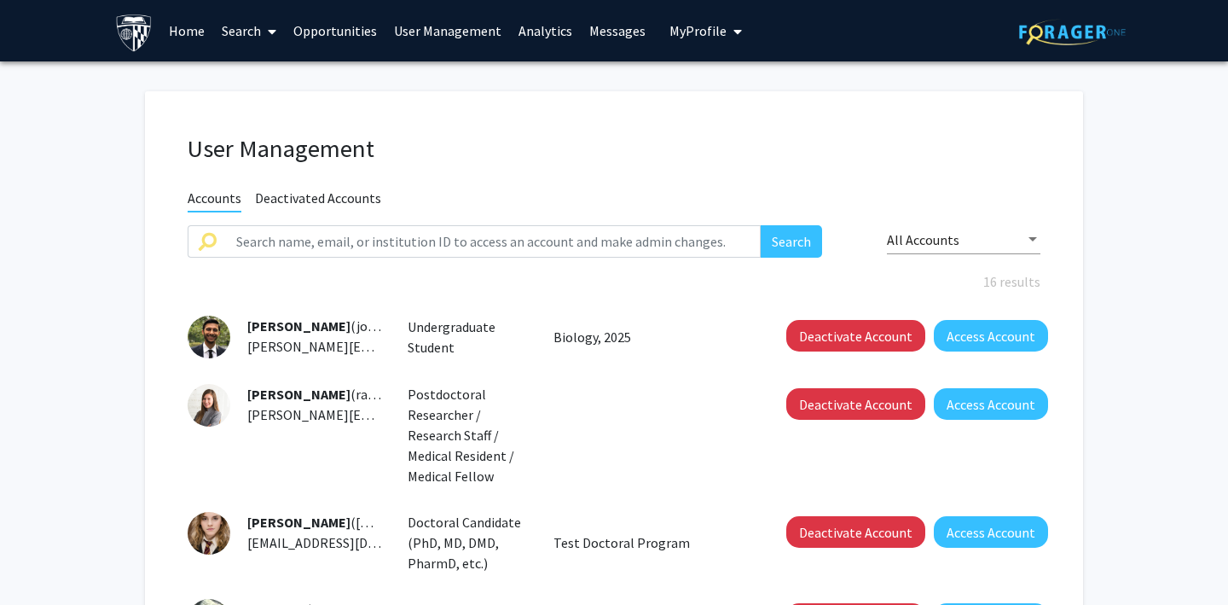
click at [675, 33] on span "My Profile" at bounding box center [698, 30] width 57 height 17
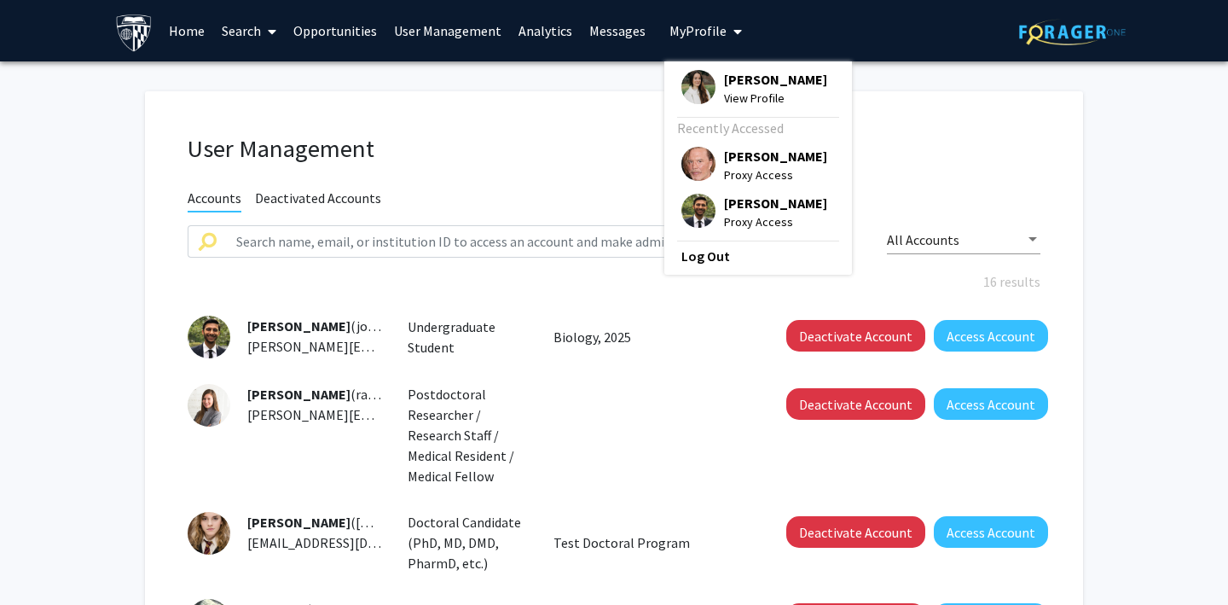
click at [694, 205] on img at bounding box center [699, 211] width 34 height 34
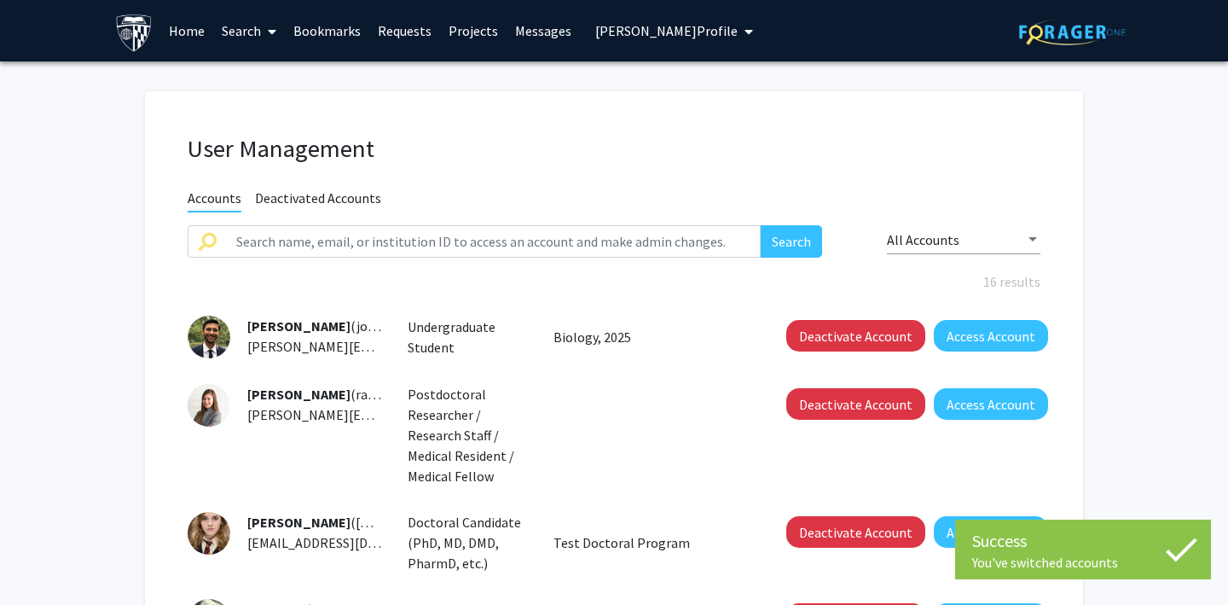
click at [639, 22] on span "[PERSON_NAME] Profile" at bounding box center [666, 30] width 142 height 17
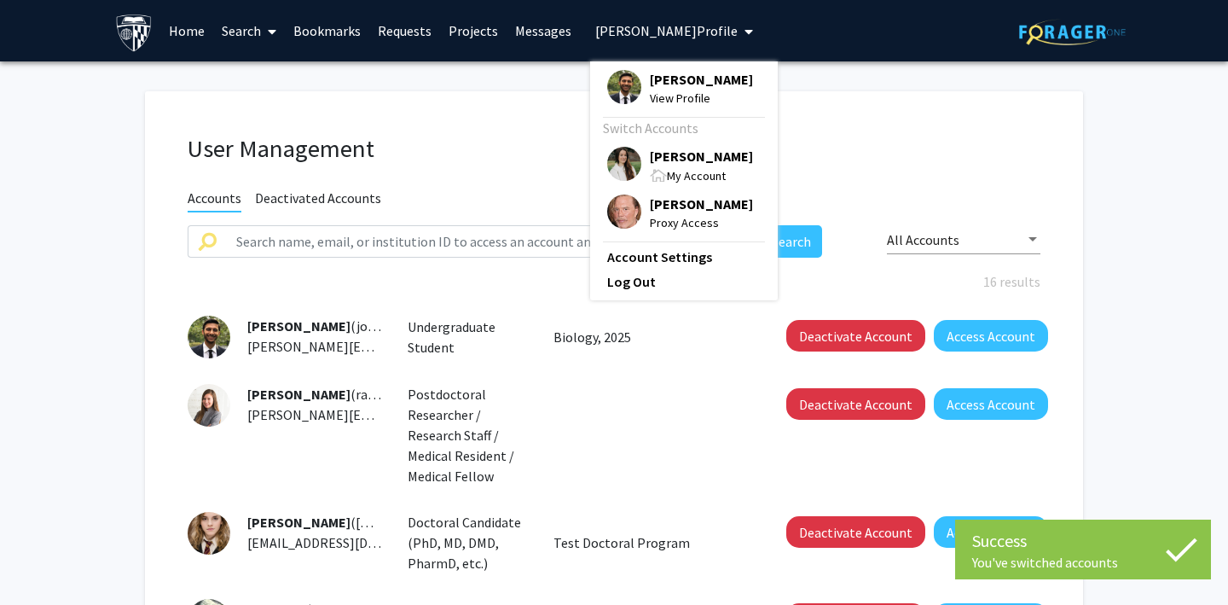
click at [613, 81] on img at bounding box center [624, 87] width 34 height 34
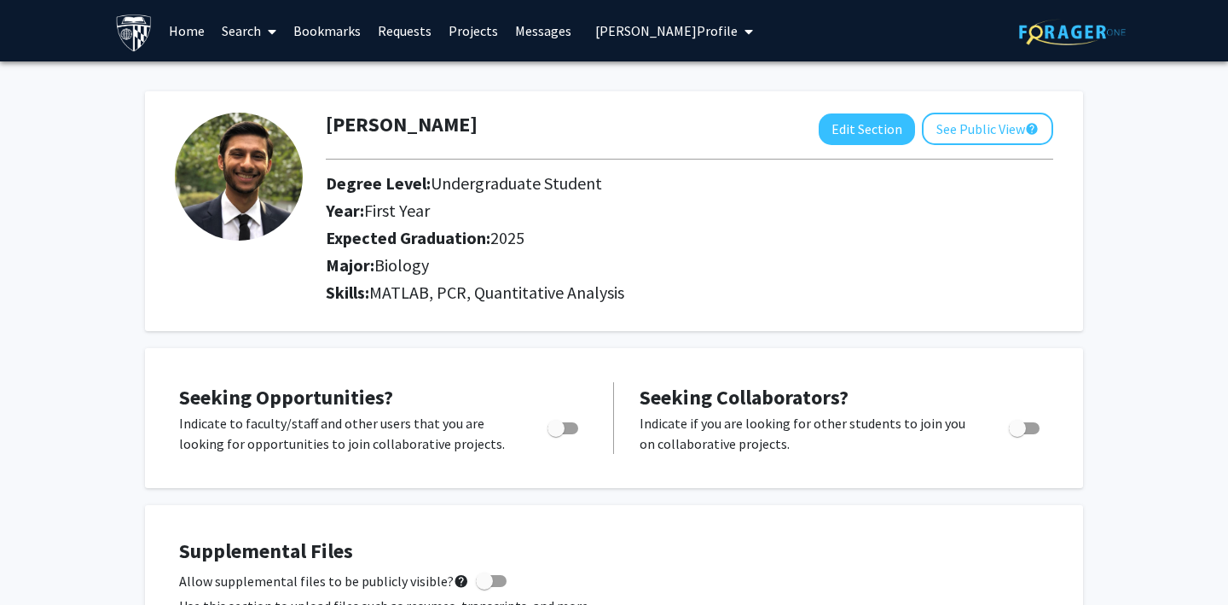
scroll to position [1, 0]
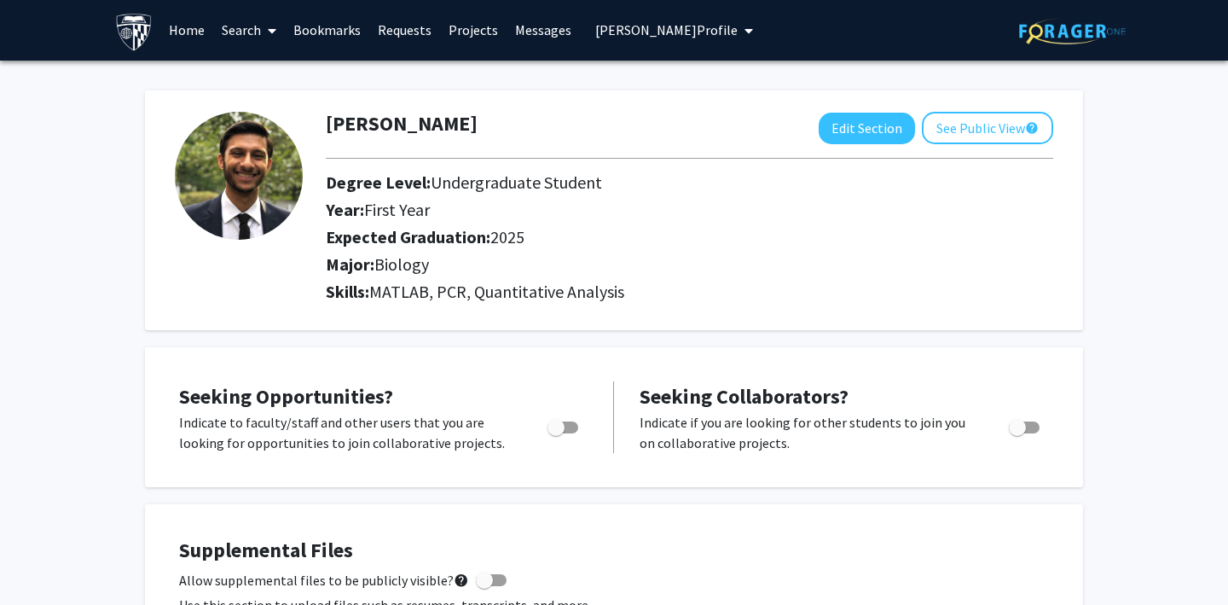
click at [239, 26] on link "Search" at bounding box center [249, 30] width 72 height 60
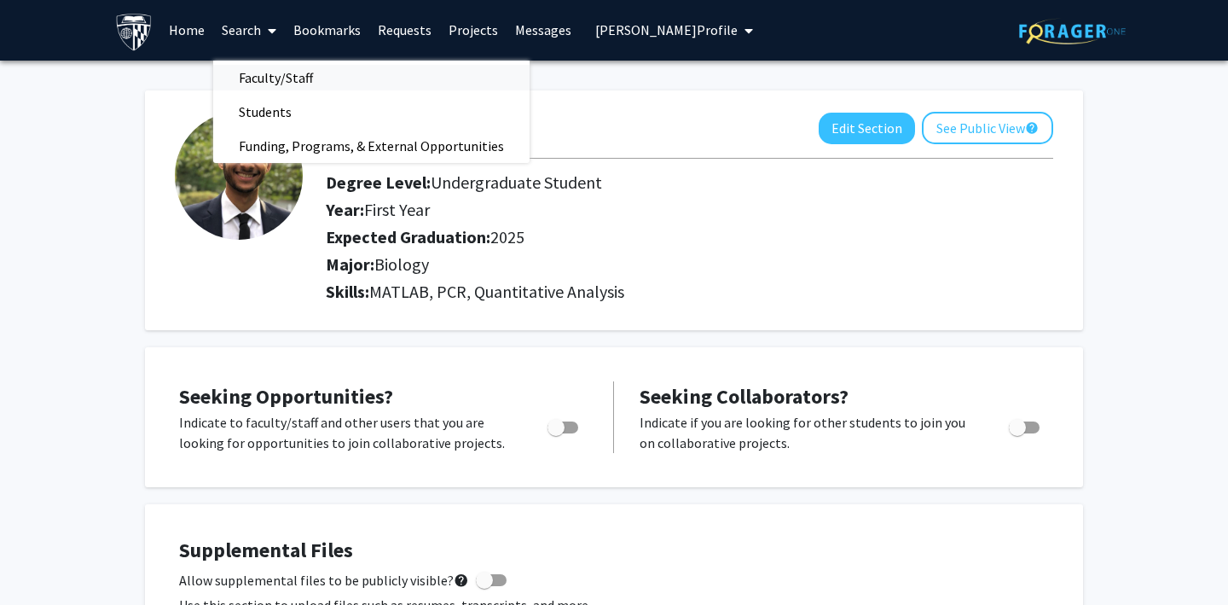
click at [258, 75] on span "Faculty/Staff" at bounding box center [275, 78] width 125 height 34
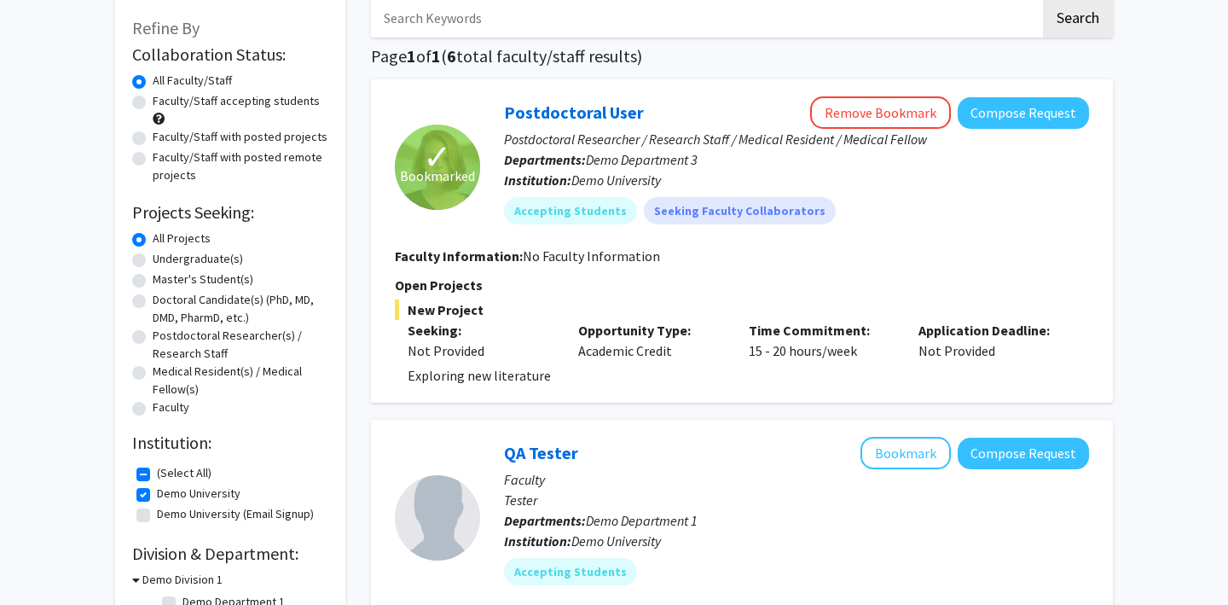
scroll to position [153, 0]
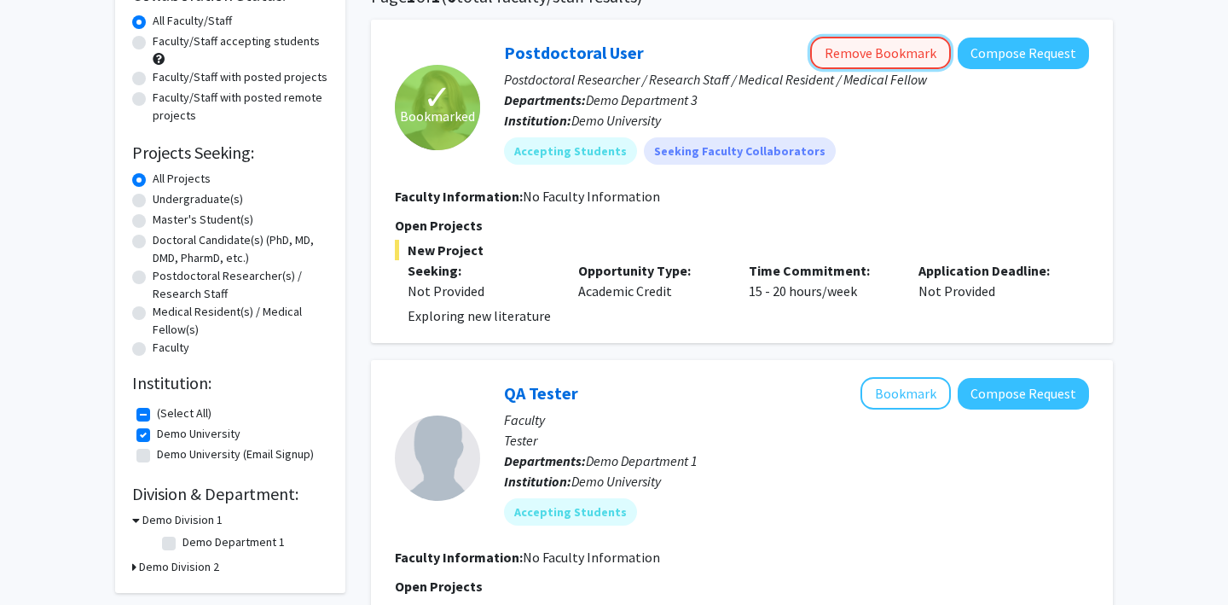
click at [838, 47] on button "Remove Bookmark" at bounding box center [880, 53] width 141 height 32
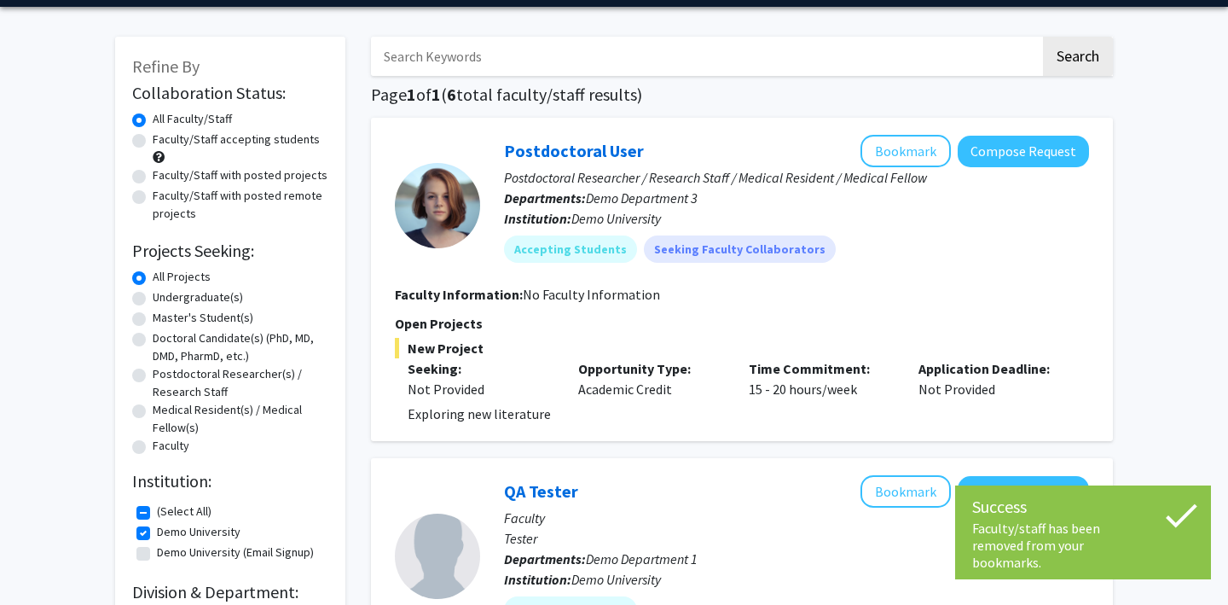
scroll to position [12, 0]
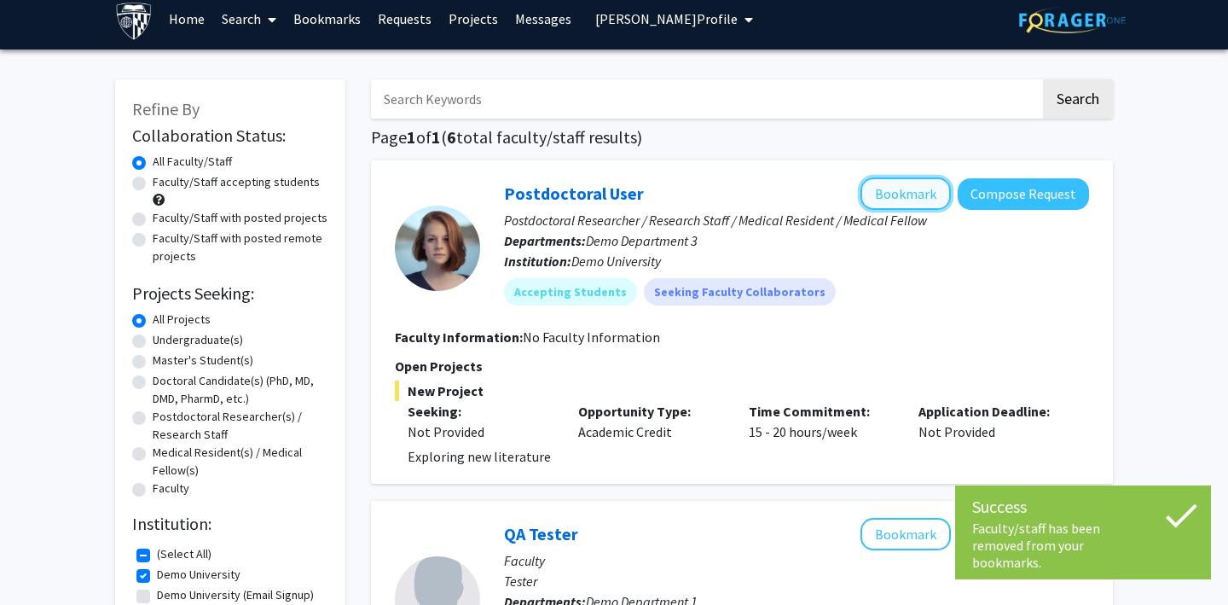
click at [888, 192] on button "Bookmark" at bounding box center [906, 193] width 90 height 32
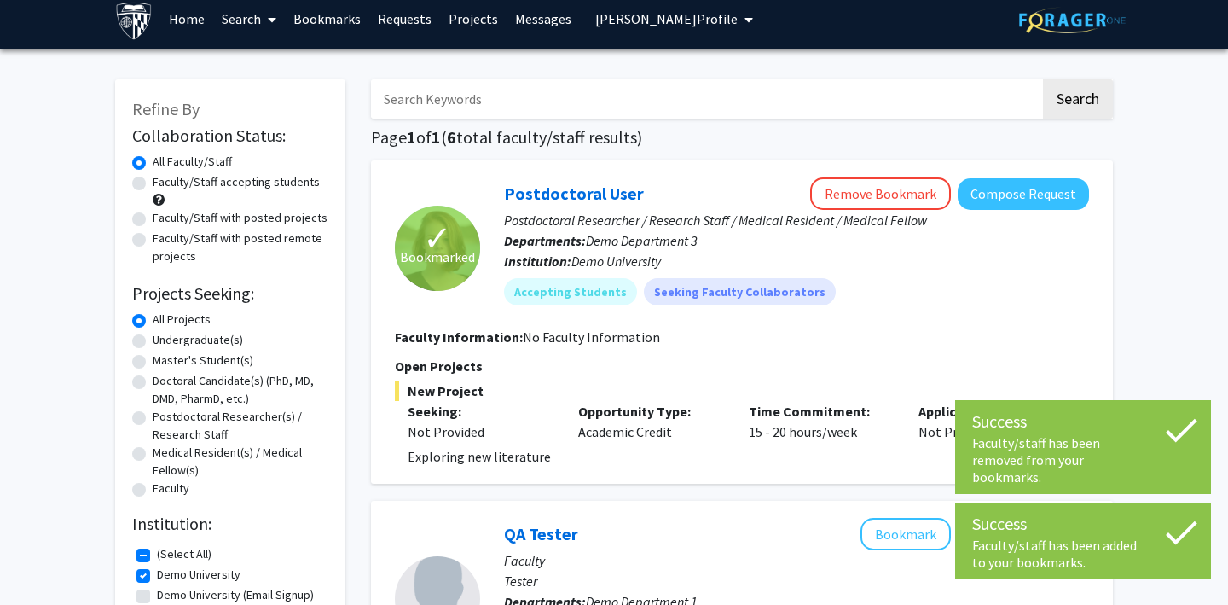
scroll to position [0, 0]
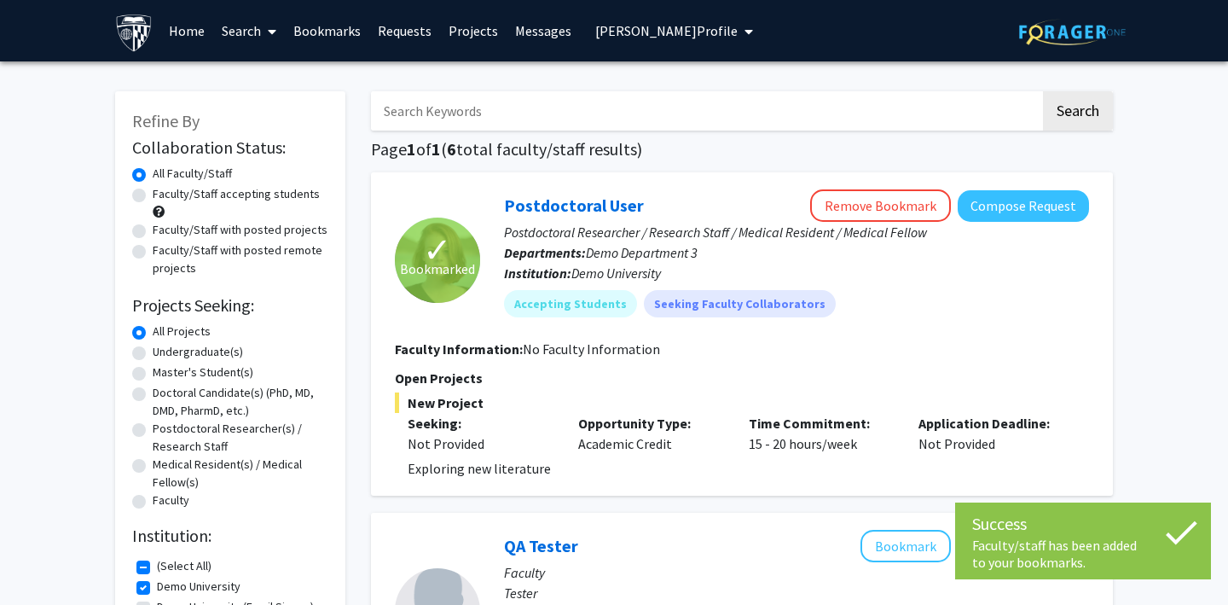
click at [327, 36] on link "Bookmarks" at bounding box center [327, 31] width 84 height 60
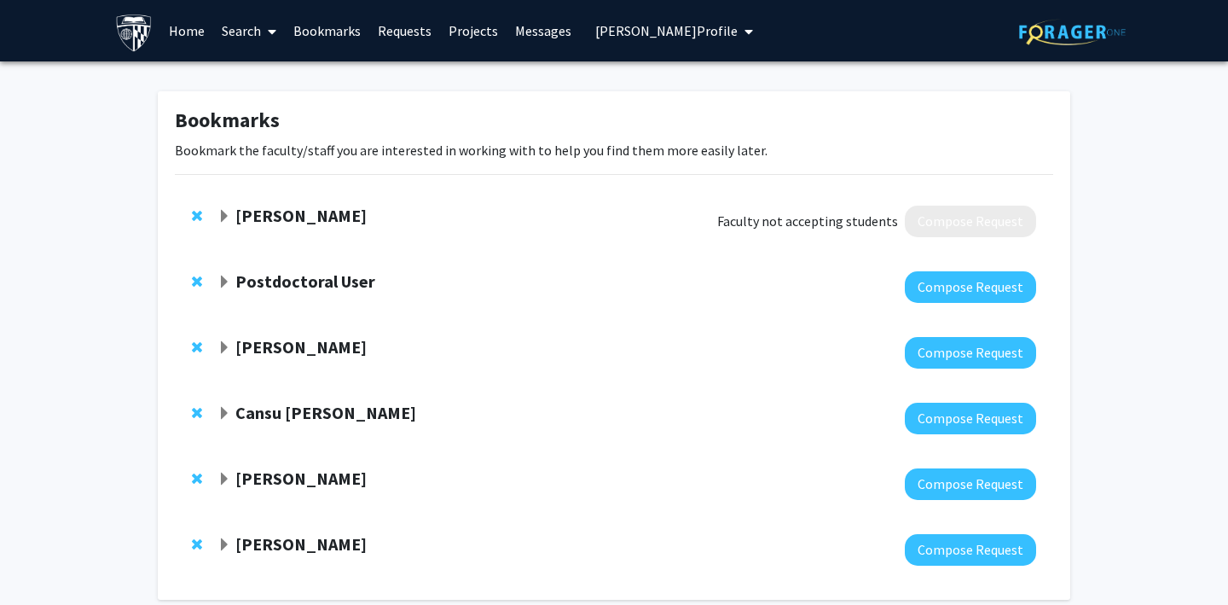
scroll to position [65, 0]
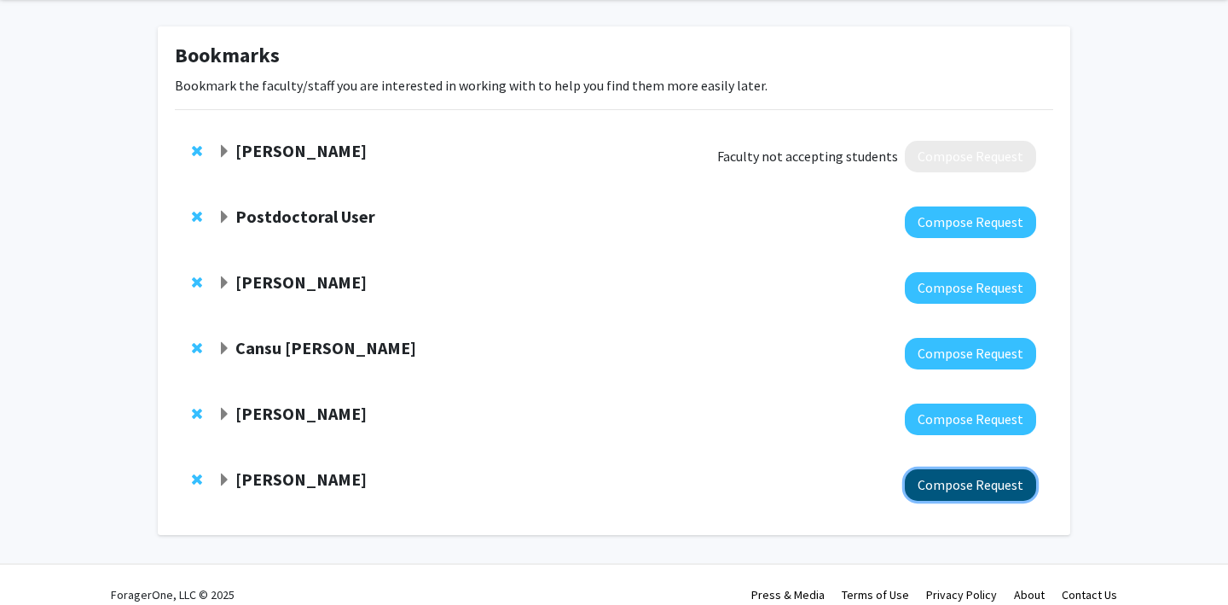
click at [949, 486] on button "Compose Request" at bounding box center [970, 485] width 131 height 32
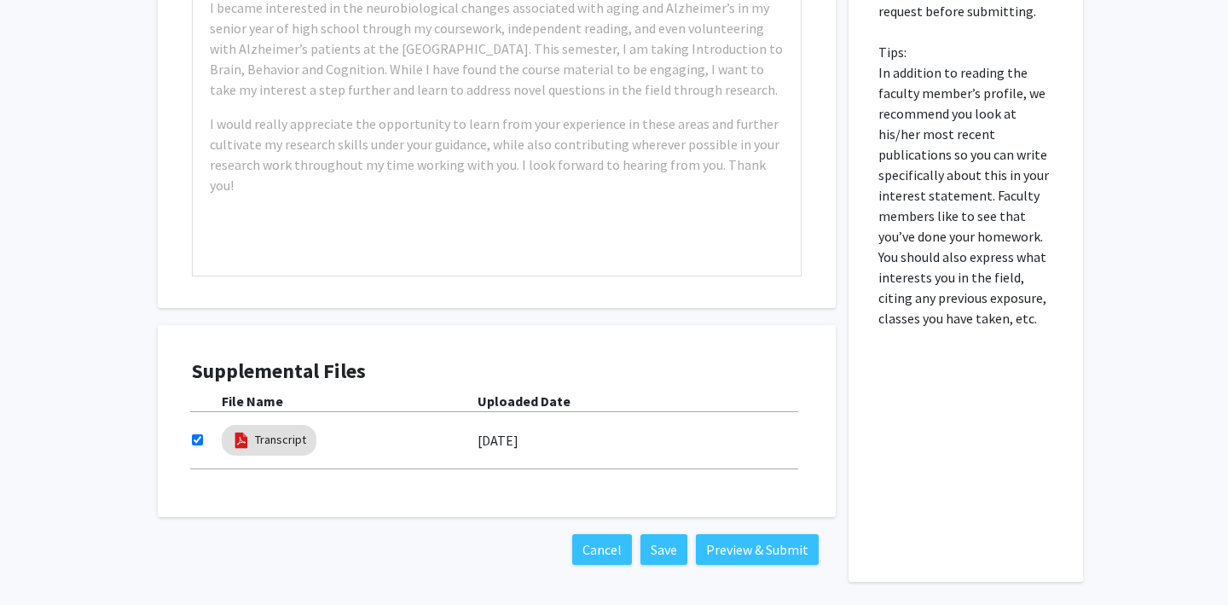
scroll to position [863, 0]
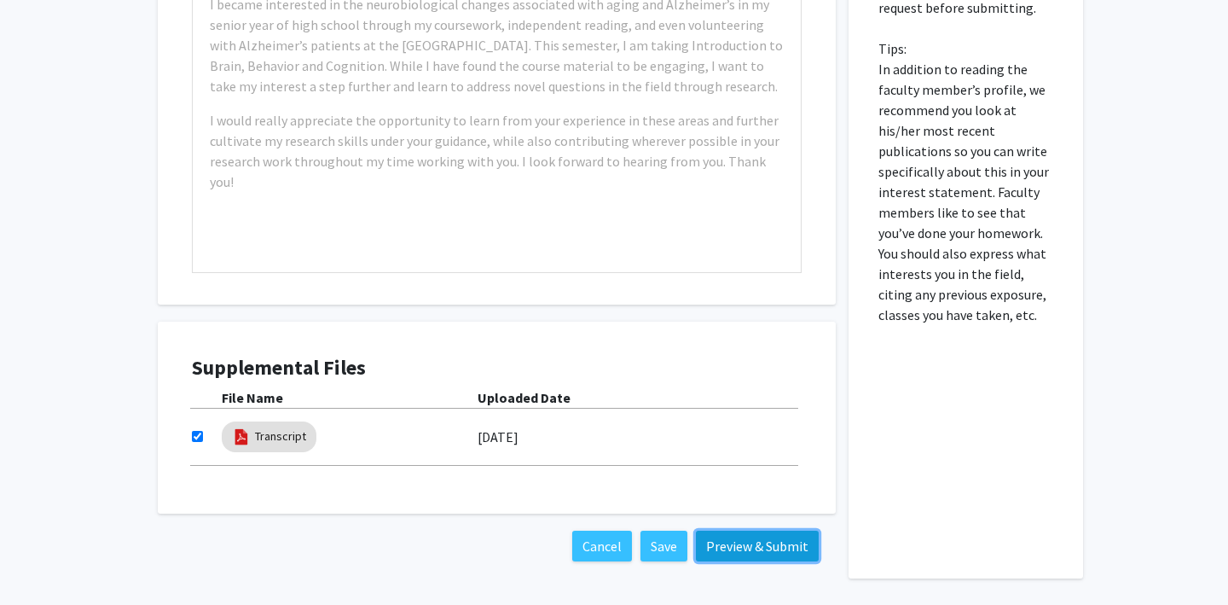
click at [745, 553] on button "Preview & Submit" at bounding box center [757, 546] width 123 height 31
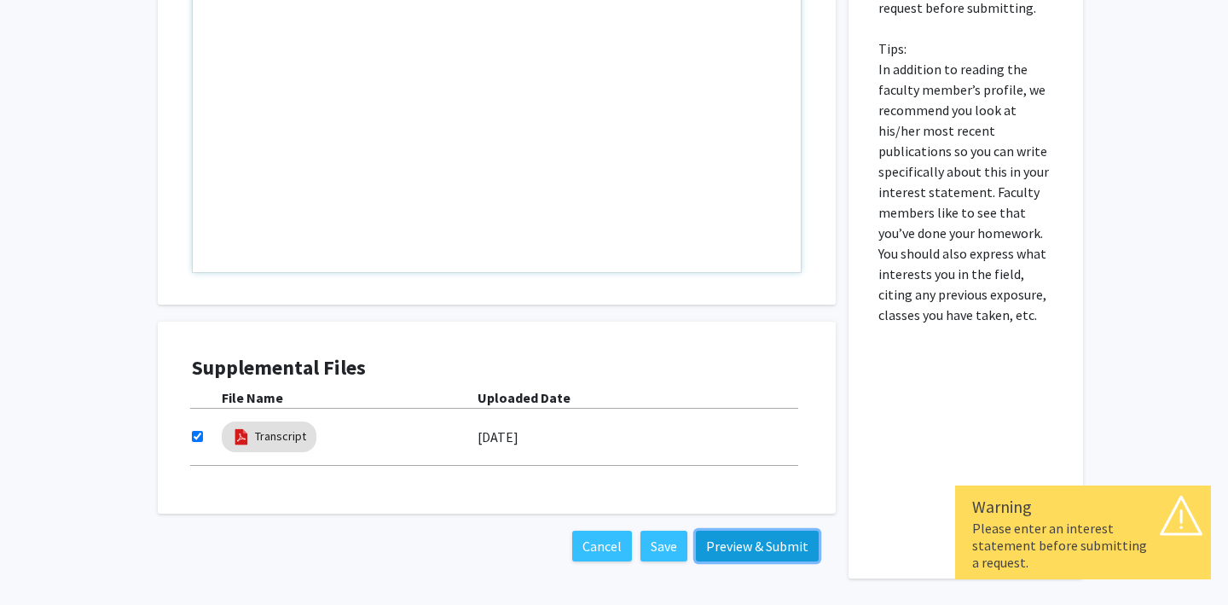
click at [723, 543] on button "Preview & Submit" at bounding box center [757, 546] width 123 height 31
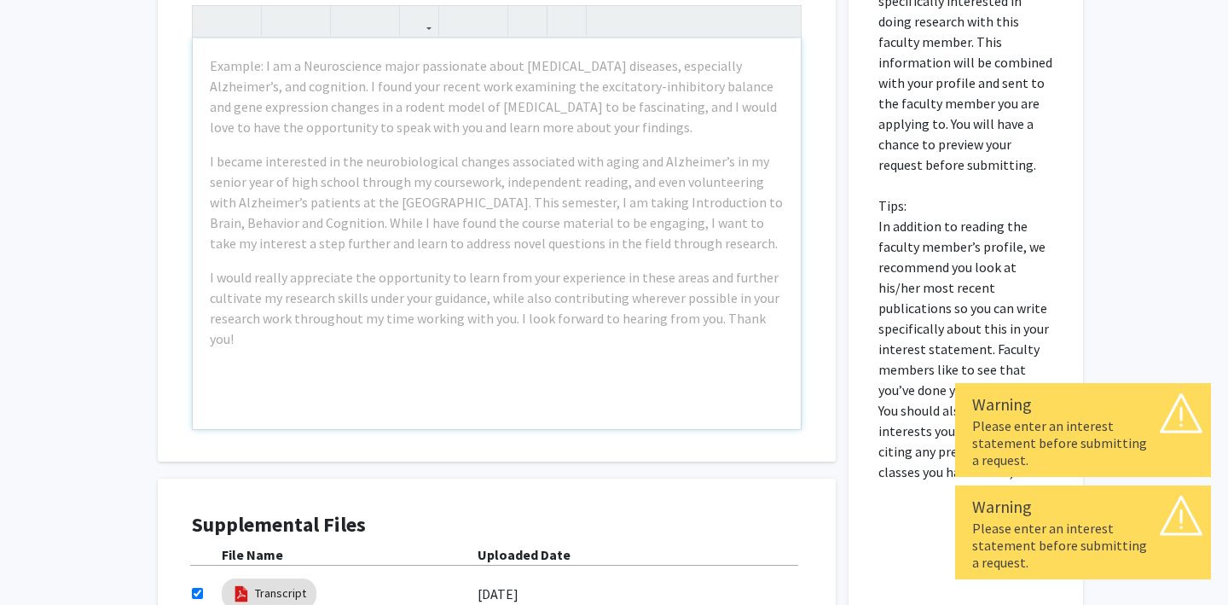
scroll to position [634, 0]
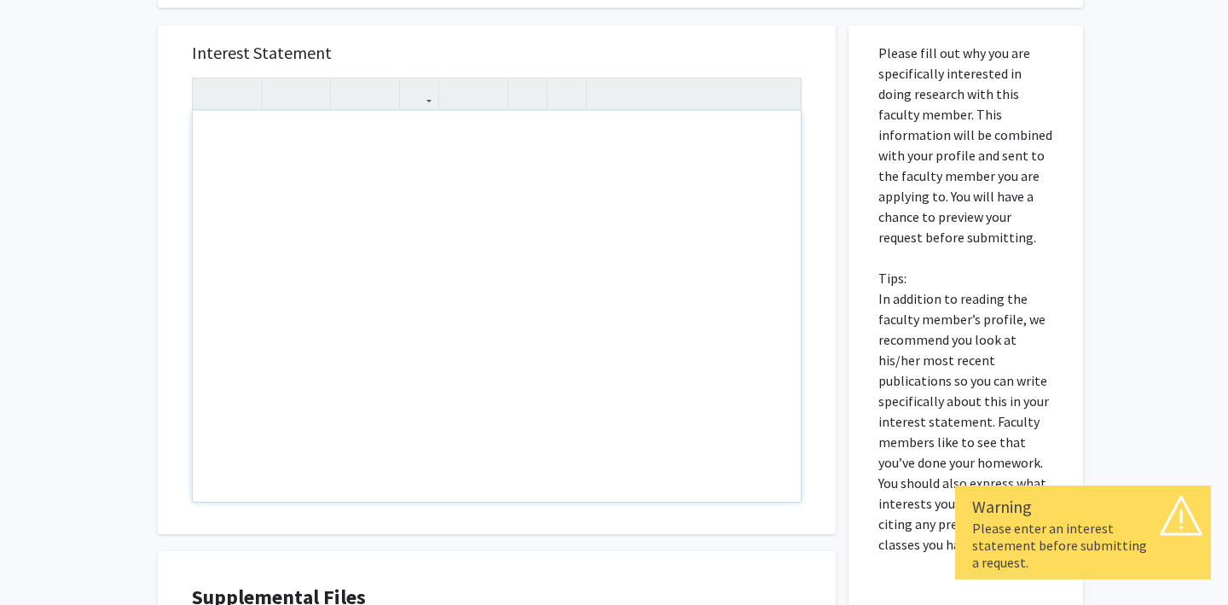
click at [296, 145] on div "Note to users with screen readers: Please press Alt+0 or Option+0 to deactivate…" at bounding box center [497, 306] width 608 height 391
type textarea "g"
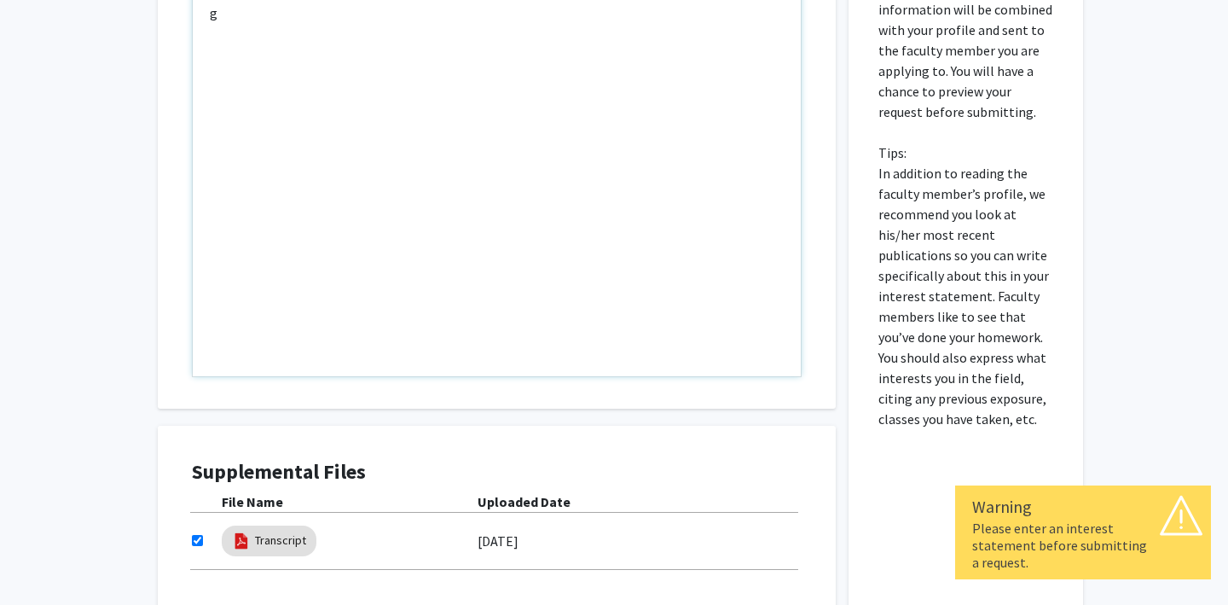
scroll to position [926, 0]
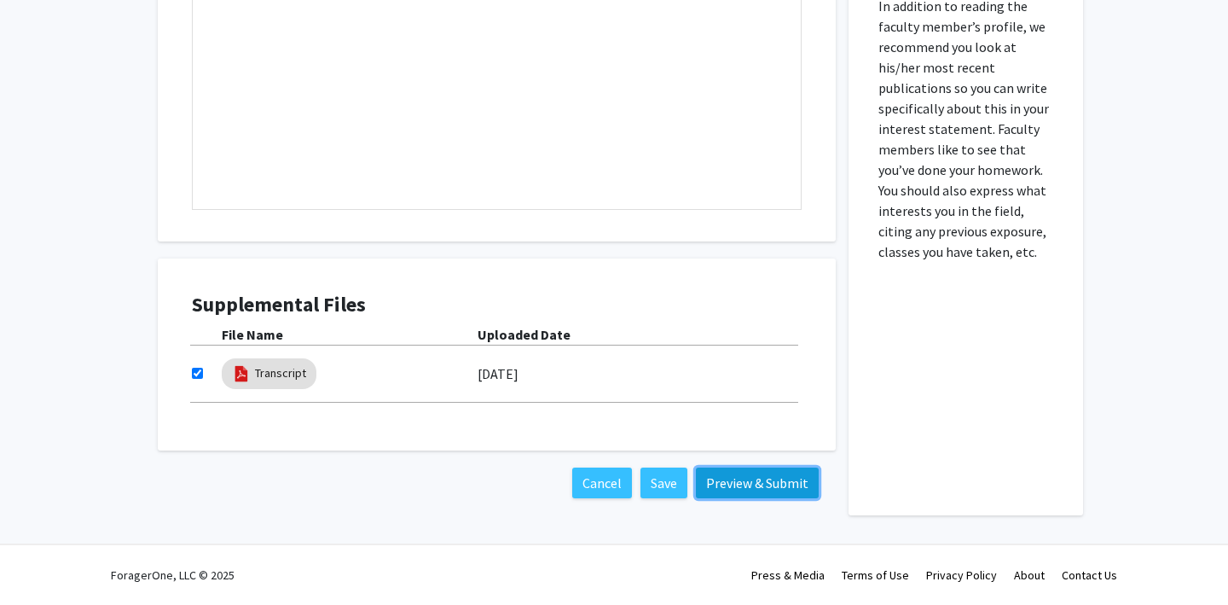
click at [747, 488] on button "Preview & Submit" at bounding box center [757, 482] width 123 height 31
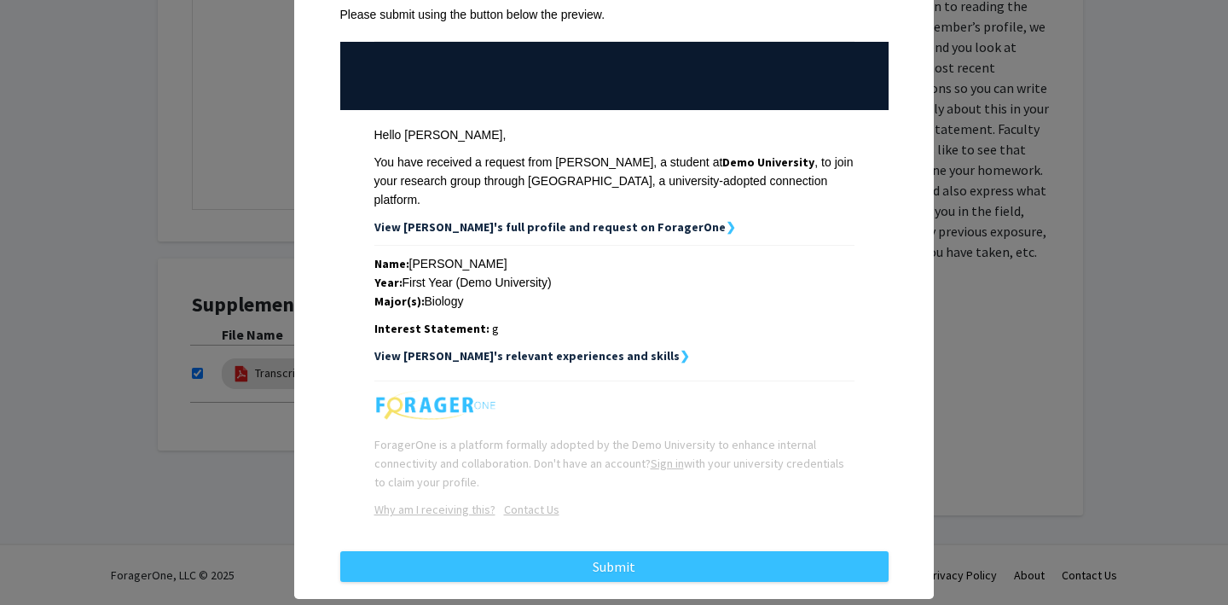
scroll to position [164, 0]
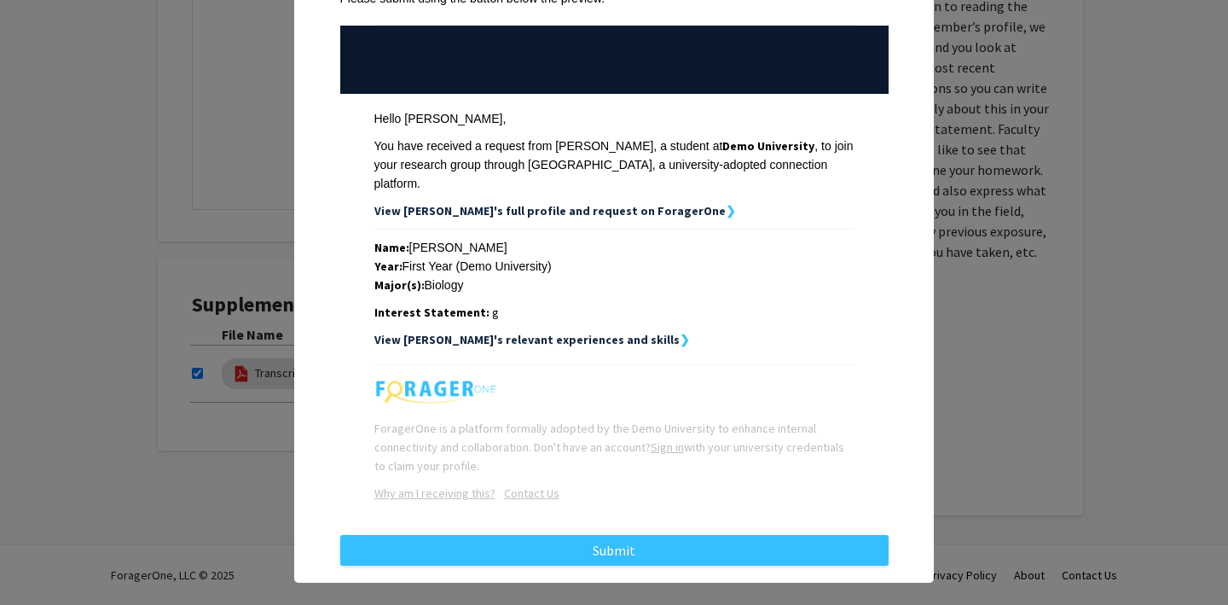
click at [989, 442] on div "Request Preview × Below is a copy of the request that you are submitting to [PE…" at bounding box center [614, 302] width 1228 height 605
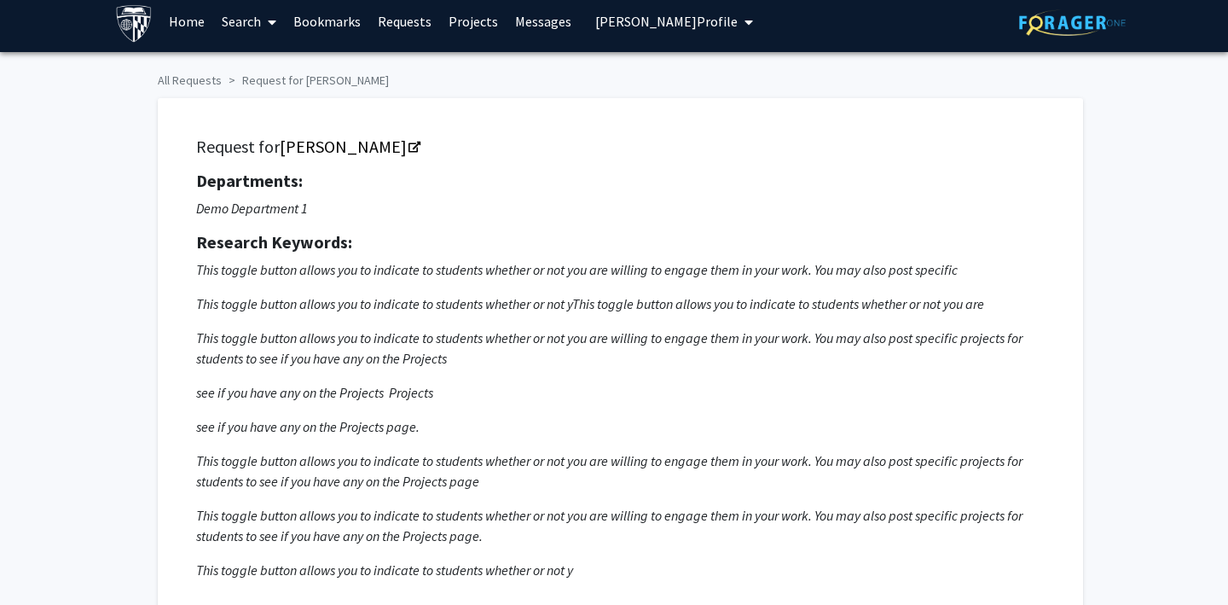
scroll to position [12, 0]
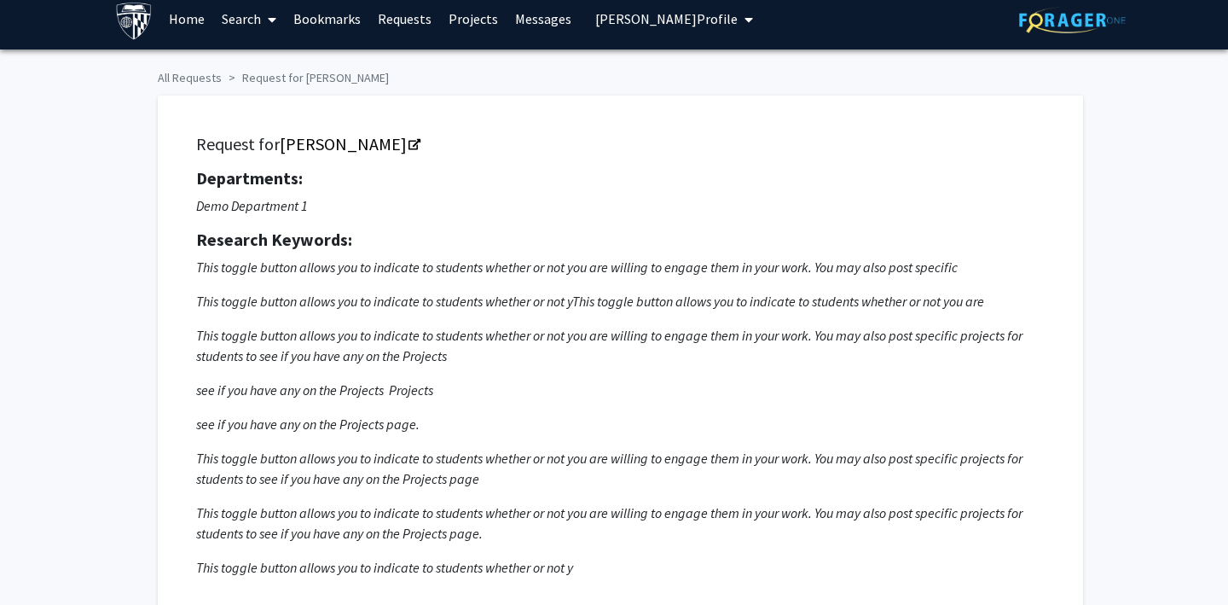
click at [403, 23] on link "Requests" at bounding box center [404, 19] width 71 height 60
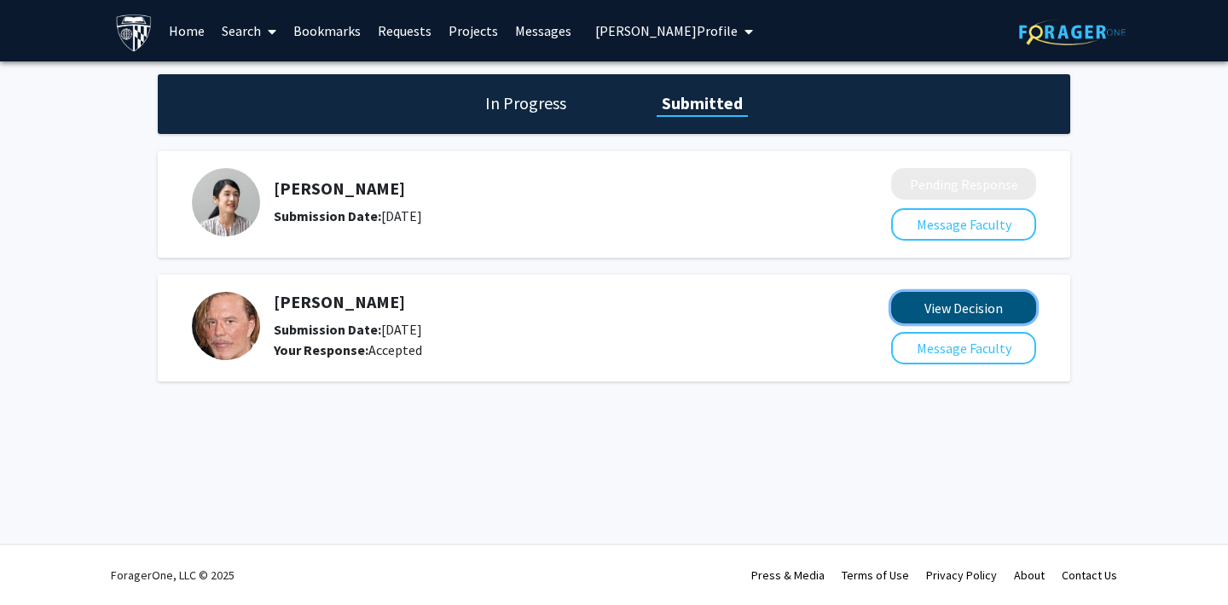
click at [898, 309] on button "View Decision" at bounding box center [963, 308] width 145 height 32
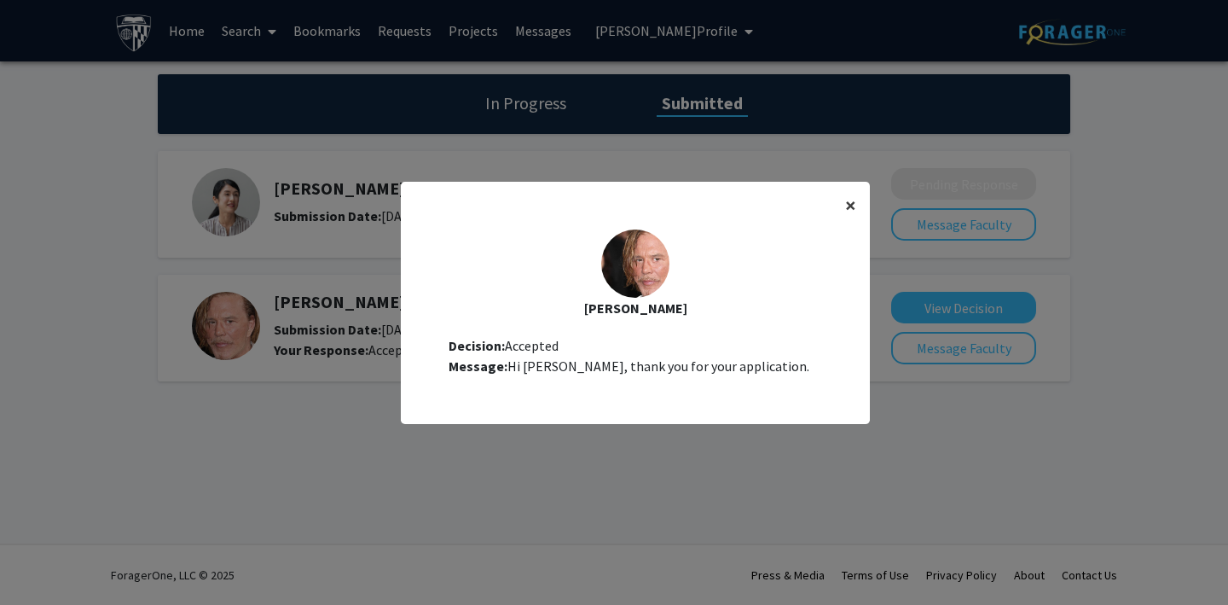
click at [846, 203] on span "×" at bounding box center [850, 205] width 11 height 26
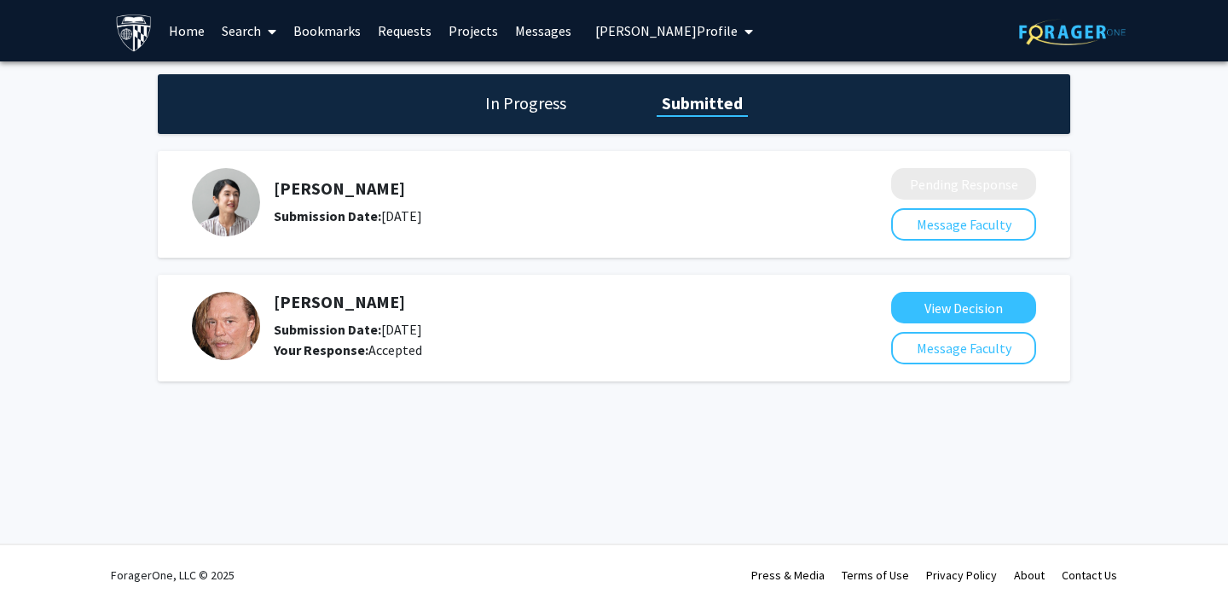
click at [525, 113] on h1 "In Progress" at bounding box center [525, 103] width 91 height 24
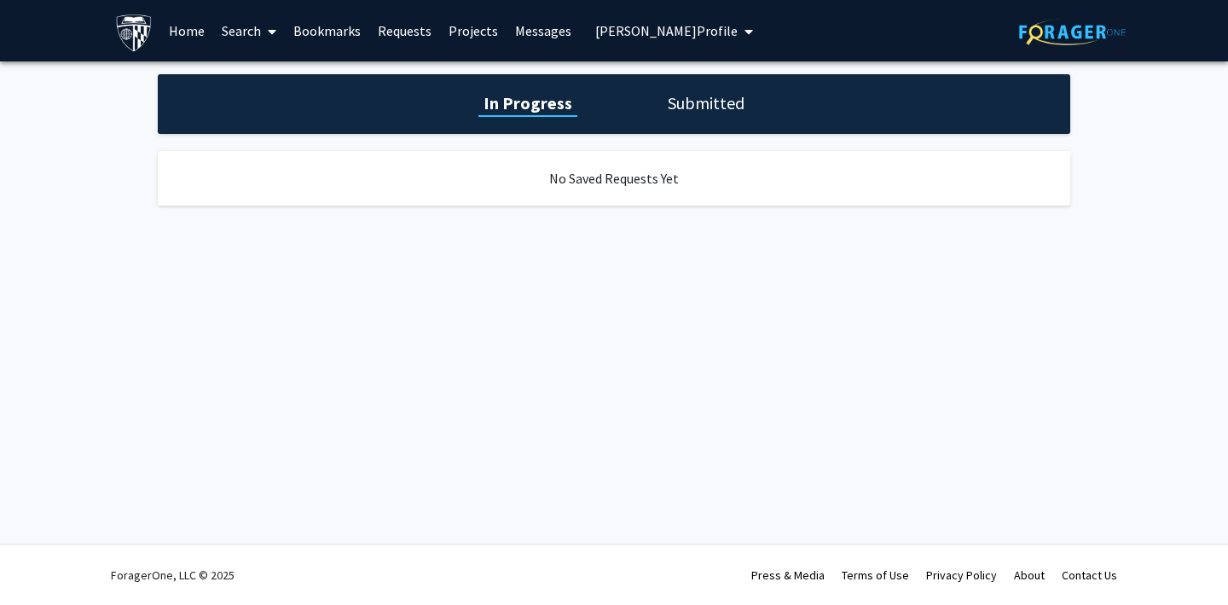
click at [173, 32] on link "Home" at bounding box center [186, 31] width 53 height 60
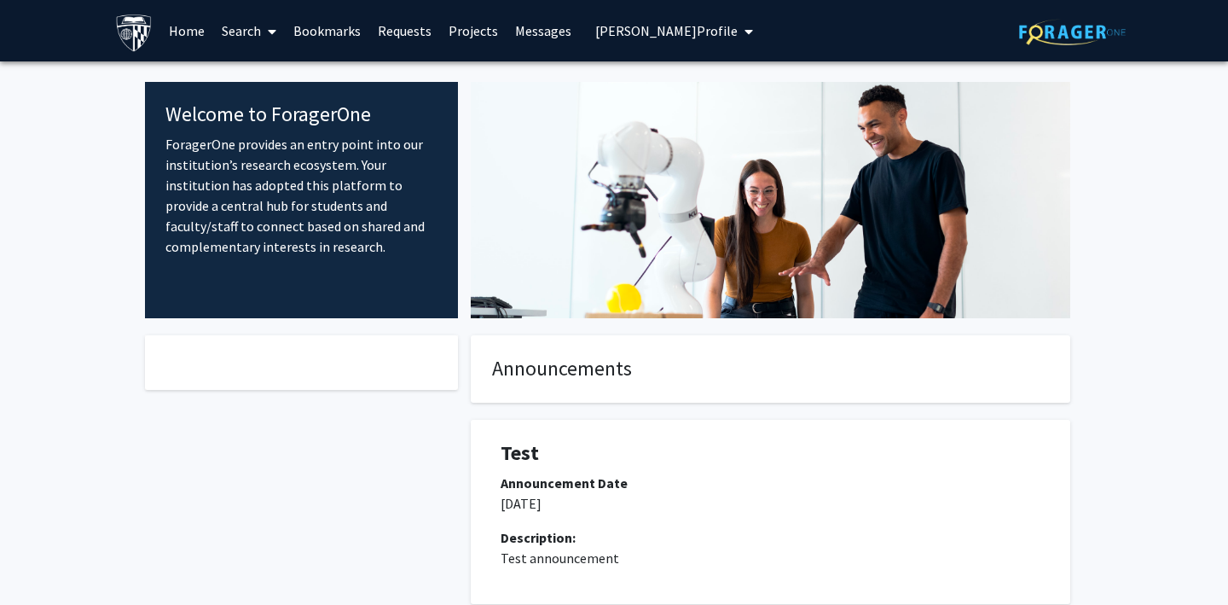
click at [634, 30] on span "[PERSON_NAME] Profile" at bounding box center [666, 30] width 142 height 17
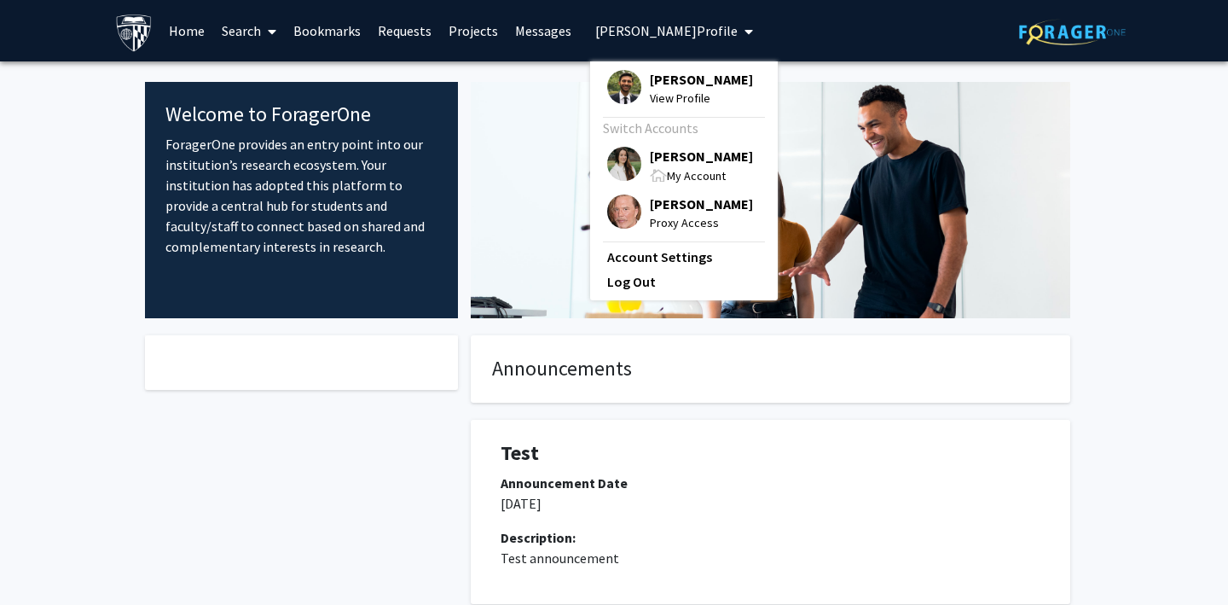
click at [534, 92] on img at bounding box center [771, 200] width 600 height 236
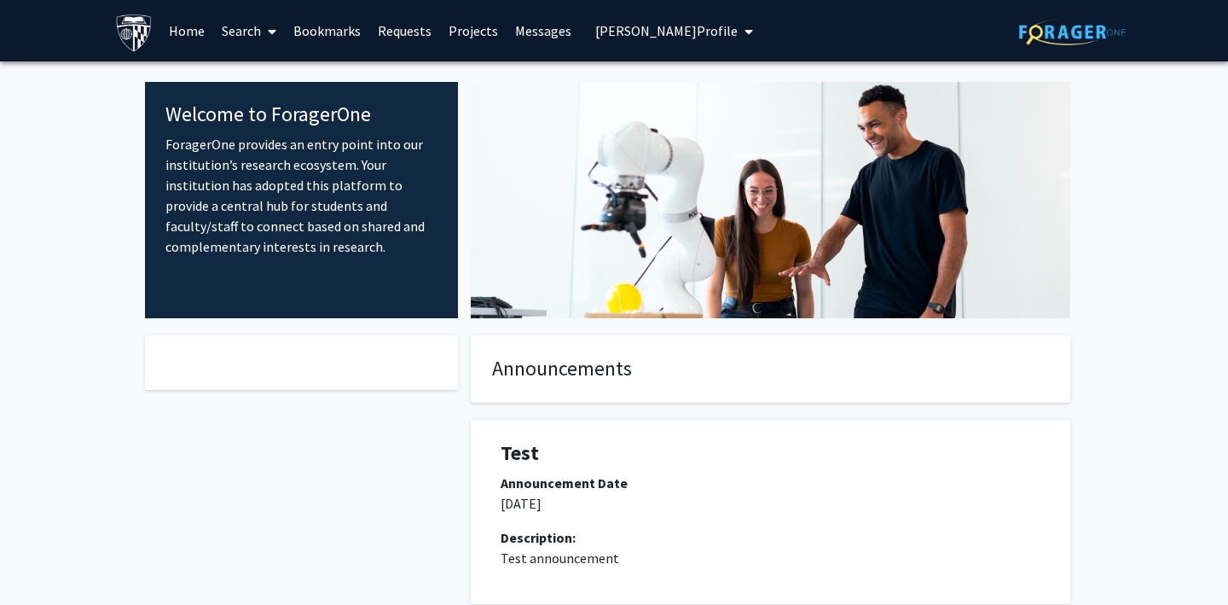
scroll to position [3, 0]
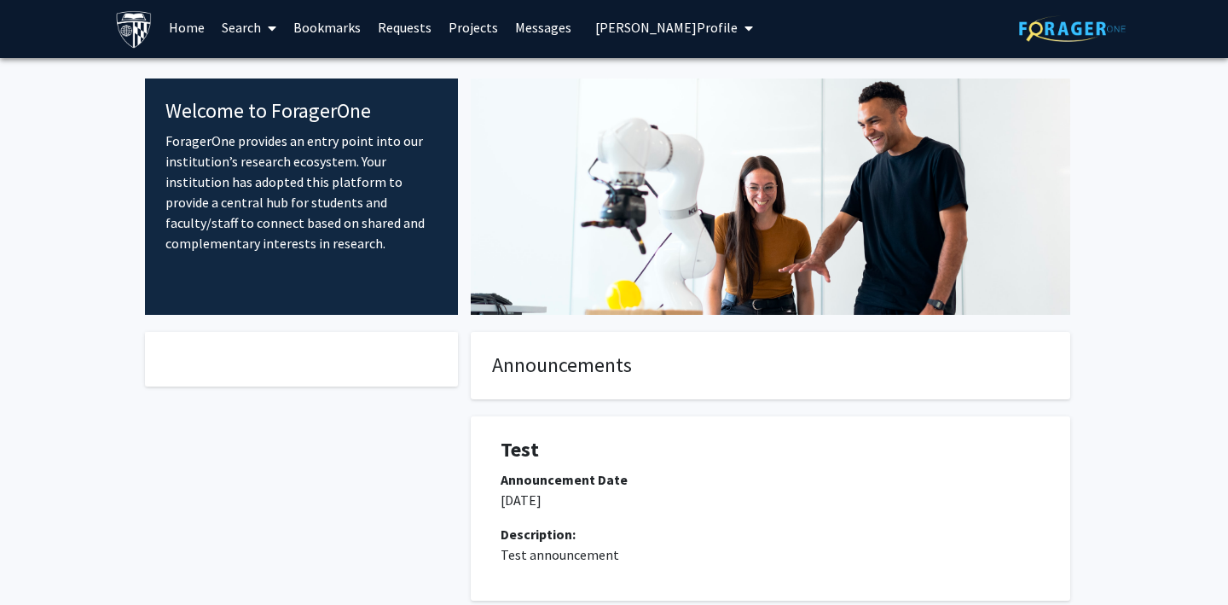
click at [615, 29] on span "[PERSON_NAME] Profile" at bounding box center [666, 27] width 142 height 17
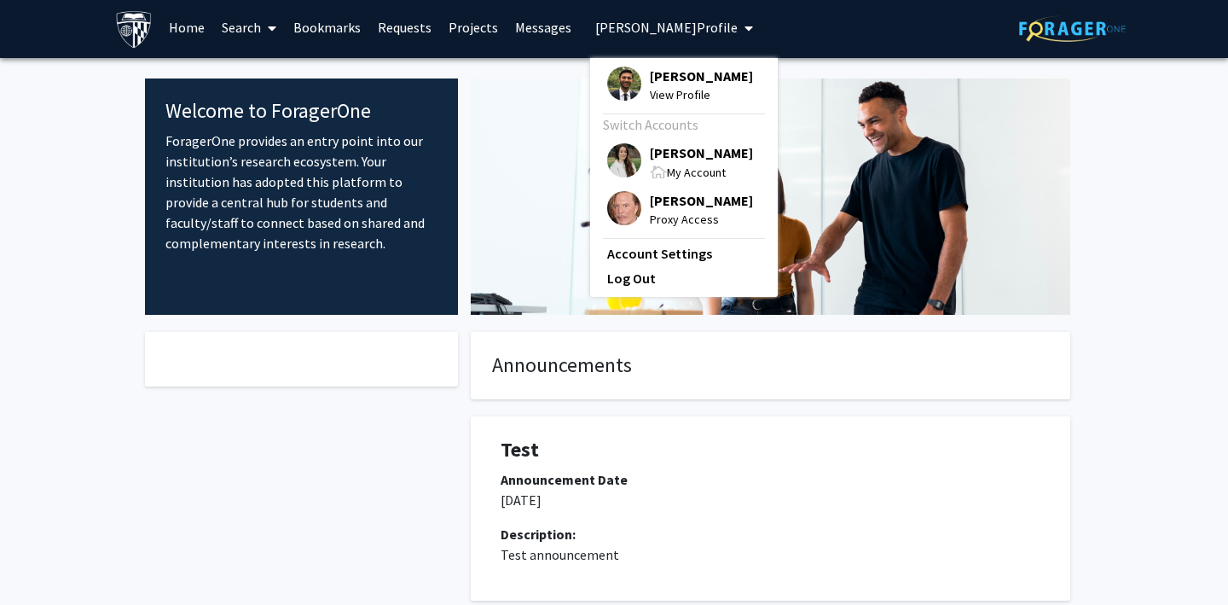
click at [618, 206] on img at bounding box center [624, 208] width 34 height 34
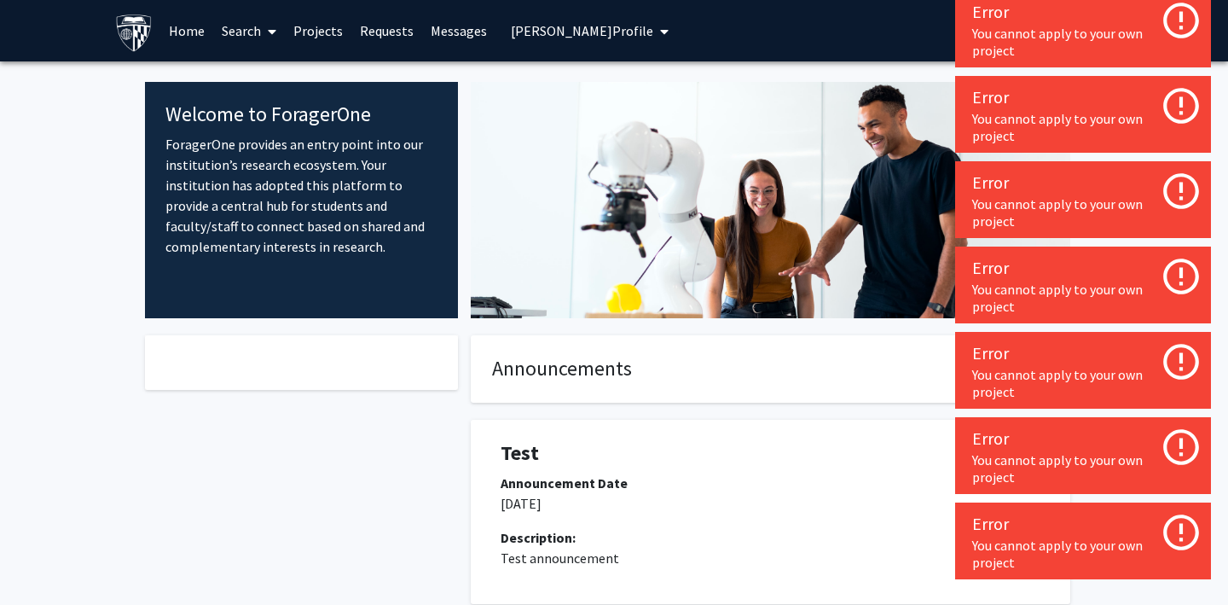
click at [565, 40] on button "[PERSON_NAME] Profile" at bounding box center [590, 30] width 168 height 61
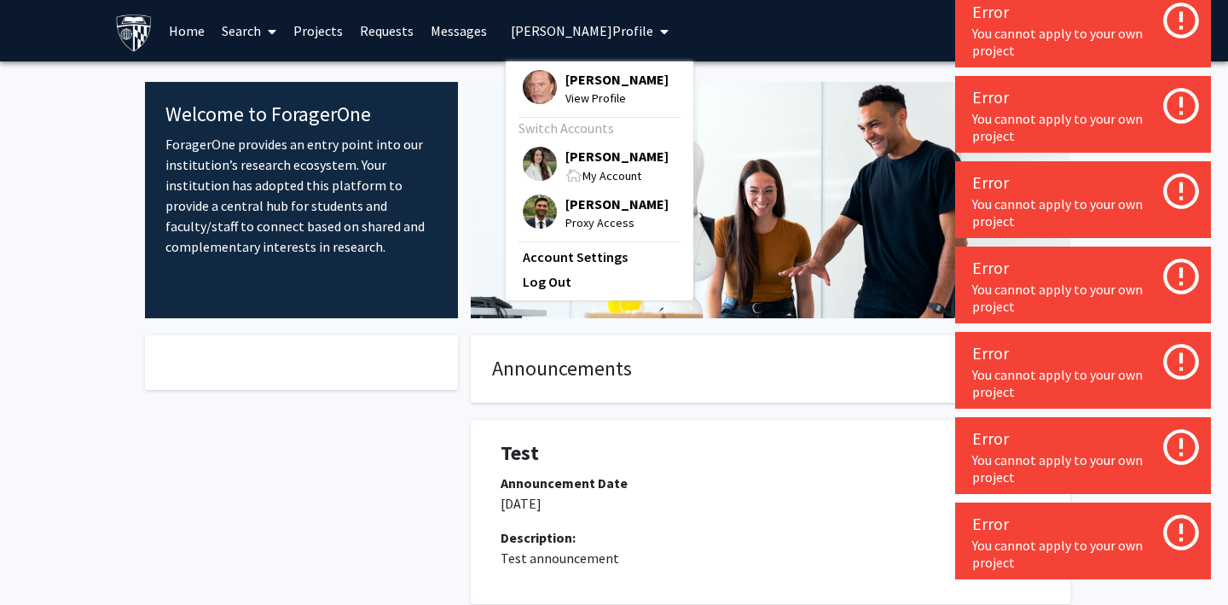
click at [550, 86] on div "[PERSON_NAME] View Profile" at bounding box center [596, 89] width 146 height 38
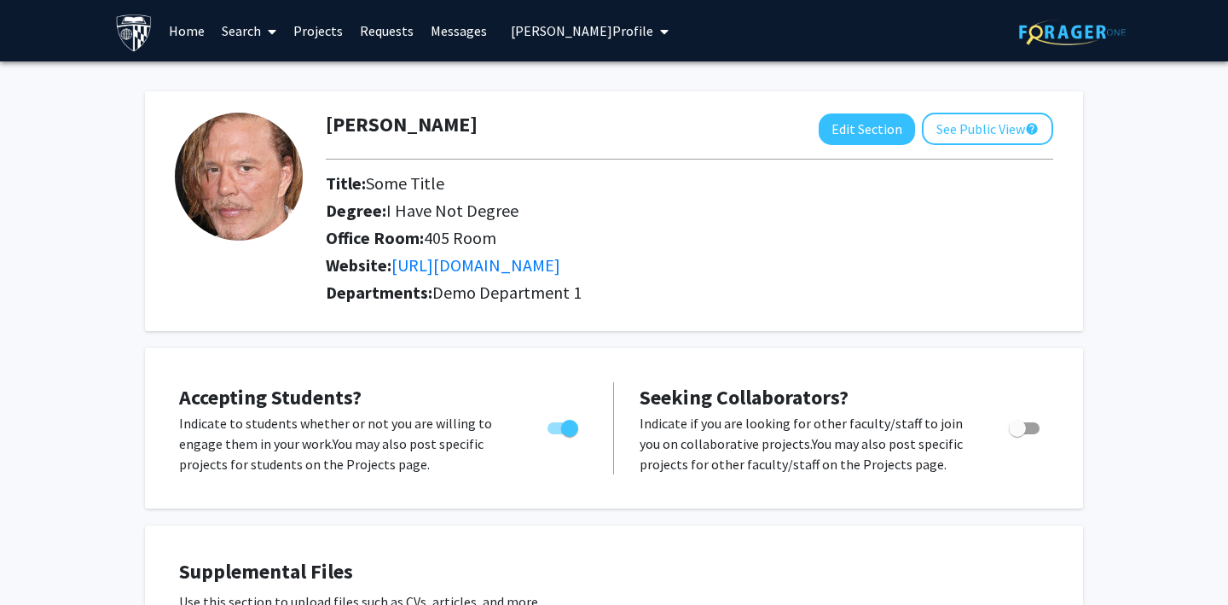
click at [323, 30] on link "Projects" at bounding box center [318, 31] width 67 height 60
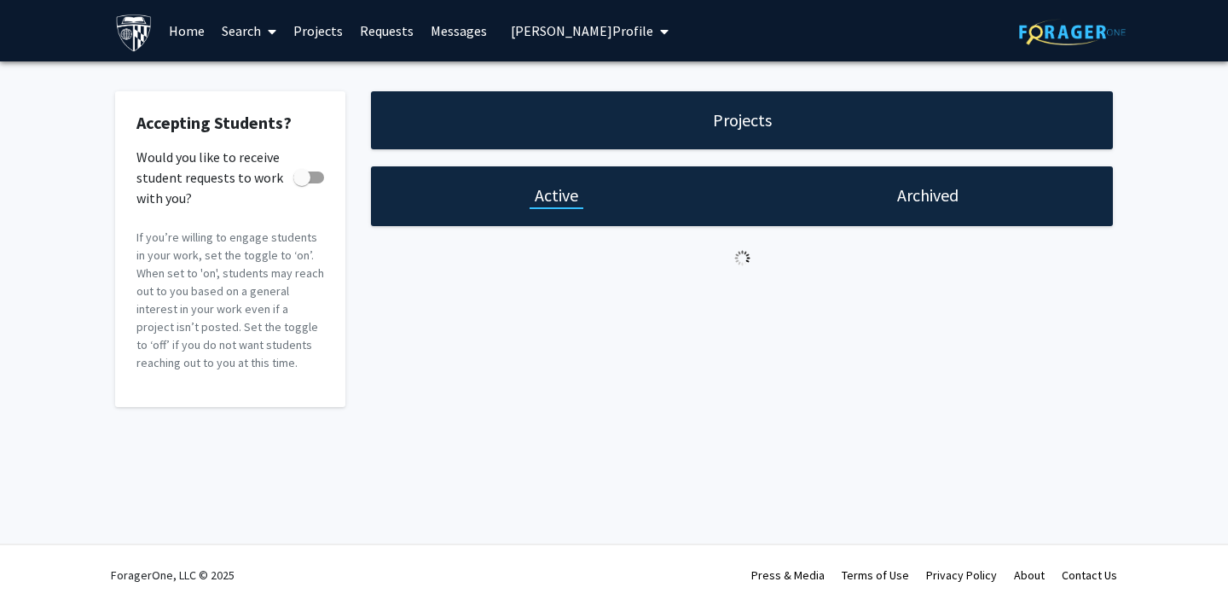
checkbox input "true"
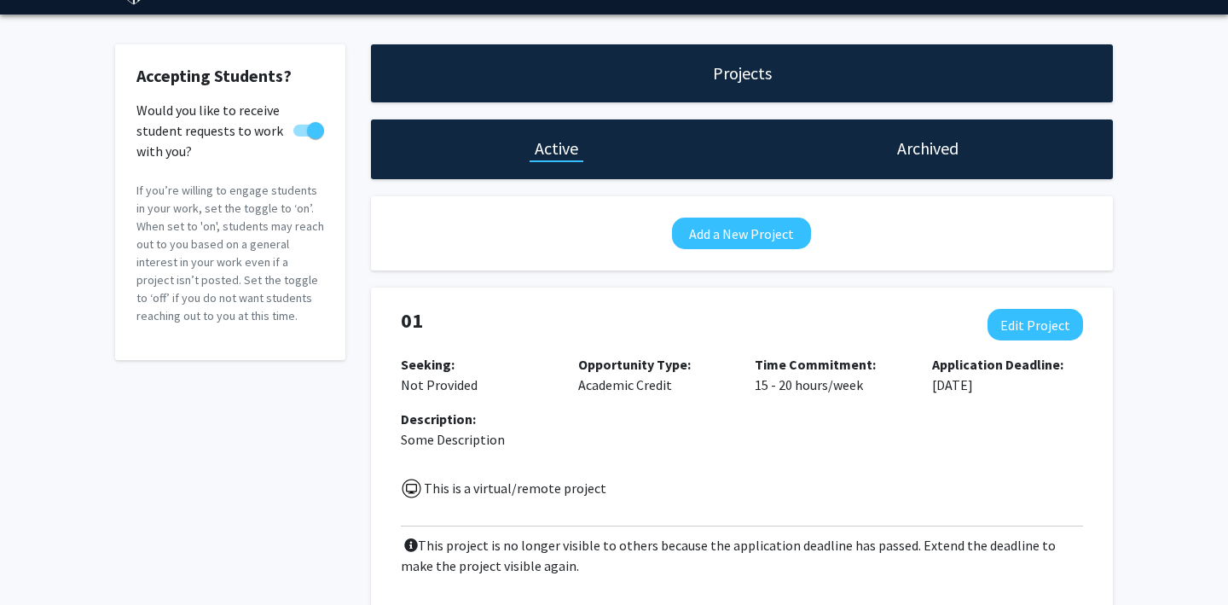
scroll to position [51, 0]
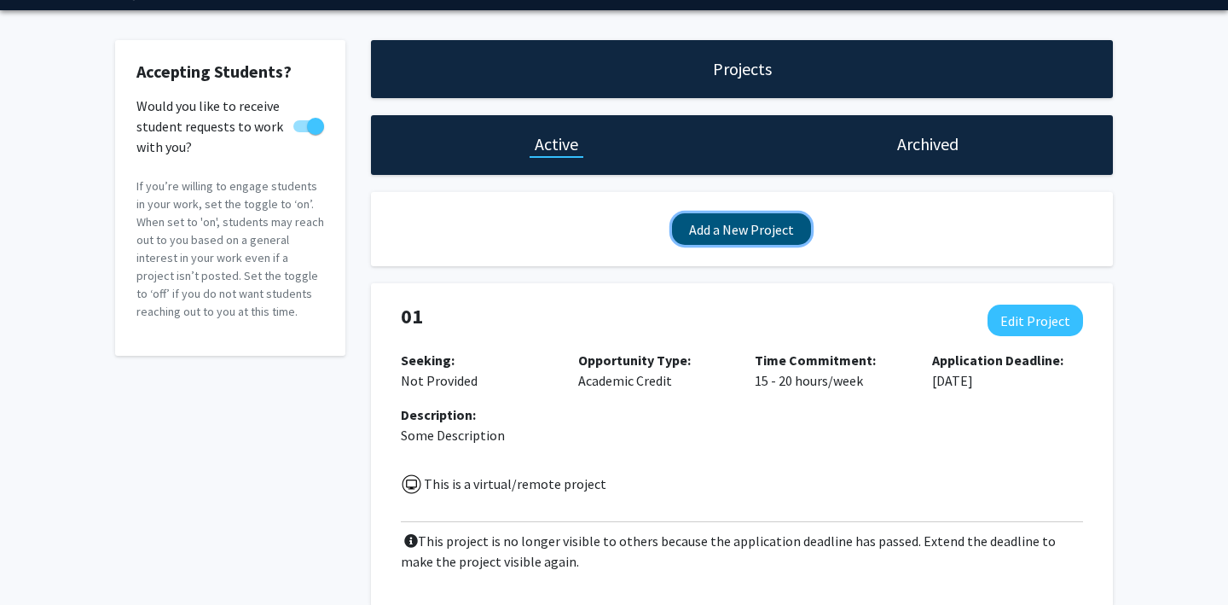
click at [706, 227] on button "Add a New Project" at bounding box center [741, 229] width 139 height 32
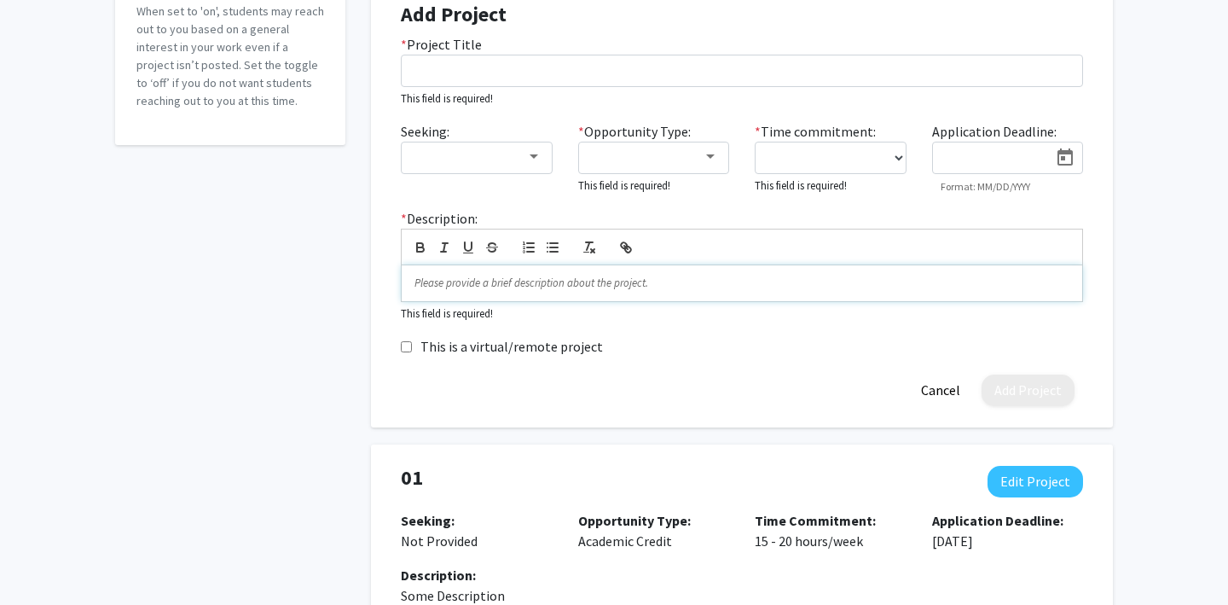
scroll to position [270, 0]
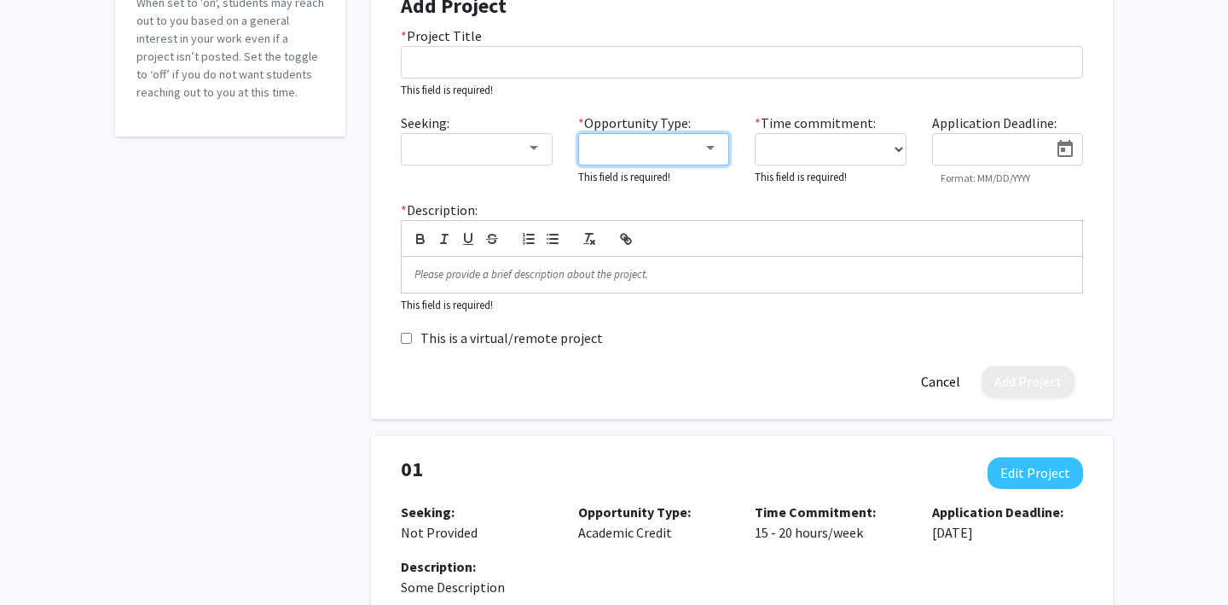
click at [672, 148] on div at bounding box center [646, 148] width 114 height 20
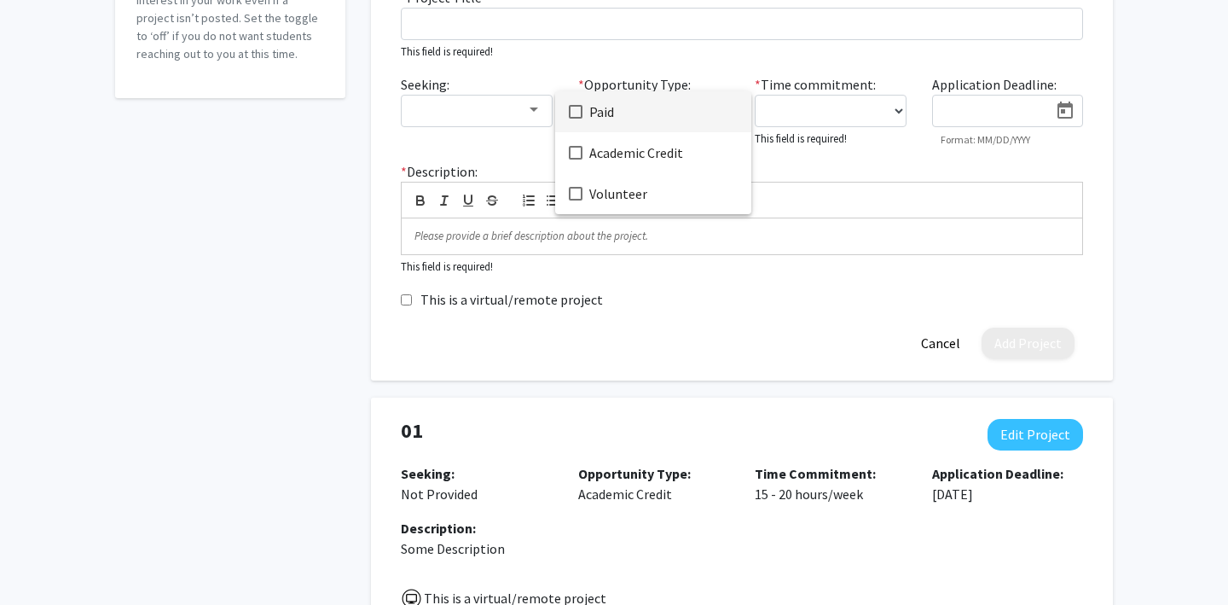
scroll to position [308, 0]
click at [823, 170] on div at bounding box center [614, 302] width 1228 height 605
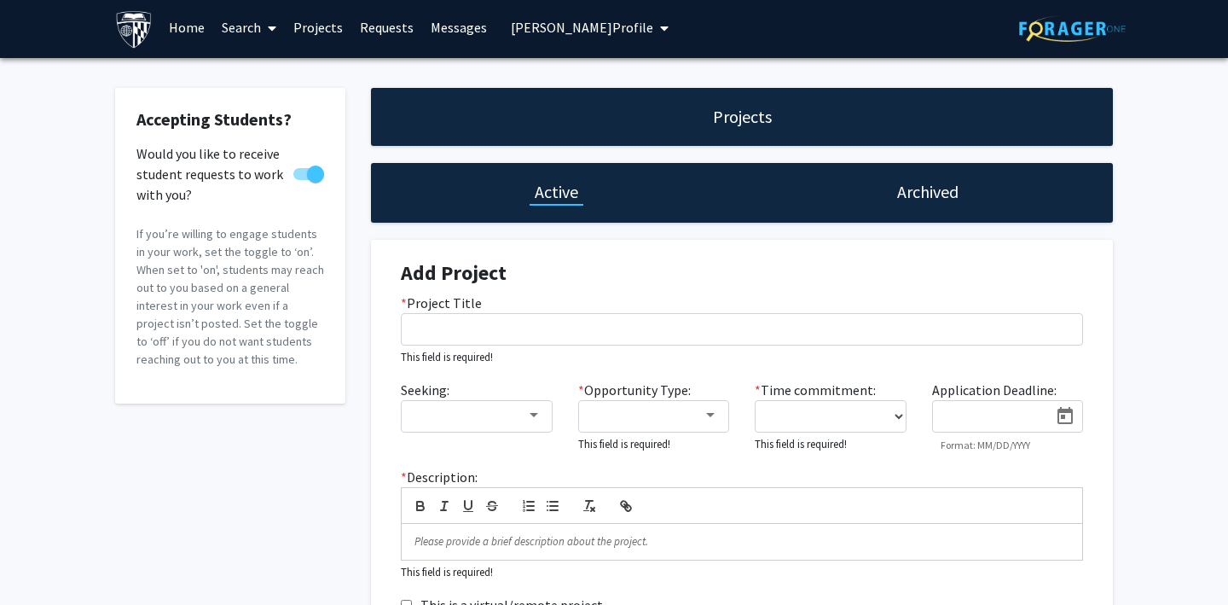
scroll to position [0, 0]
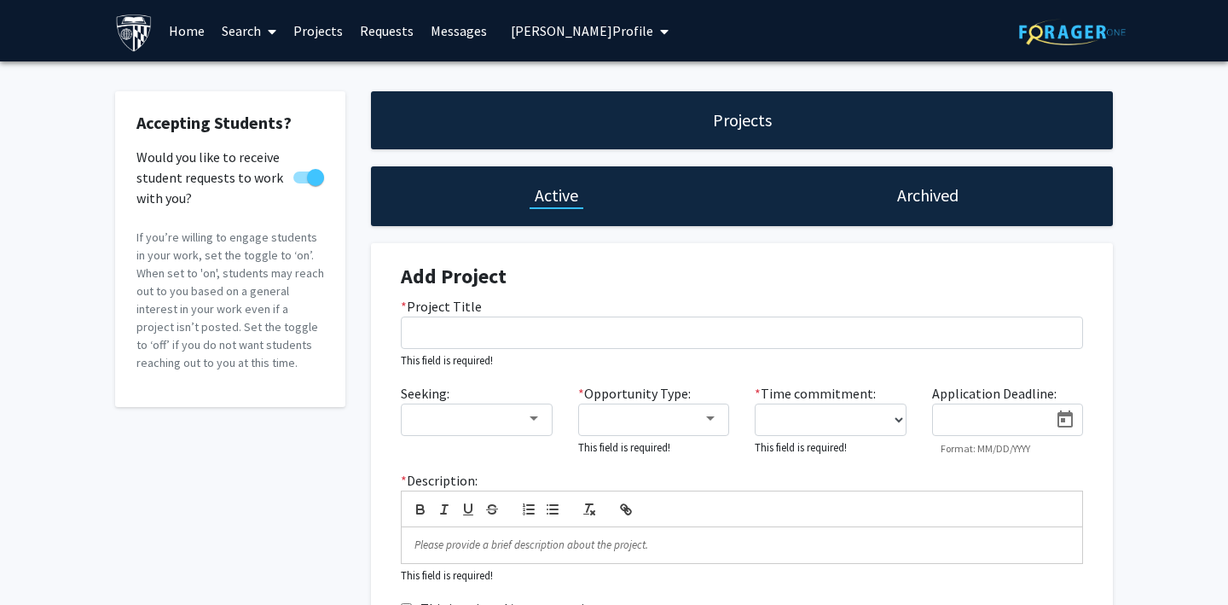
click at [392, 33] on link "Requests" at bounding box center [386, 31] width 71 height 60
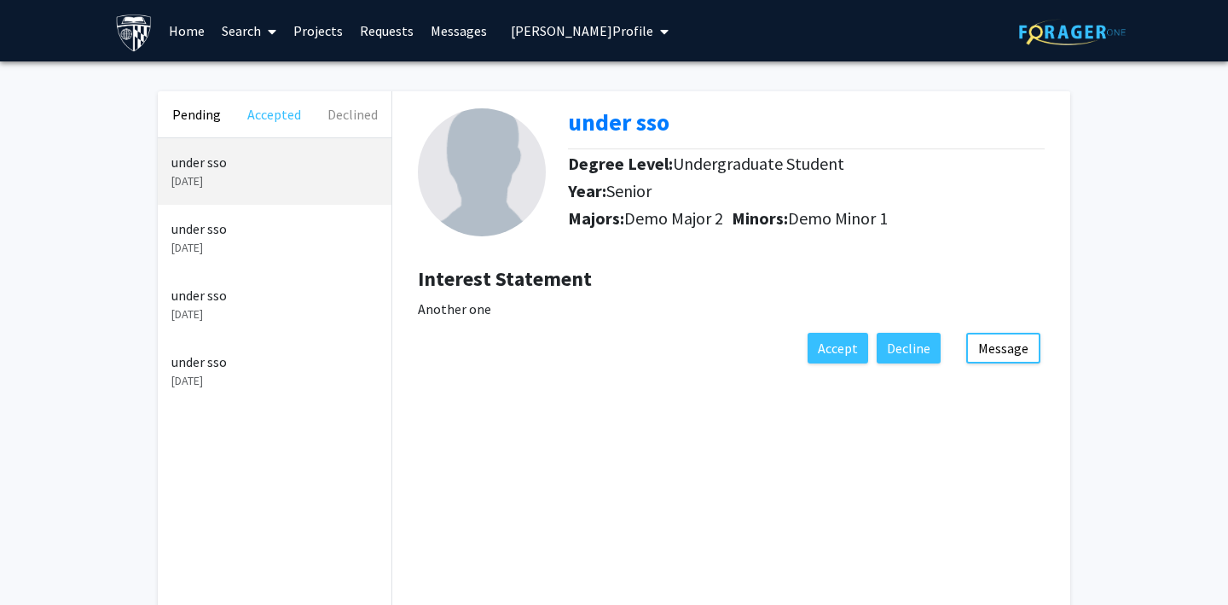
click at [270, 107] on button "Accepted" at bounding box center [274, 114] width 78 height 46
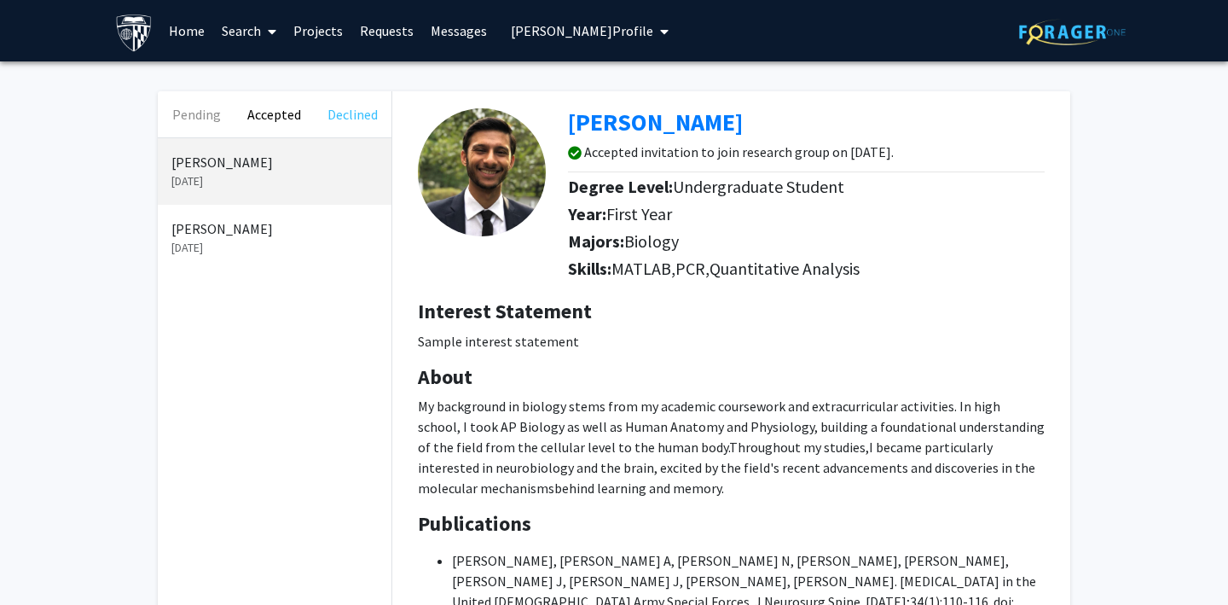
scroll to position [1, 0]
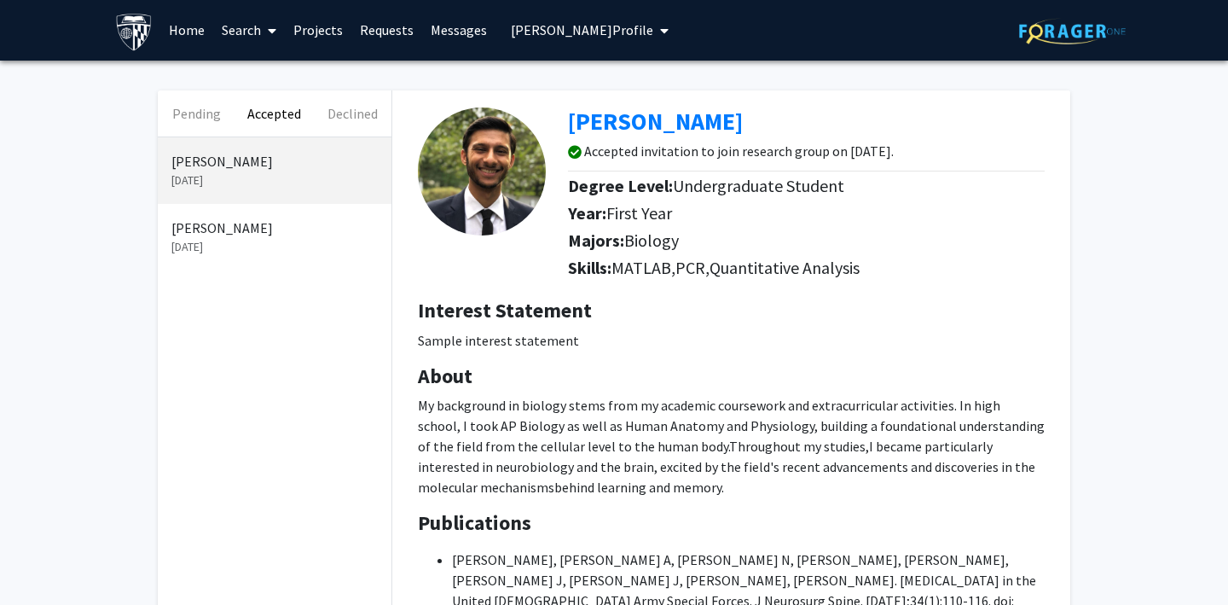
click at [460, 34] on link "Messages" at bounding box center [458, 30] width 73 height 60
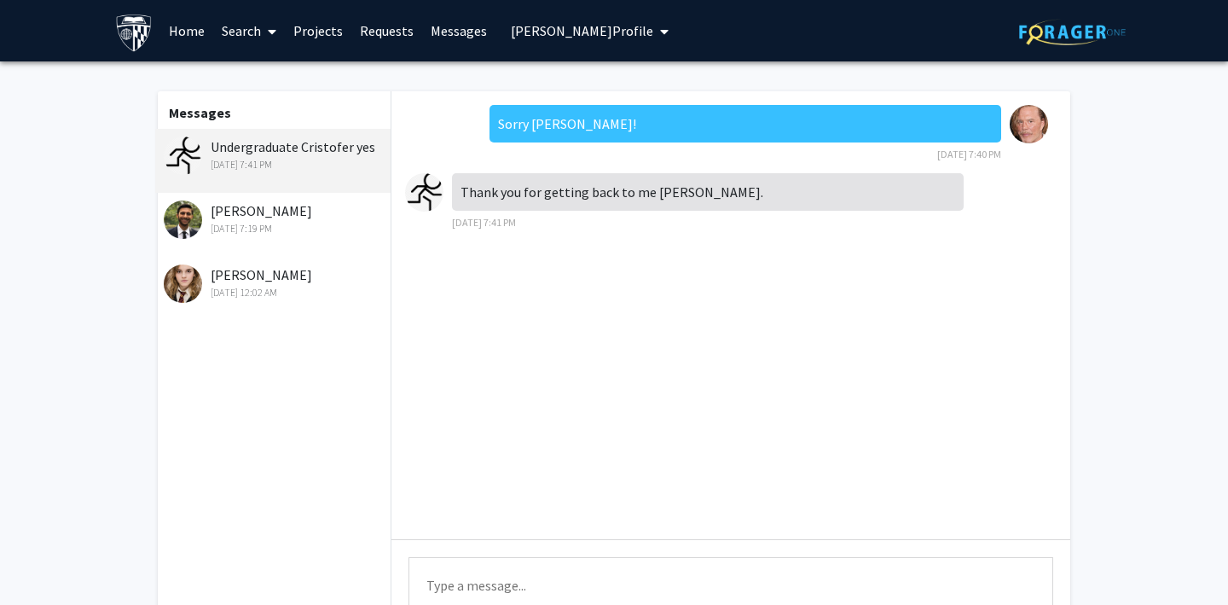
click at [537, 27] on span "[PERSON_NAME] Profile" at bounding box center [582, 30] width 142 height 17
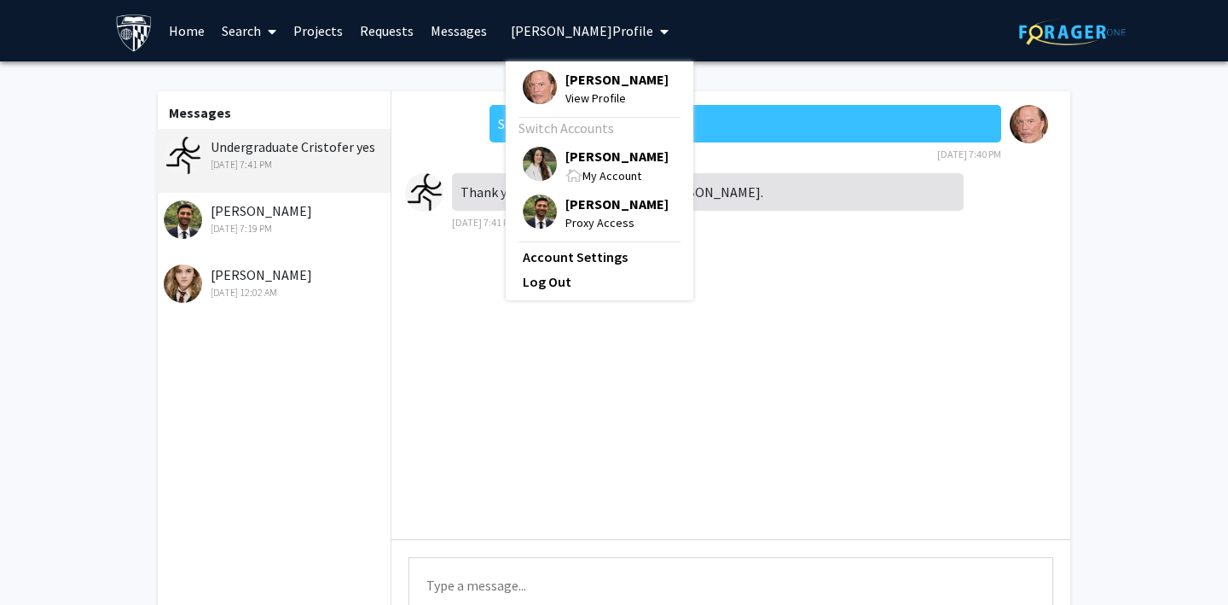
click at [775, 248] on div "Sorry [PERSON_NAME]! [DATE] 7:40 PM Thank you for getting back to me [PERSON_NA…" at bounding box center [731, 315] width 679 height 448
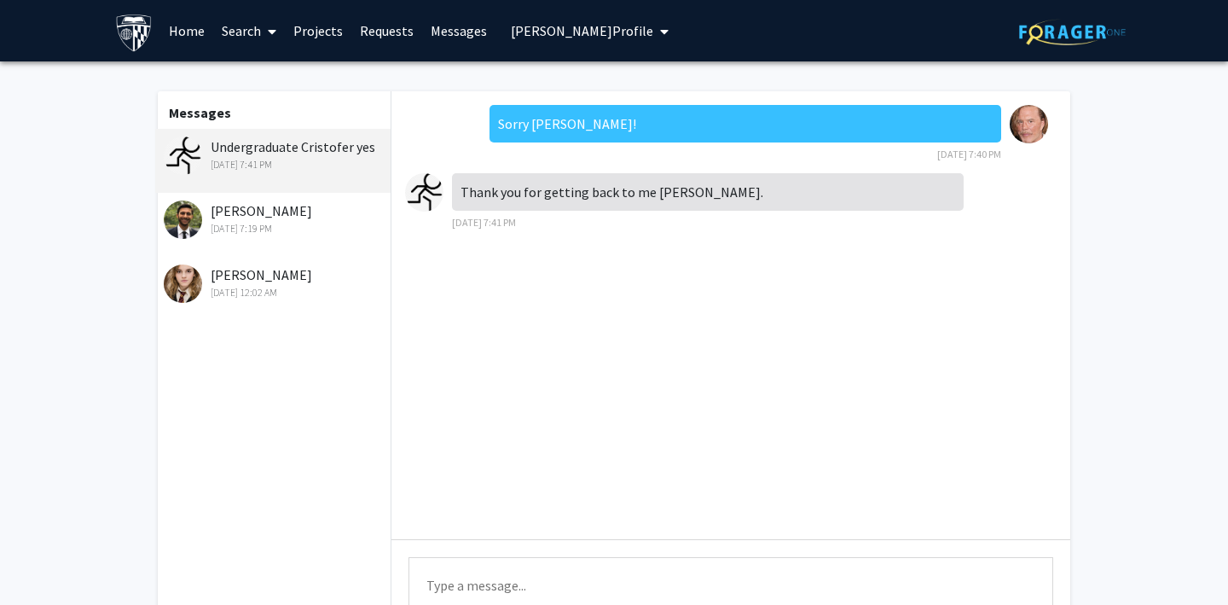
click at [535, 28] on span "[PERSON_NAME] Profile" at bounding box center [582, 30] width 142 height 17
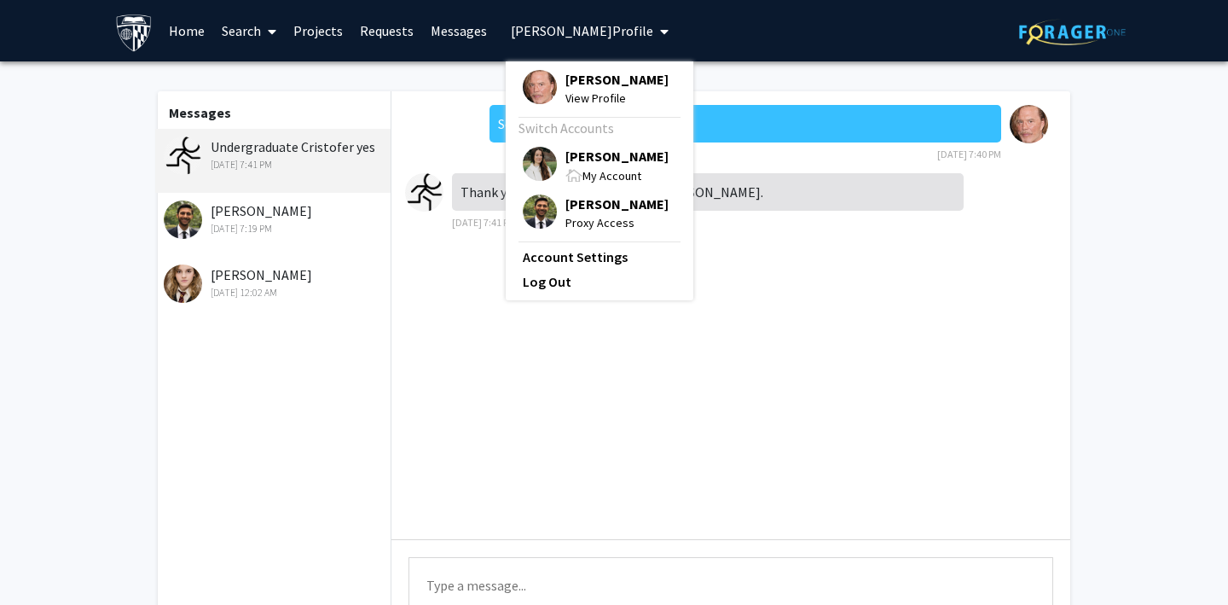
click at [536, 157] on img at bounding box center [540, 164] width 34 height 34
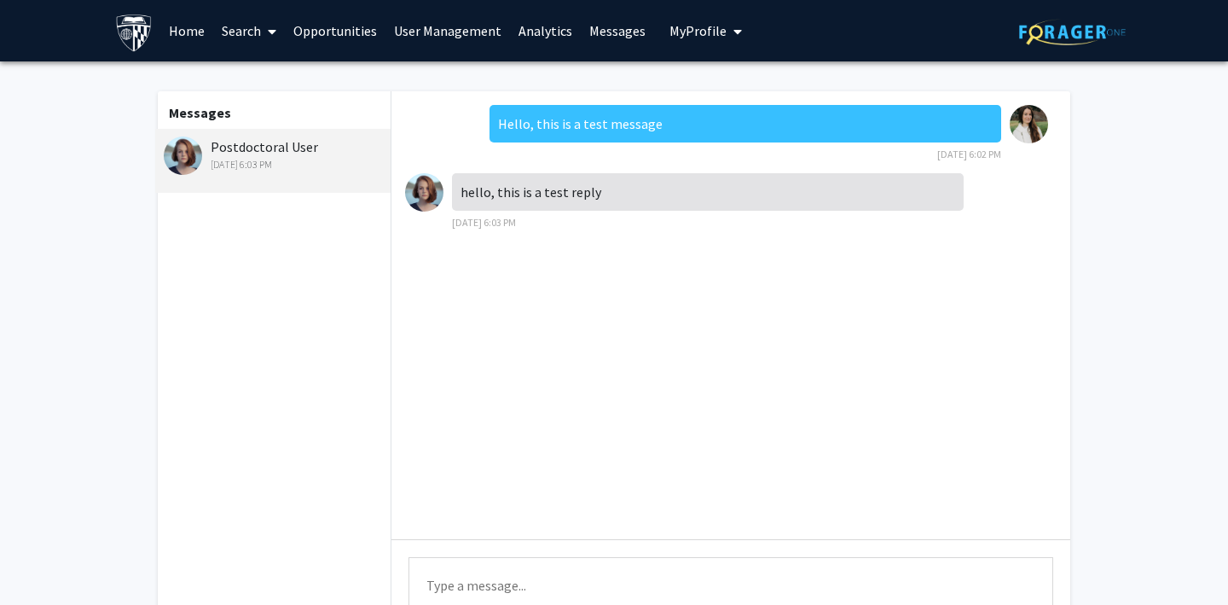
click at [339, 39] on link "Opportunities" at bounding box center [335, 31] width 101 height 60
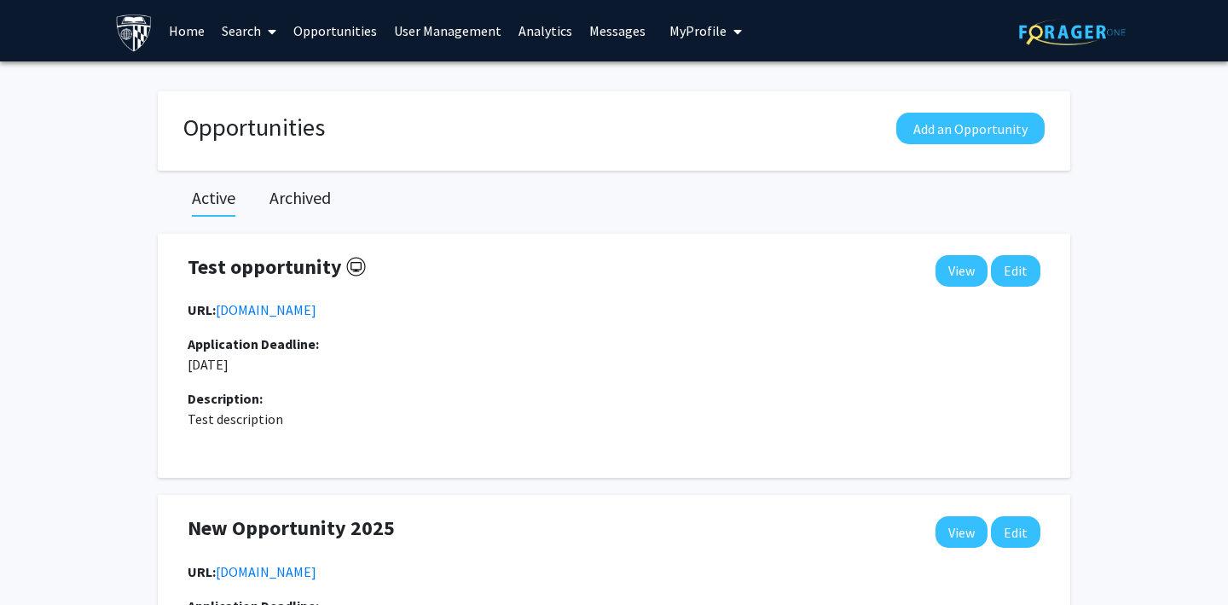
click at [196, 30] on link "Home" at bounding box center [186, 31] width 53 height 60
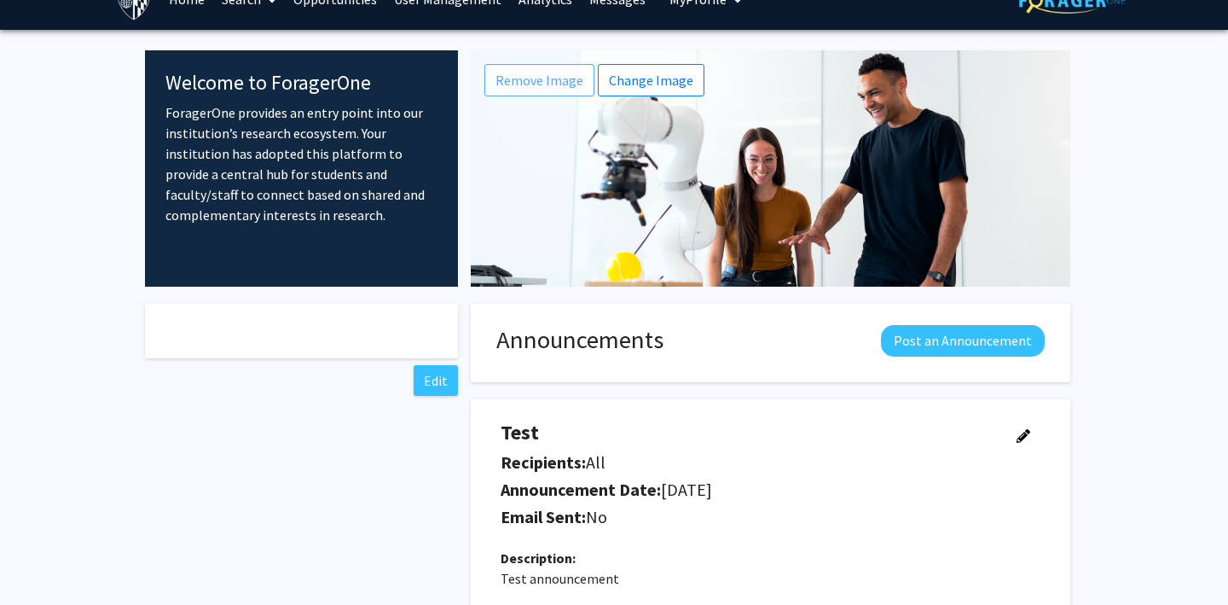
scroll to position [43, 0]
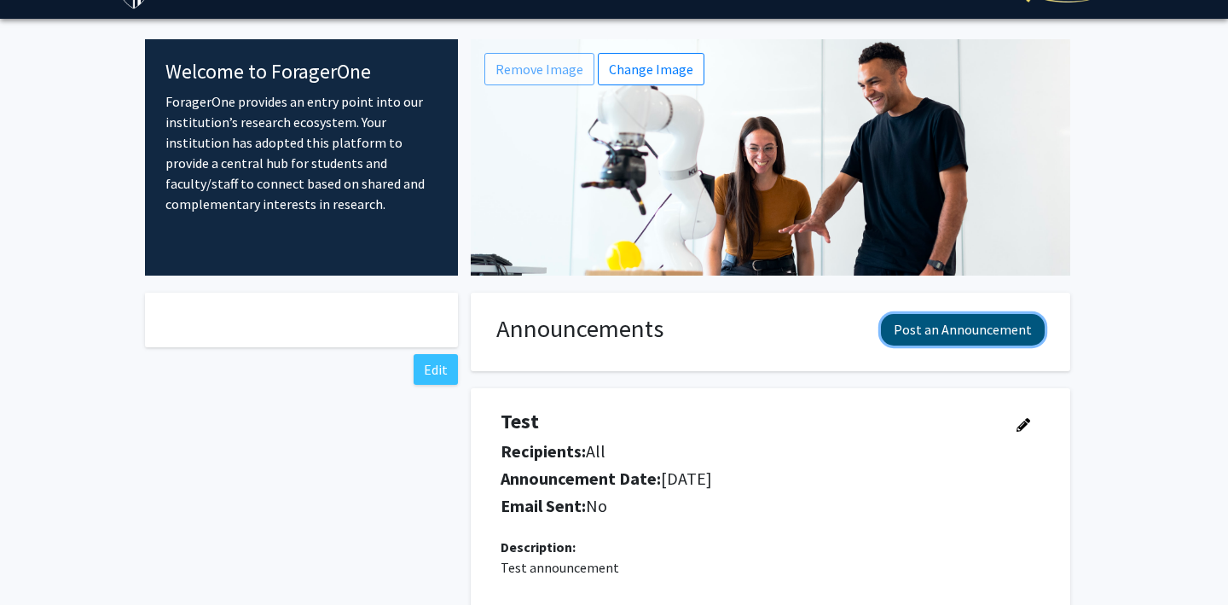
click at [945, 334] on button "Post an Announcement" at bounding box center [963, 330] width 164 height 32
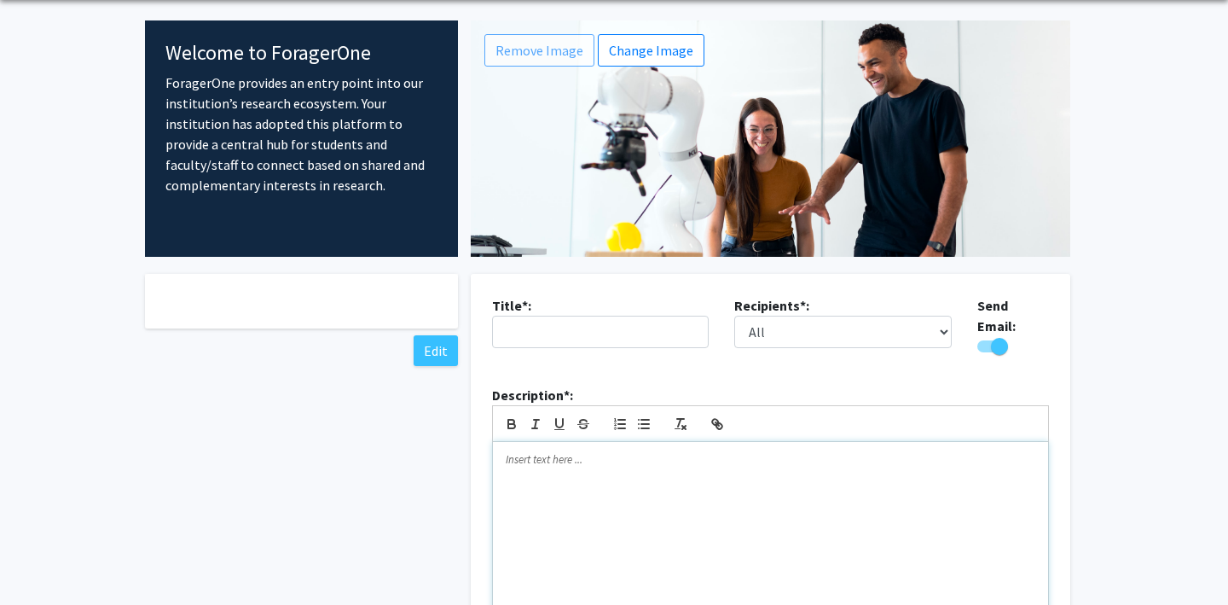
scroll to position [0, 0]
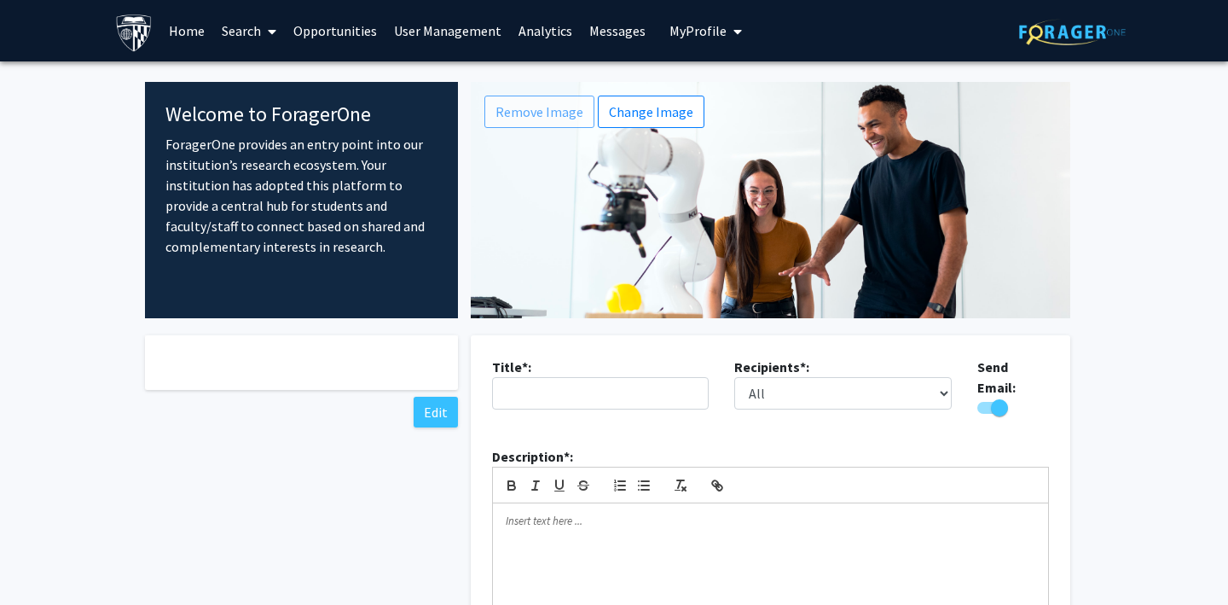
click at [318, 34] on link "Opportunities" at bounding box center [335, 31] width 101 height 60
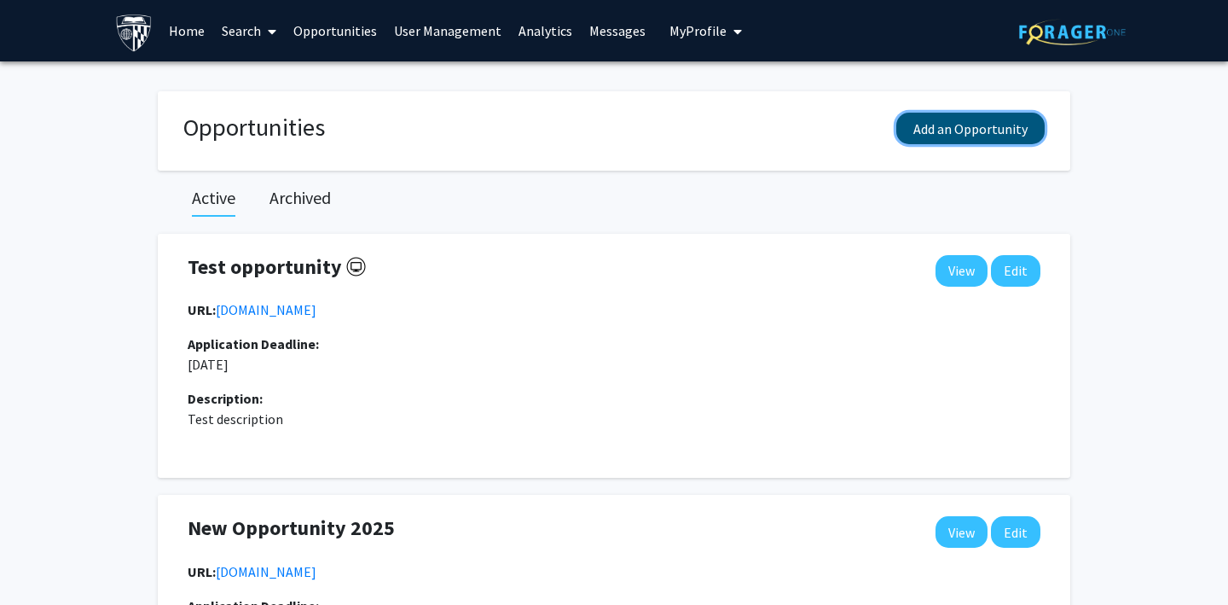
click at [925, 131] on button "Add an Opportunity" at bounding box center [971, 129] width 148 height 32
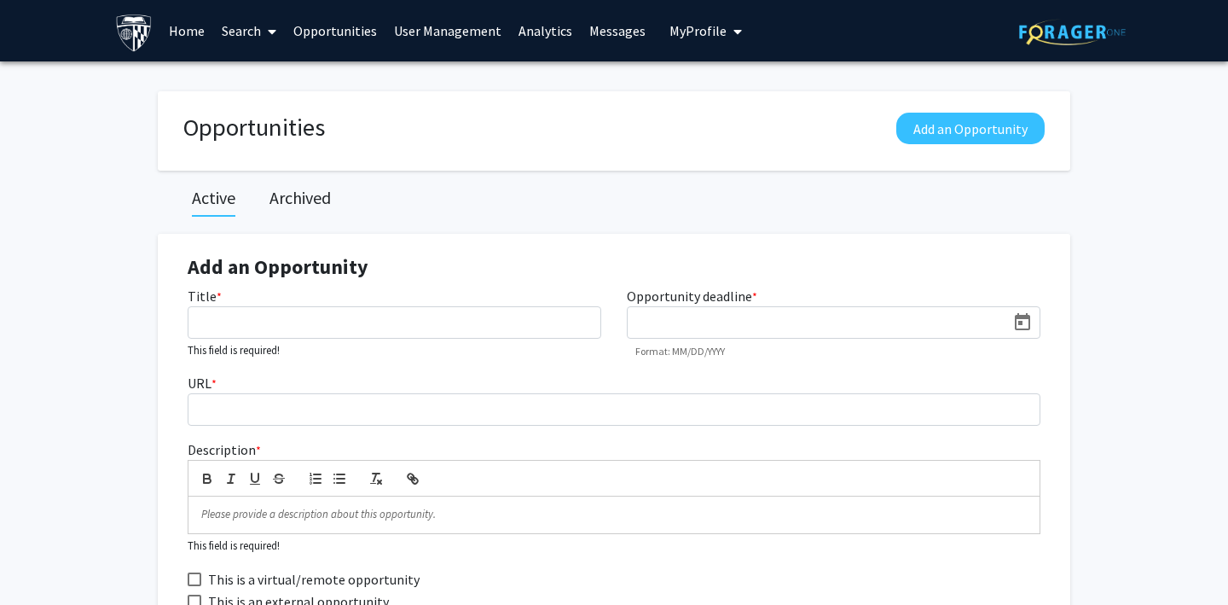
click at [427, 36] on link "User Management" at bounding box center [448, 31] width 125 height 60
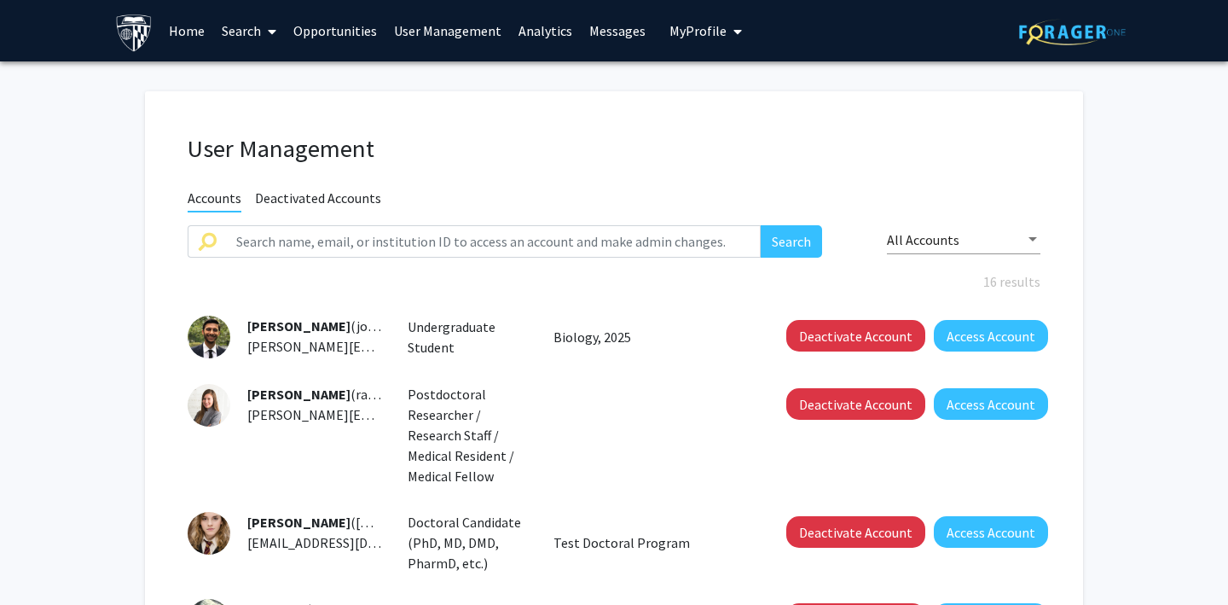
click at [524, 31] on link "Analytics" at bounding box center [545, 31] width 71 height 60
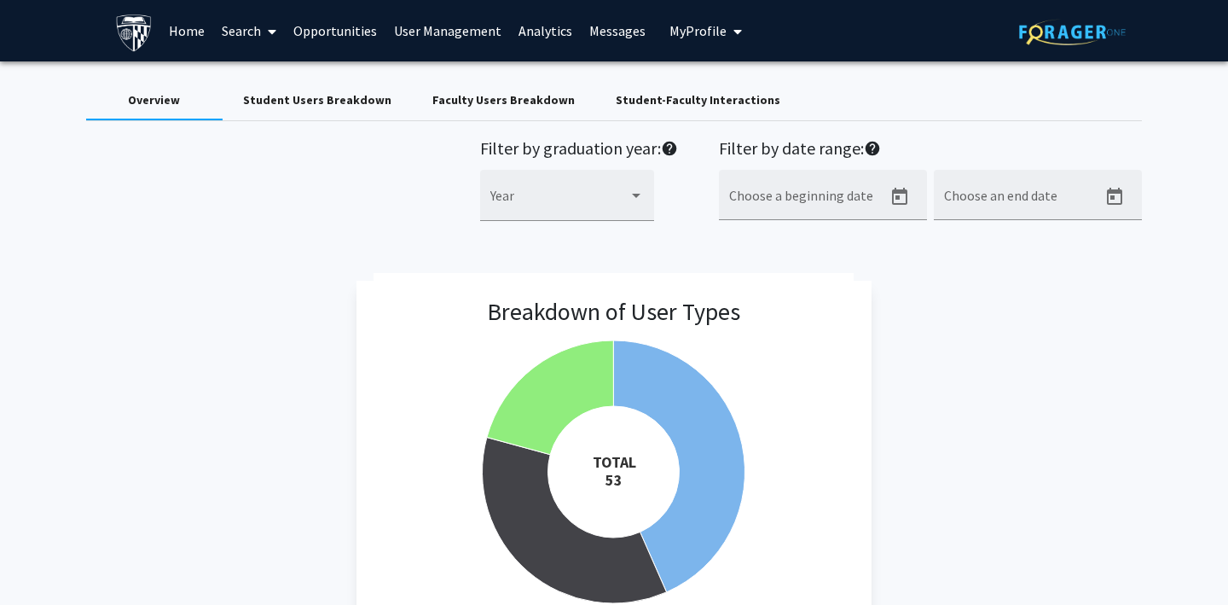
click at [330, 107] on div "Student Users Breakdown" at bounding box center [317, 100] width 148 height 18
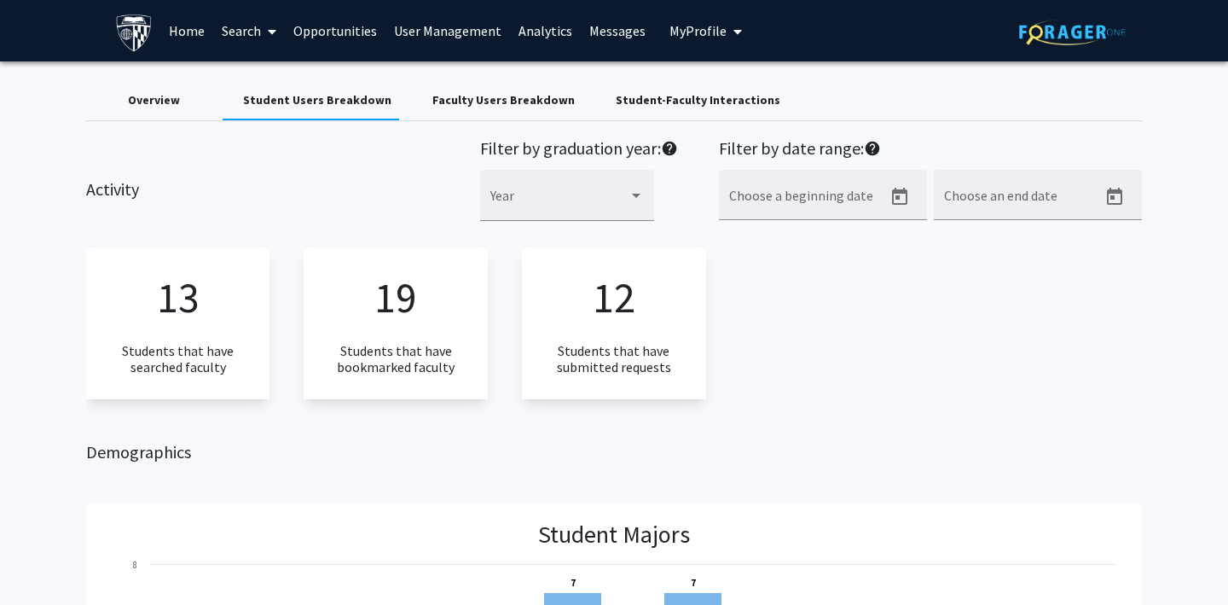
click at [473, 106] on div "Faculty Users Breakdown" at bounding box center [503, 100] width 142 height 18
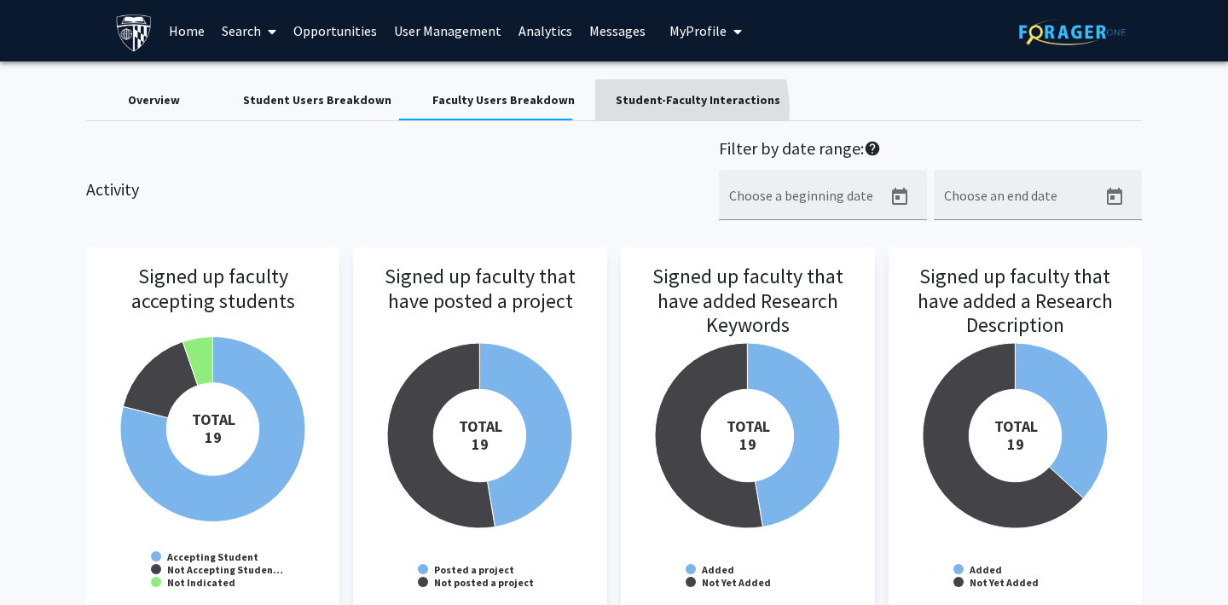
click at [629, 110] on div "Student-Faculty Interactions" at bounding box center [698, 99] width 206 height 41
